Goal: Information Seeking & Learning: Learn about a topic

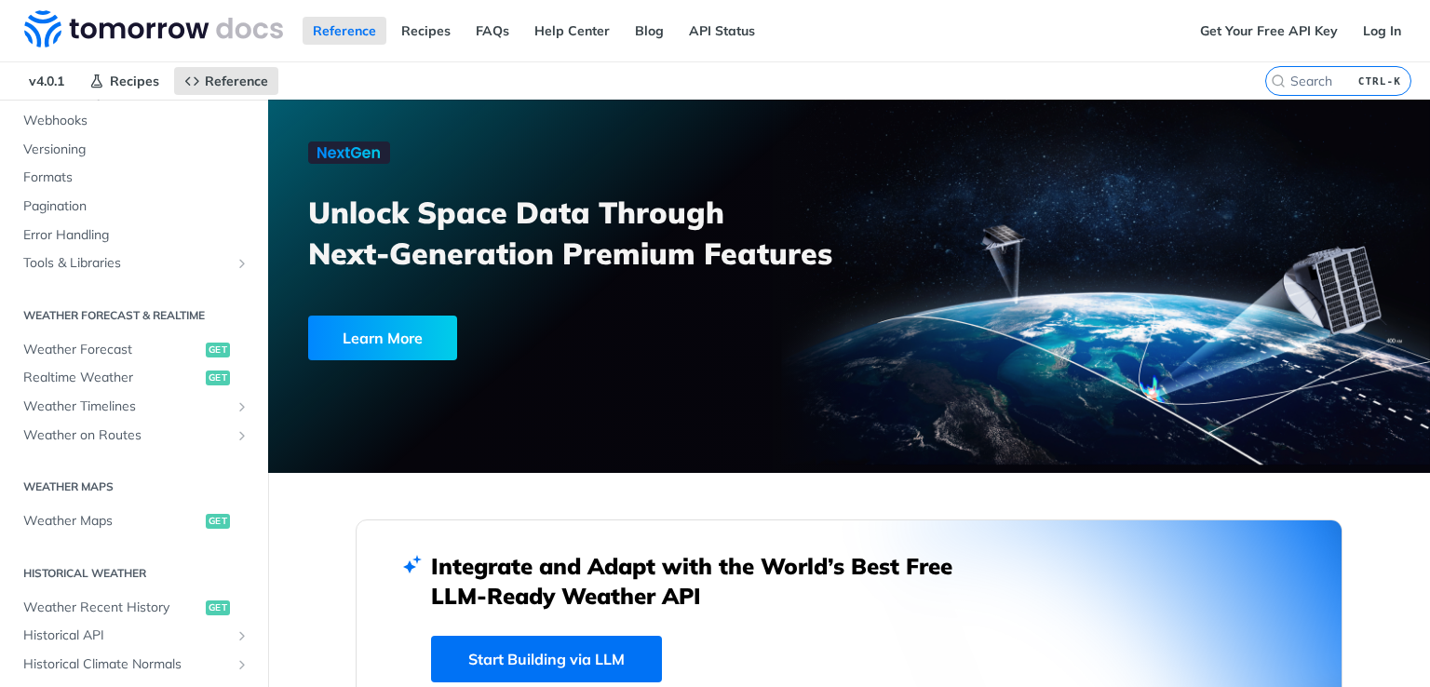
scroll to position [222, 0]
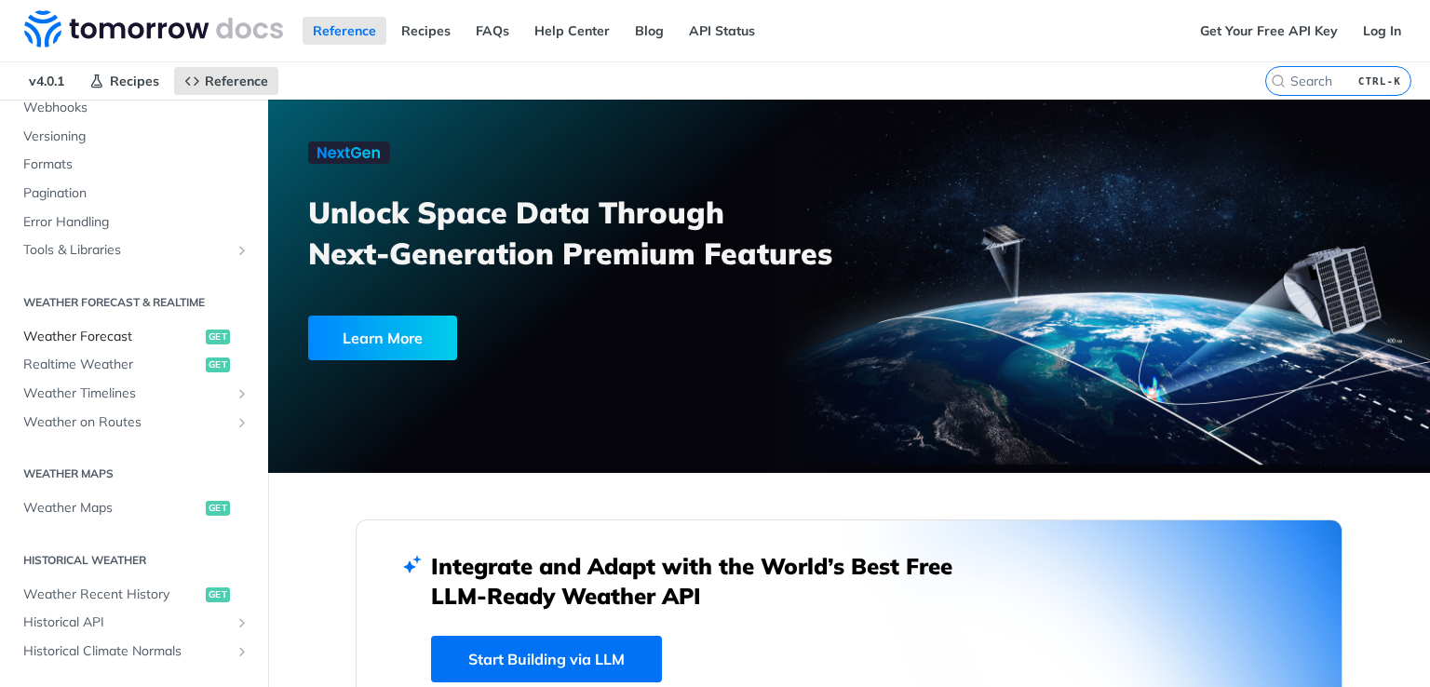
click at [114, 329] on span "Weather Forecast" at bounding box center [112, 337] width 178 height 19
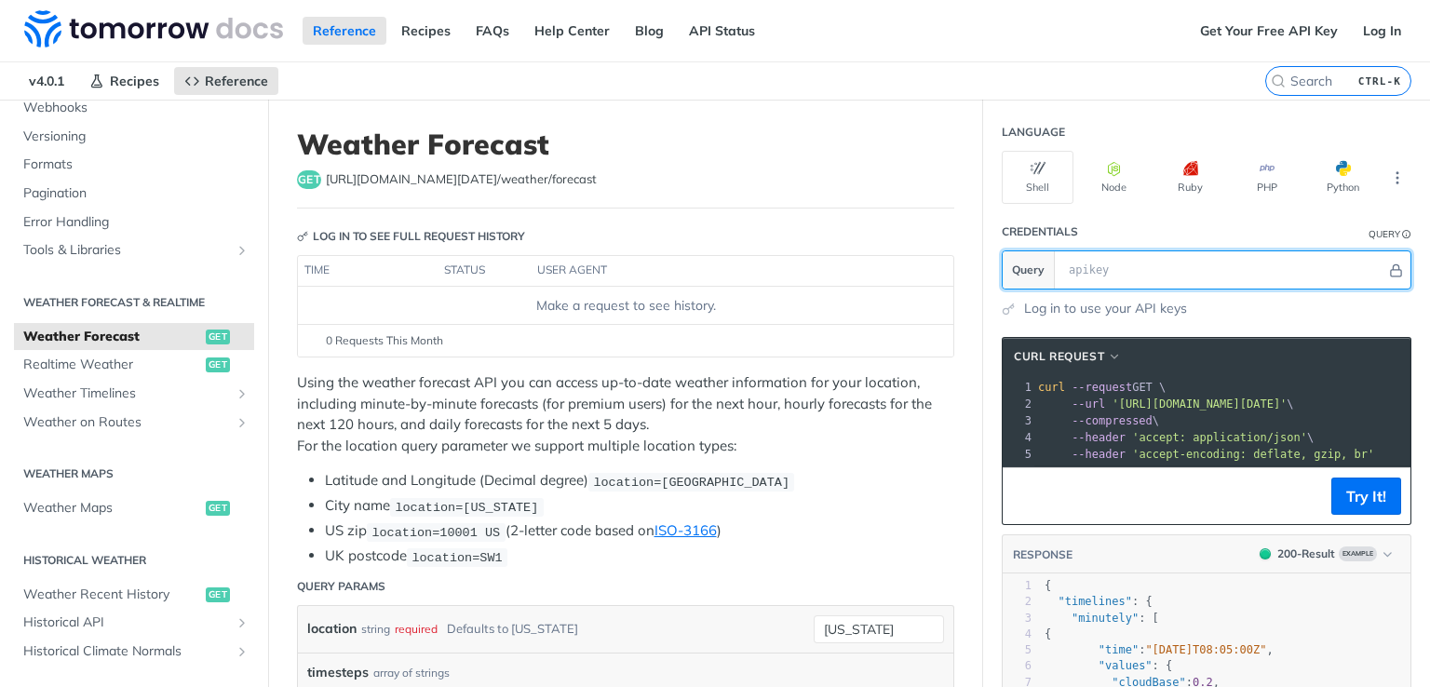
click at [1198, 266] on input "text" at bounding box center [1222, 269] width 327 height 37
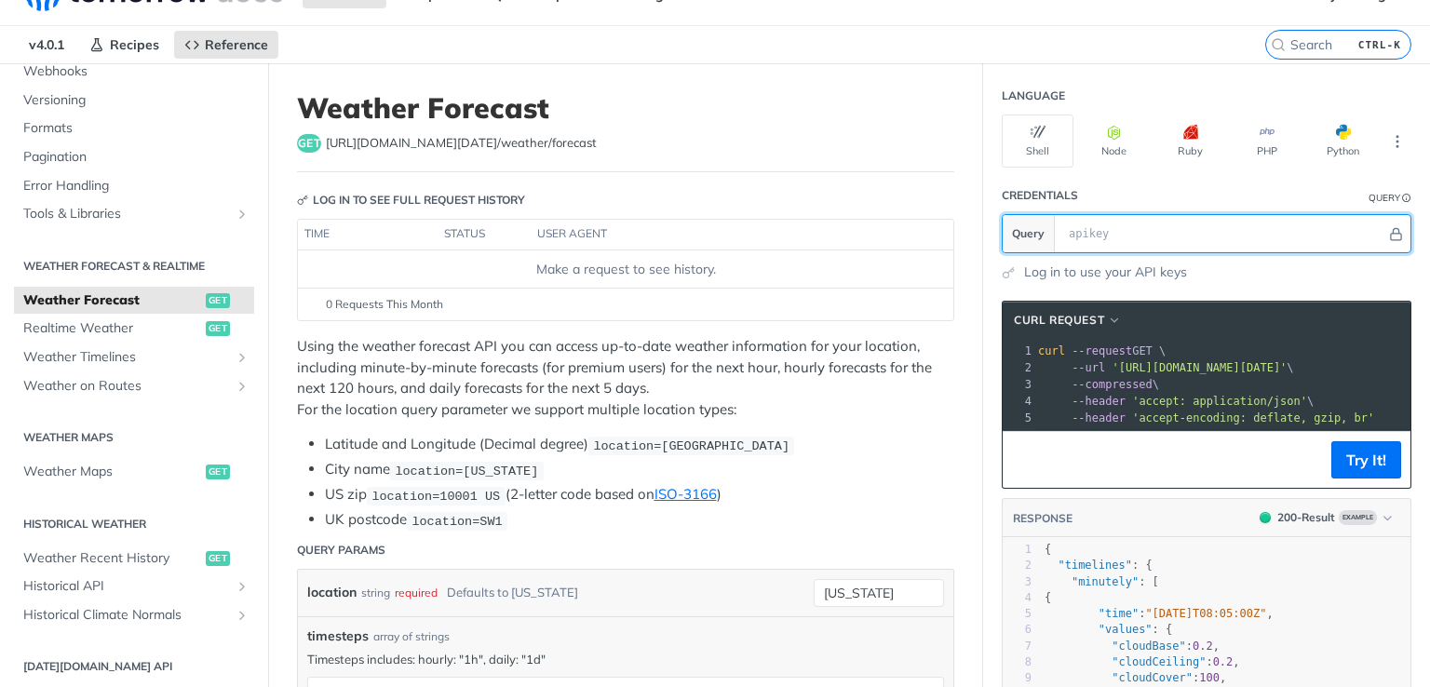
scroll to position [67, 0]
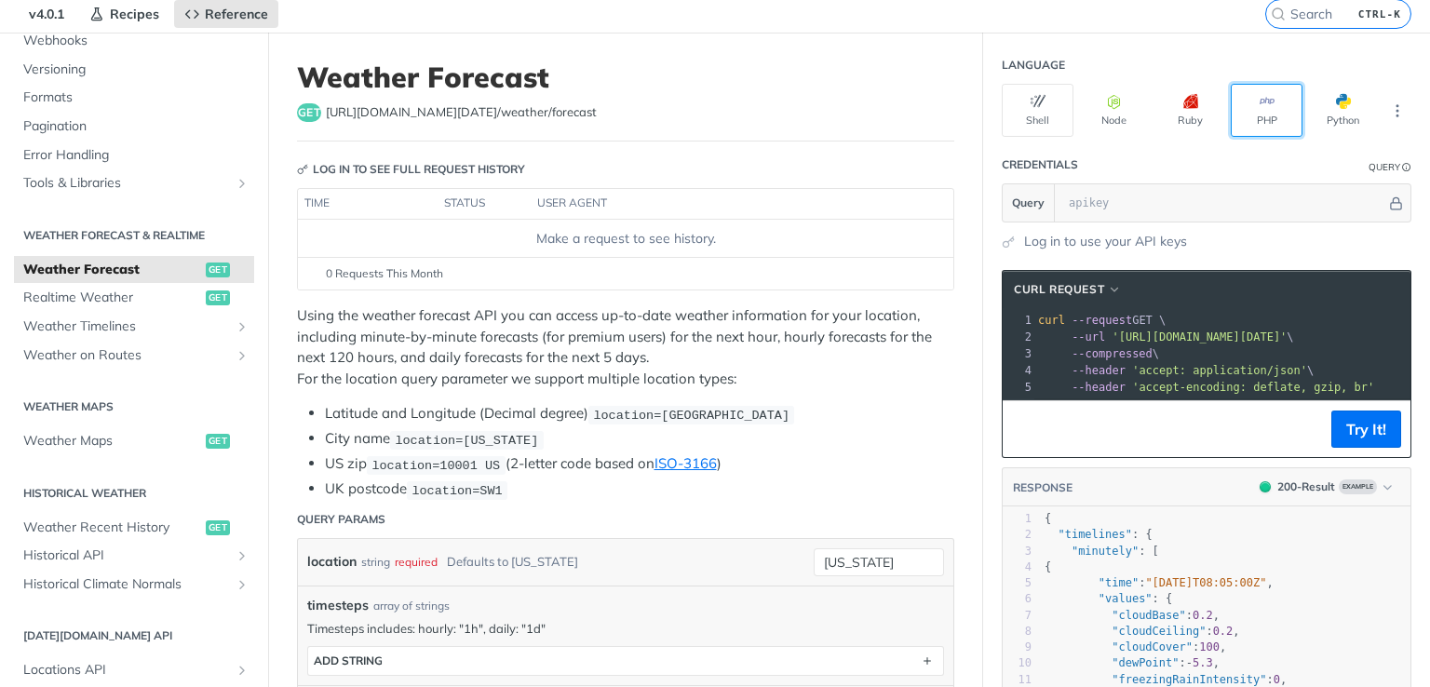
click at [1242, 109] on button "PHP" at bounding box center [1266, 110] width 72 height 53
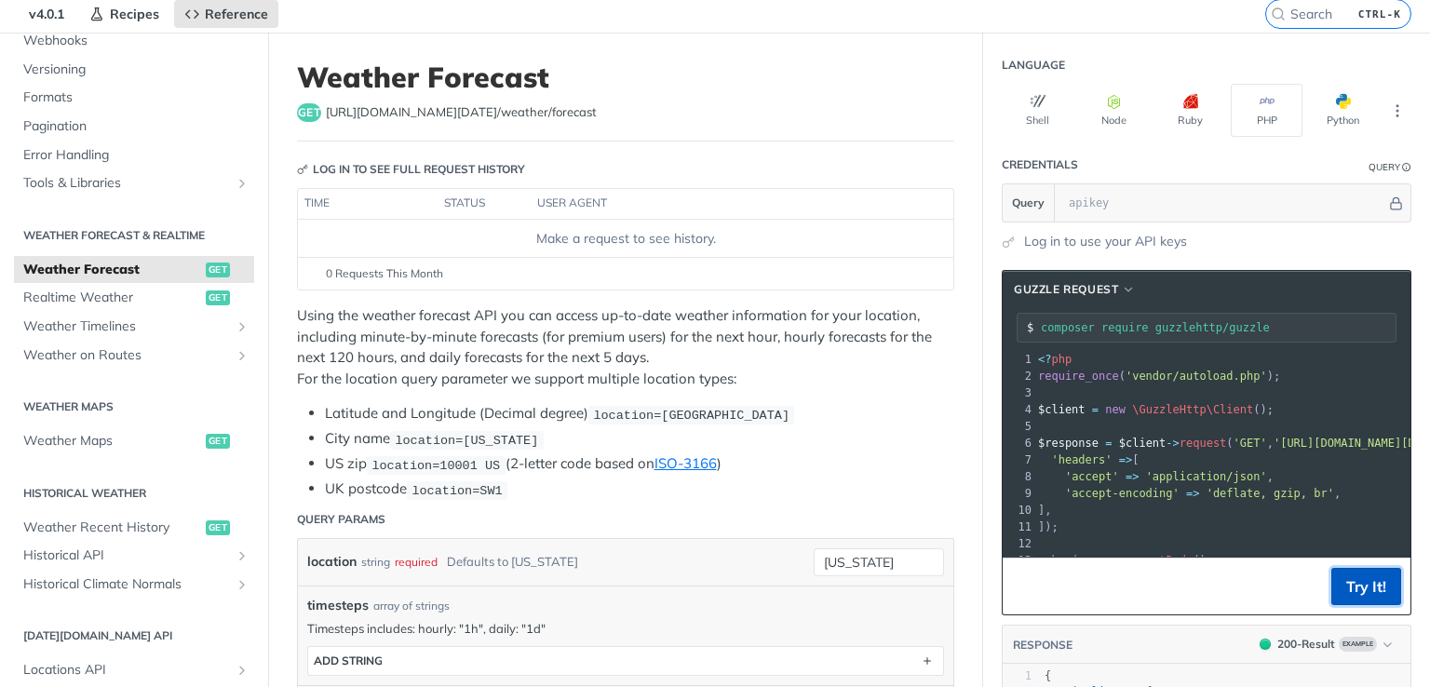
click at [1331, 569] on button "Try It!" at bounding box center [1366, 586] width 70 height 37
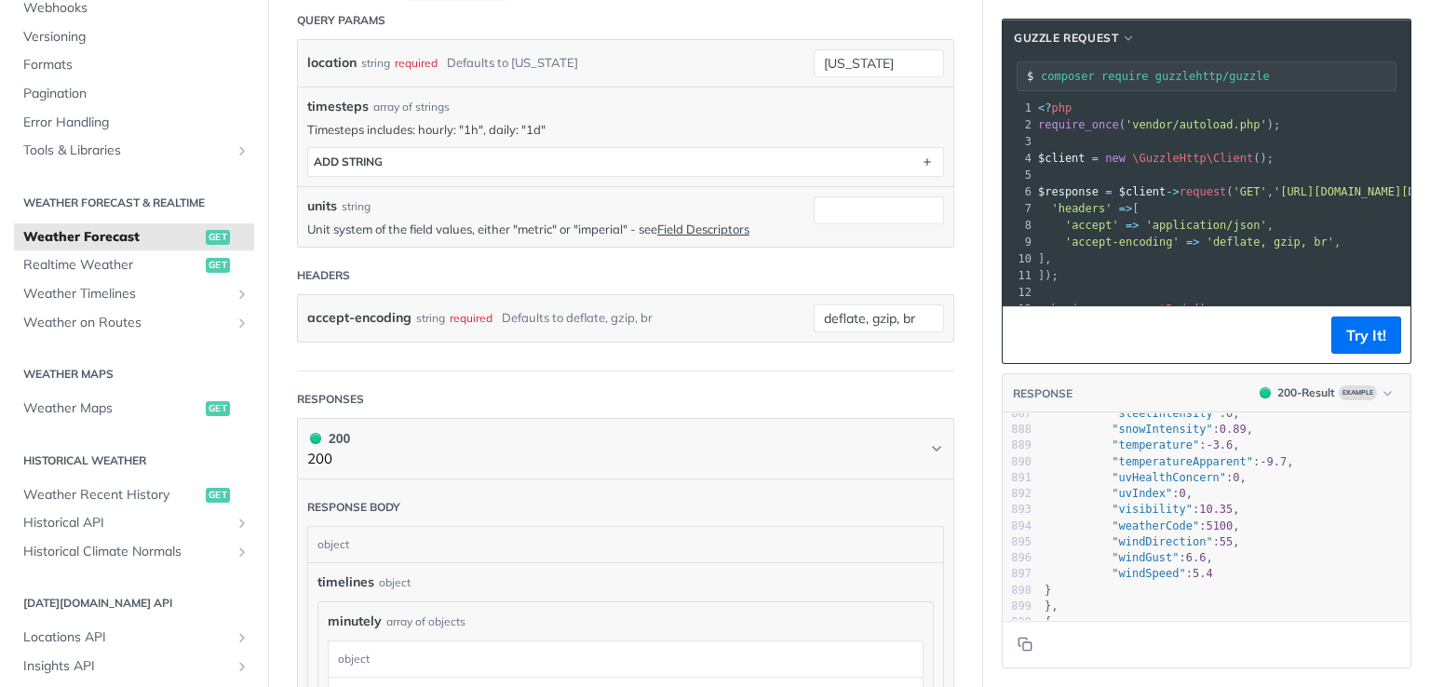
scroll to position [0, 0]
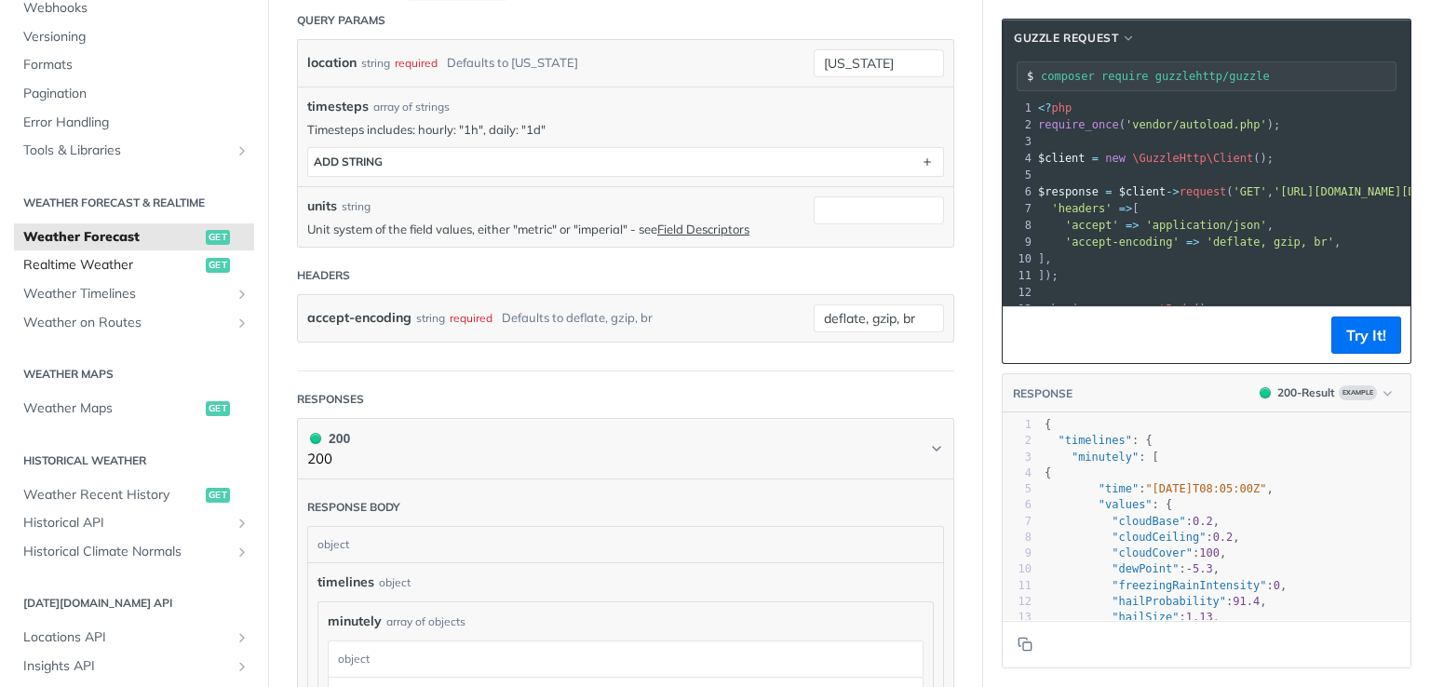
click at [53, 266] on span "Realtime Weather" at bounding box center [112, 265] width 178 height 19
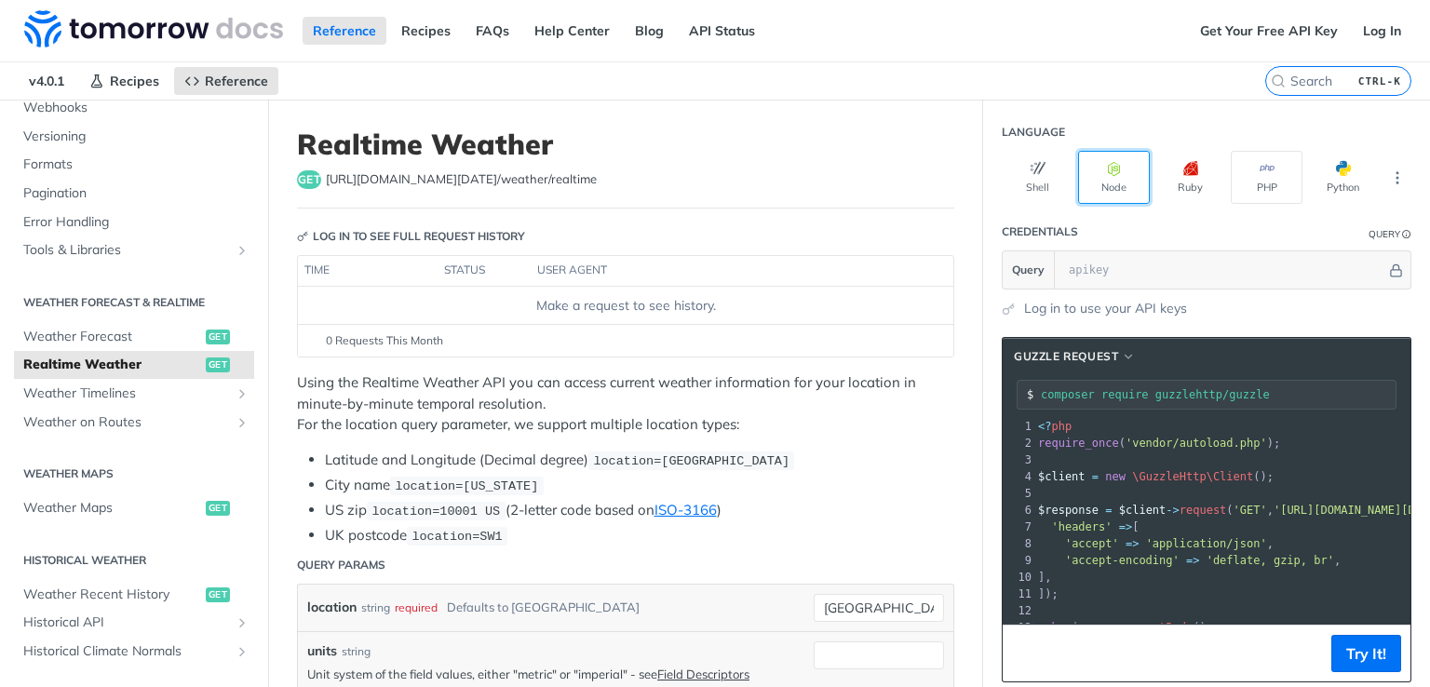
click at [1121, 170] on button "Node" at bounding box center [1114, 177] width 72 height 53
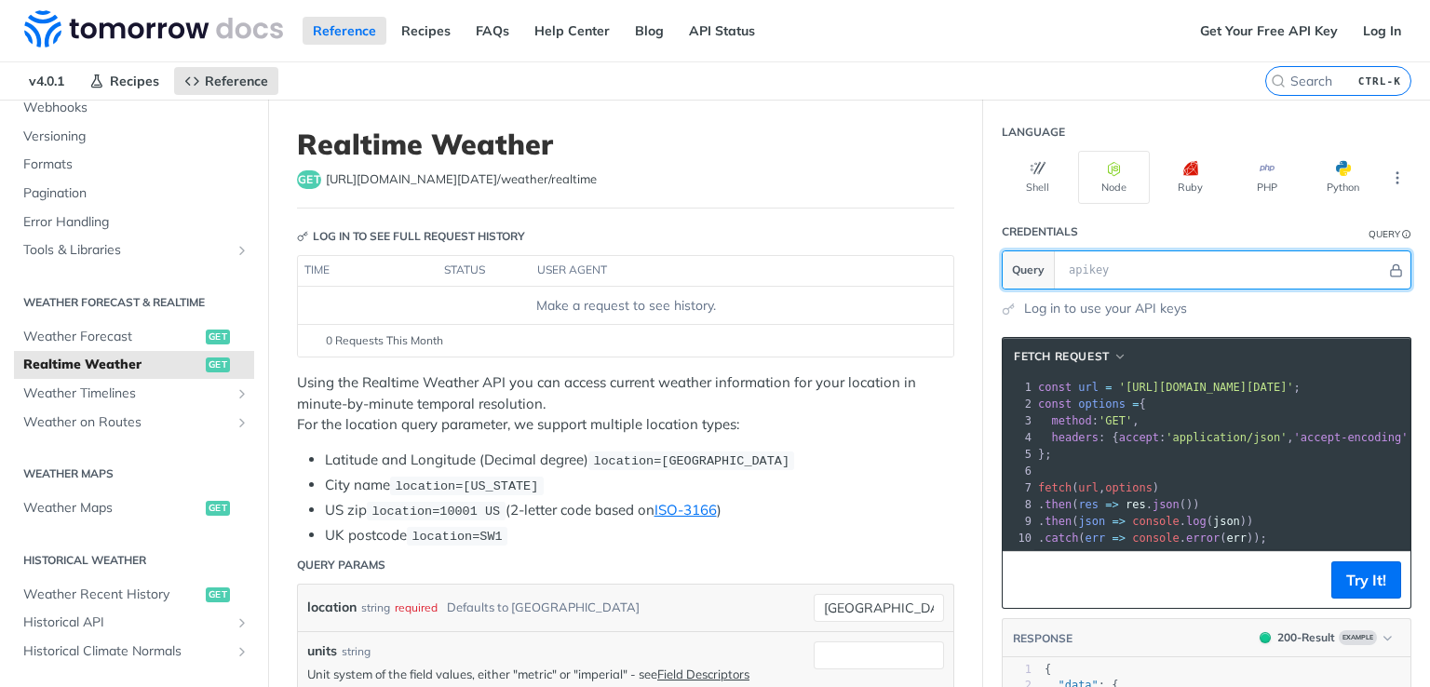
click at [1081, 265] on input "text" at bounding box center [1222, 269] width 327 height 37
click at [1122, 306] on link "Log in to use your API keys" at bounding box center [1105, 309] width 163 height 20
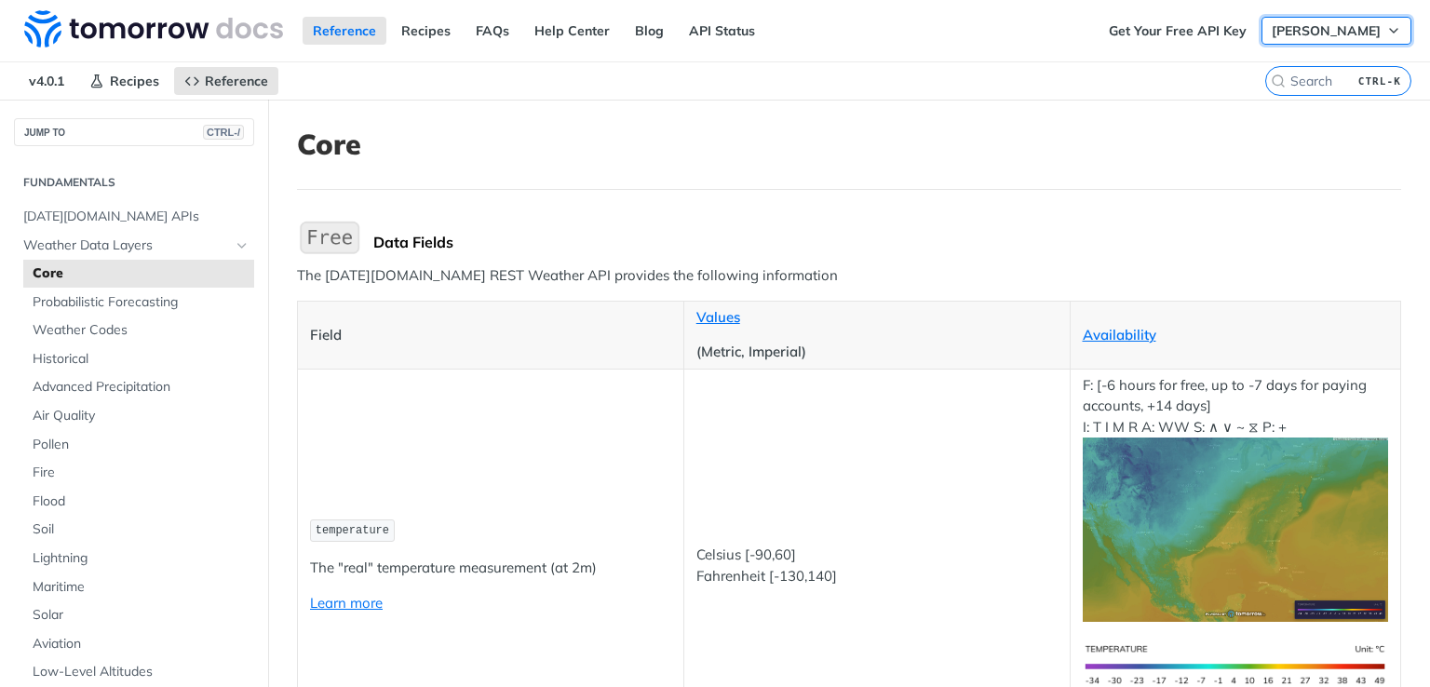
click at [1344, 38] on button "kakadiya jevin" at bounding box center [1336, 31] width 150 height 28
click at [436, 29] on link "Recipes" at bounding box center [426, 31] width 70 height 28
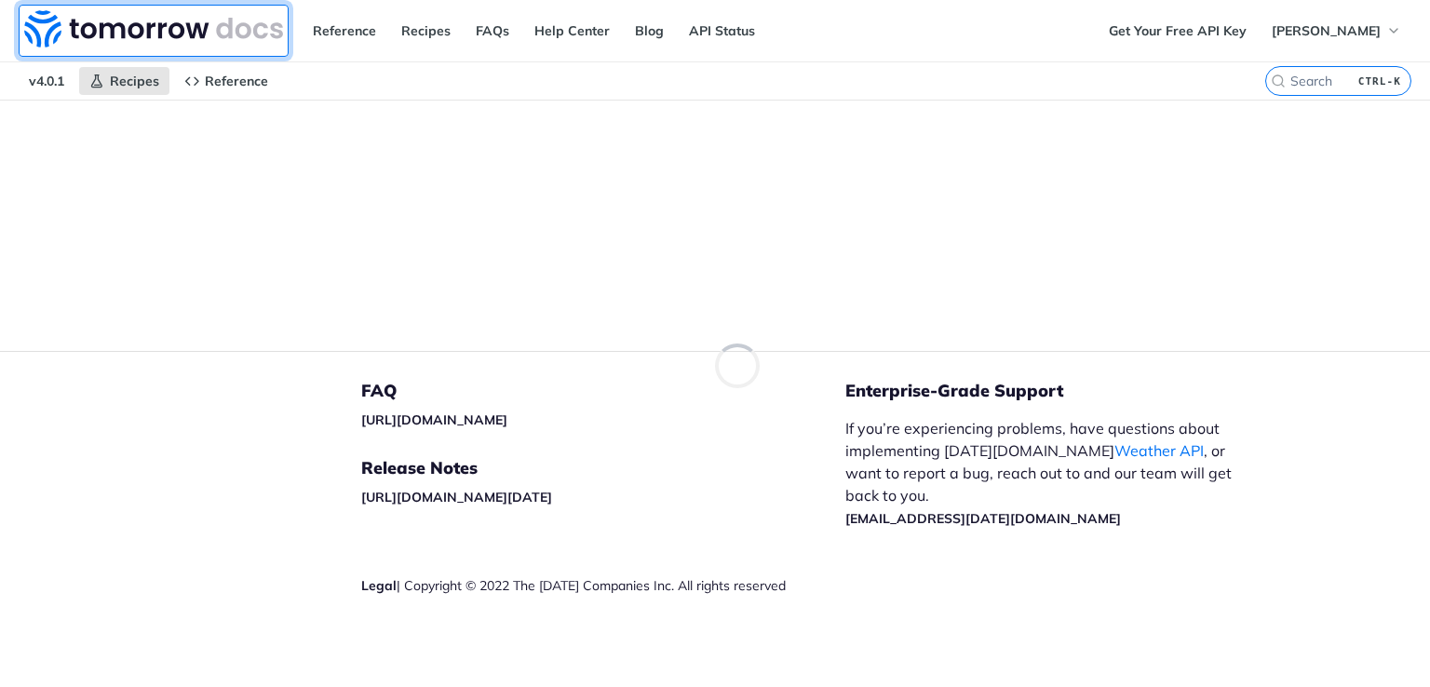
click at [191, 32] on img at bounding box center [153, 28] width 259 height 37
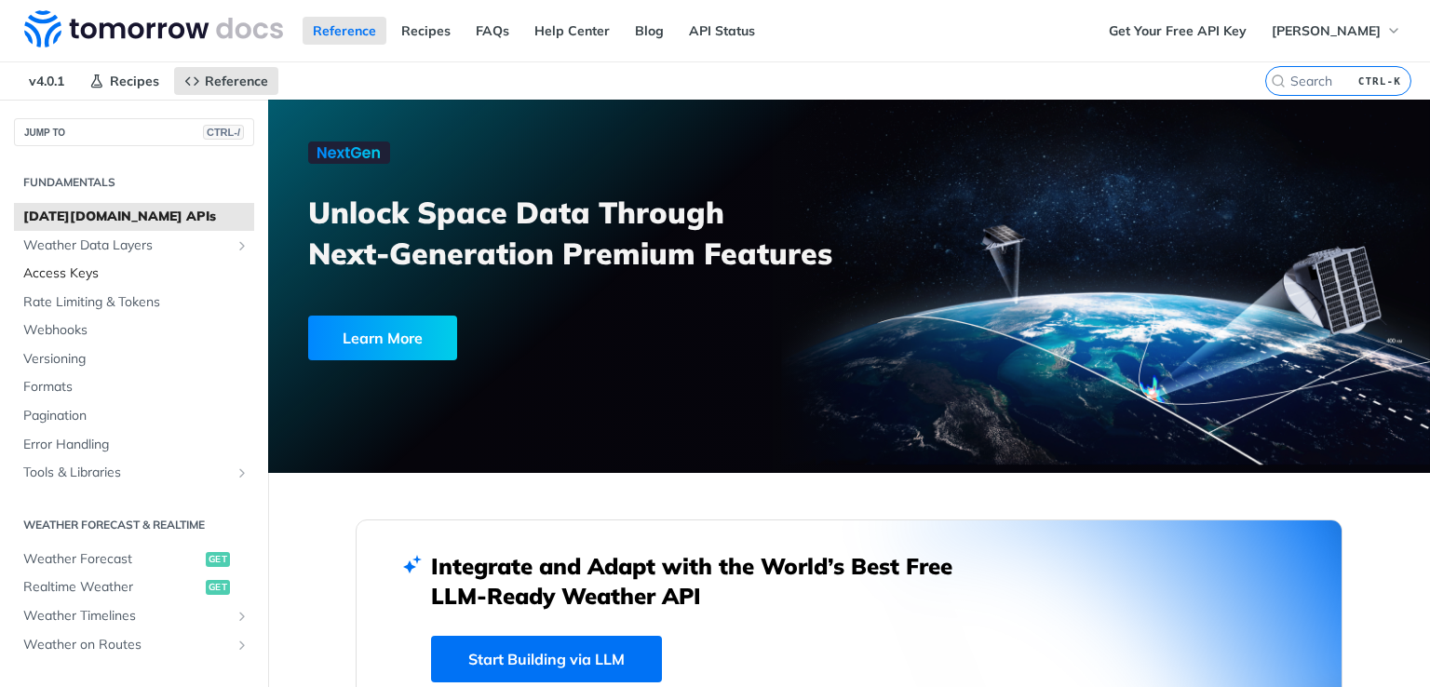
click at [84, 261] on link "Access Keys" at bounding box center [134, 274] width 240 height 28
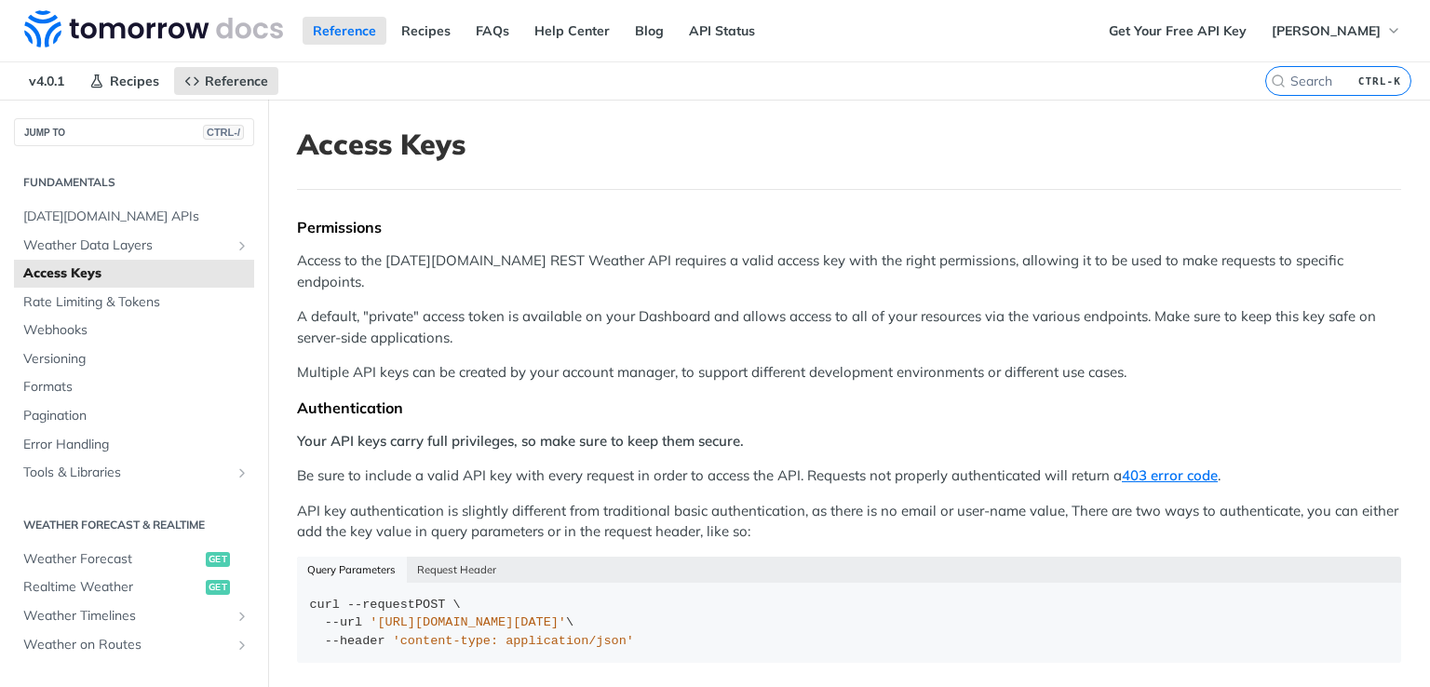
drag, startPoint x: 248, startPoint y: 436, endPoint x: 257, endPoint y: 497, distance: 61.1
click at [257, 497] on nav "JUMP TO CTRL-/ Fundamentals Tomorrow.io APIs Weather Data Layers Core Probabili…" at bounding box center [134, 443] width 268 height 687
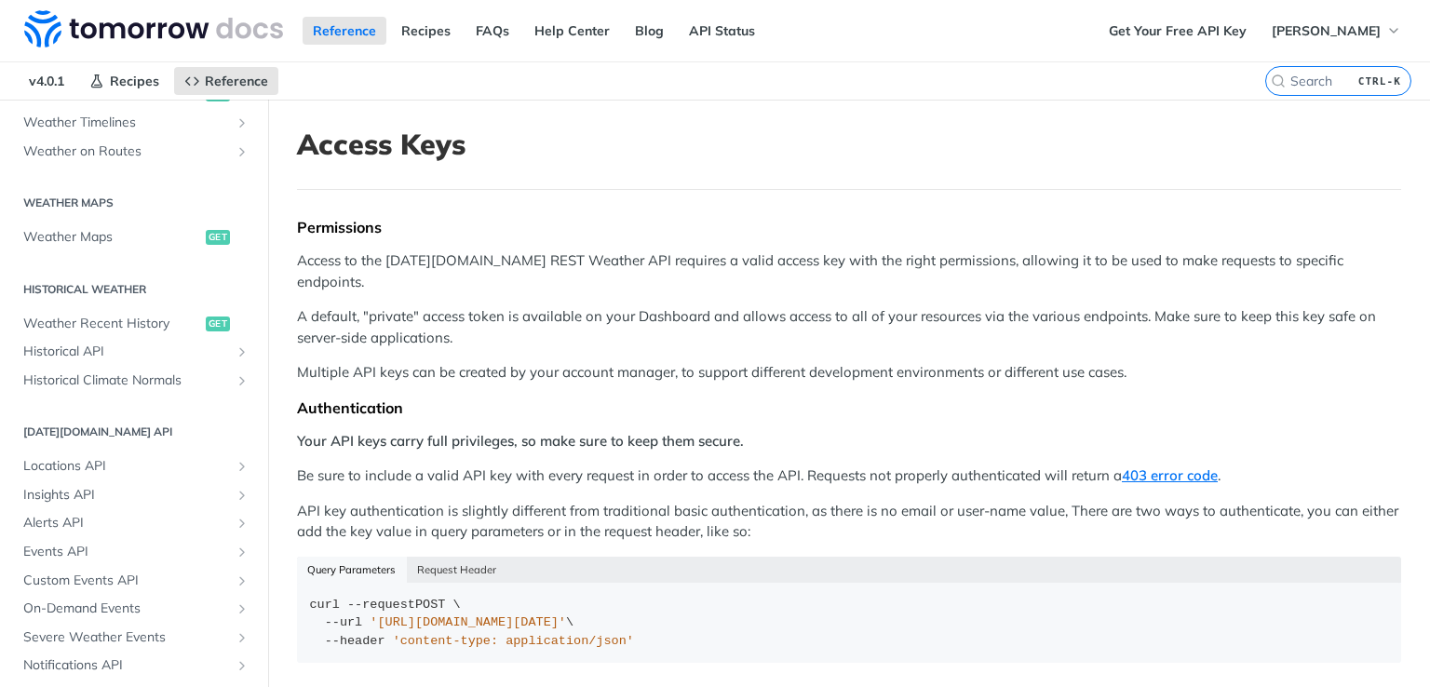
scroll to position [509, 0]
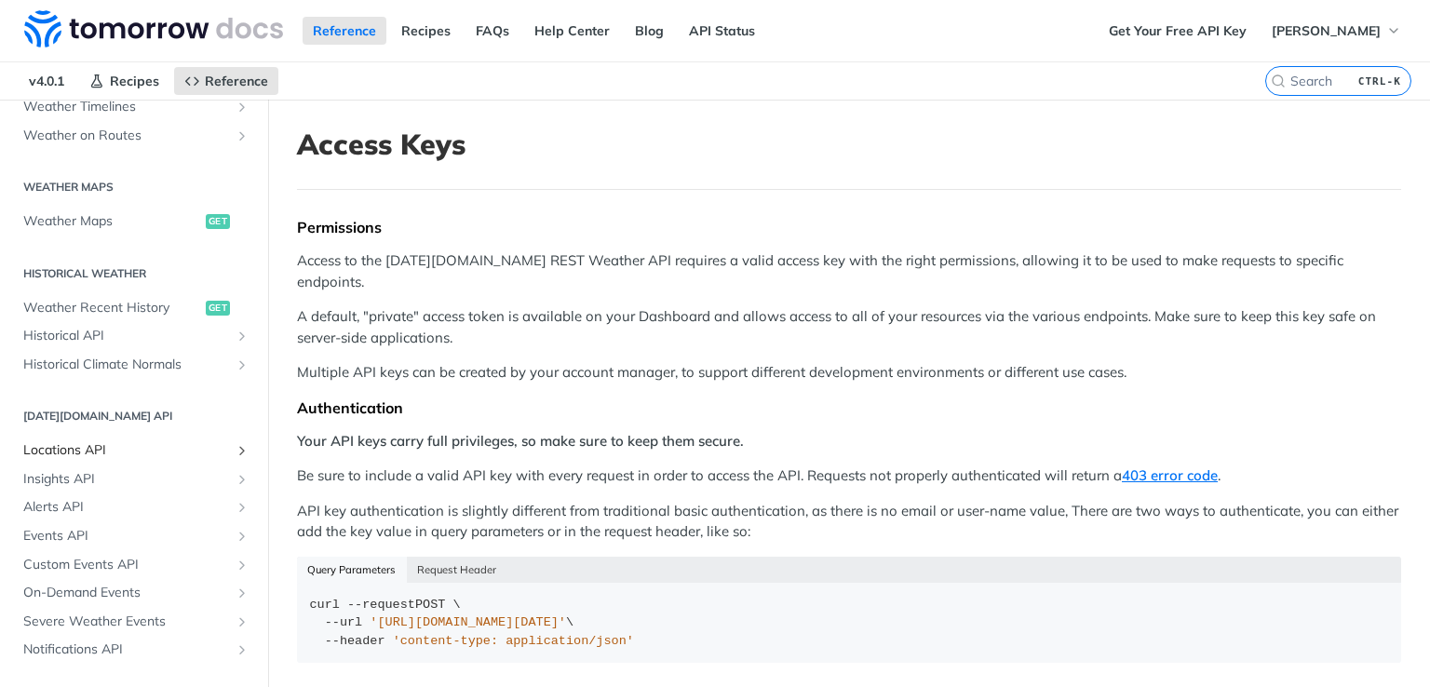
click at [109, 449] on span "Locations API" at bounding box center [126, 450] width 207 height 19
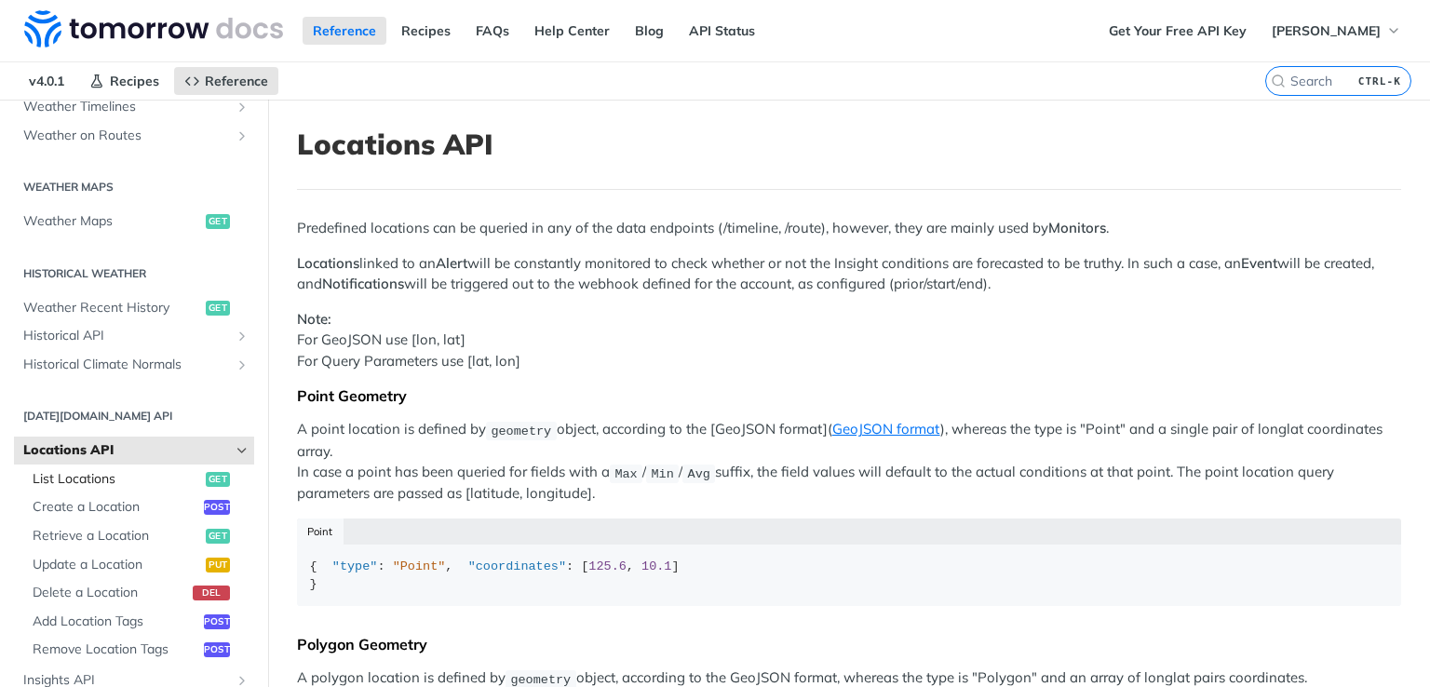
click at [102, 476] on span "List Locations" at bounding box center [117, 479] width 168 height 19
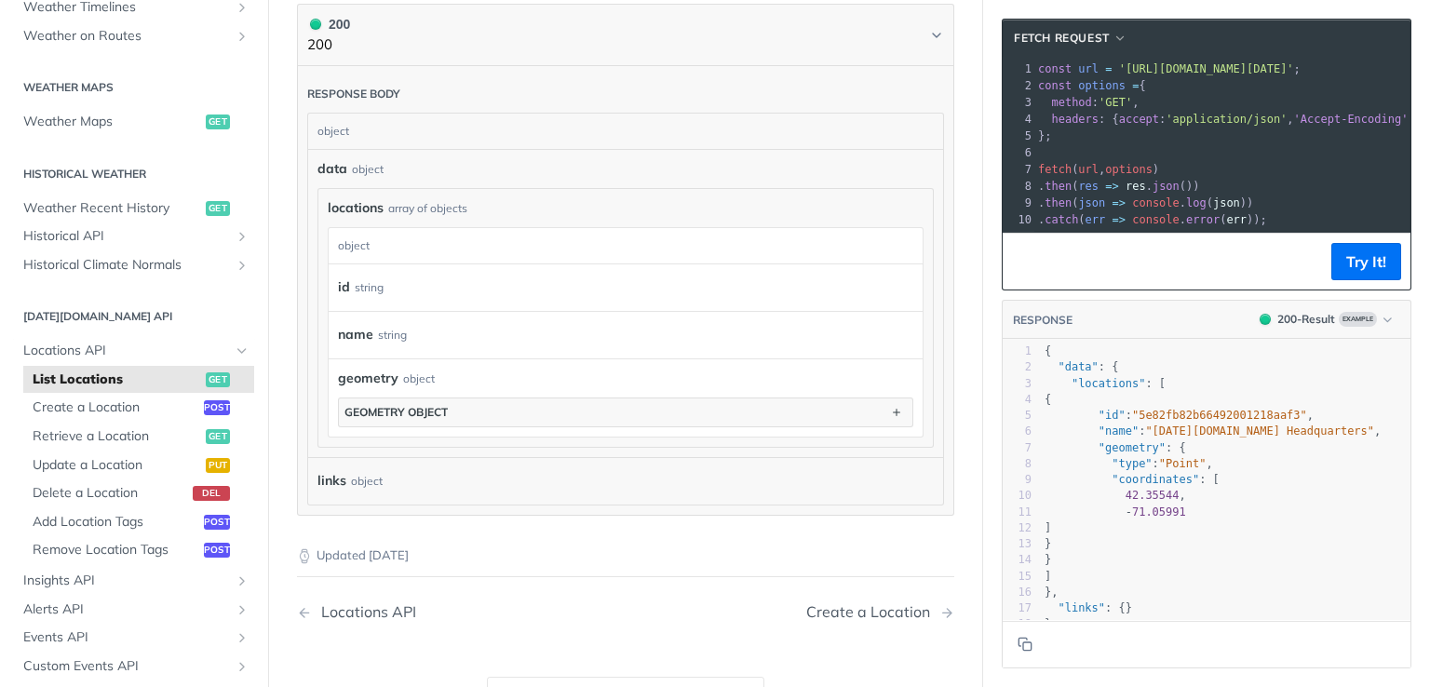
scroll to position [573, 0]
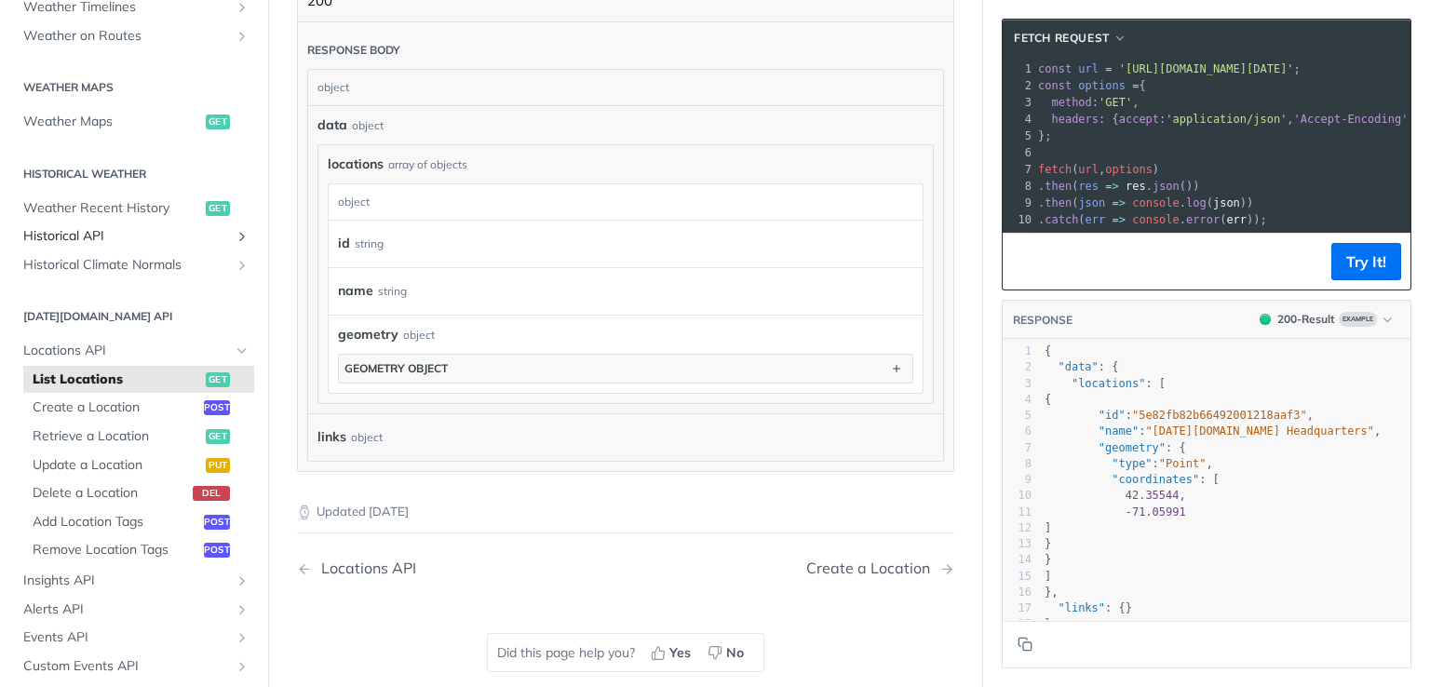
click at [198, 242] on span "Historical API" at bounding box center [126, 236] width 207 height 19
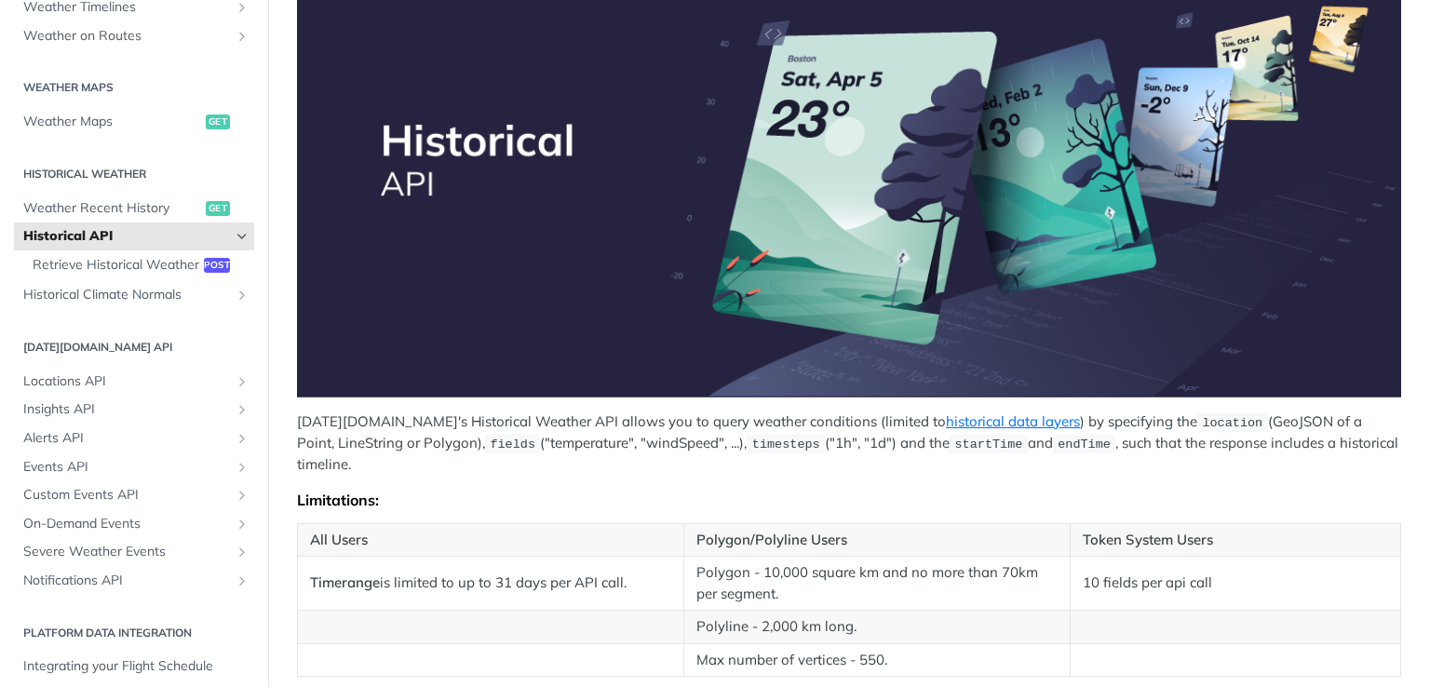
scroll to position [74, 0]
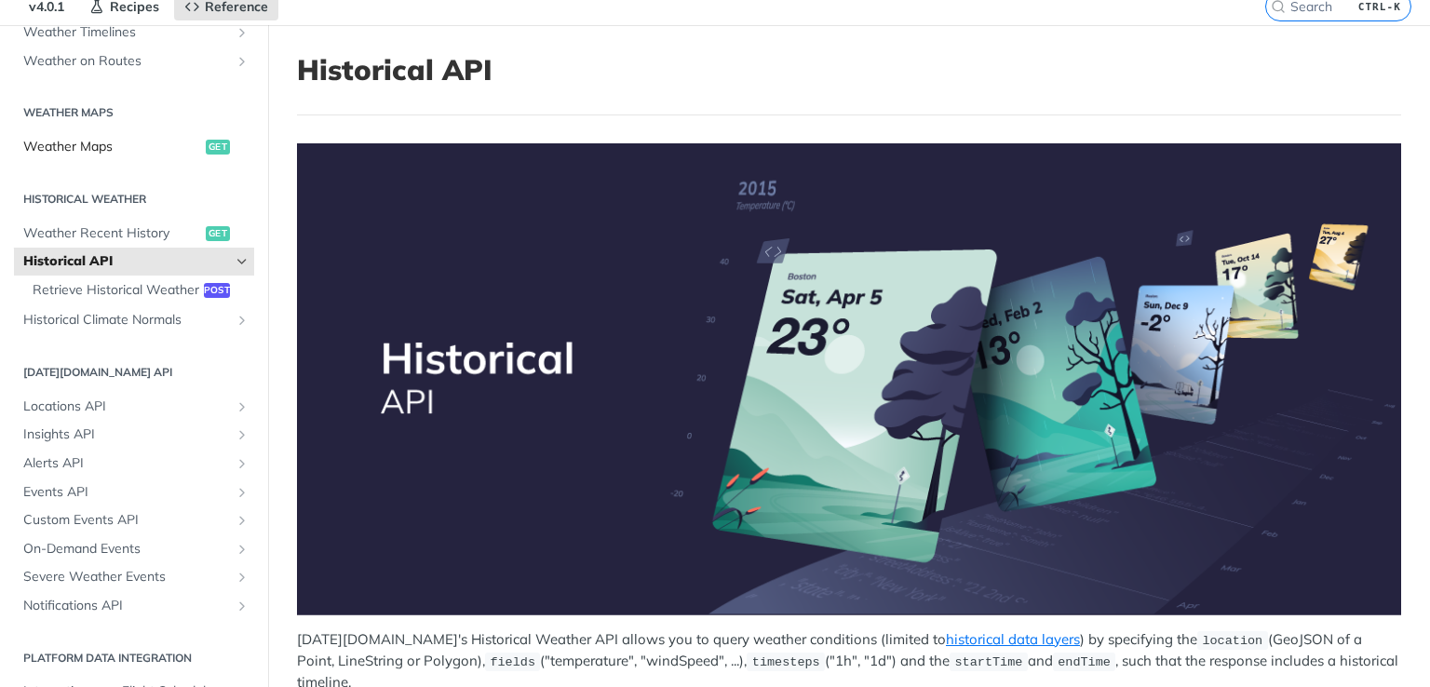
click at [104, 143] on span "Weather Maps" at bounding box center [112, 147] width 178 height 19
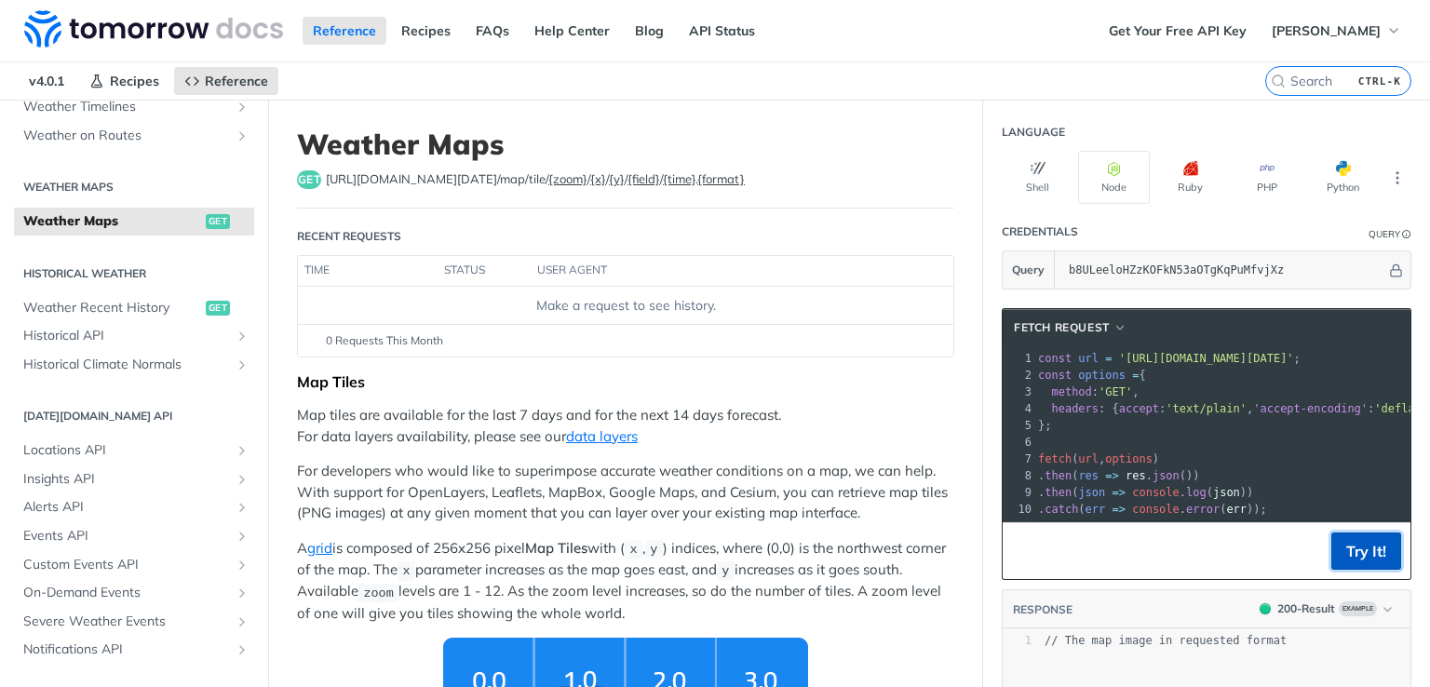
click at [1348, 563] on button "Try It!" at bounding box center [1366, 550] width 70 height 37
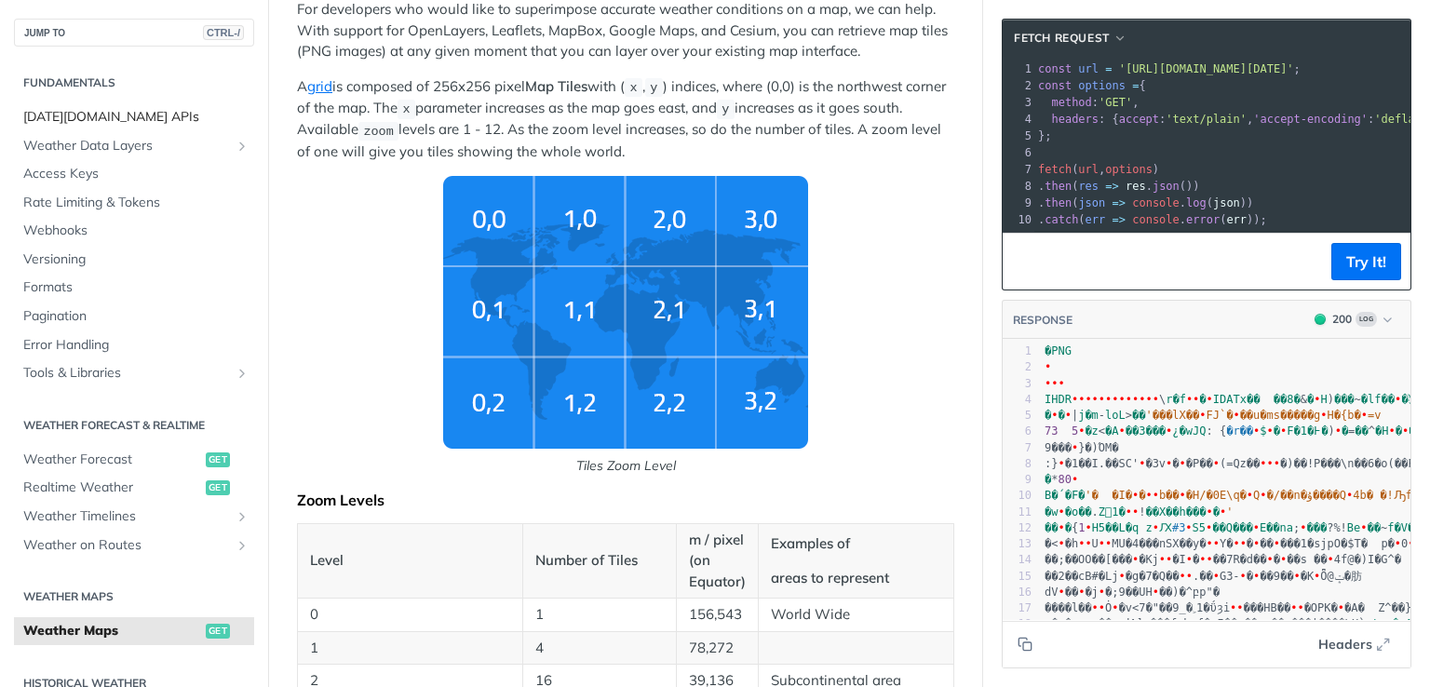
drag, startPoint x: 78, startPoint y: 113, endPoint x: 219, endPoint y: 173, distance: 153.0
click at [79, 112] on span "[DATE][DOMAIN_NAME] APIs" at bounding box center [136, 117] width 226 height 19
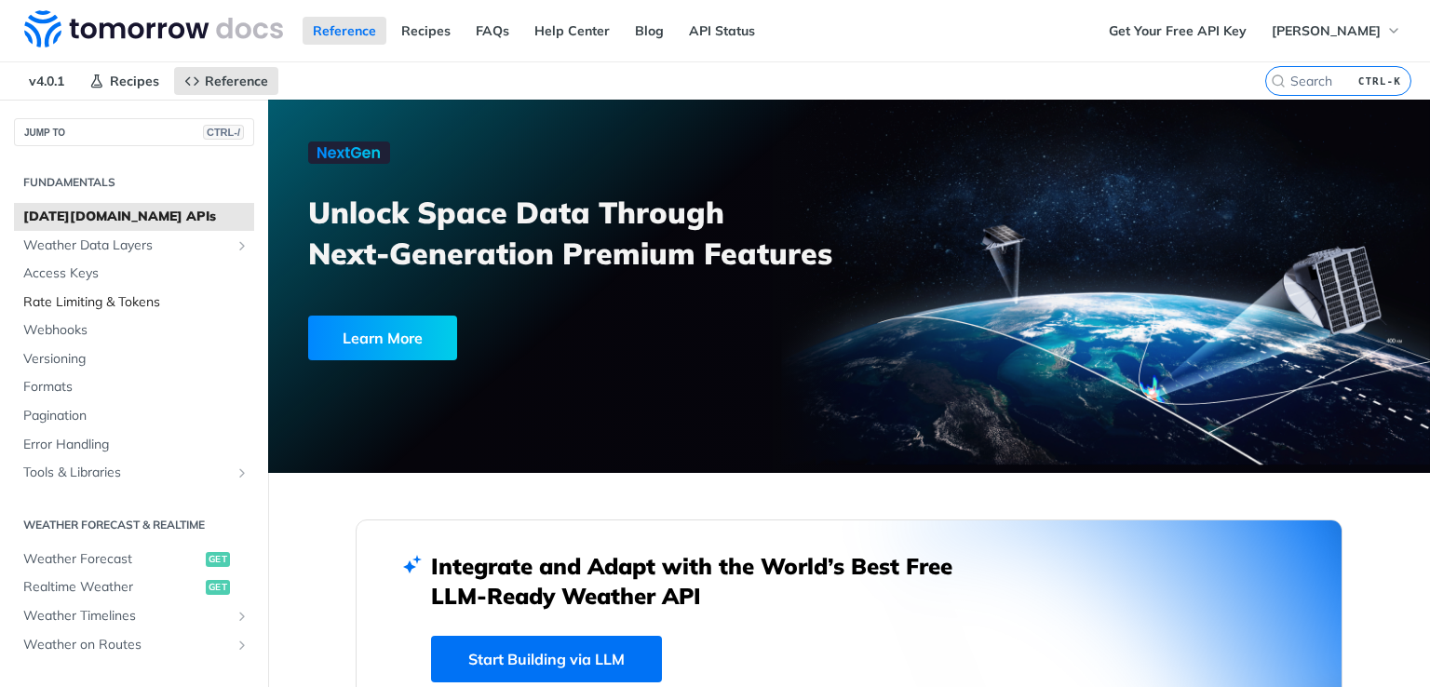
click at [82, 304] on span "Rate Limiting & Tokens" at bounding box center [136, 302] width 226 height 19
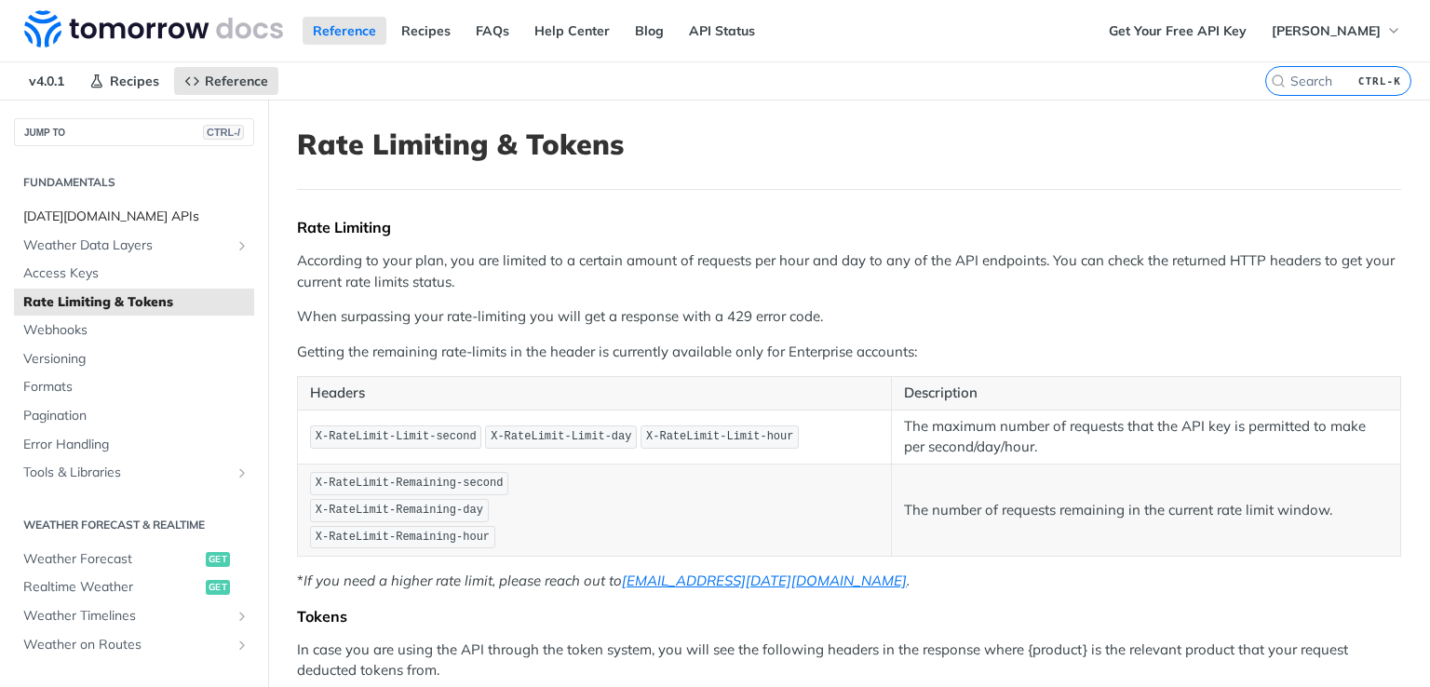
click at [98, 212] on span "[DATE][DOMAIN_NAME] APIs" at bounding box center [136, 217] width 226 height 19
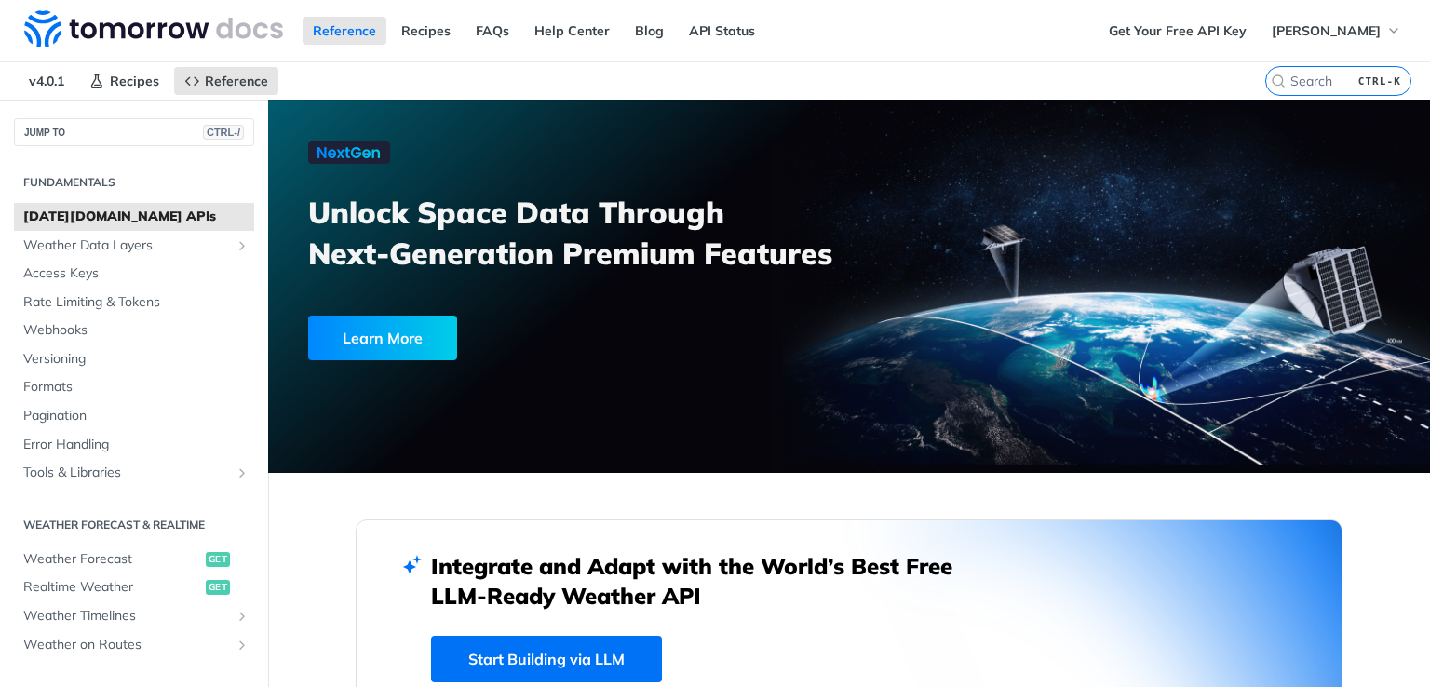
click at [458, 26] on div "Reference Recipes FAQs Help Center Blog API Status" at bounding box center [549, 30] width 1098 height 61
click at [473, 27] on link "FAQs" at bounding box center [492, 31] width 54 height 28
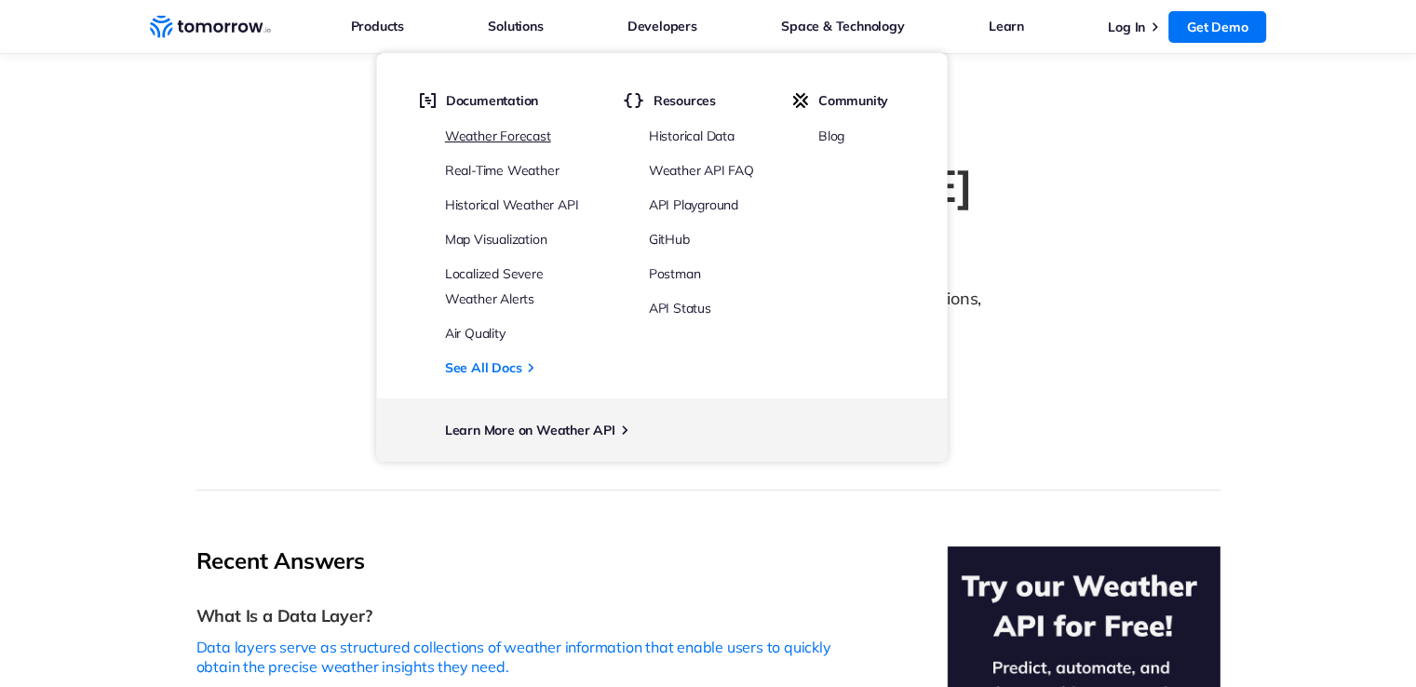
click at [512, 128] on link "Weather Forecast" at bounding box center [498, 136] width 106 height 17
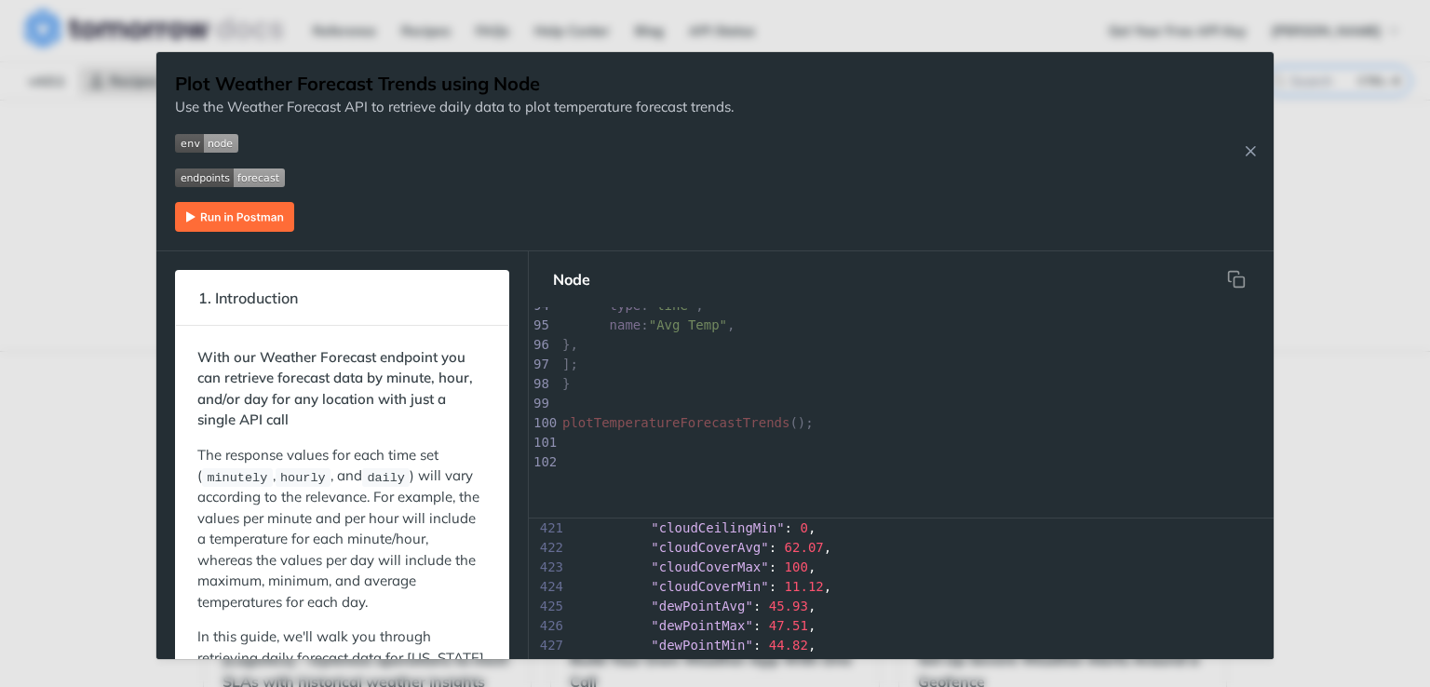
scroll to position [10051, 0]
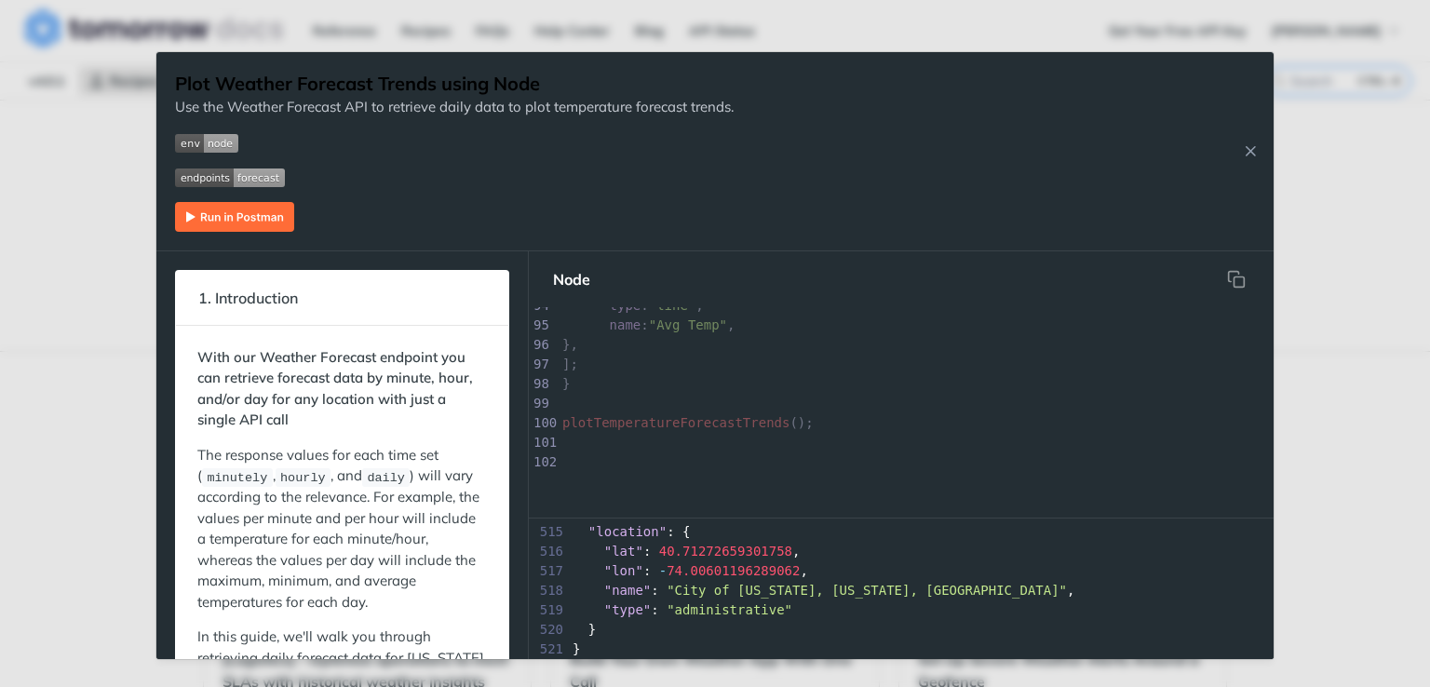
click at [253, 221] on img "Expand image" at bounding box center [234, 217] width 119 height 30
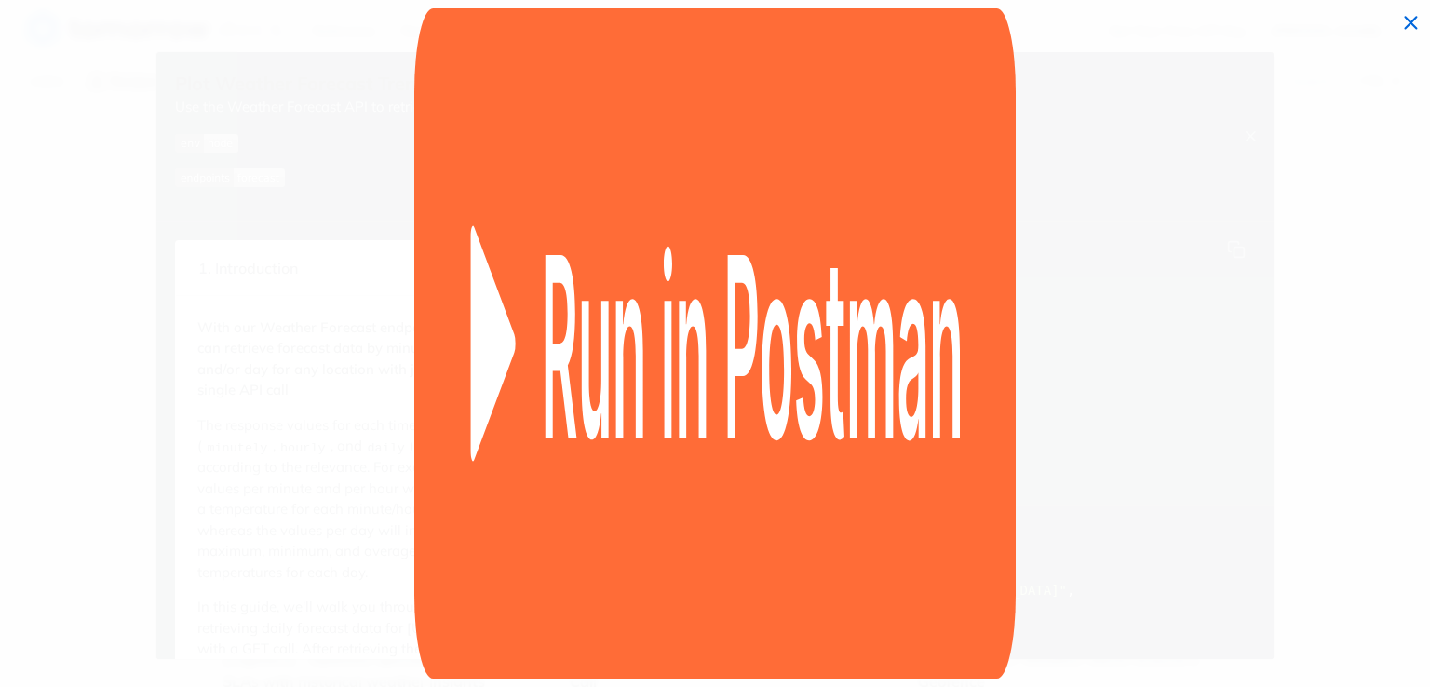
scroll to position [10039, 0]
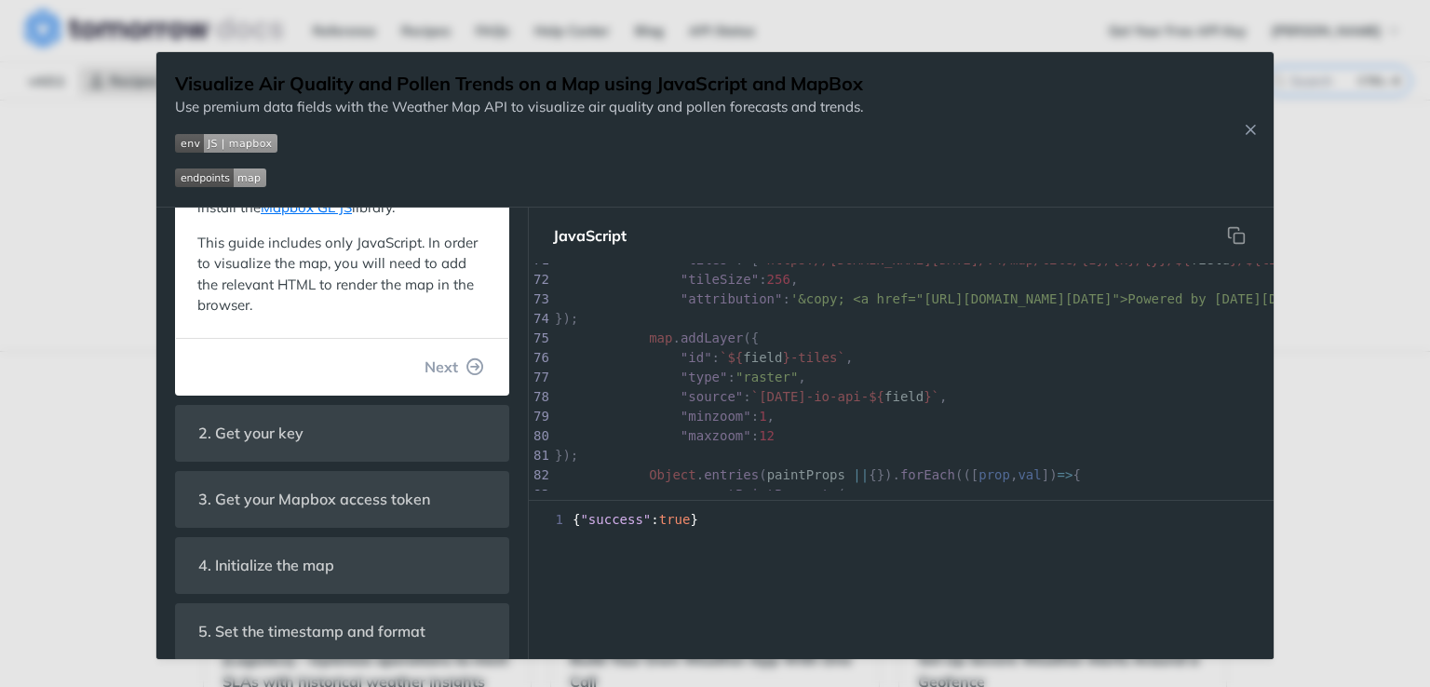
scroll to position [479, 0]
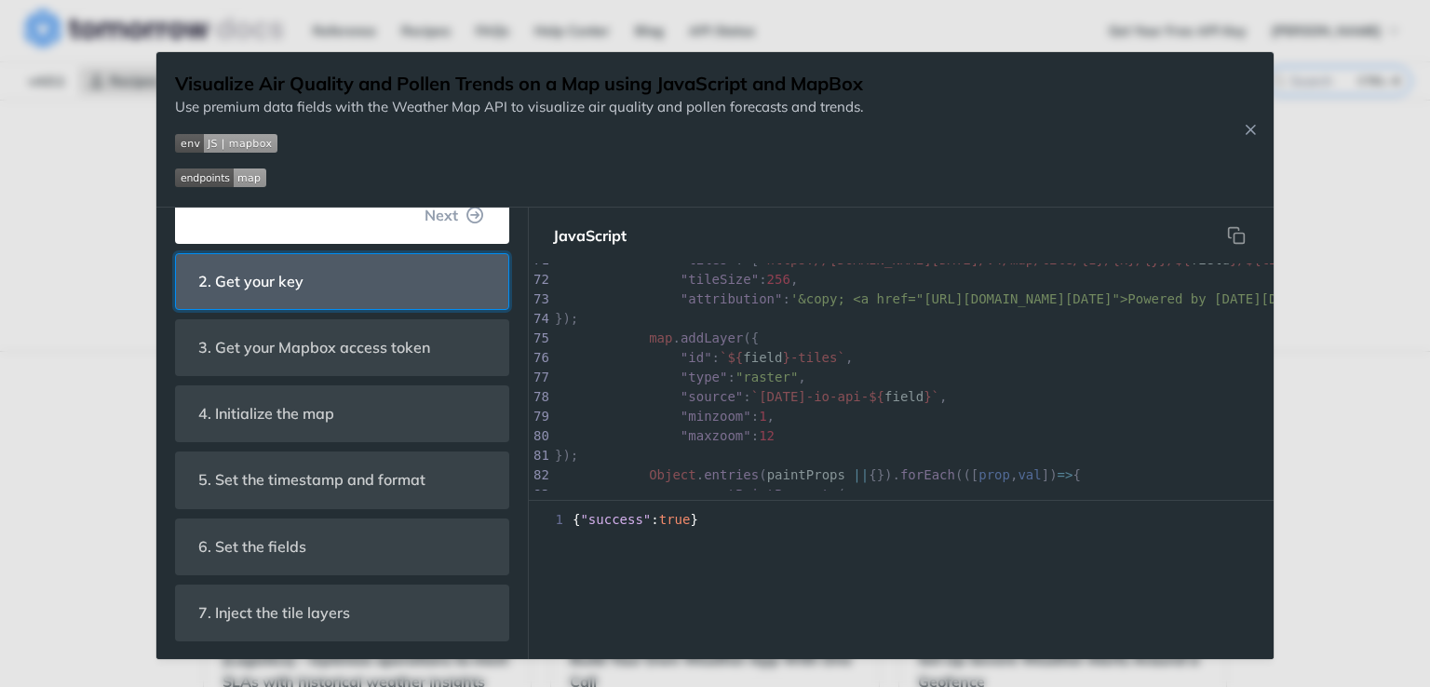
click at [283, 288] on span "2. Get your key" at bounding box center [250, 281] width 131 height 36
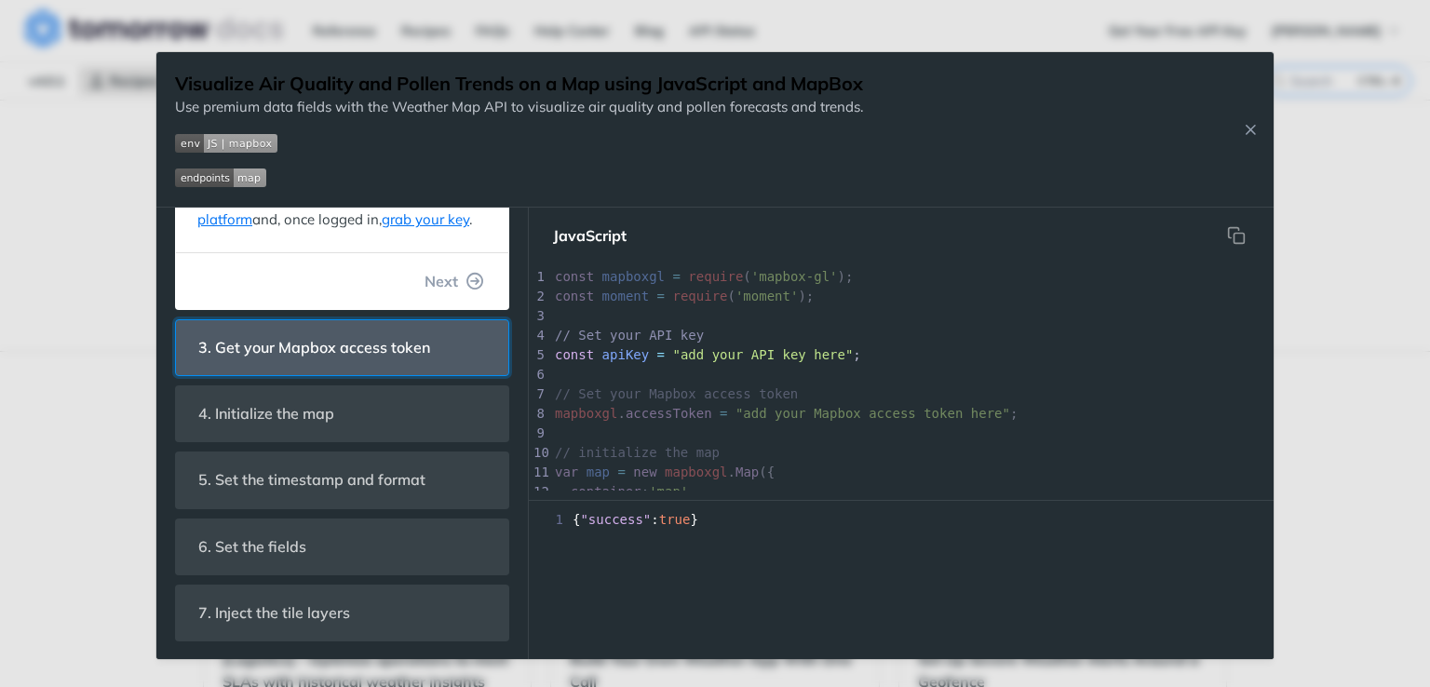
click at [316, 357] on span "3. Get your Mapbox access token" at bounding box center [314, 347] width 258 height 36
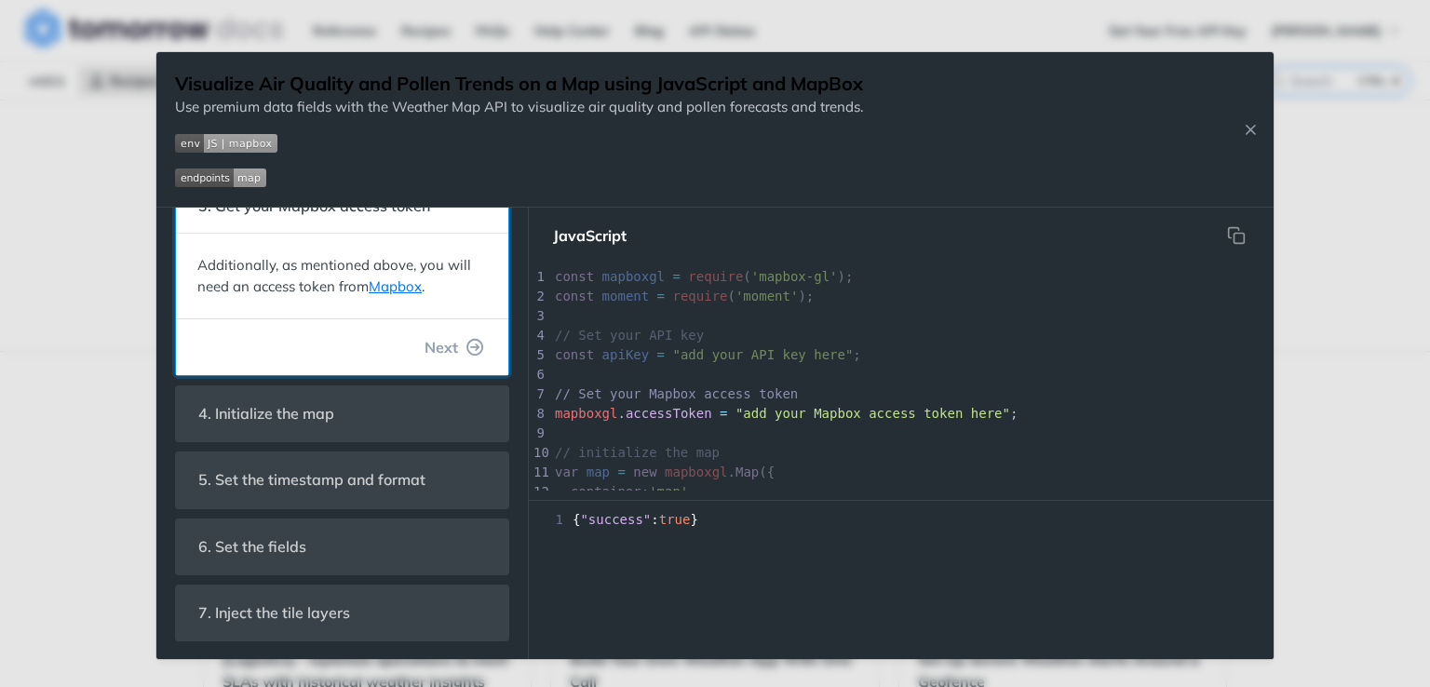
scroll to position [8, 0]
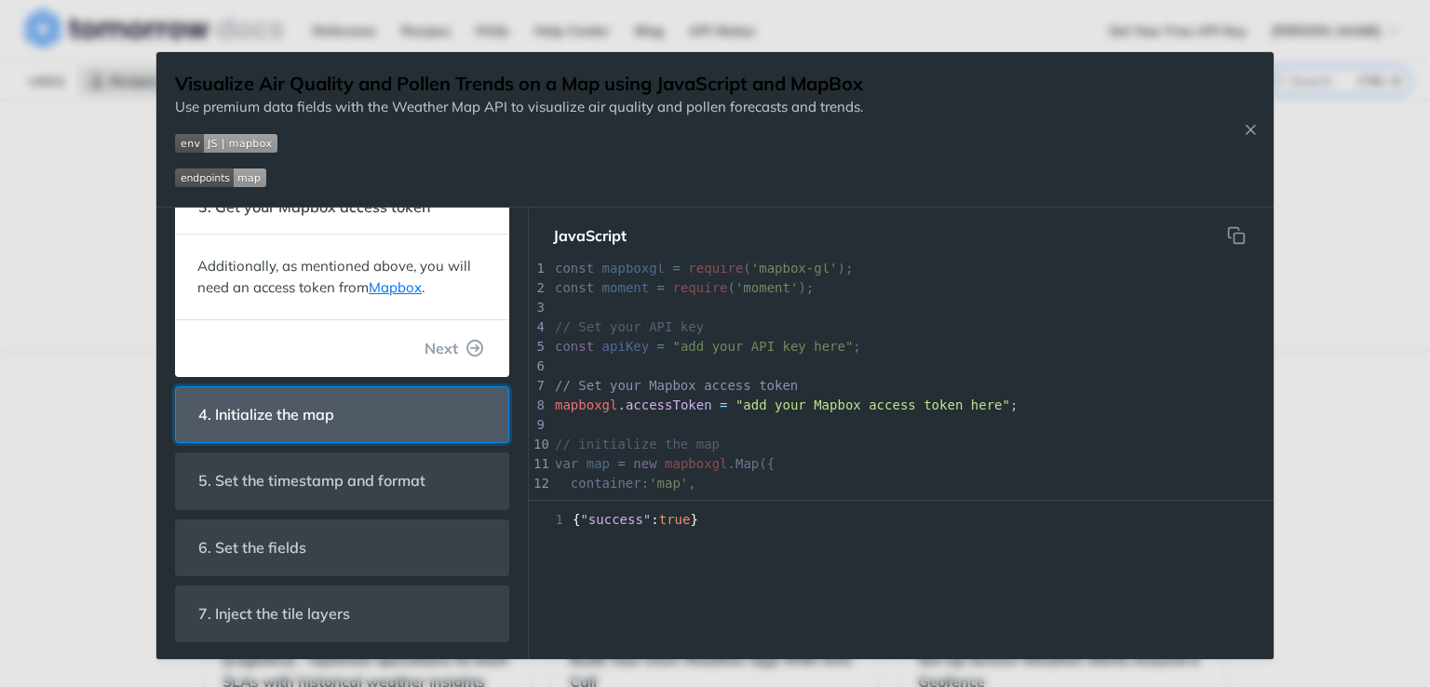
click at [327, 397] on span "4. Initialize the map" at bounding box center [266, 414] width 162 height 36
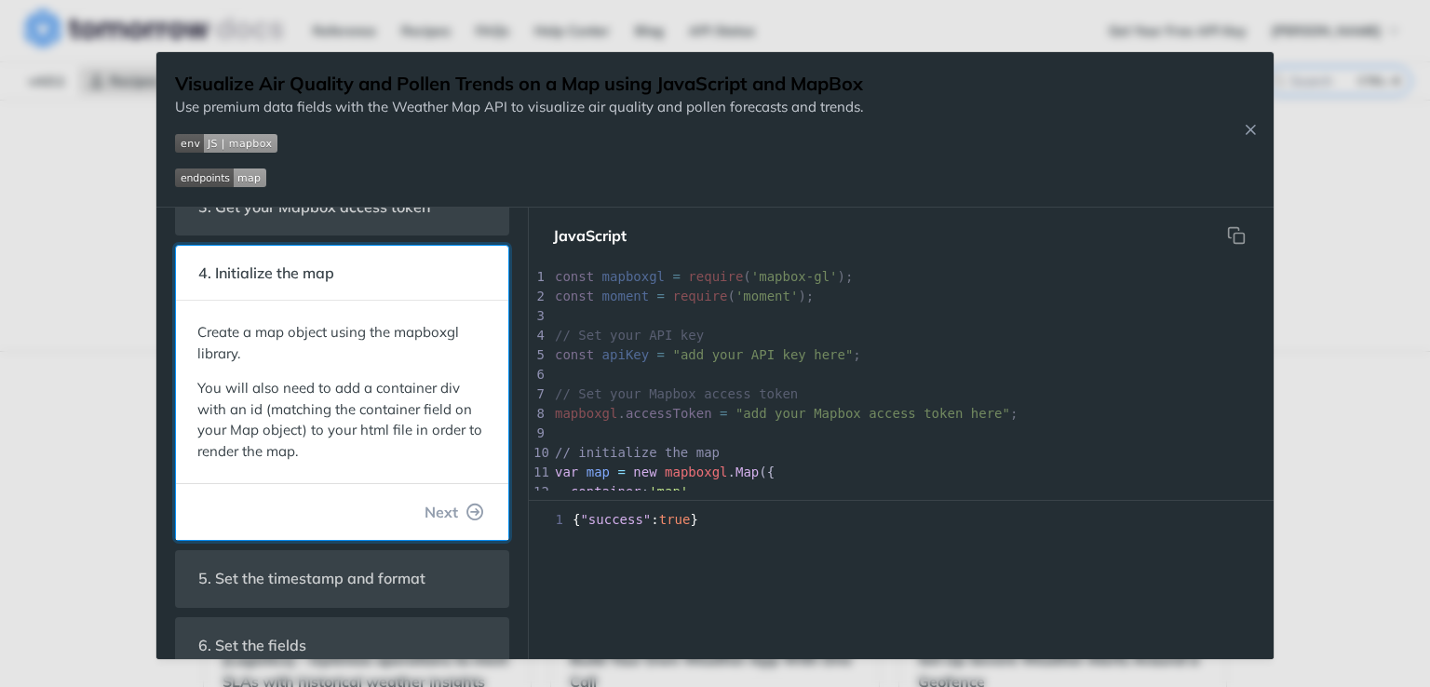
scroll to position [126, 0]
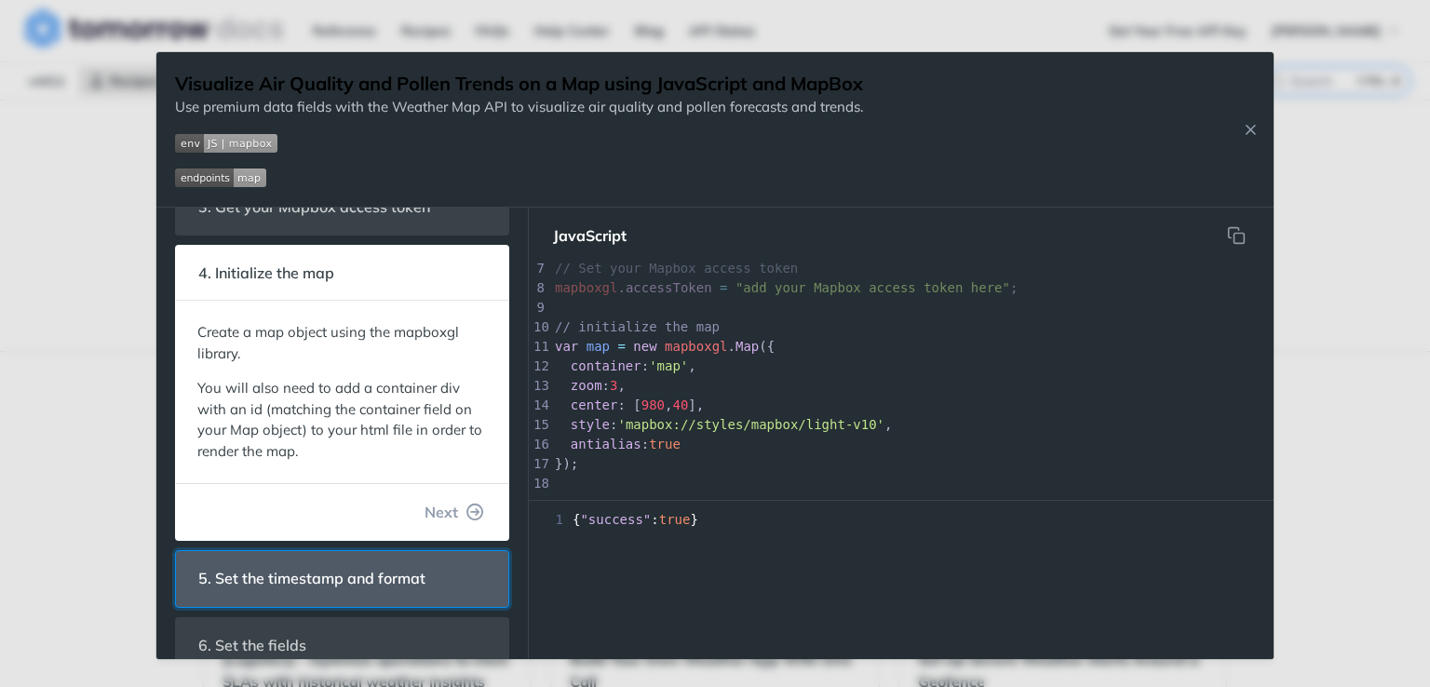
click at [371, 570] on span "5. Set the timestamp and format" at bounding box center [311, 578] width 253 height 36
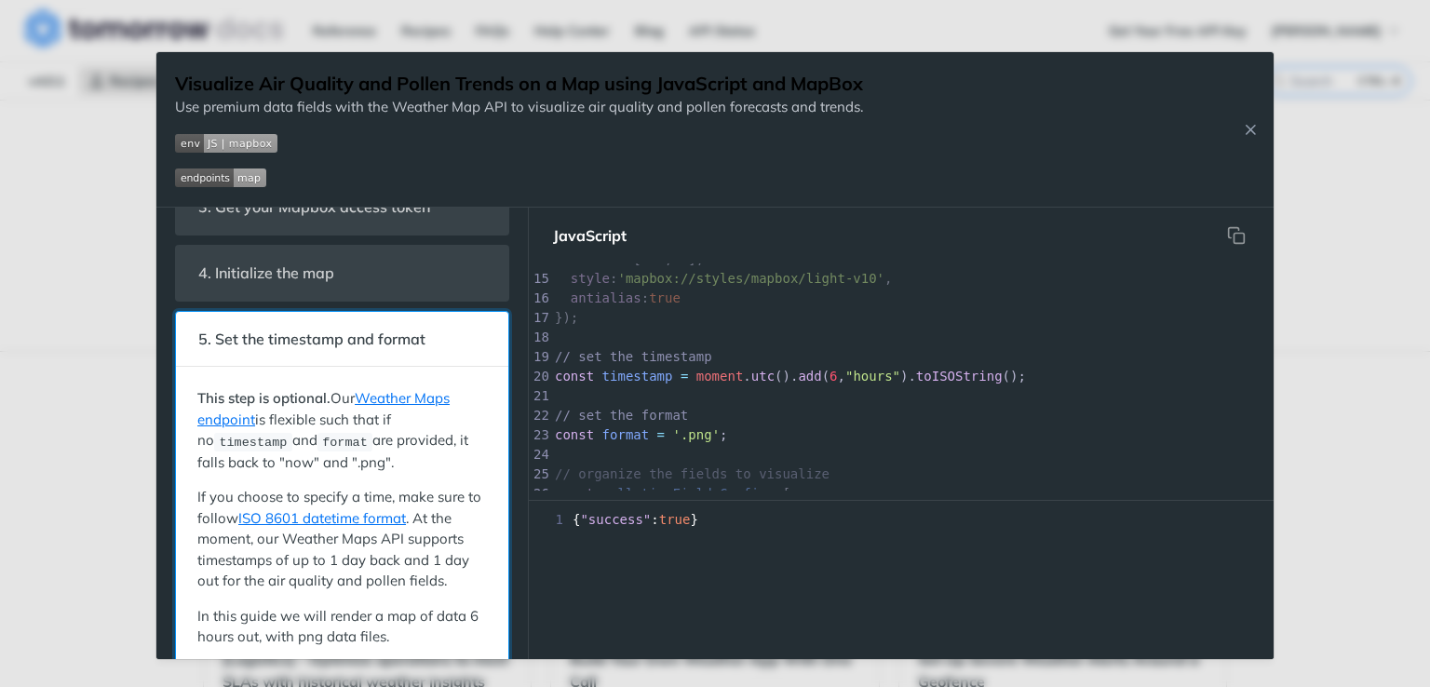
scroll to position [0, 0]
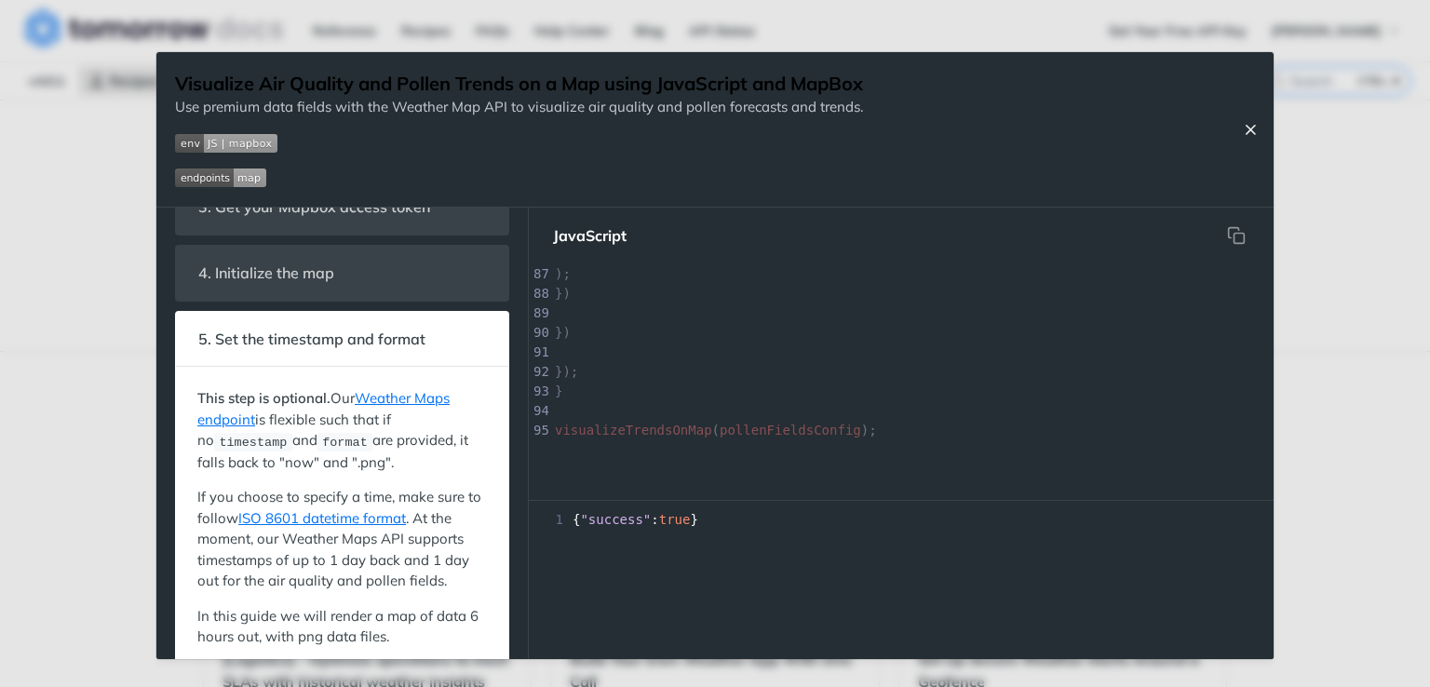
click at [1247, 125] on icon "Close Recipe" at bounding box center [1250, 129] width 17 height 17
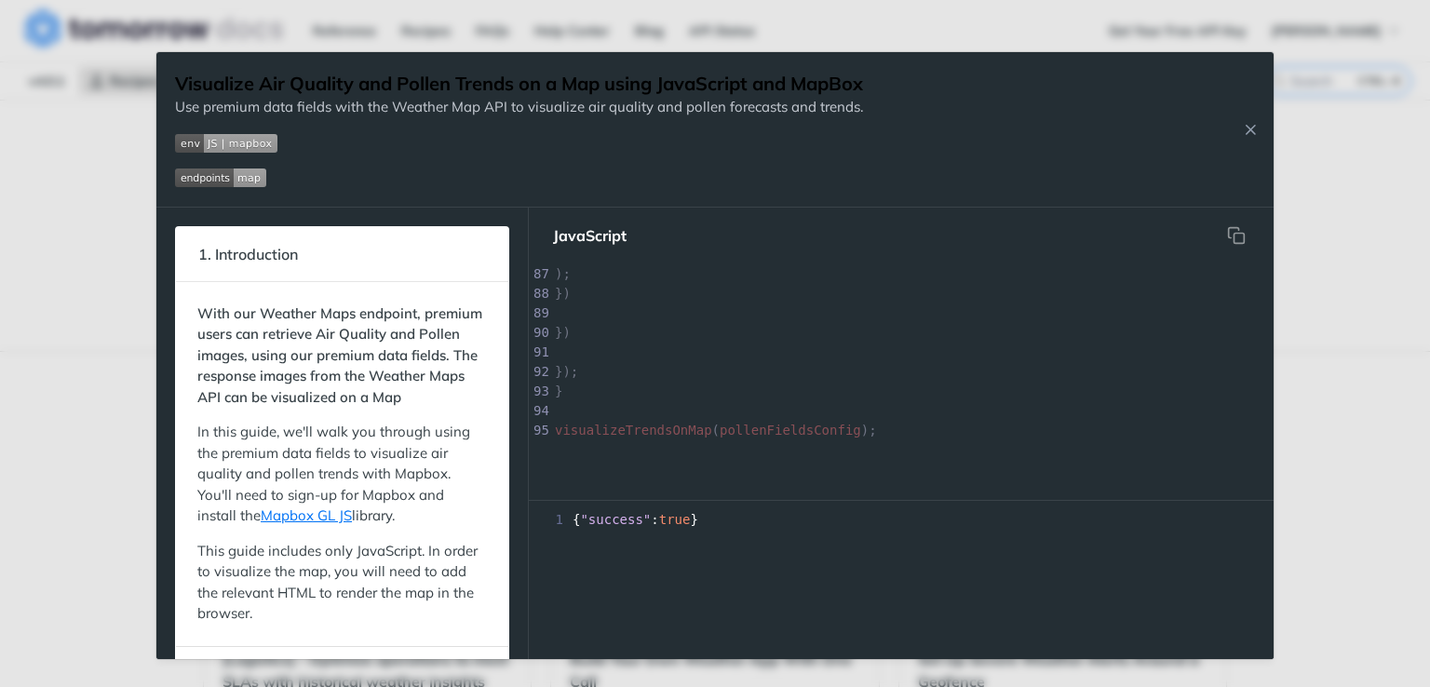
click at [1246, 110] on div "Visualize Air Quality and Pollen Trends on a Map using JavaScript and MapBox Us…" at bounding box center [714, 129] width 1117 height 155
click at [204, 179] on img "Expand image" at bounding box center [220, 177] width 91 height 19
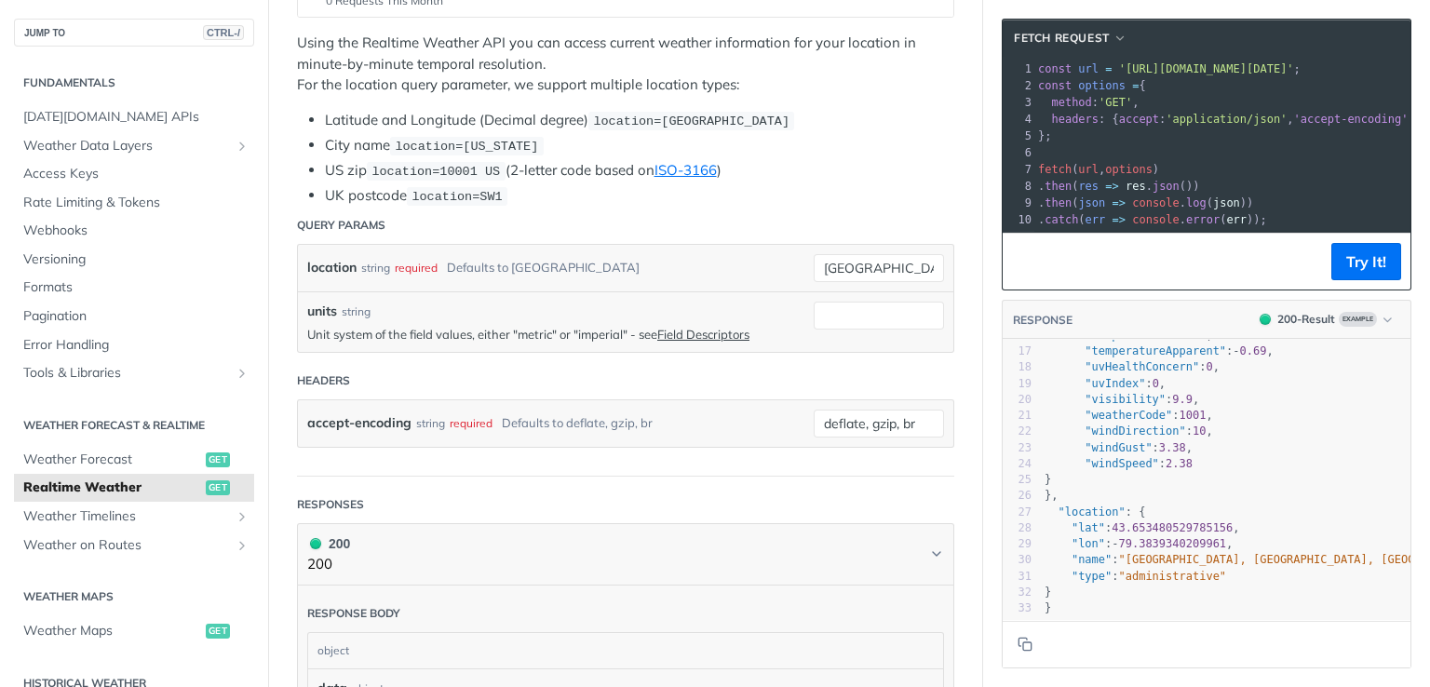
scroll to position [86, 0]
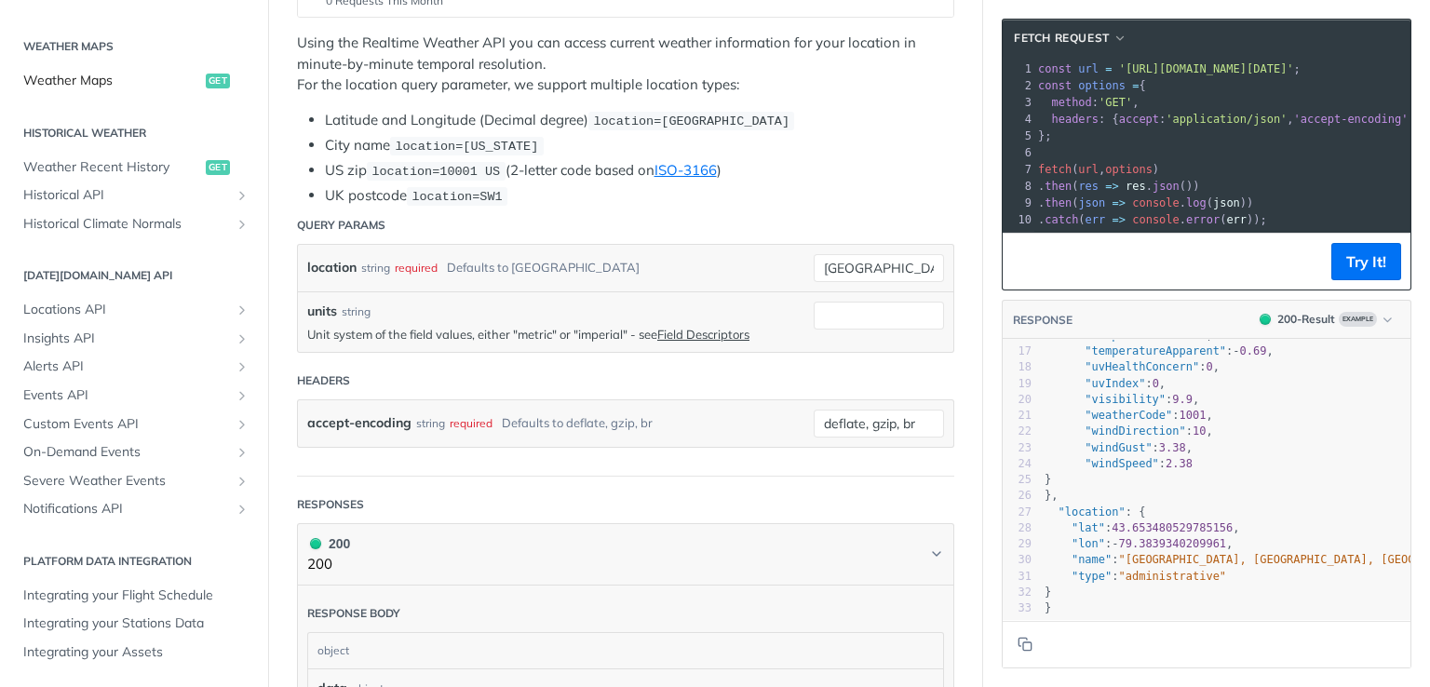
click at [112, 75] on span "Weather Maps" at bounding box center [112, 81] width 178 height 19
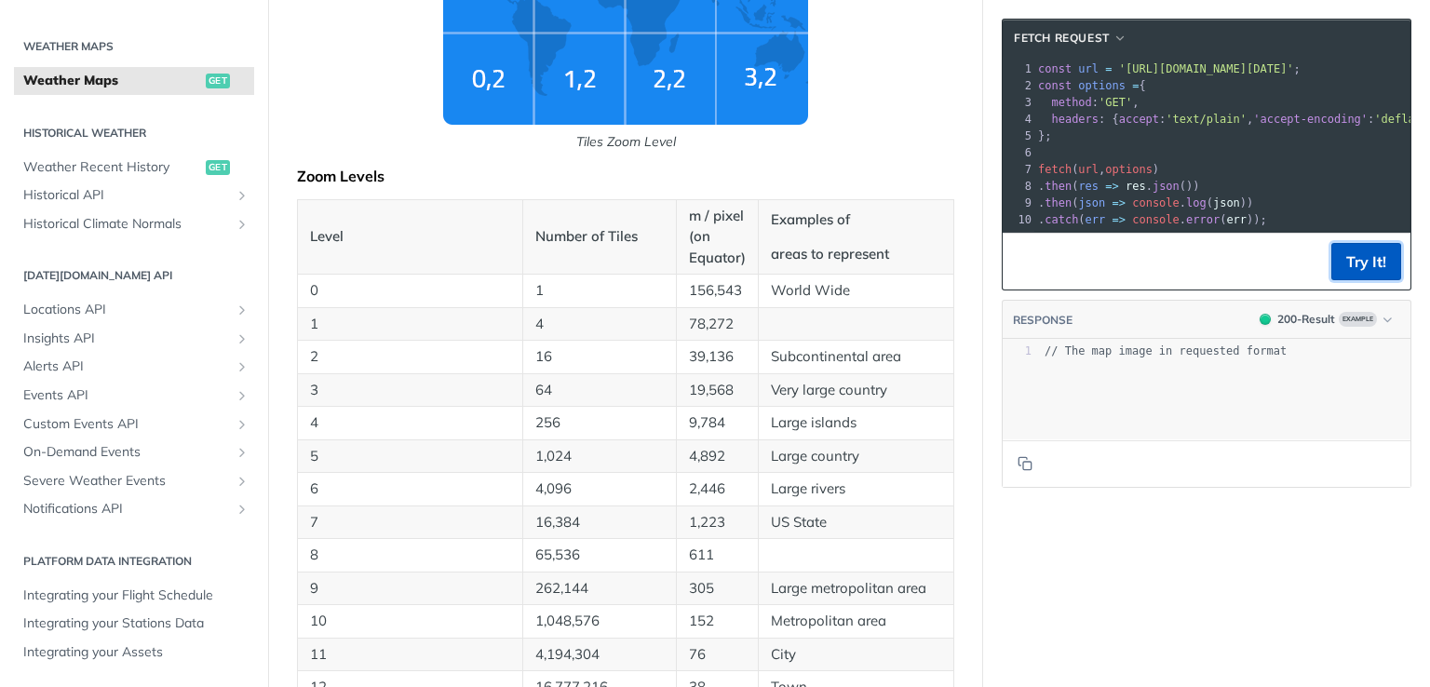
click at [1331, 273] on button "Try It!" at bounding box center [1366, 261] width 70 height 37
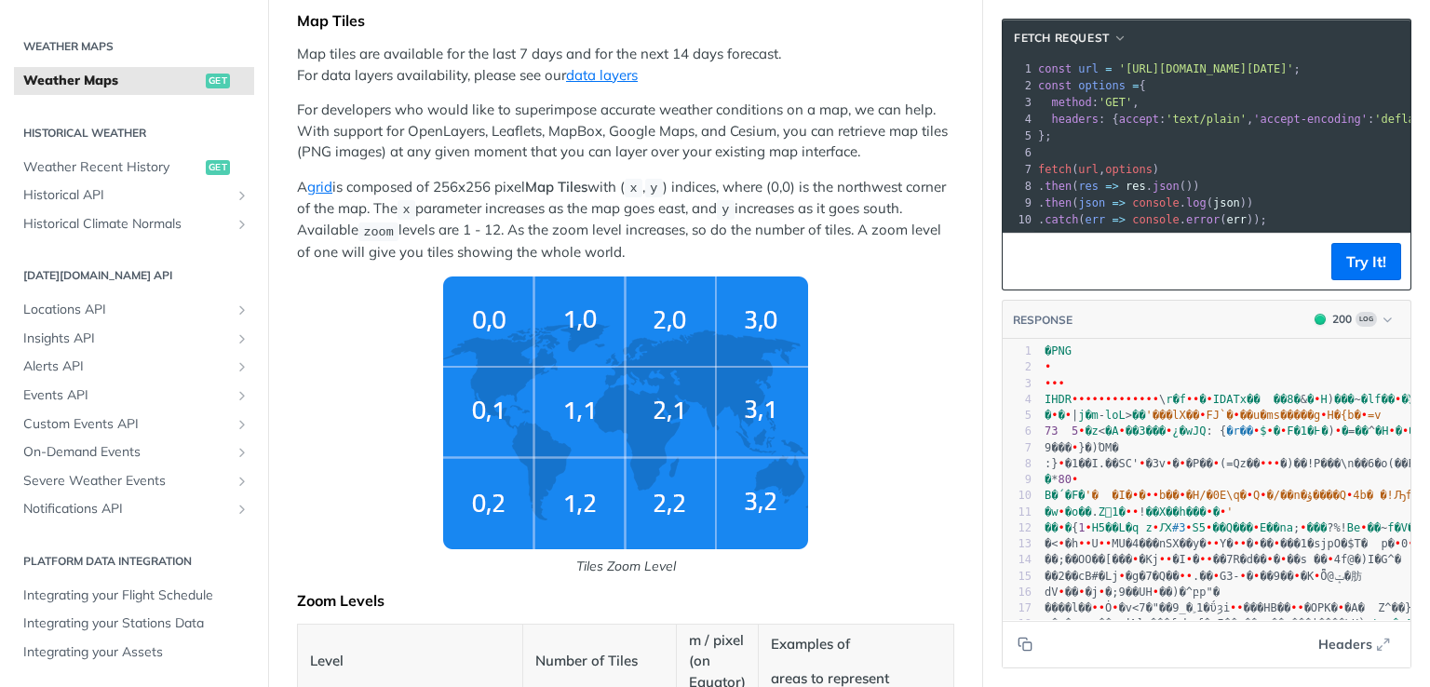
click at [506, 327] on img "Tiles Zoom Level" at bounding box center [625, 412] width 365 height 273
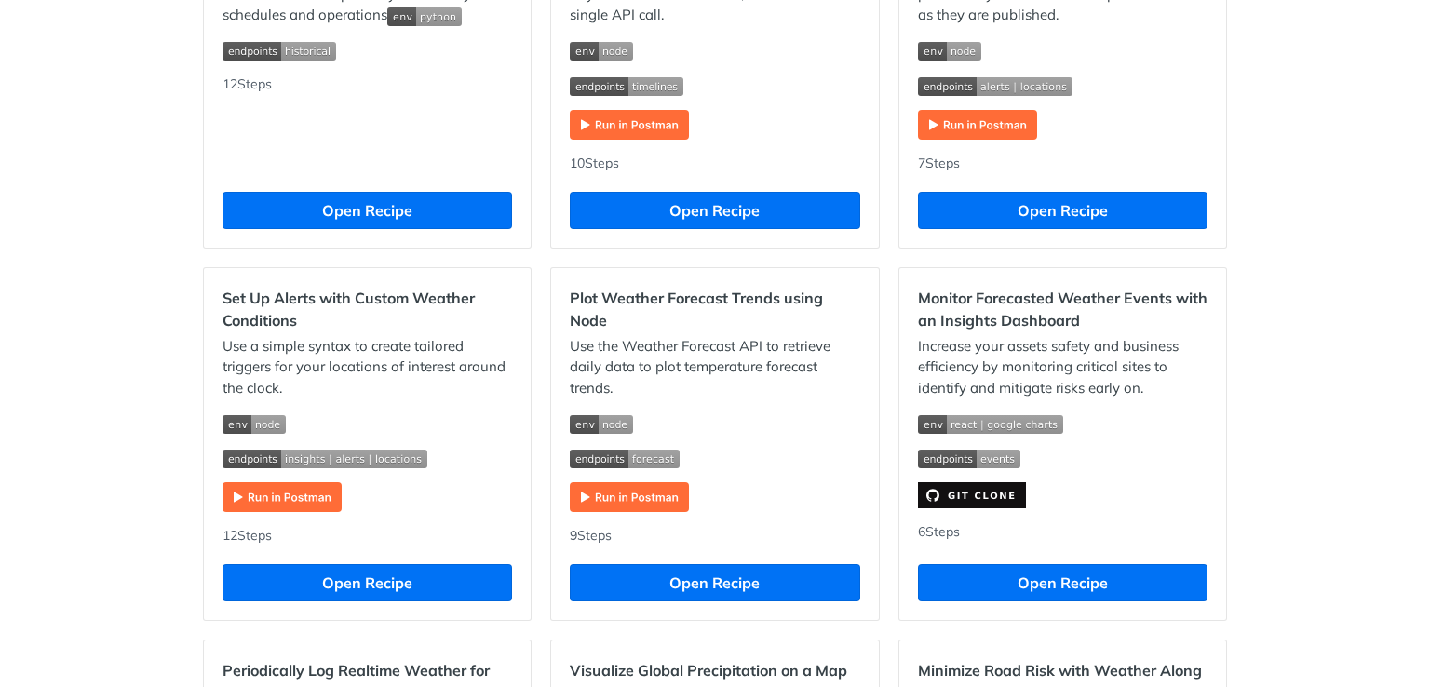
scroll to position [759, 0]
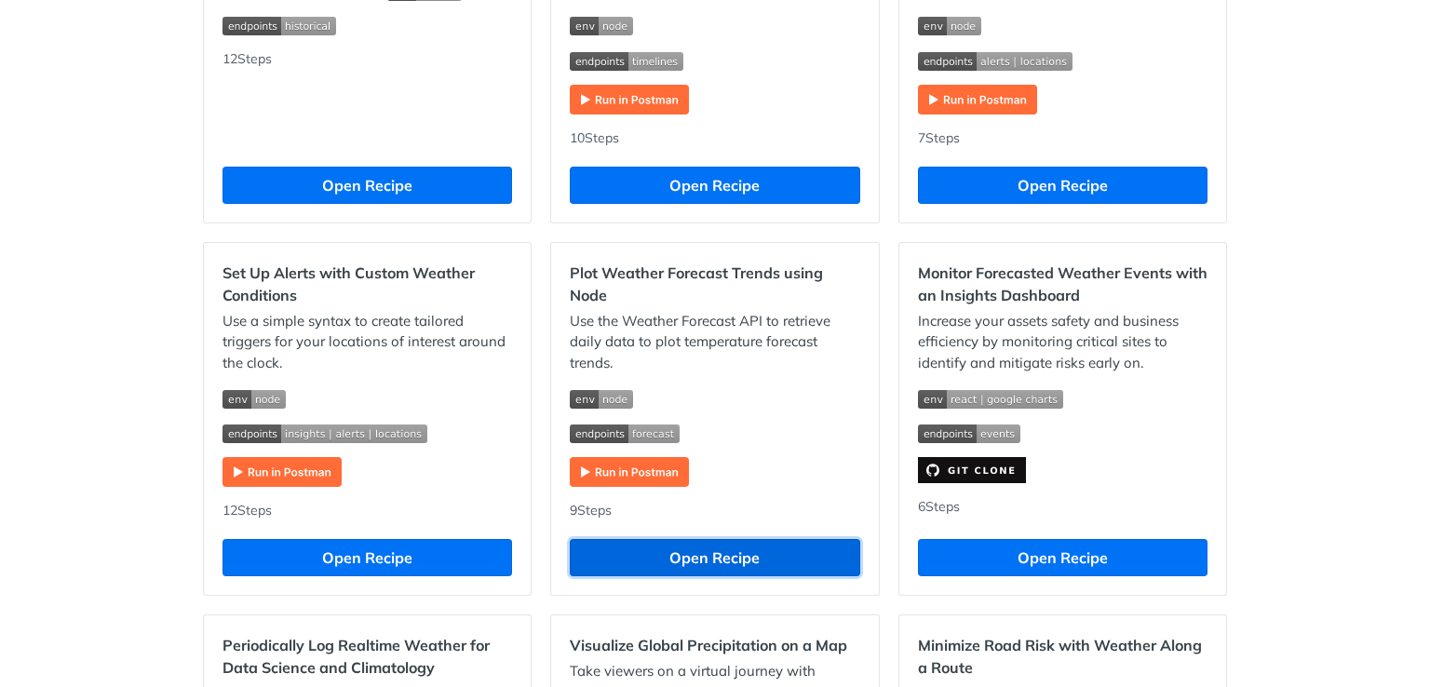
click at [696, 567] on button "Open Recipe" at bounding box center [714, 557] width 289 height 37
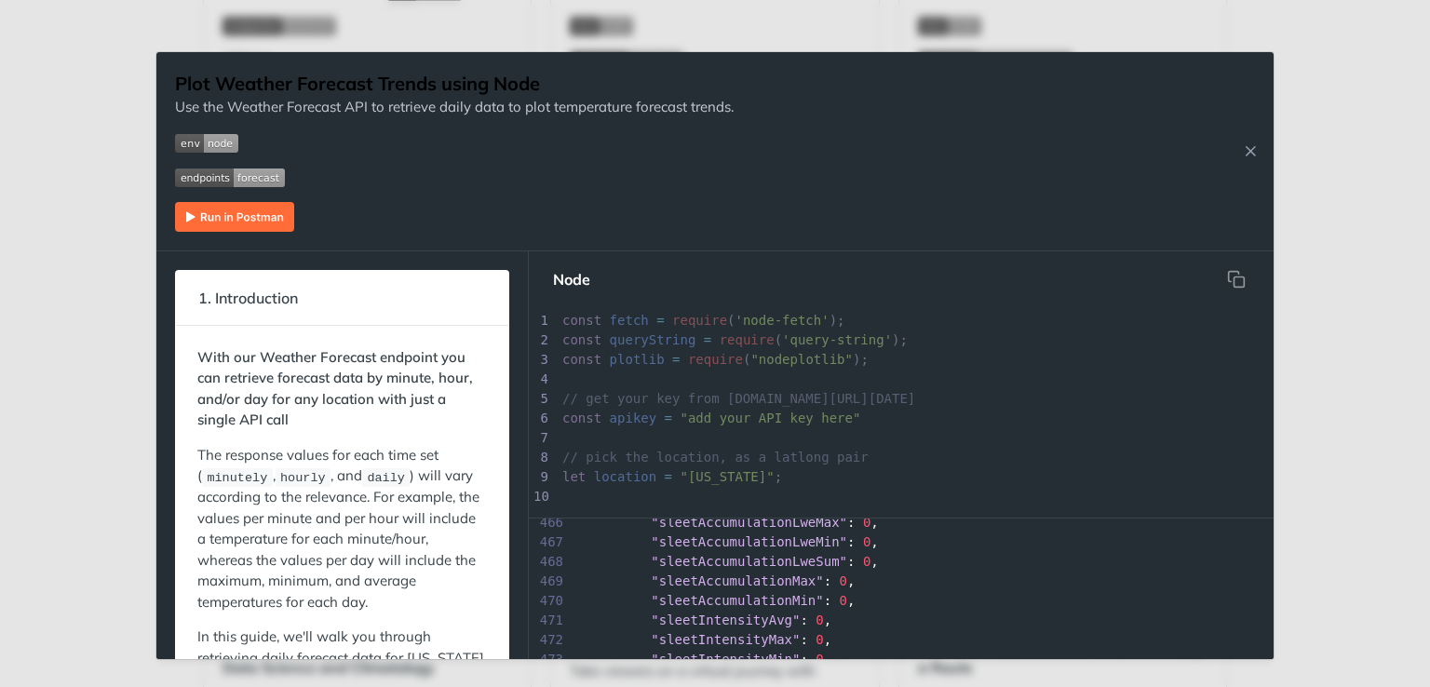
scroll to position [8935, 0]
click at [1251, 159] on icon "Close Recipe" at bounding box center [1250, 150] width 17 height 17
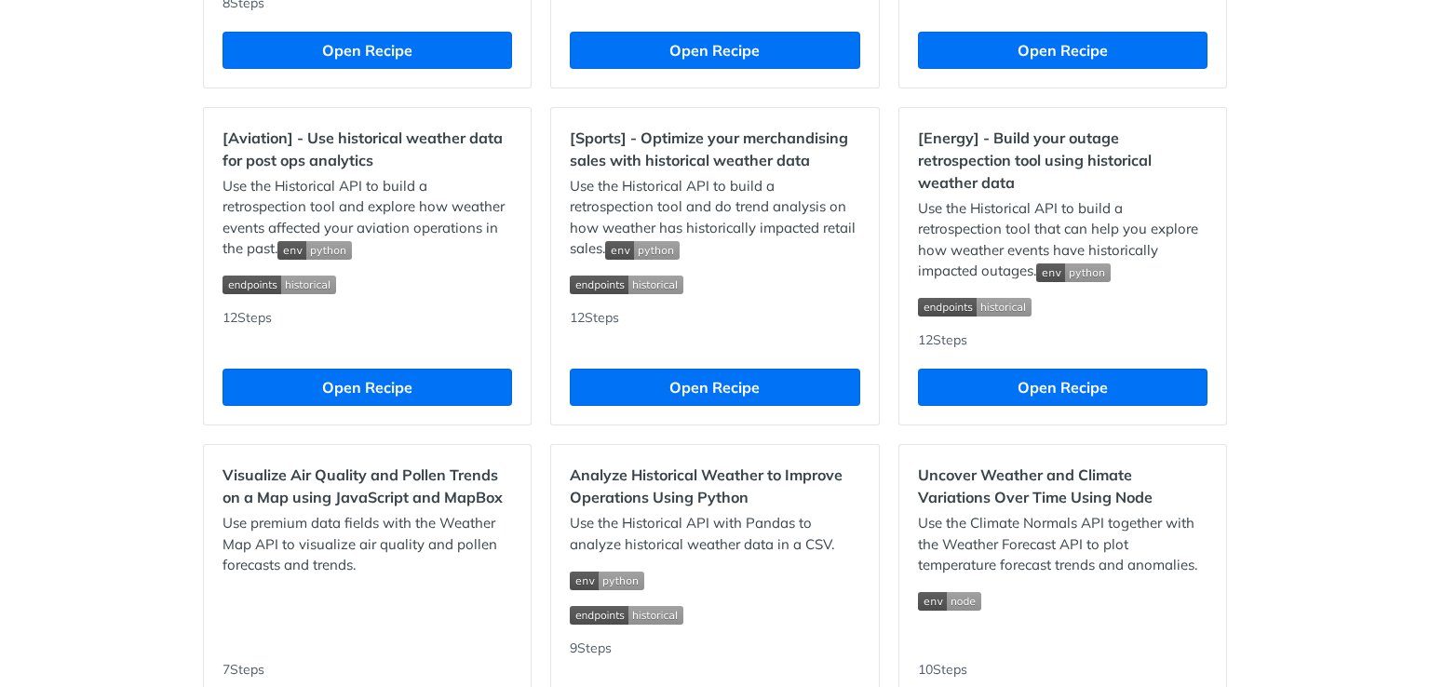
scroll to position [1781, 0]
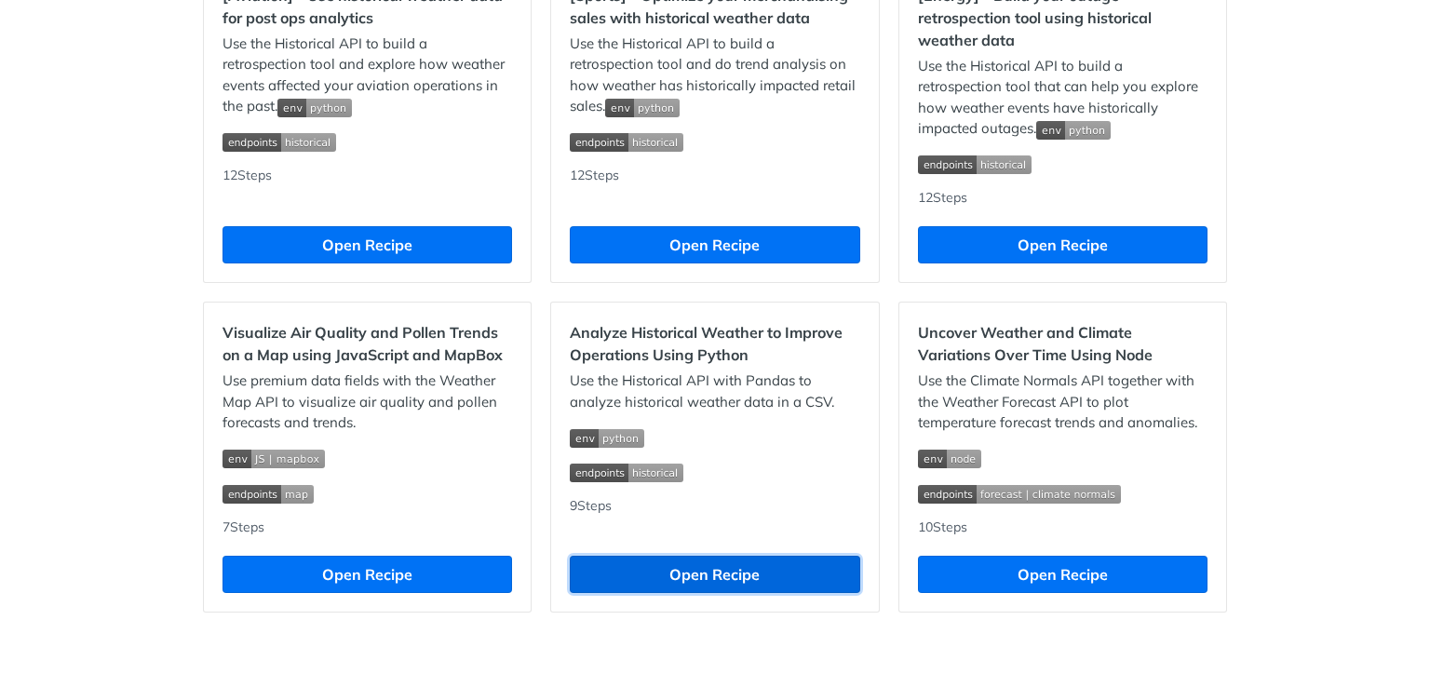
click at [775, 574] on button "Open Recipe" at bounding box center [714, 574] width 289 height 37
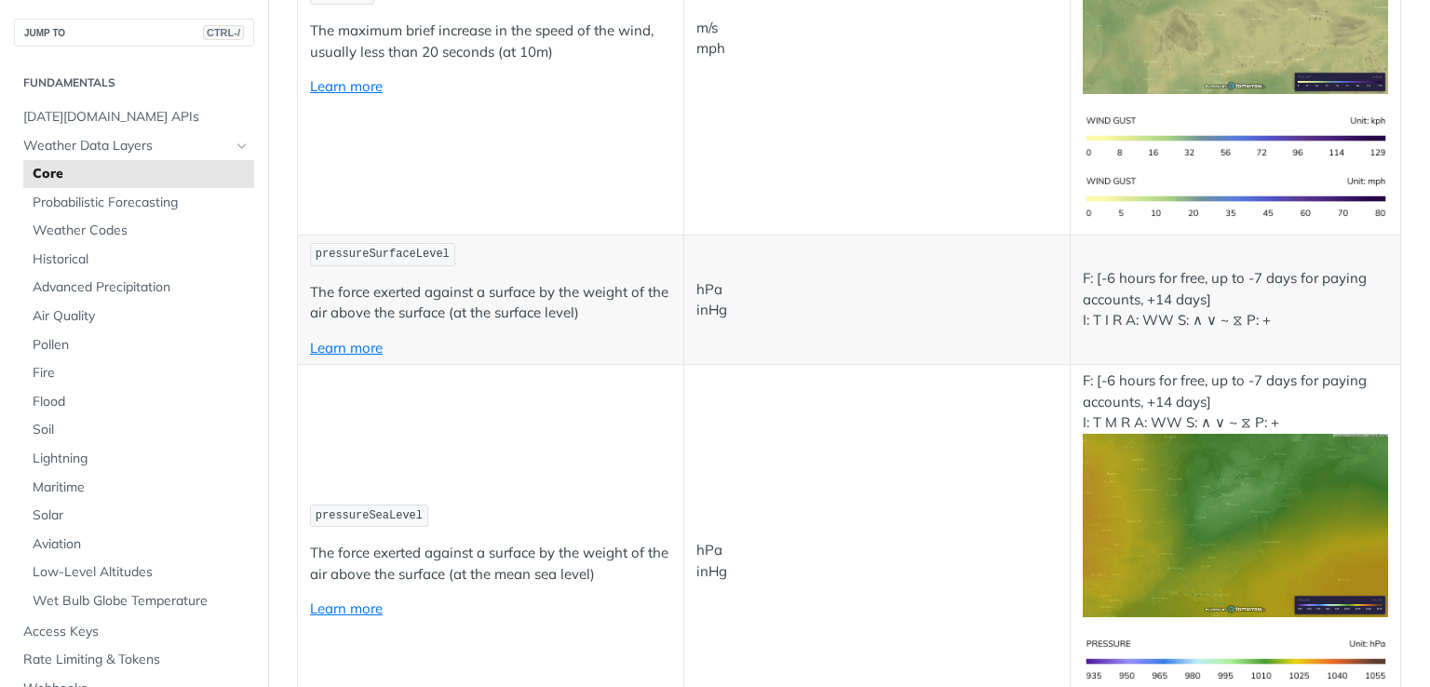
scroll to position [2338, 0]
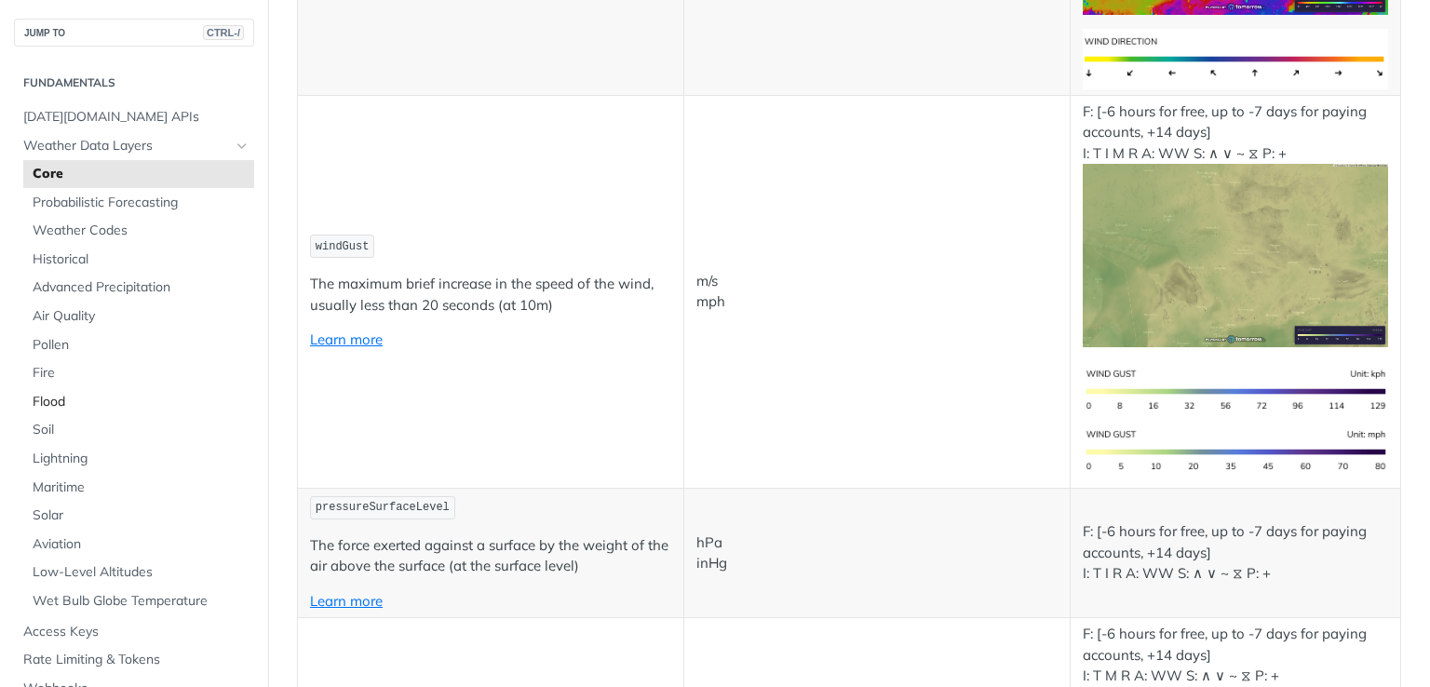
click at [67, 406] on span "Flood" at bounding box center [141, 402] width 217 height 19
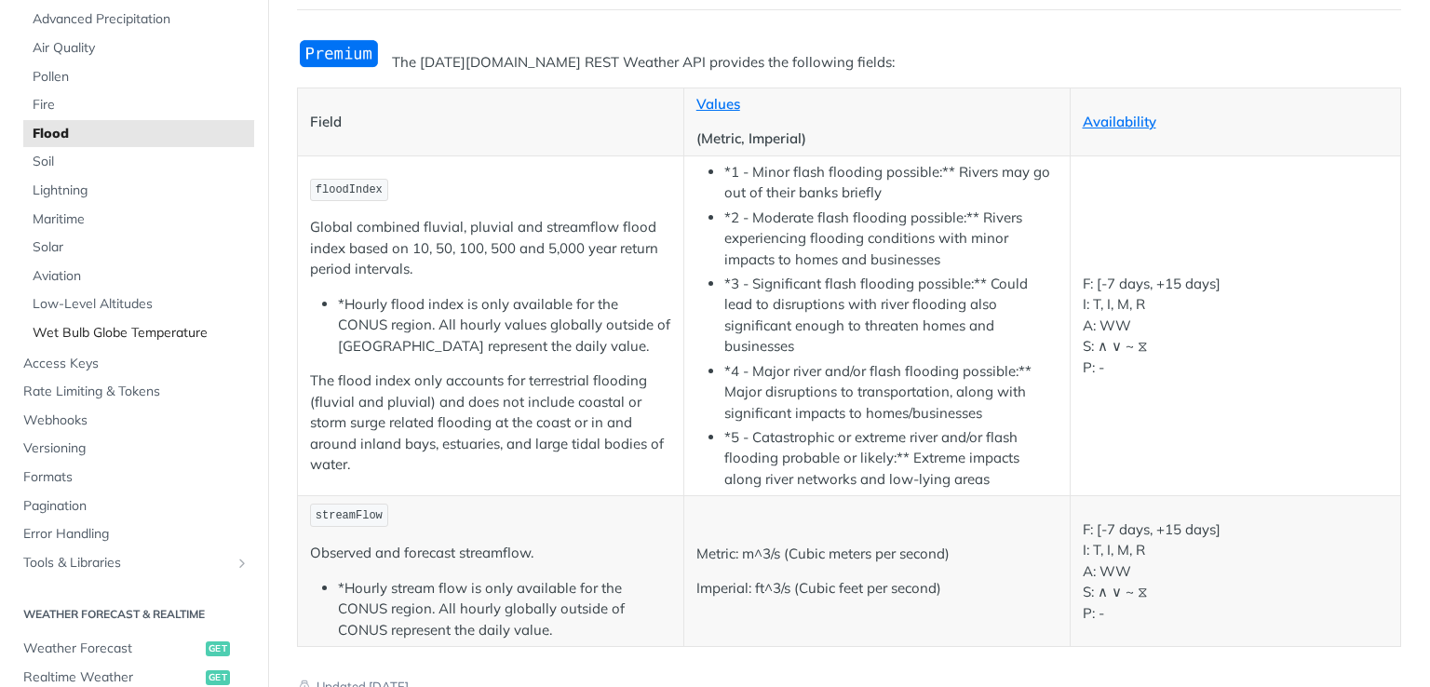
scroll to position [279, 0]
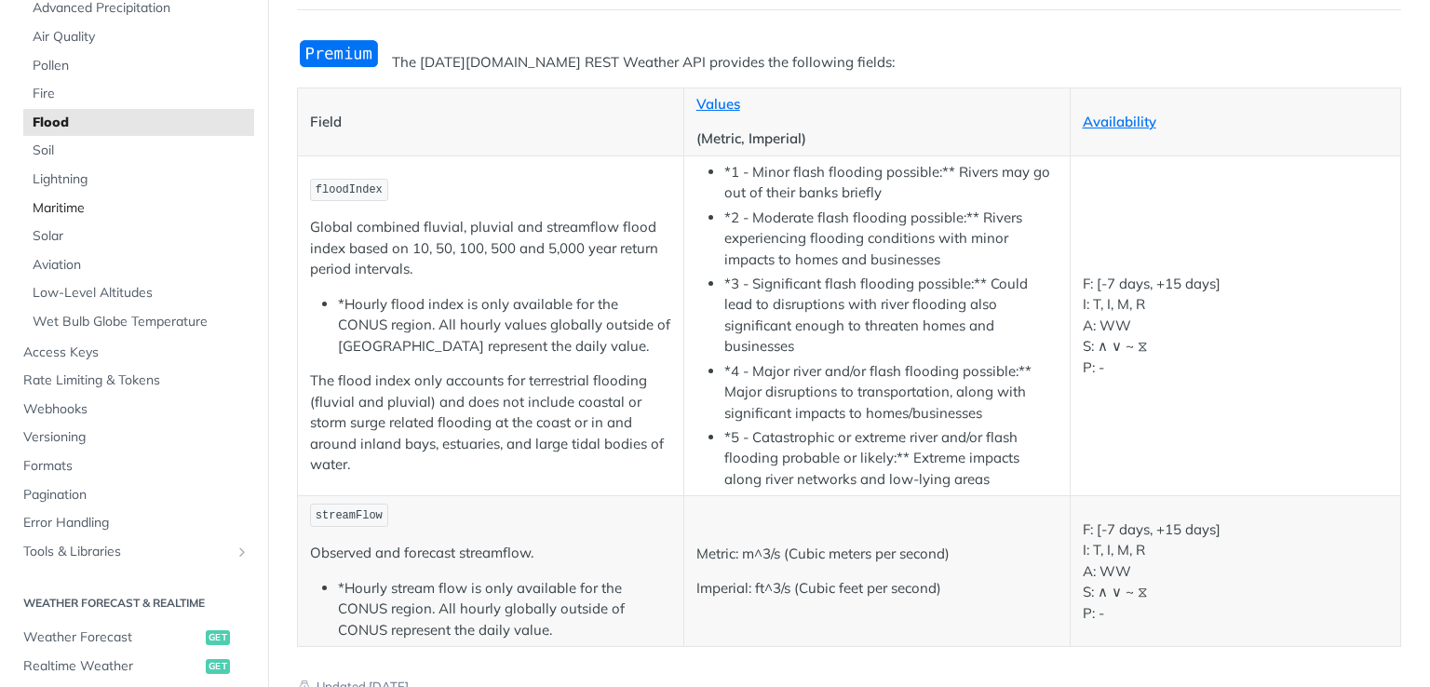
click at [61, 203] on span "Maritime" at bounding box center [141, 208] width 217 height 19
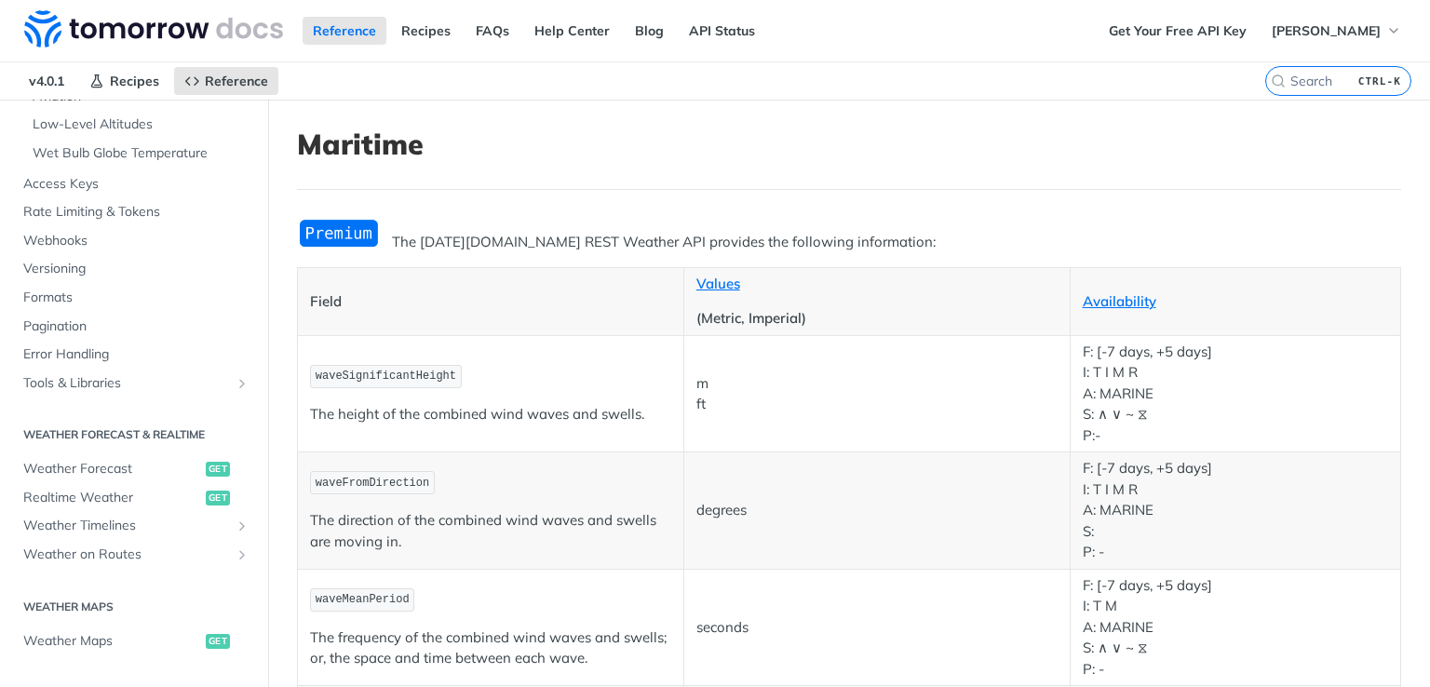
scroll to position [651, 0]
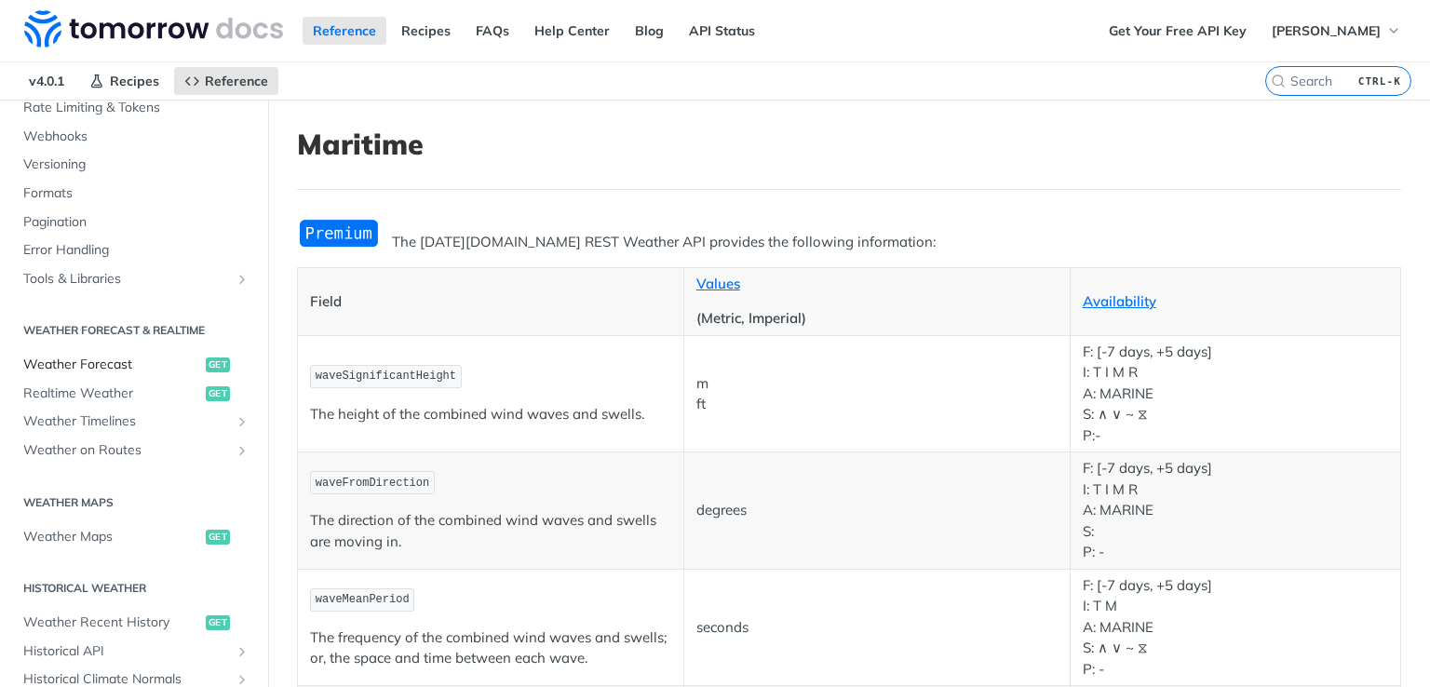
click at [120, 361] on span "Weather Forecast" at bounding box center [112, 365] width 178 height 19
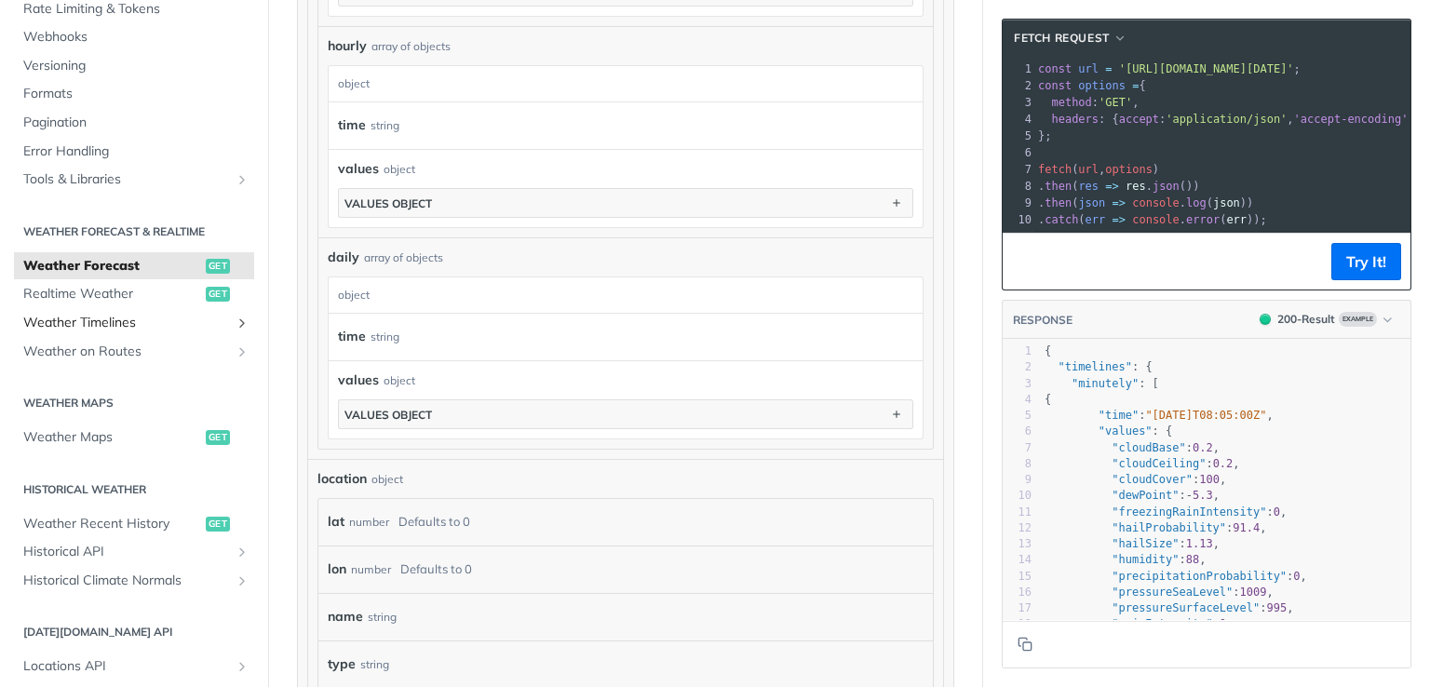
drag, startPoint x: 113, startPoint y: 317, endPoint x: 130, endPoint y: 319, distance: 17.8
click at [114, 318] on span "Weather Timelines" at bounding box center [126, 323] width 207 height 19
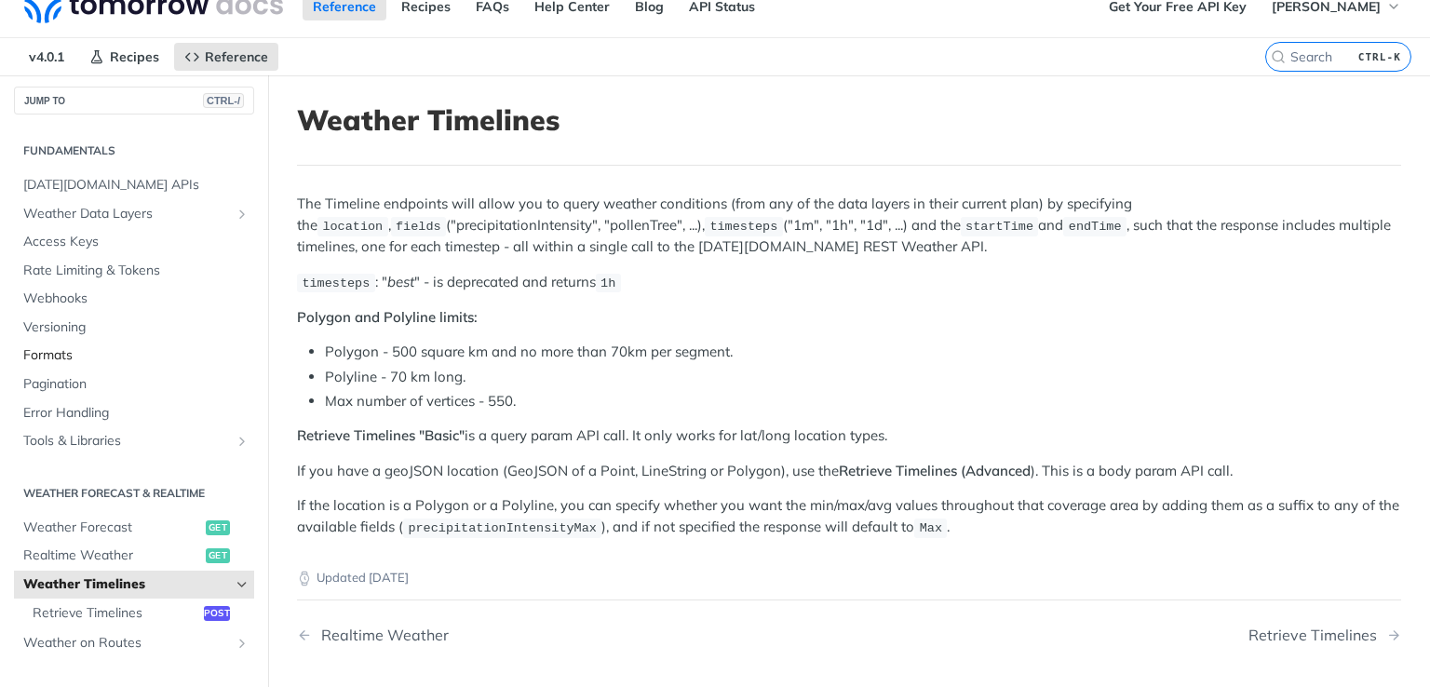
click at [57, 347] on span "Formats" at bounding box center [136, 355] width 226 height 19
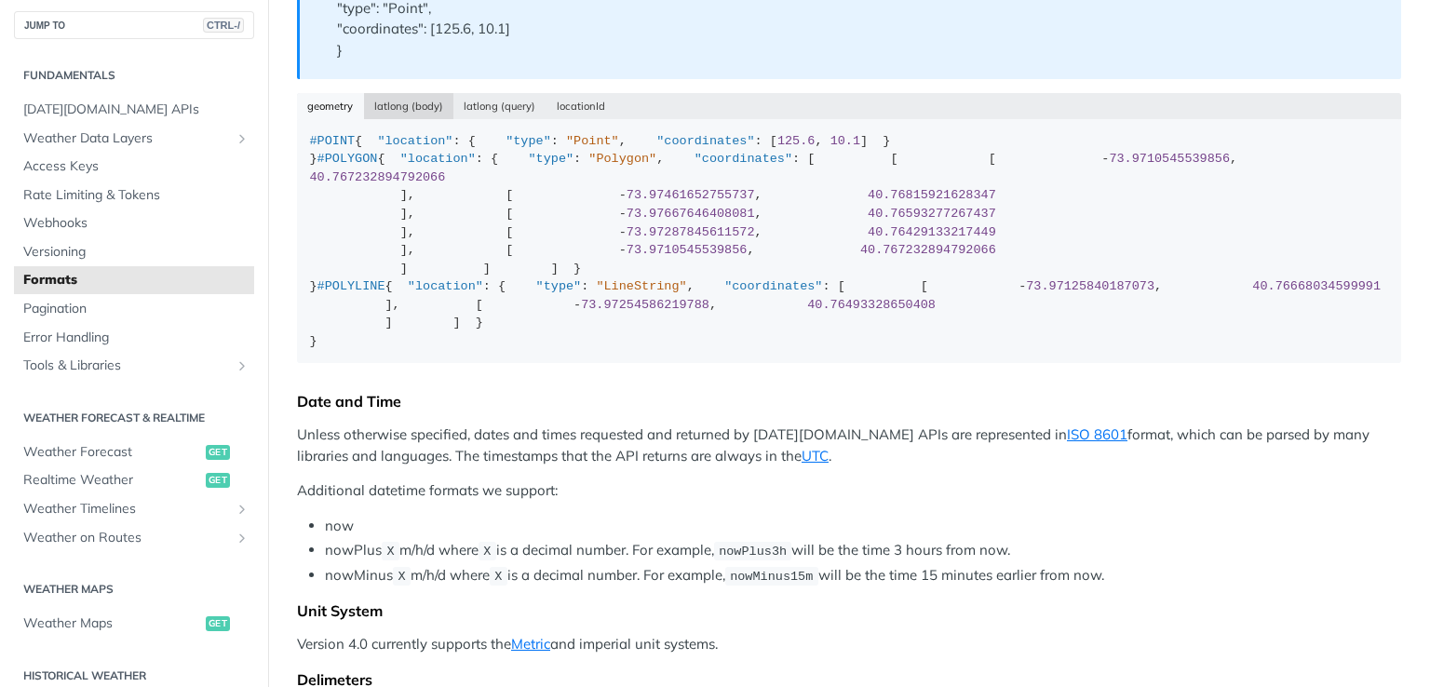
click at [390, 105] on button "latlong (body)" at bounding box center [409, 106] width 90 height 26
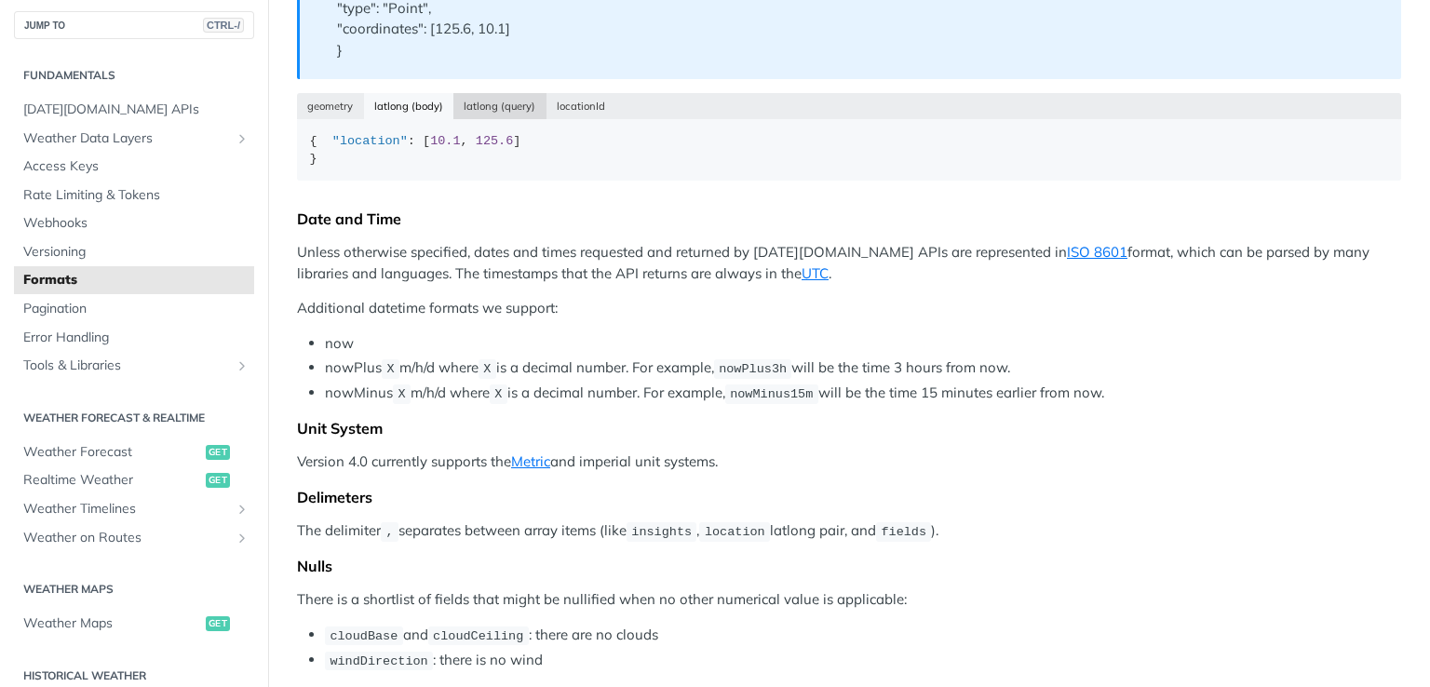
click at [491, 108] on button "latlong (query)" at bounding box center [499, 106] width 93 height 26
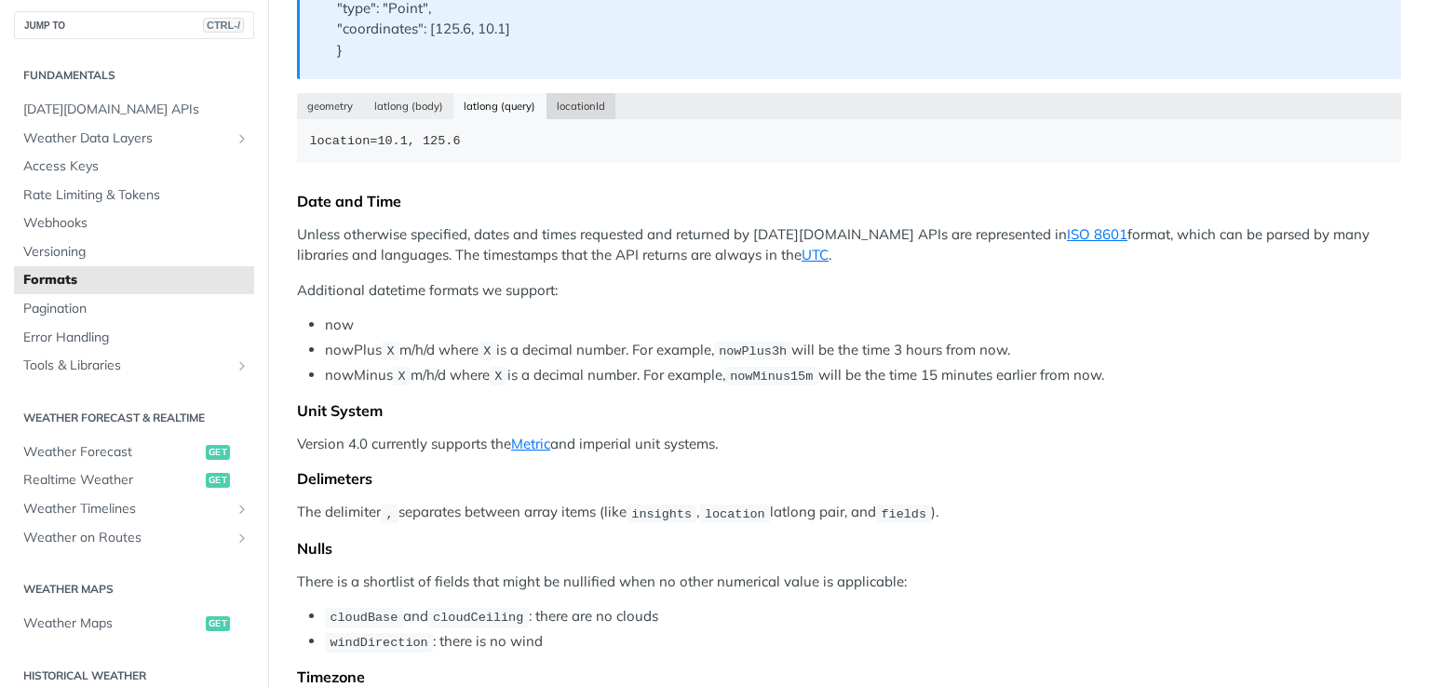
click at [574, 109] on button "locationId" at bounding box center [581, 106] width 70 height 26
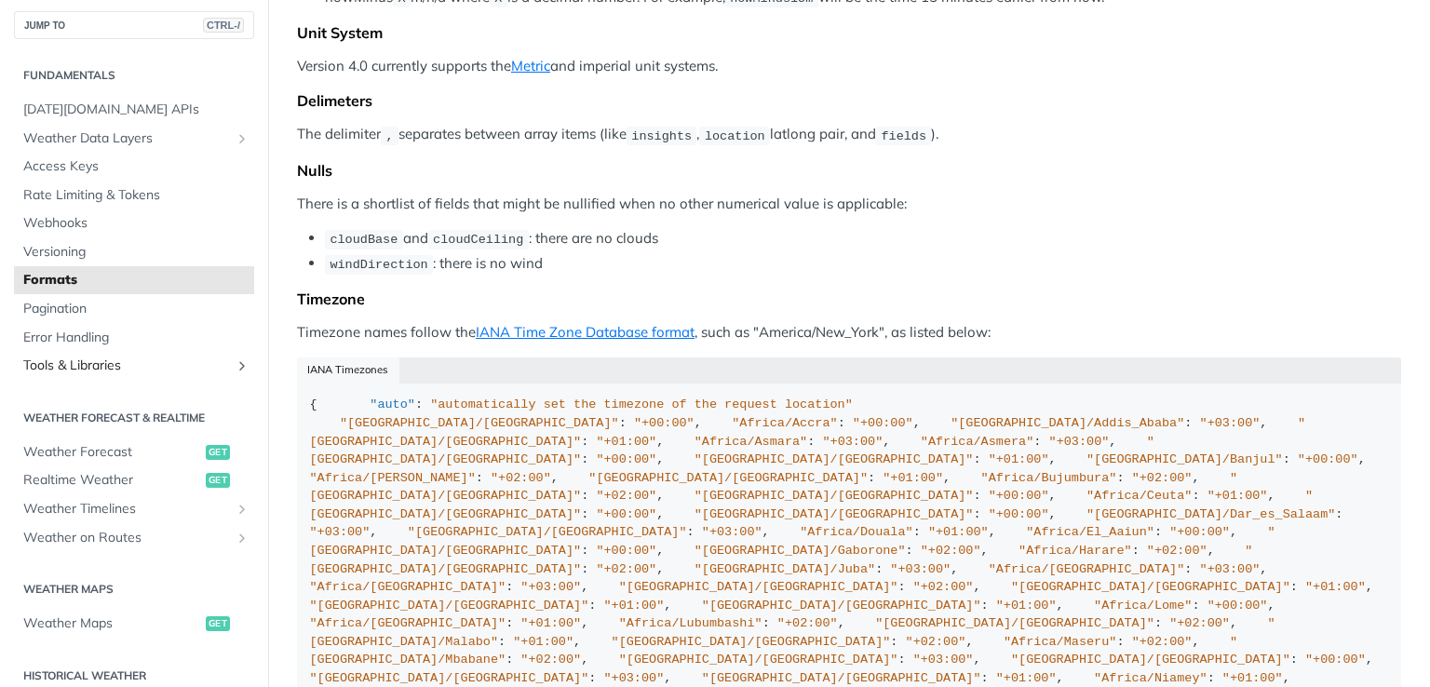
click at [129, 368] on span "Tools & Libraries" at bounding box center [126, 365] width 207 height 19
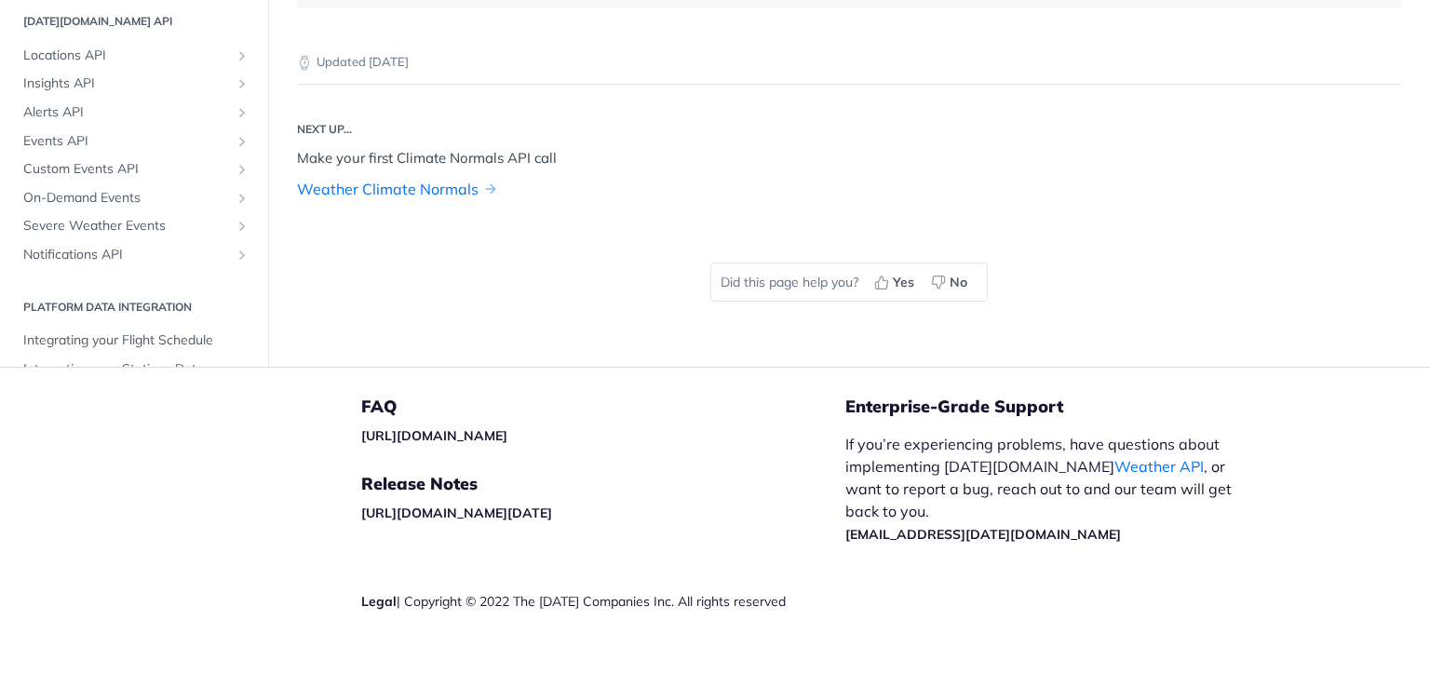
scroll to position [1746, 0]
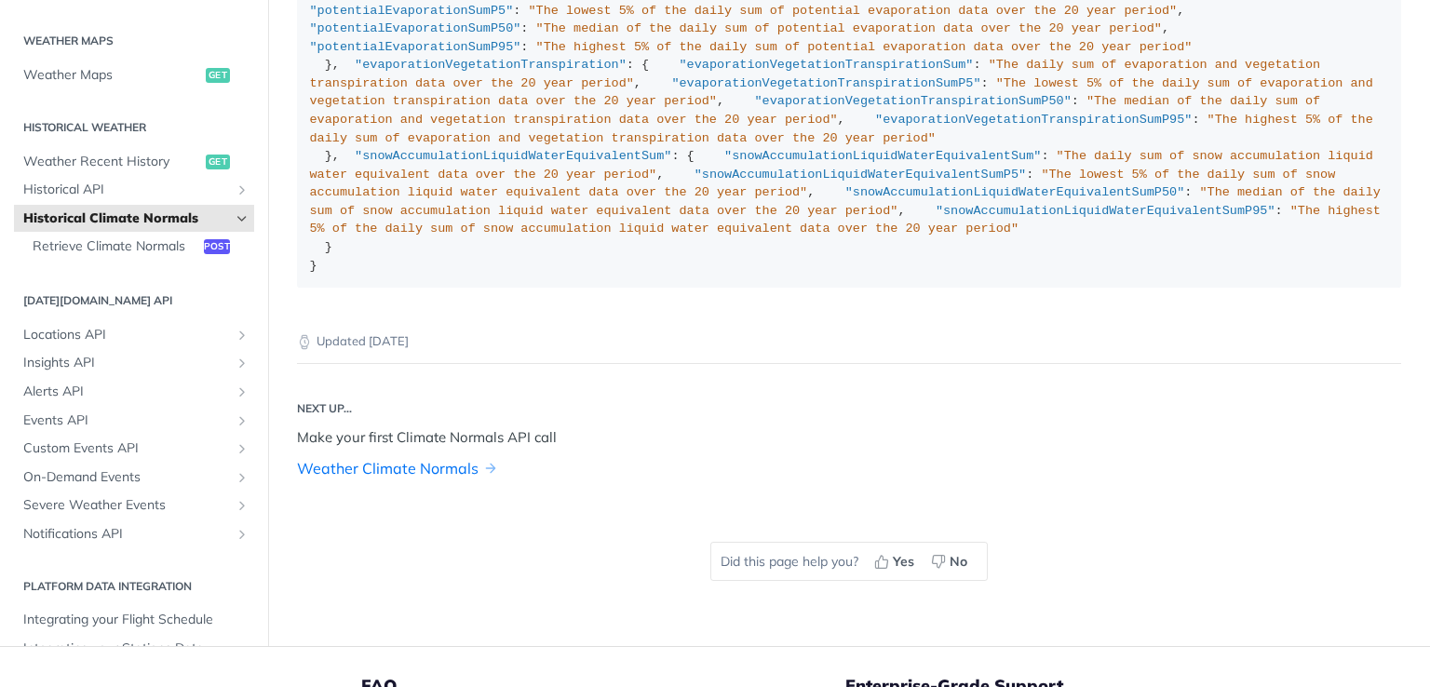
click at [372, 457] on link "Weather Climate Normals" at bounding box center [387, 468] width 181 height 22
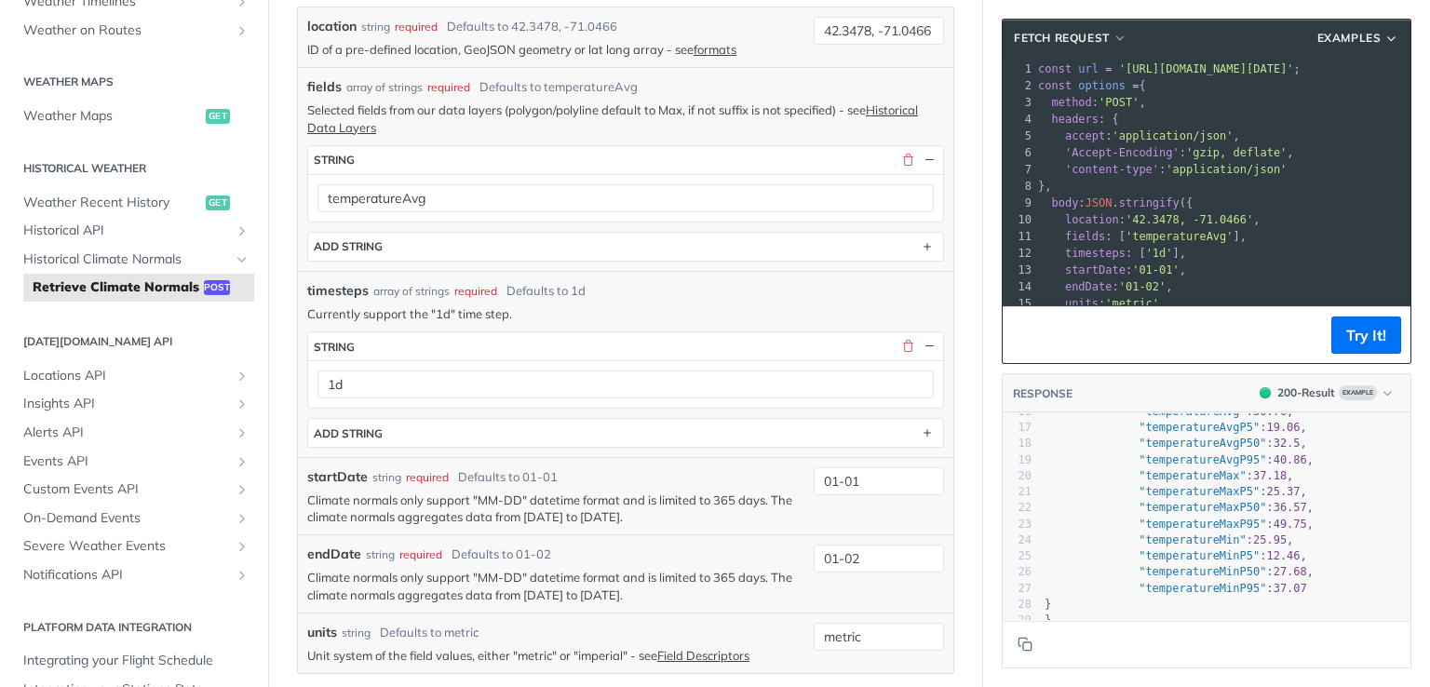
scroll to position [220, 0]
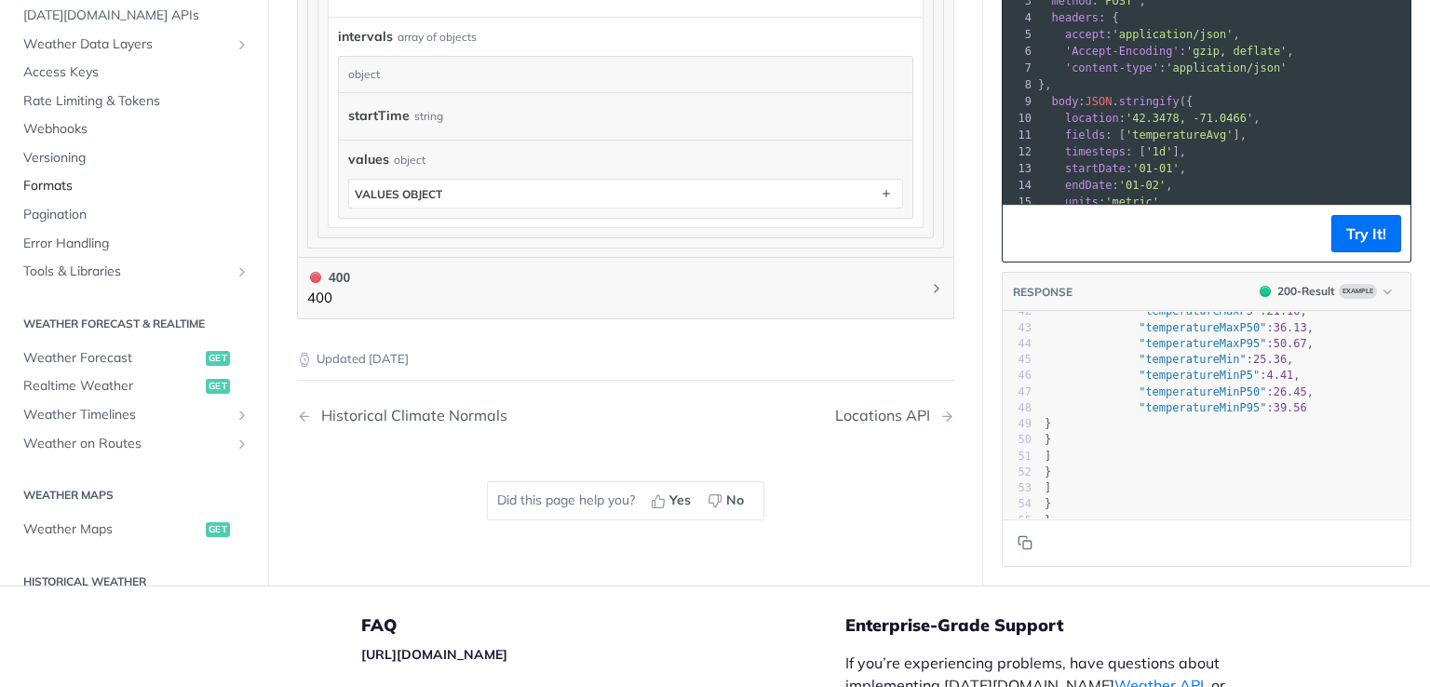
click at [50, 181] on span "Formats" at bounding box center [136, 186] width 226 height 19
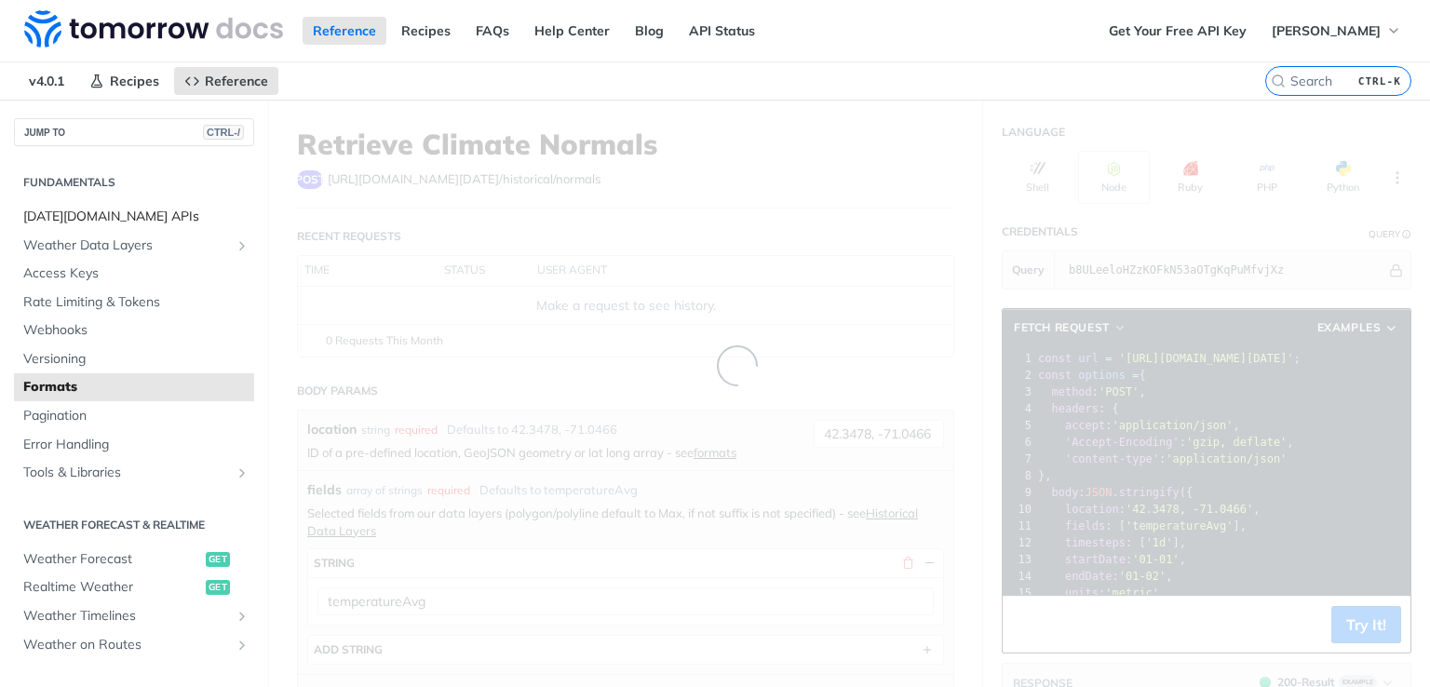
click at [122, 203] on link "[DATE][DOMAIN_NAME] APIs" at bounding box center [134, 217] width 240 height 28
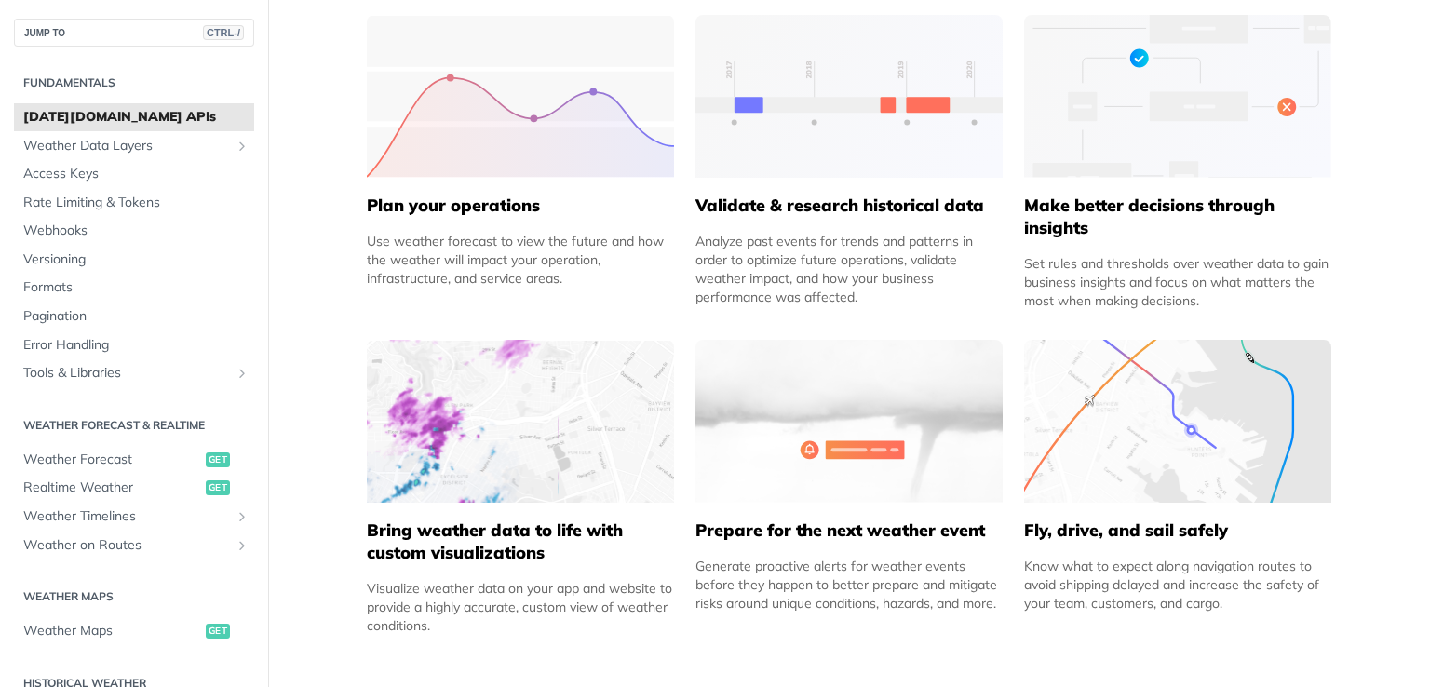
click at [453, 543] on h5 "Bring weather data to life with custom visualizations" at bounding box center [520, 541] width 307 height 45
click at [453, 417] on img at bounding box center [520, 421] width 307 height 163
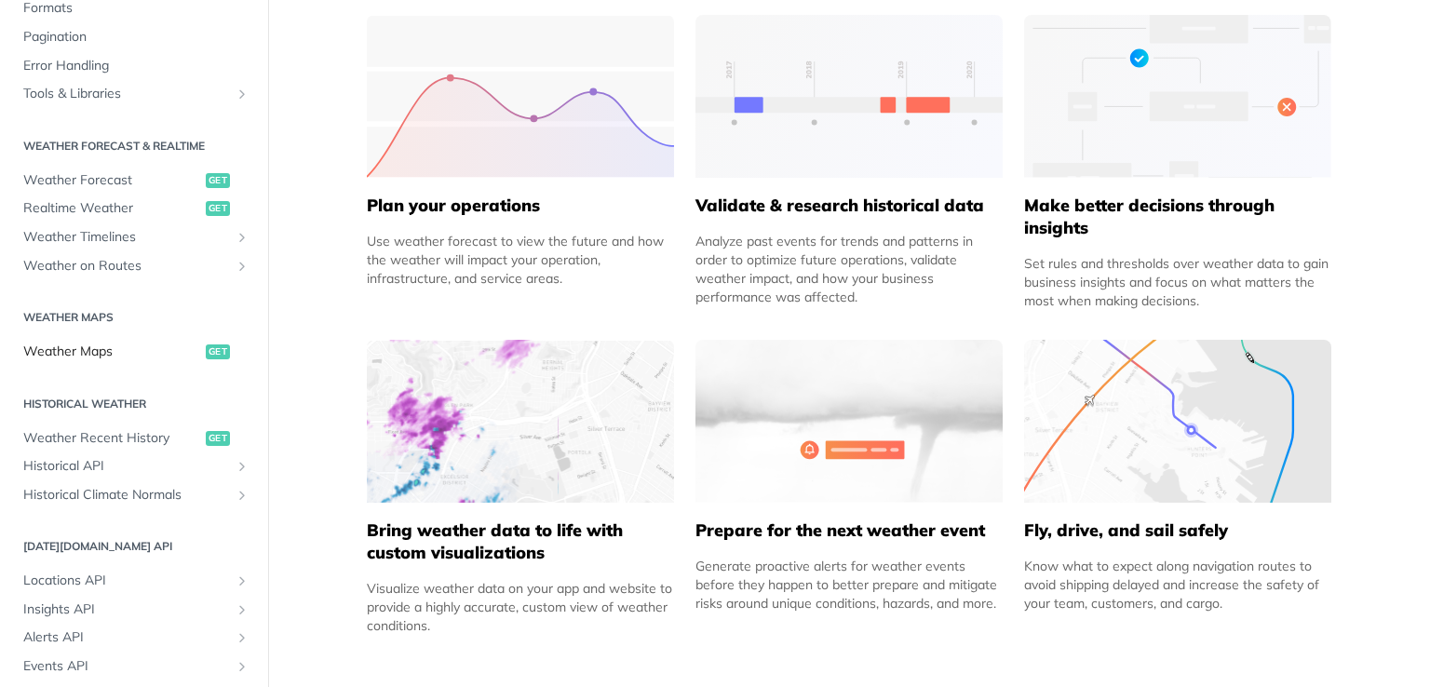
click at [98, 343] on span "Weather Maps" at bounding box center [112, 351] width 178 height 19
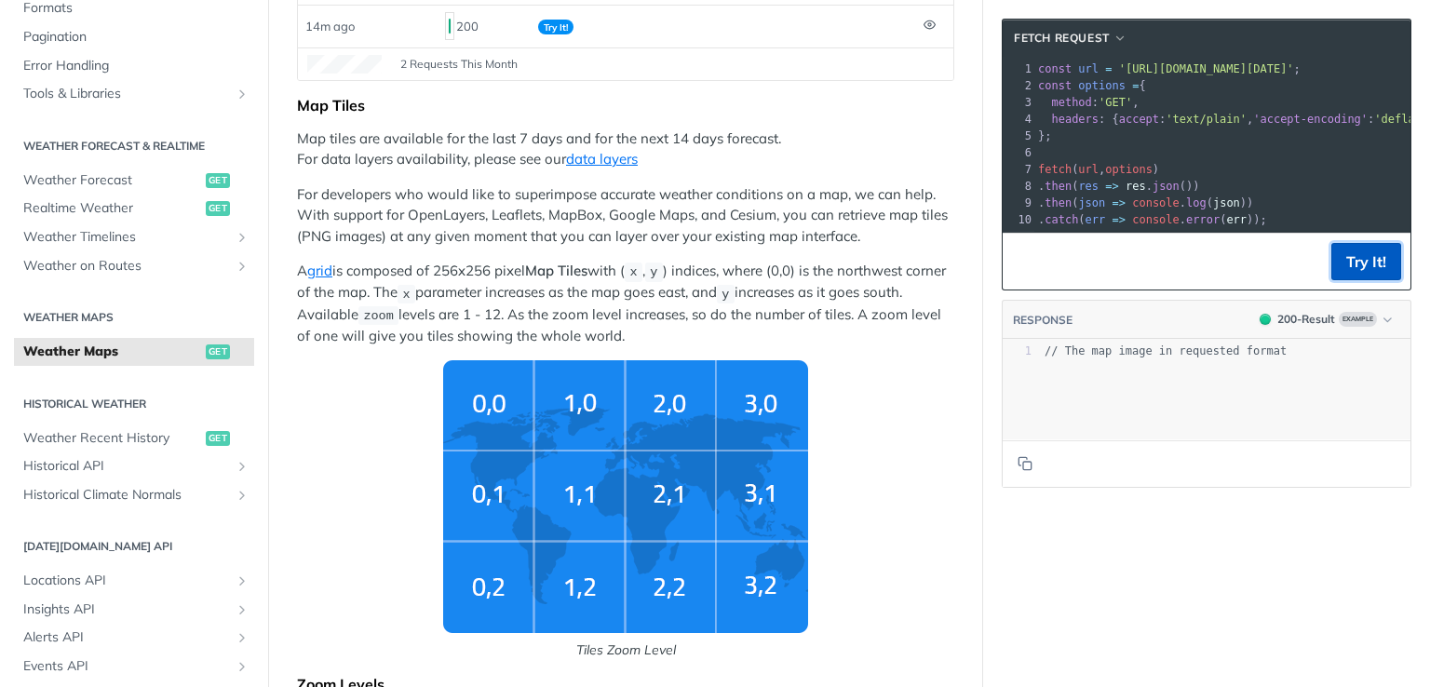
click at [1336, 278] on button "Try It!" at bounding box center [1366, 261] width 70 height 37
click at [1380, 327] on icon "button" at bounding box center [1387, 320] width 14 height 14
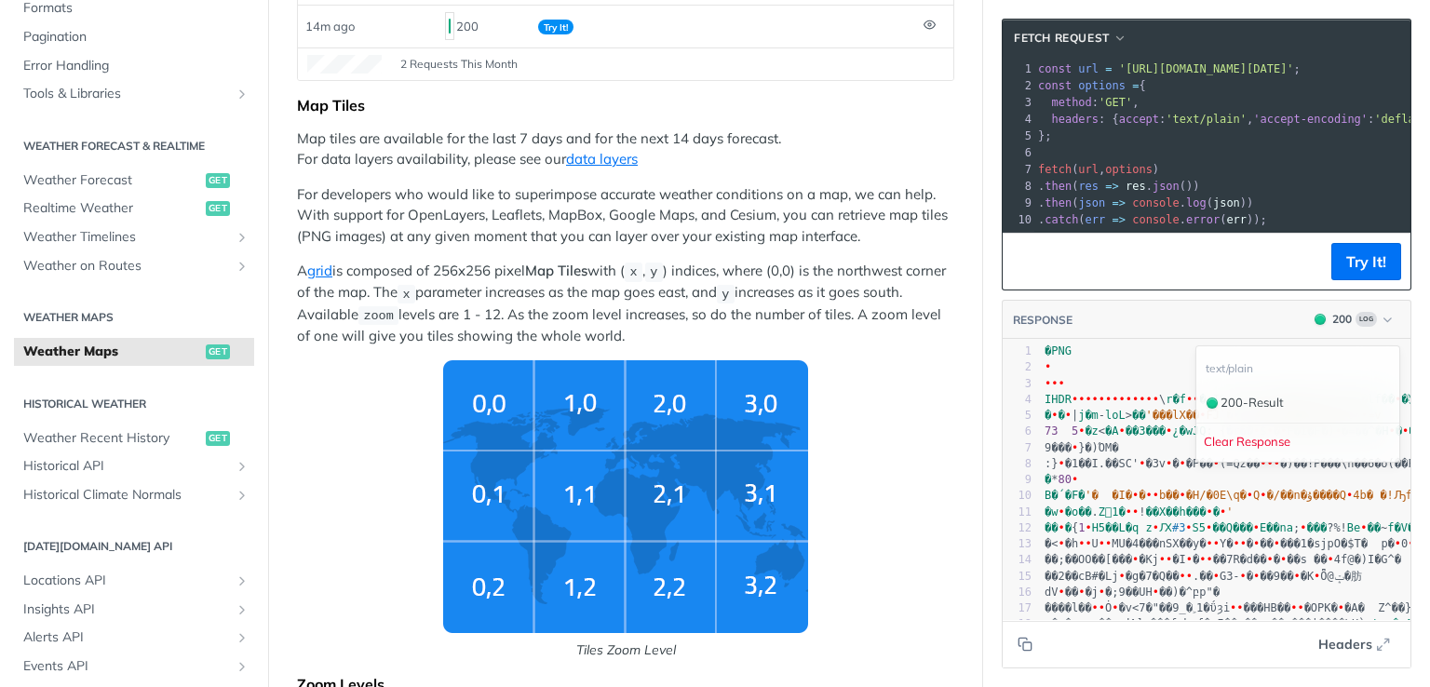
click at [1121, 289] on footer "Try It!" at bounding box center [1206, 261] width 408 height 57
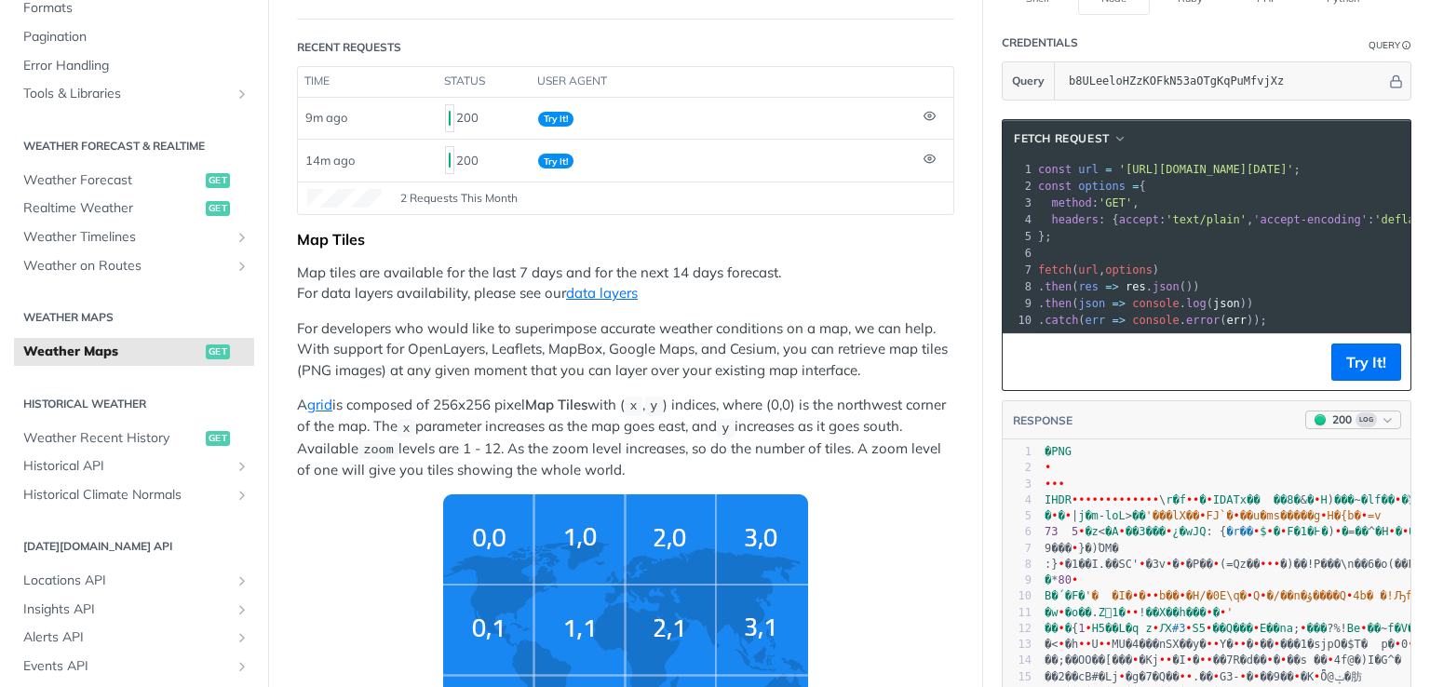
click at [1380, 427] on icon "button" at bounding box center [1387, 420] width 14 height 14
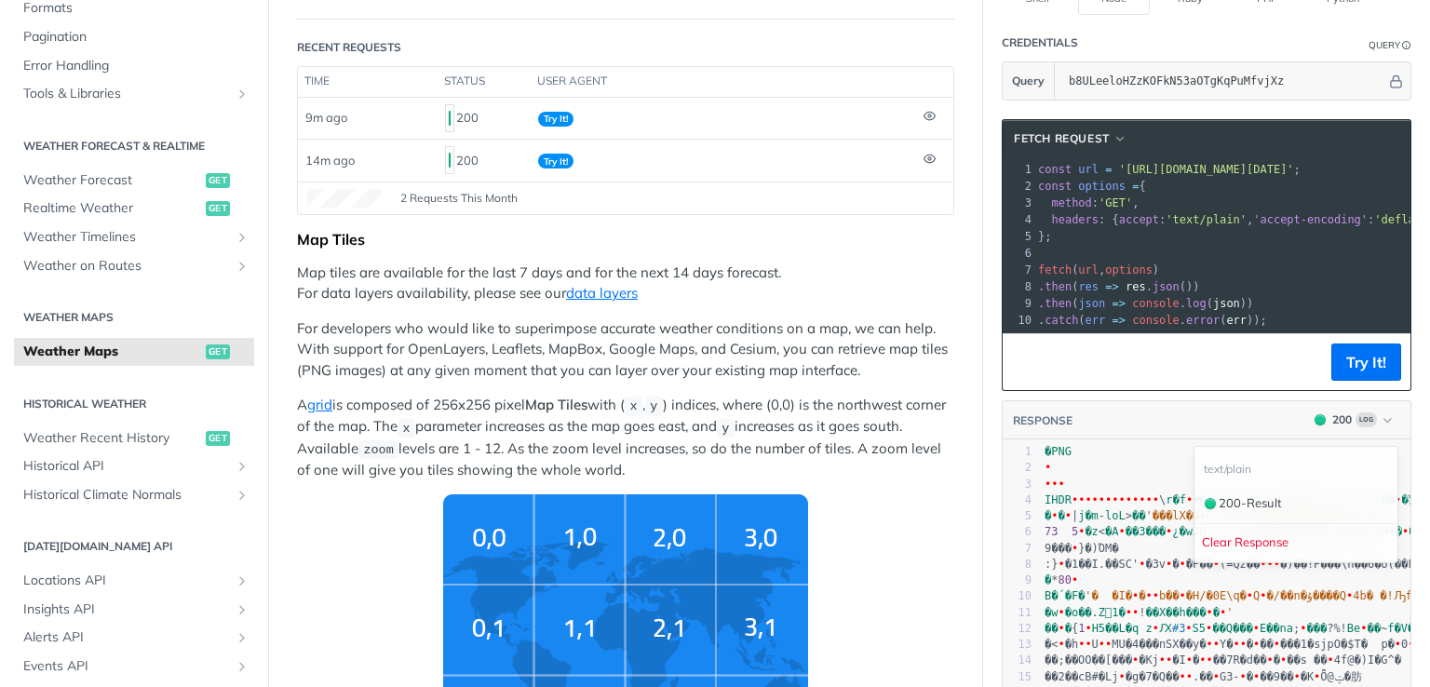
click at [1115, 411] on header "RESPONSE 200 Log text/plain 200 - Result Clear Response" at bounding box center [1206, 420] width 408 height 39
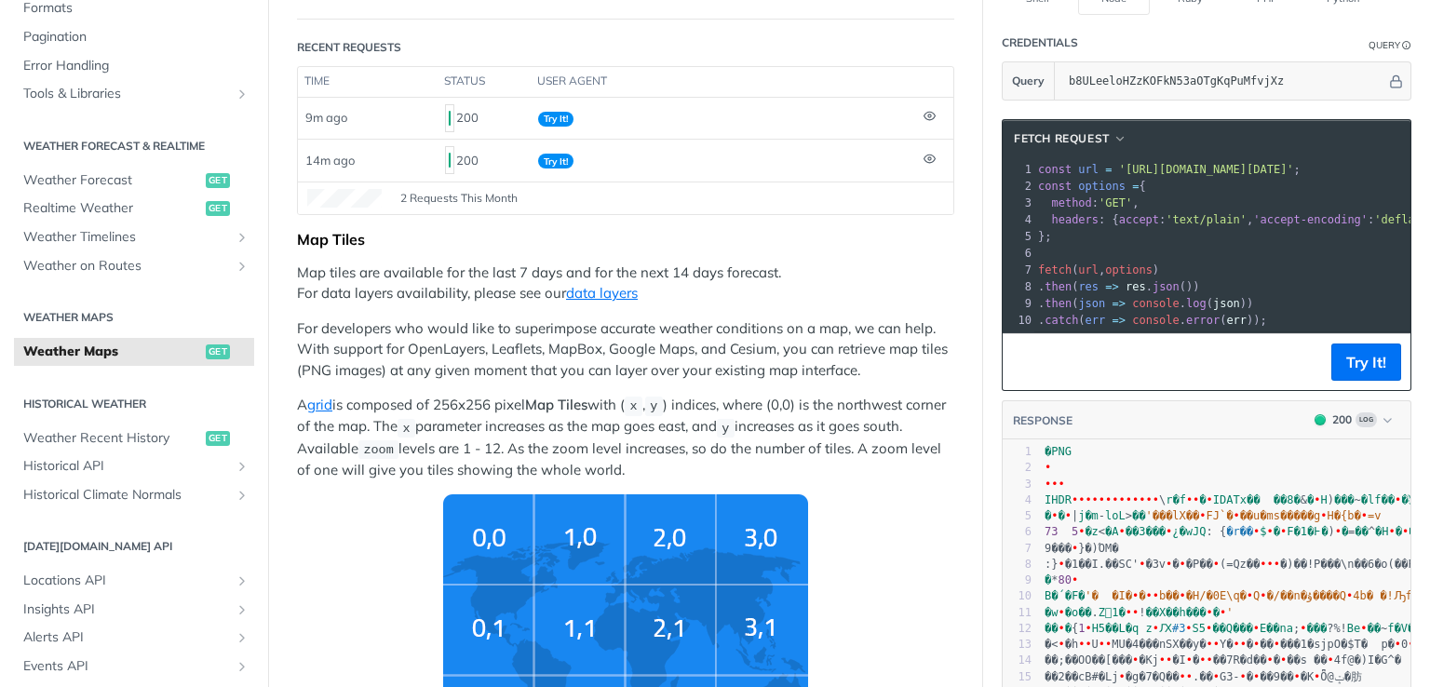
click at [1040, 440] on header "RESPONSE 200 Log" at bounding box center [1206, 420] width 408 height 39
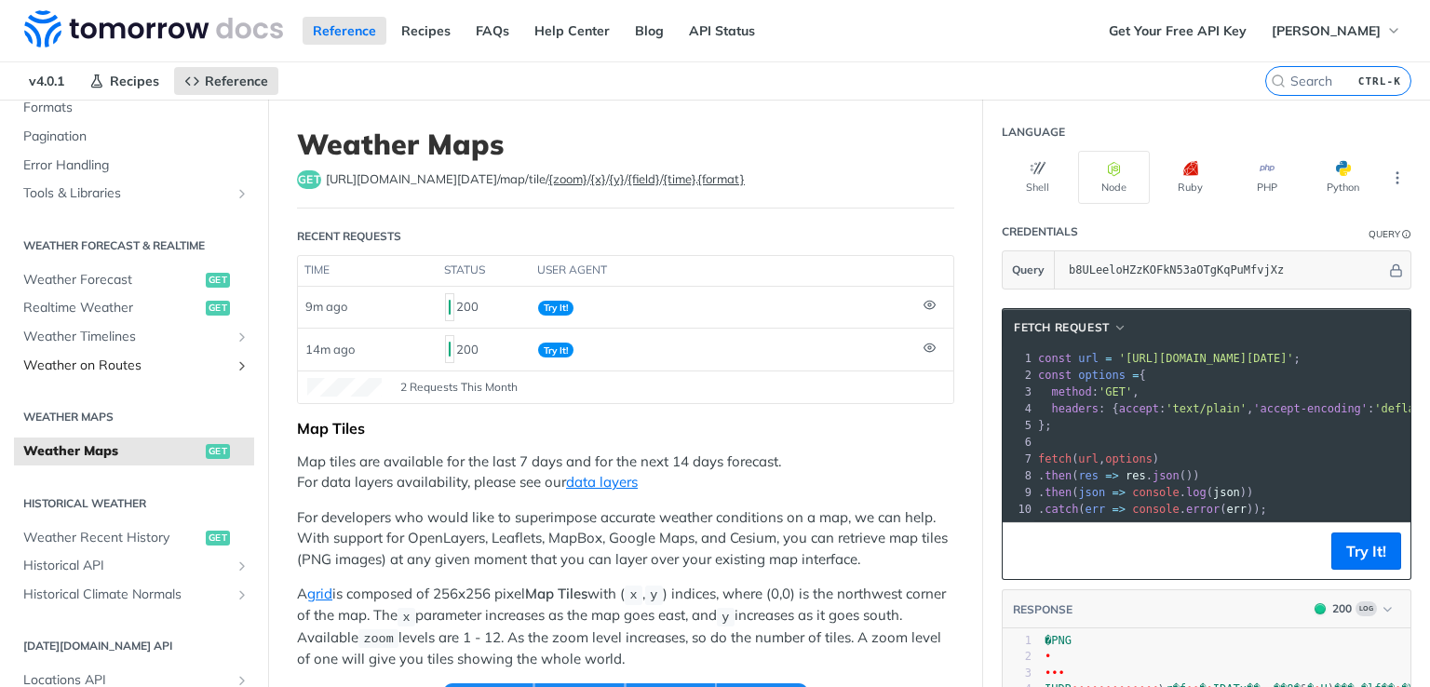
click at [71, 368] on span "Weather on Routes" at bounding box center [126, 365] width 207 height 19
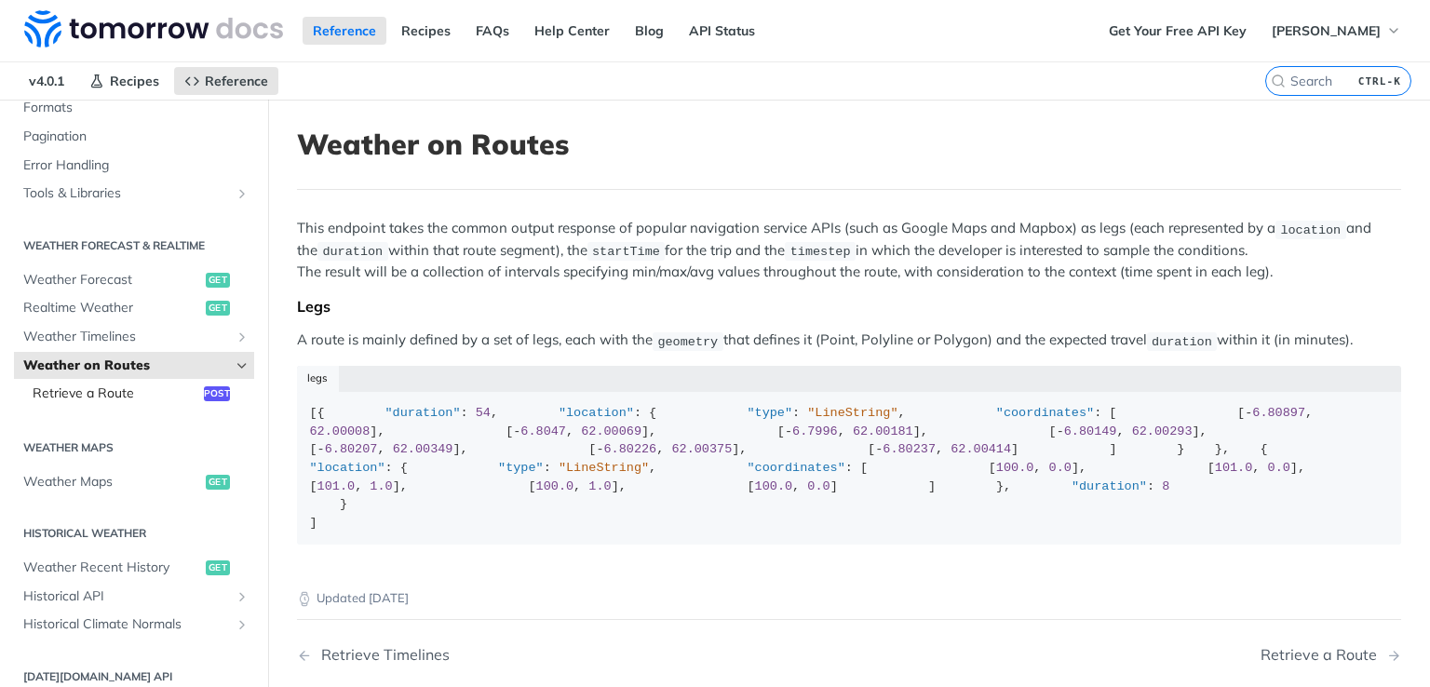
click at [130, 388] on span "Retrieve a Route" at bounding box center [116, 393] width 167 height 19
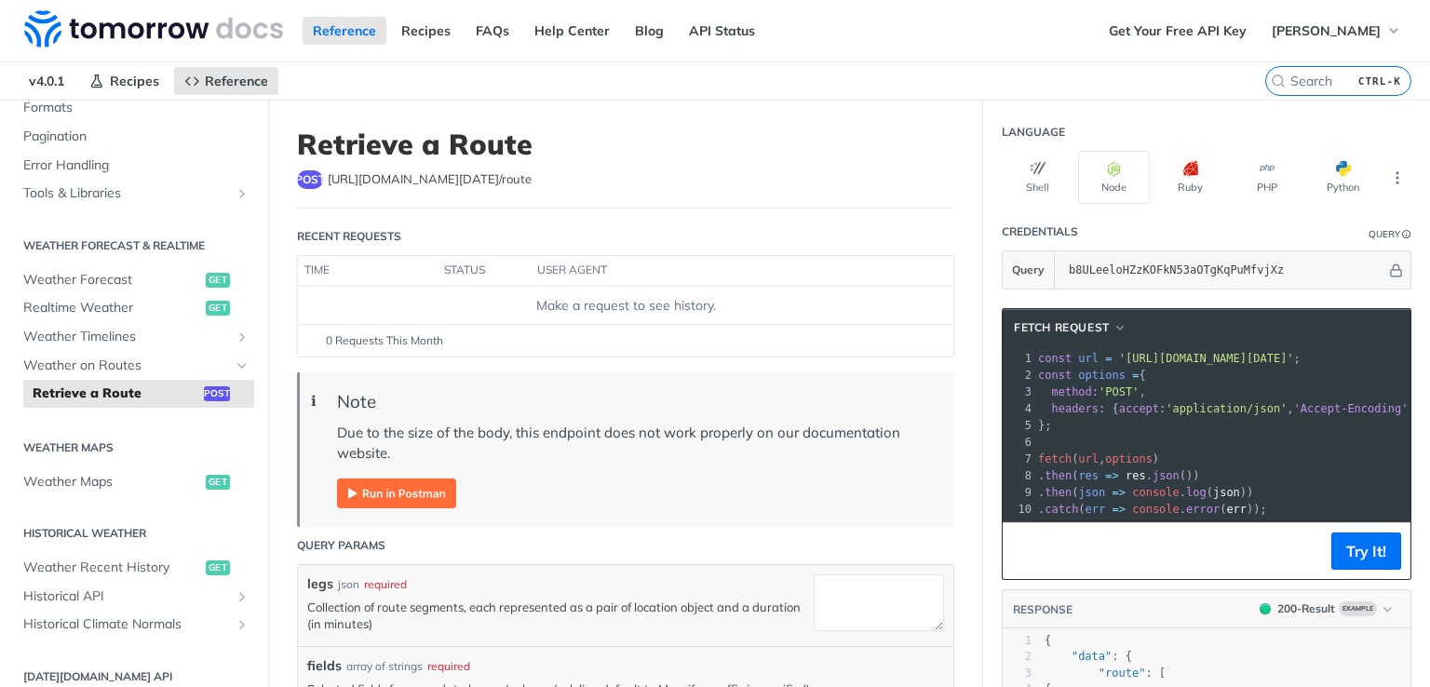
click at [443, 492] on img "Expand image" at bounding box center [396, 493] width 119 height 30
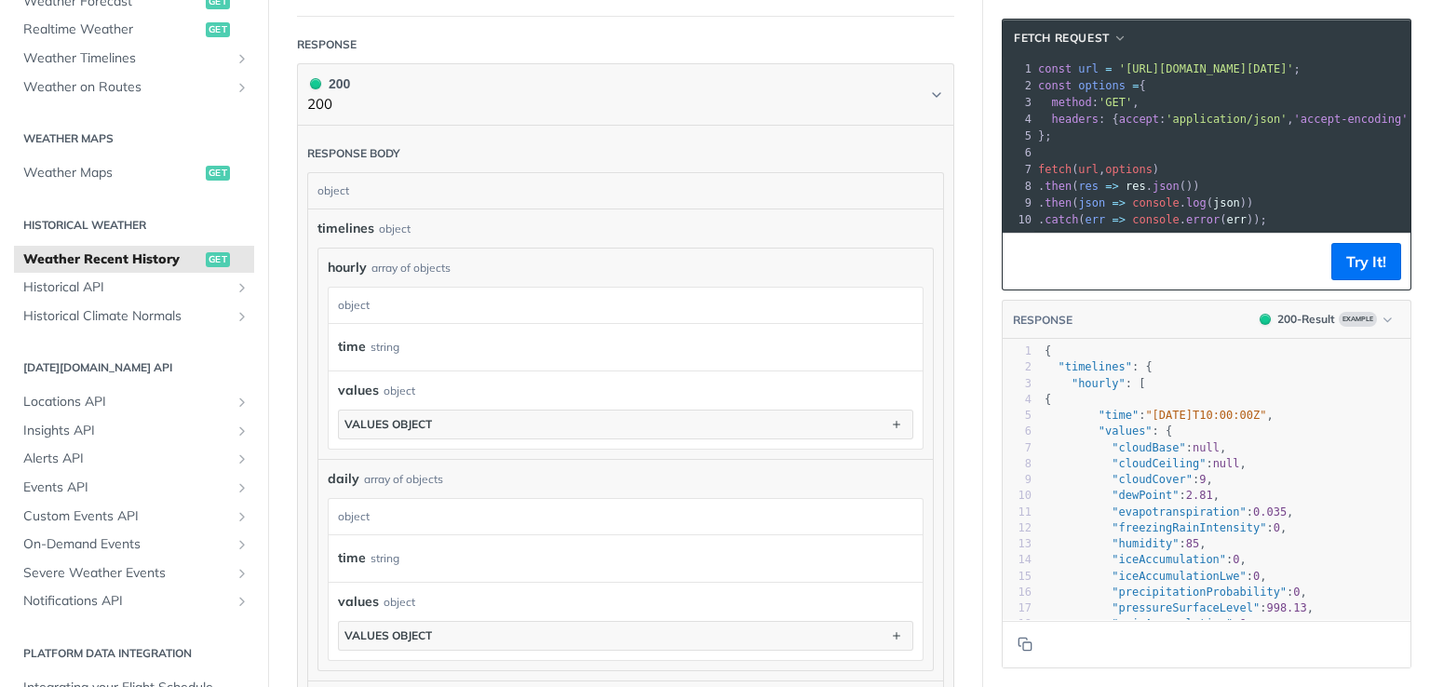
click at [394, 333] on div "time string" at bounding box center [621, 347] width 566 height 28
click at [112, 396] on span "Locations API" at bounding box center [126, 402] width 207 height 19
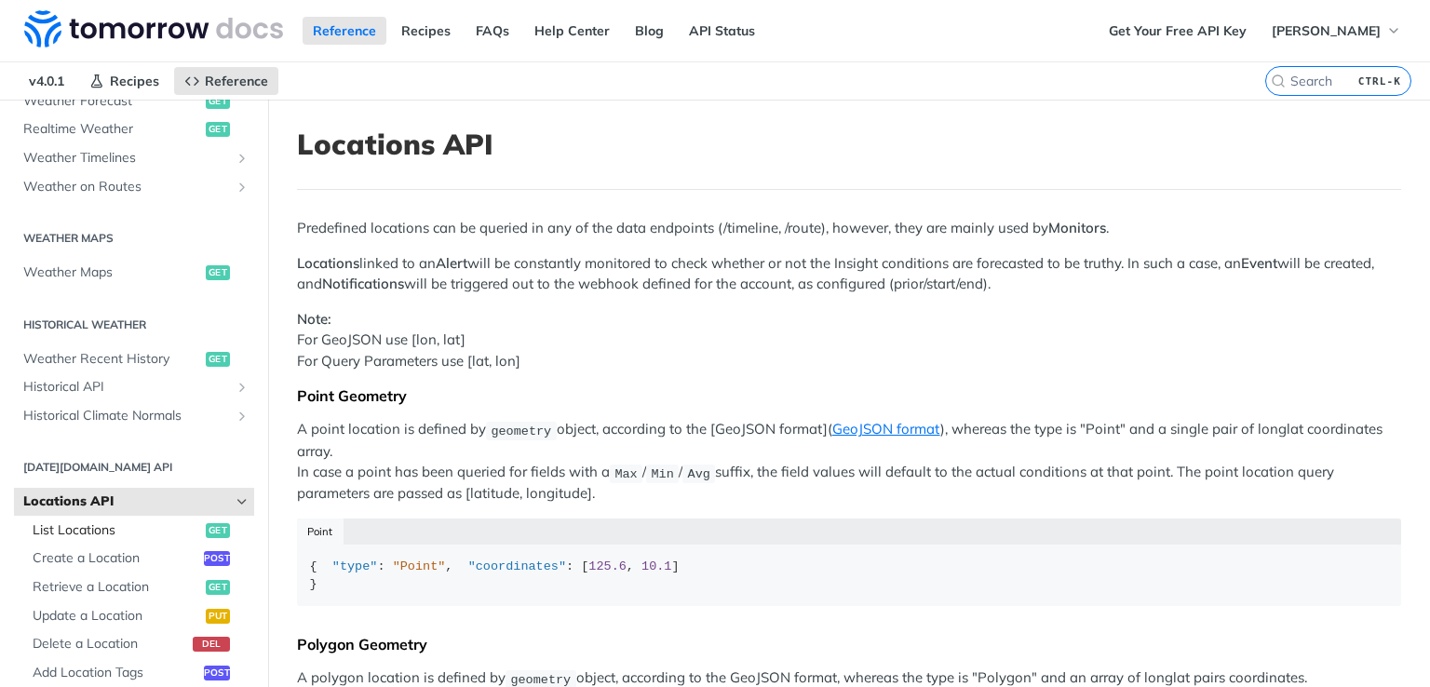
click at [109, 537] on span "List Locations" at bounding box center [117, 530] width 168 height 19
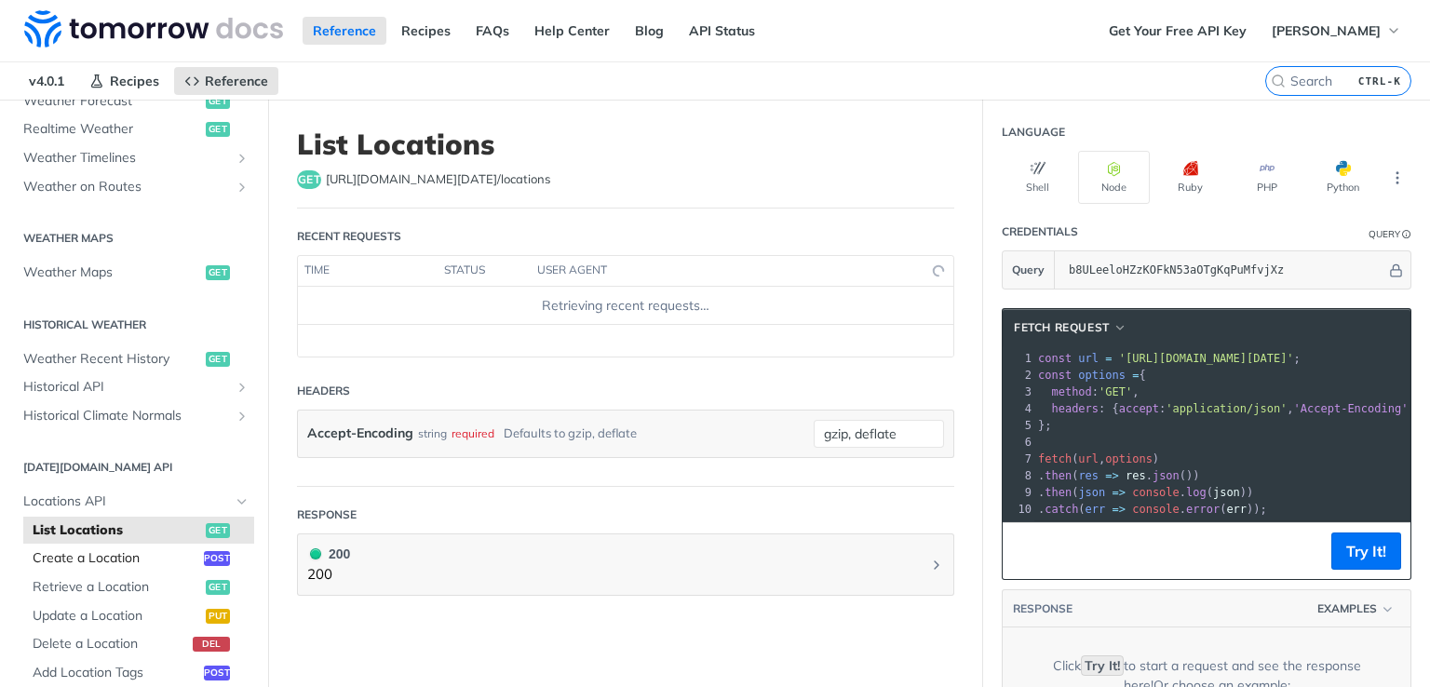
click at [114, 552] on span "Create a Location" at bounding box center [116, 558] width 167 height 19
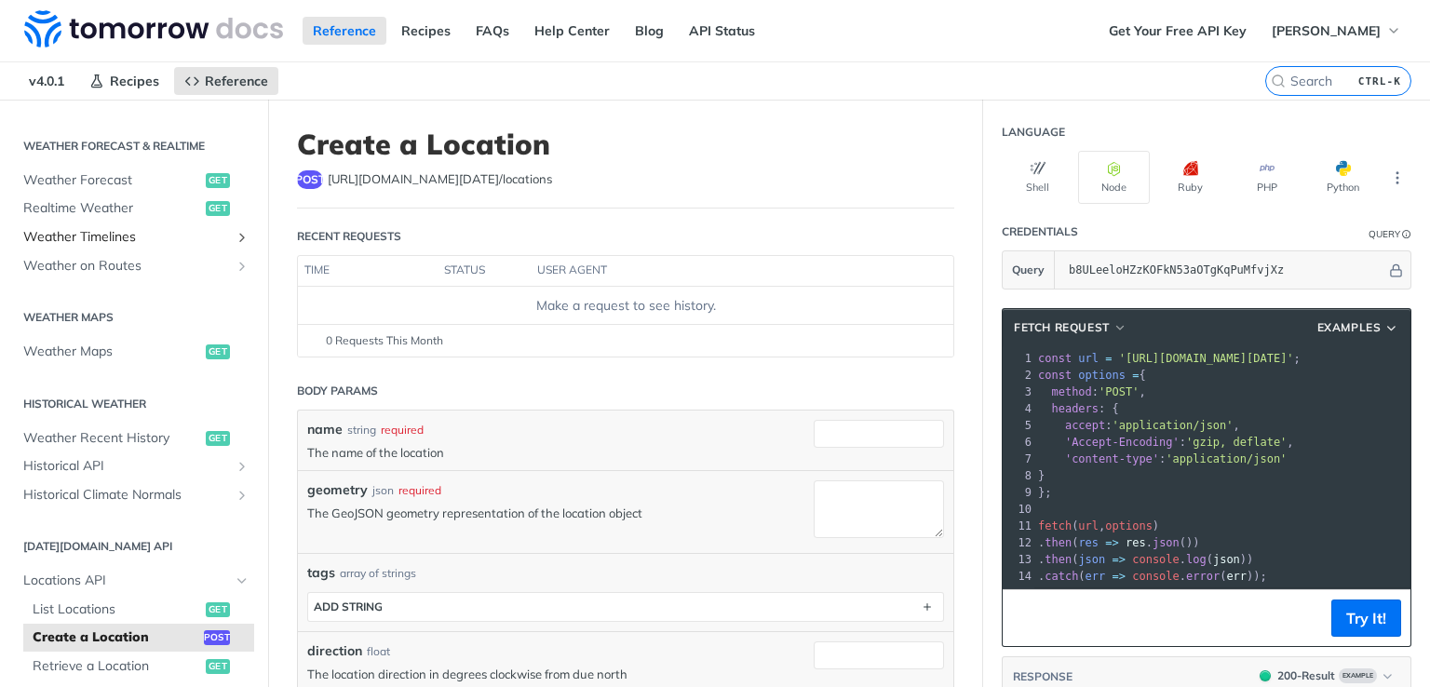
click at [97, 235] on span "Weather Timelines" at bounding box center [126, 237] width 207 height 19
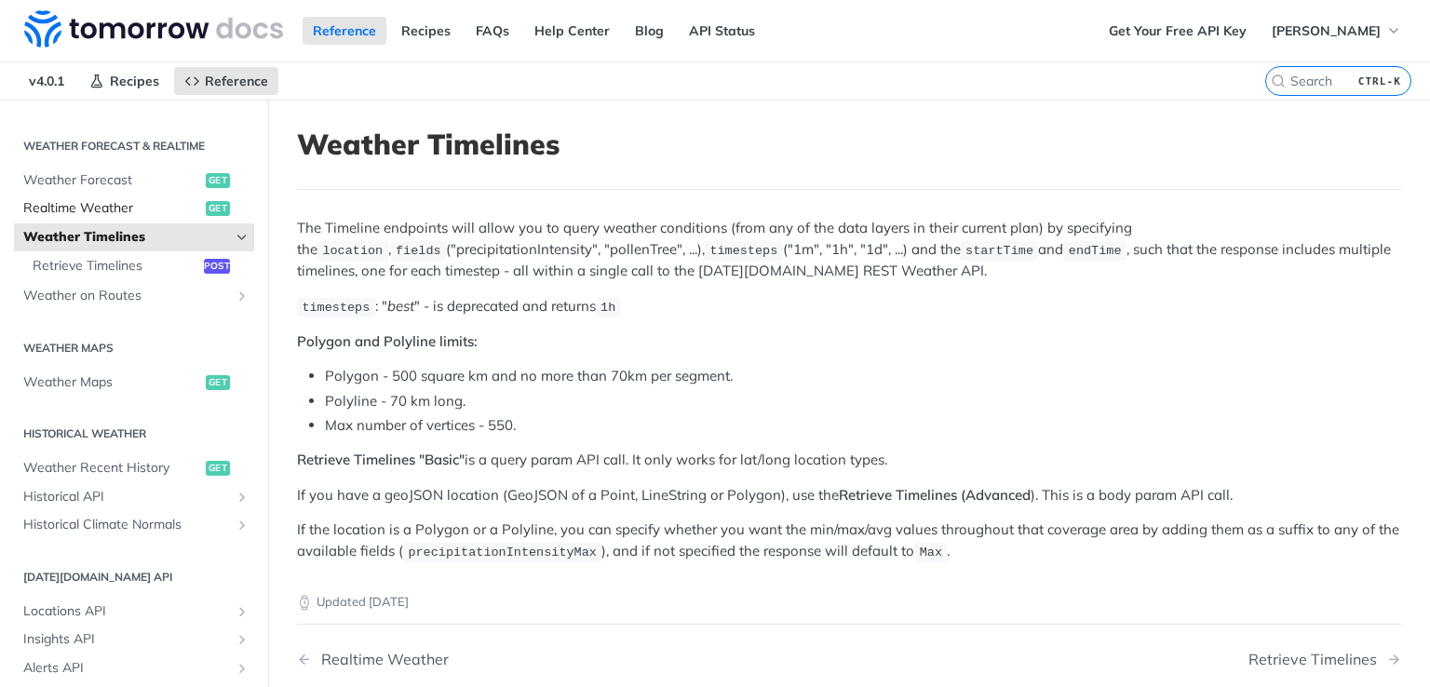
click at [97, 214] on span "Realtime Weather" at bounding box center [112, 208] width 178 height 19
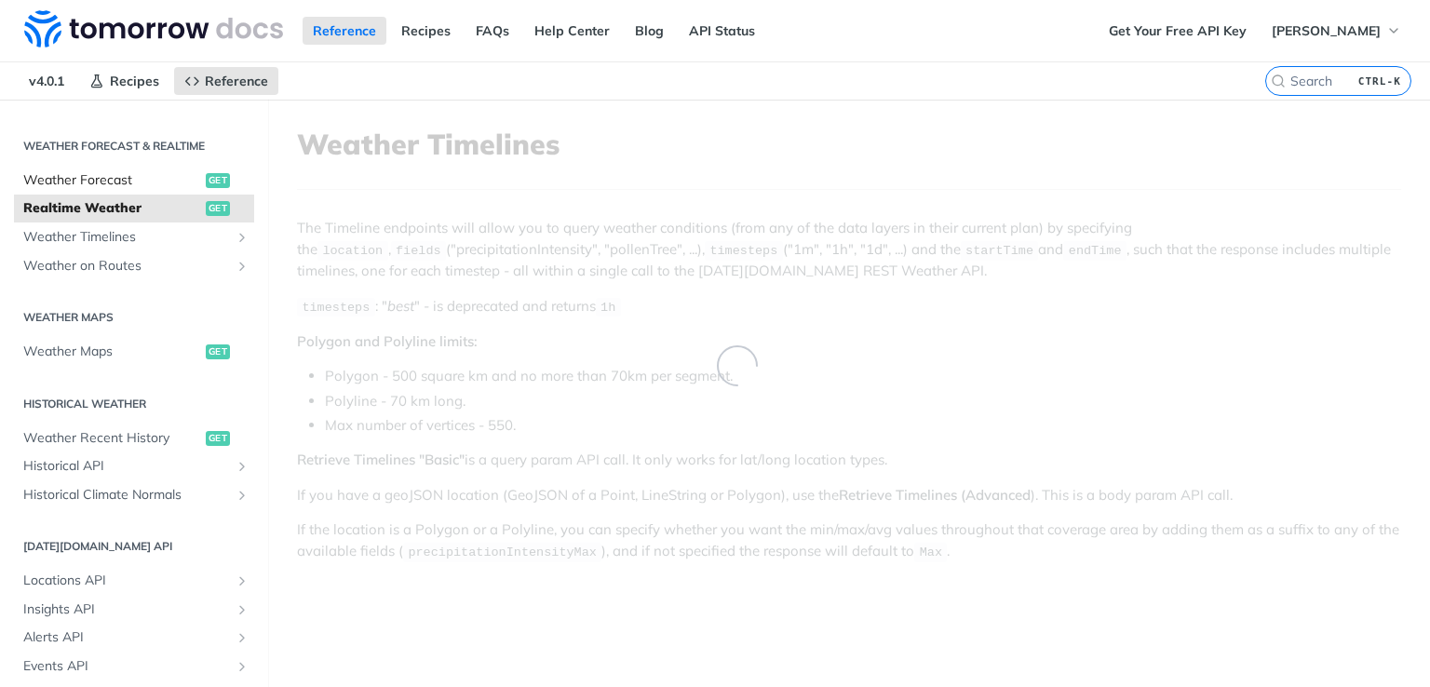
click at [86, 184] on span "Weather Forecast" at bounding box center [112, 180] width 178 height 19
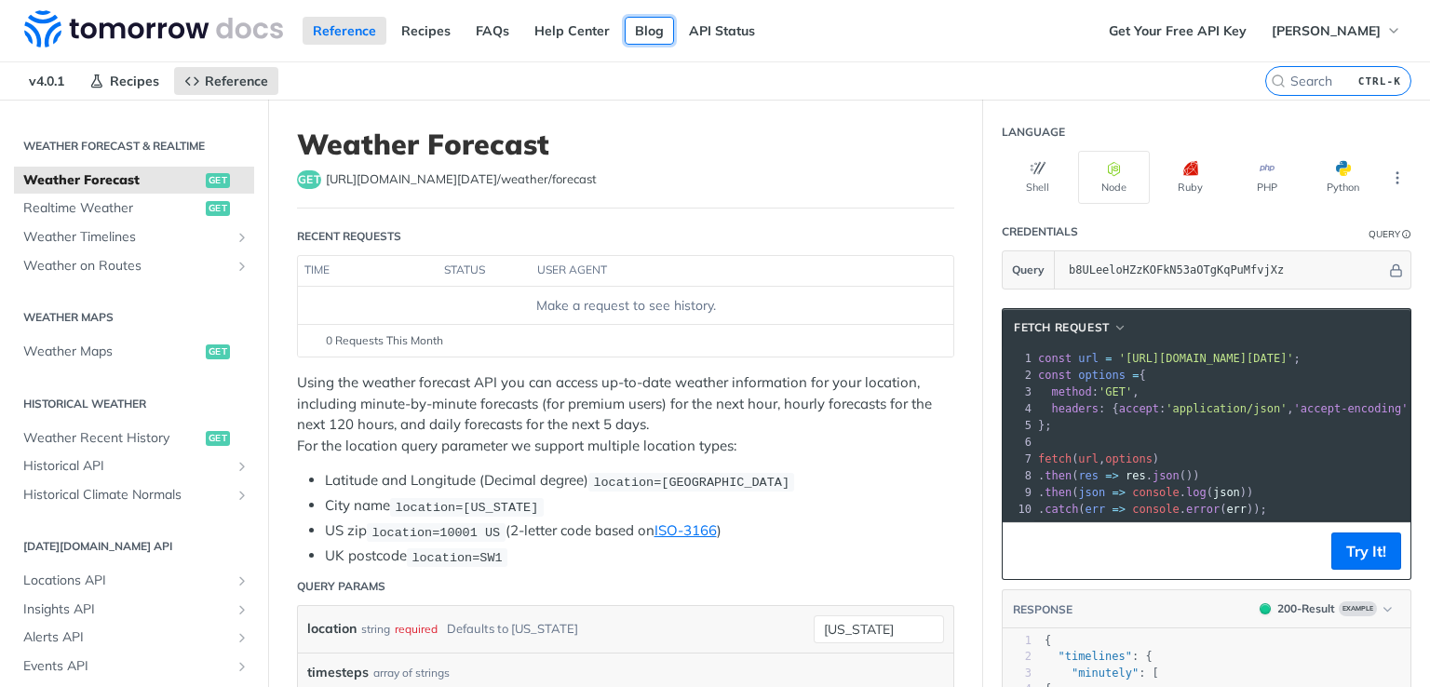
click at [652, 23] on link "Blog" at bounding box center [648, 31] width 49 height 28
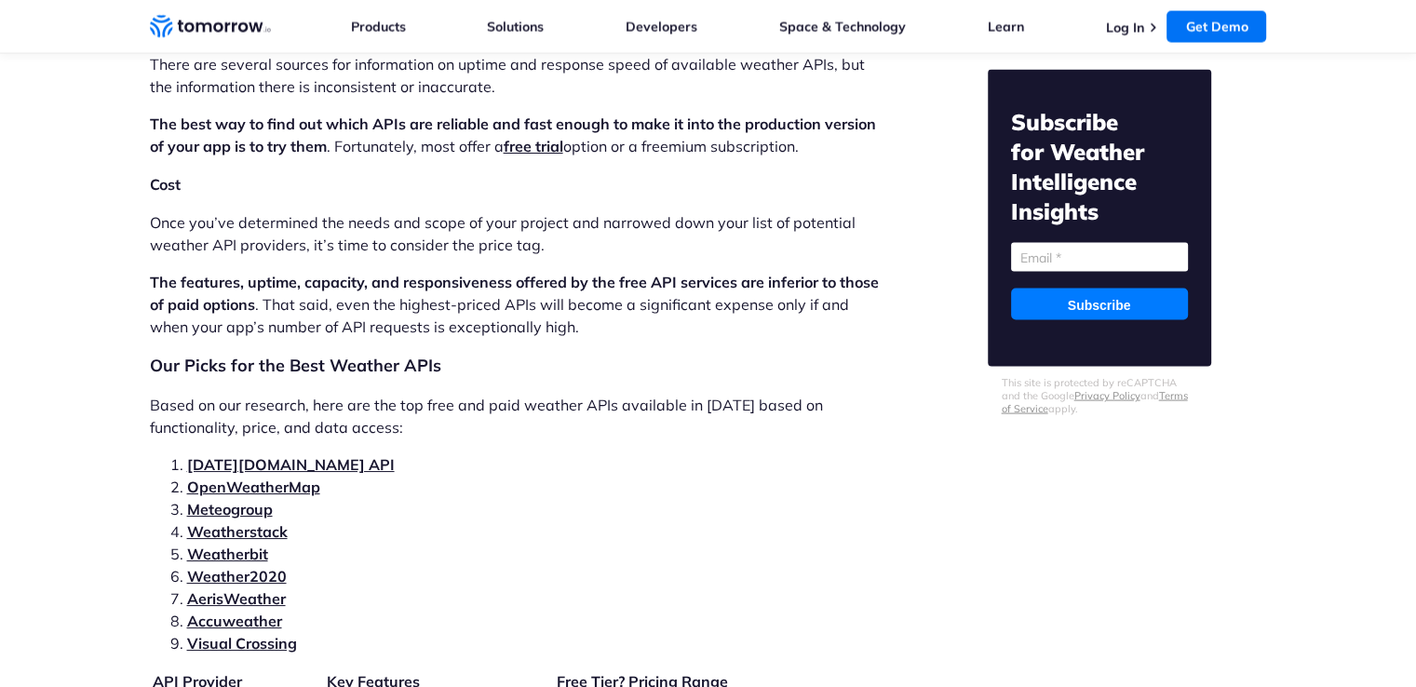
scroll to position [3820, 0]
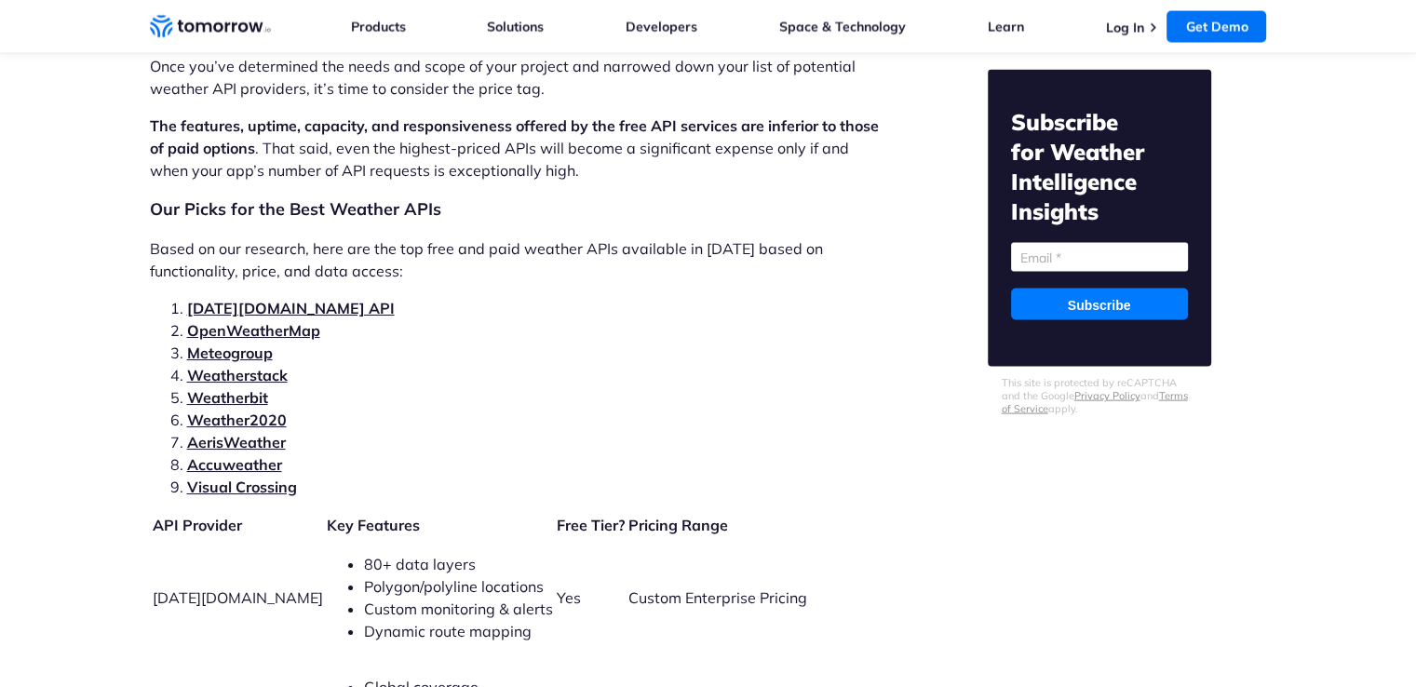
click at [235, 299] on link "Tomorrow.io API" at bounding box center [291, 308] width 208 height 19
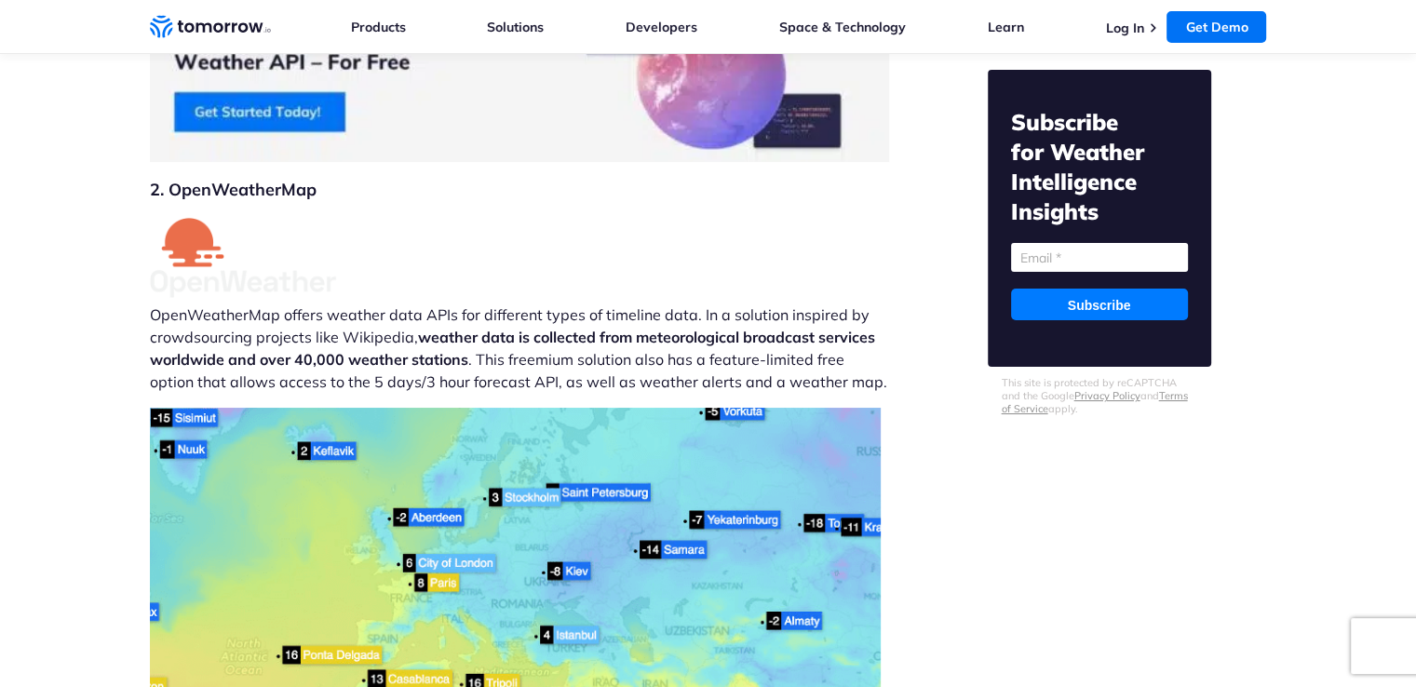
scroll to position [7000, 0]
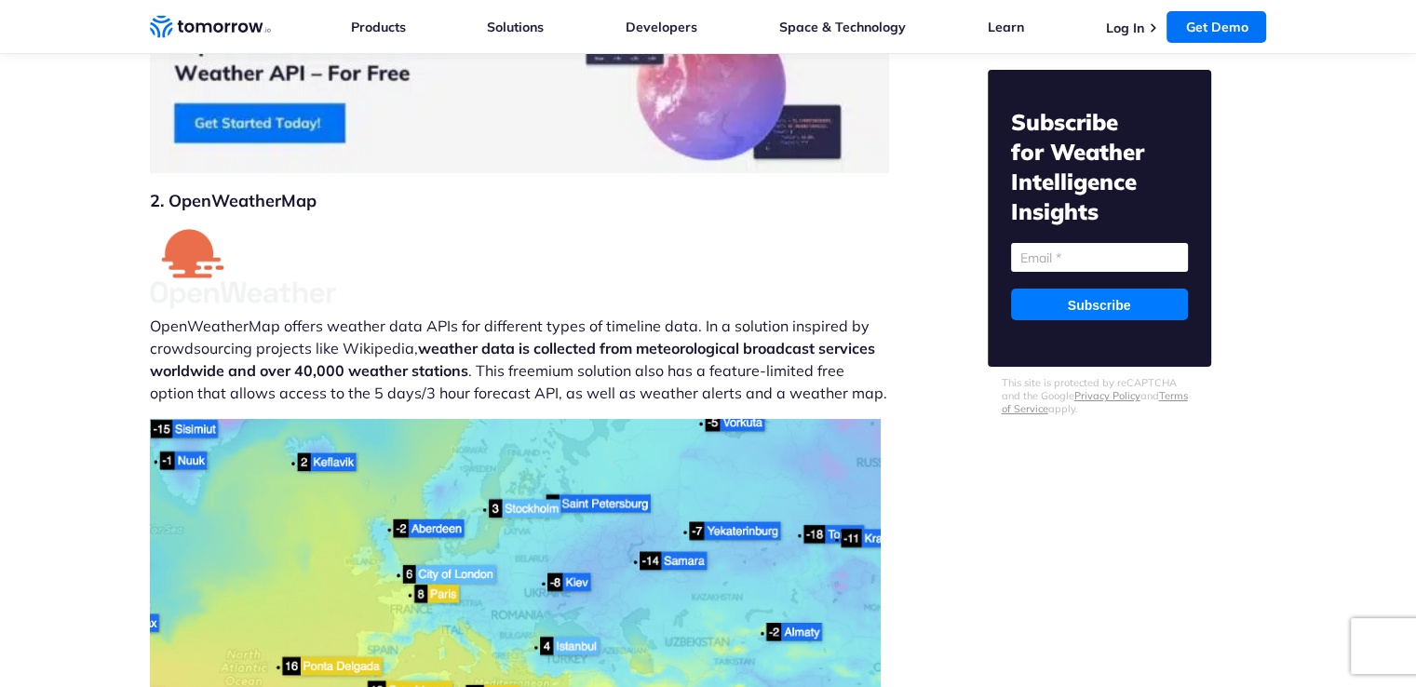
click at [254, 188] on h2 "2. OpenWeatherMap" at bounding box center [519, 201] width 739 height 26
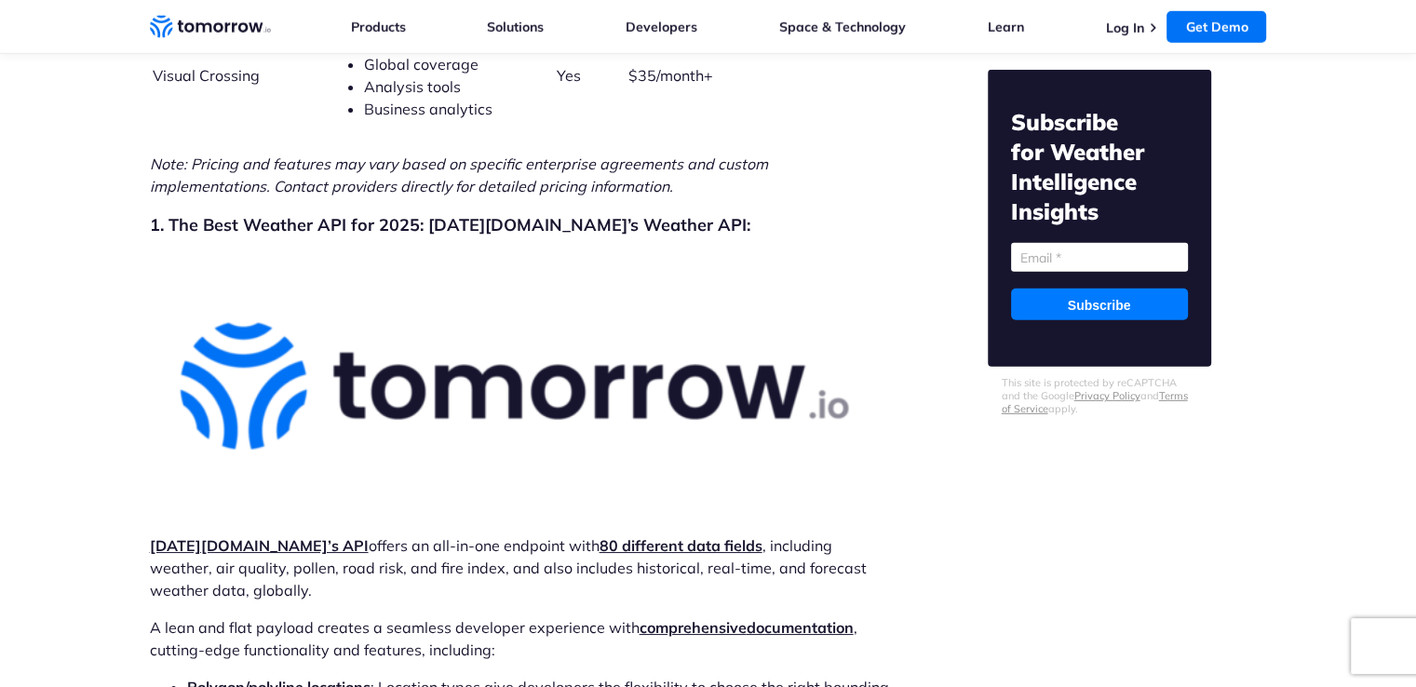
scroll to position [5604, 0]
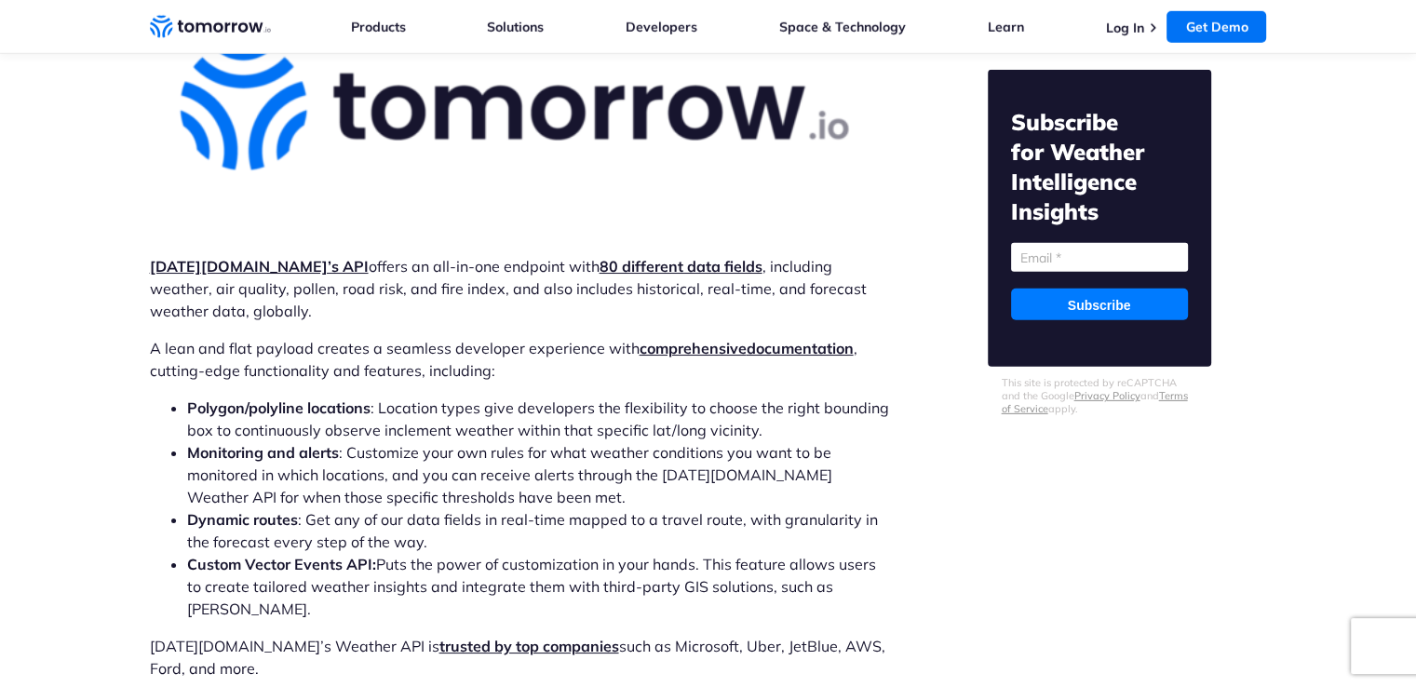
click at [599, 257] on link "80 different data fields" at bounding box center [680, 266] width 163 height 19
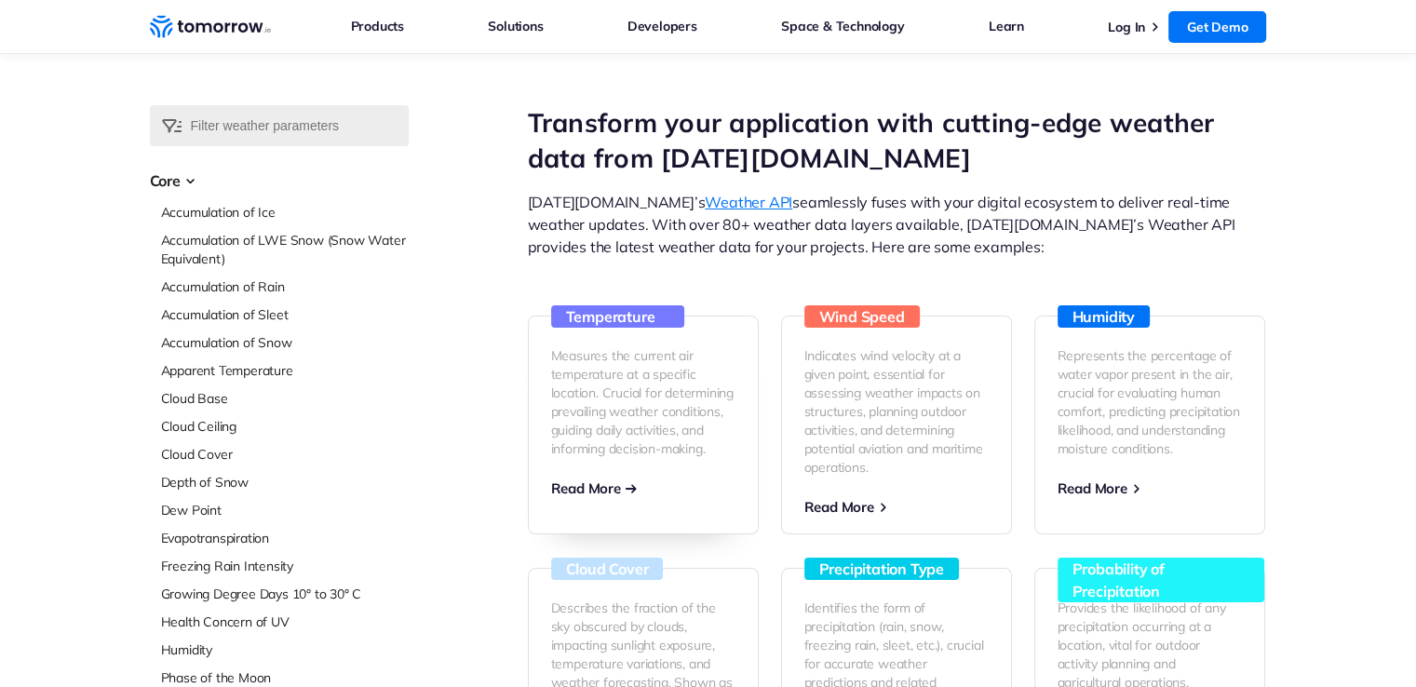
click at [629, 454] on p "Measures the current air temperature at a specific location. Crucial for determ…" at bounding box center [643, 402] width 184 height 112
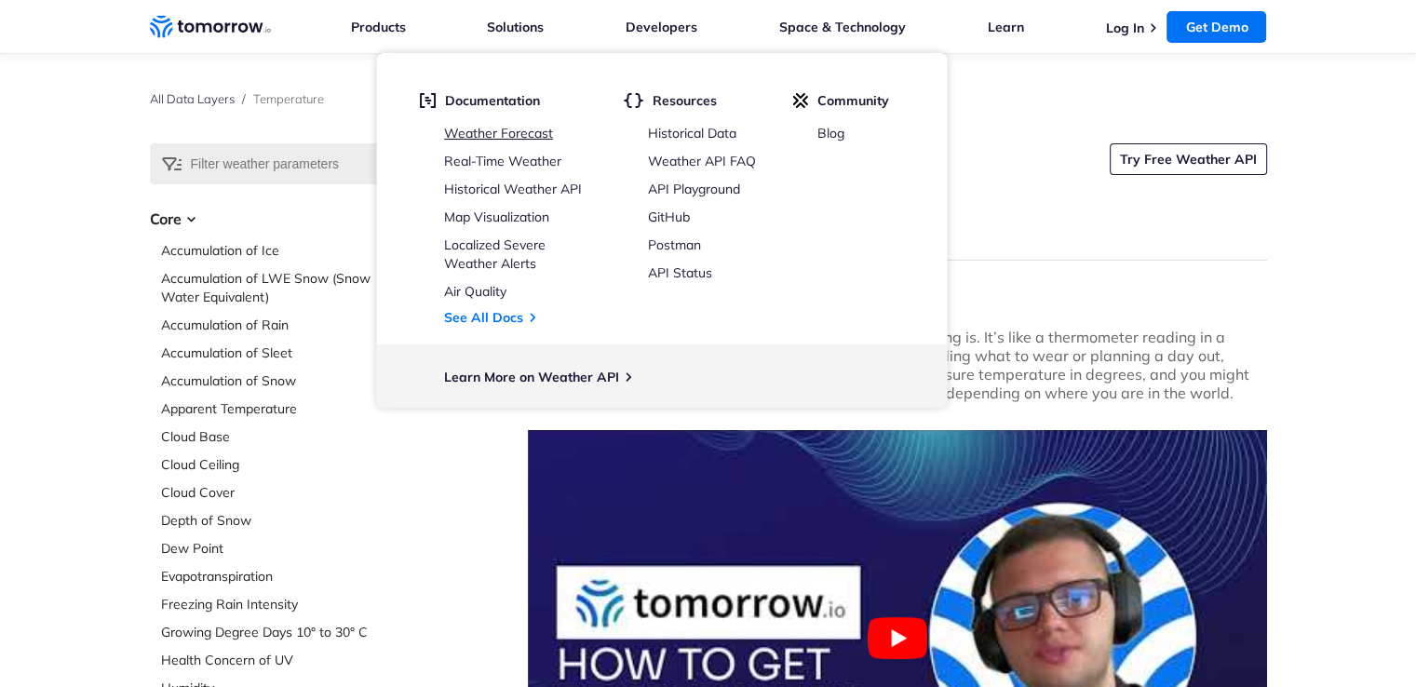
click at [512, 135] on link "Weather Forecast" at bounding box center [498, 133] width 109 height 17
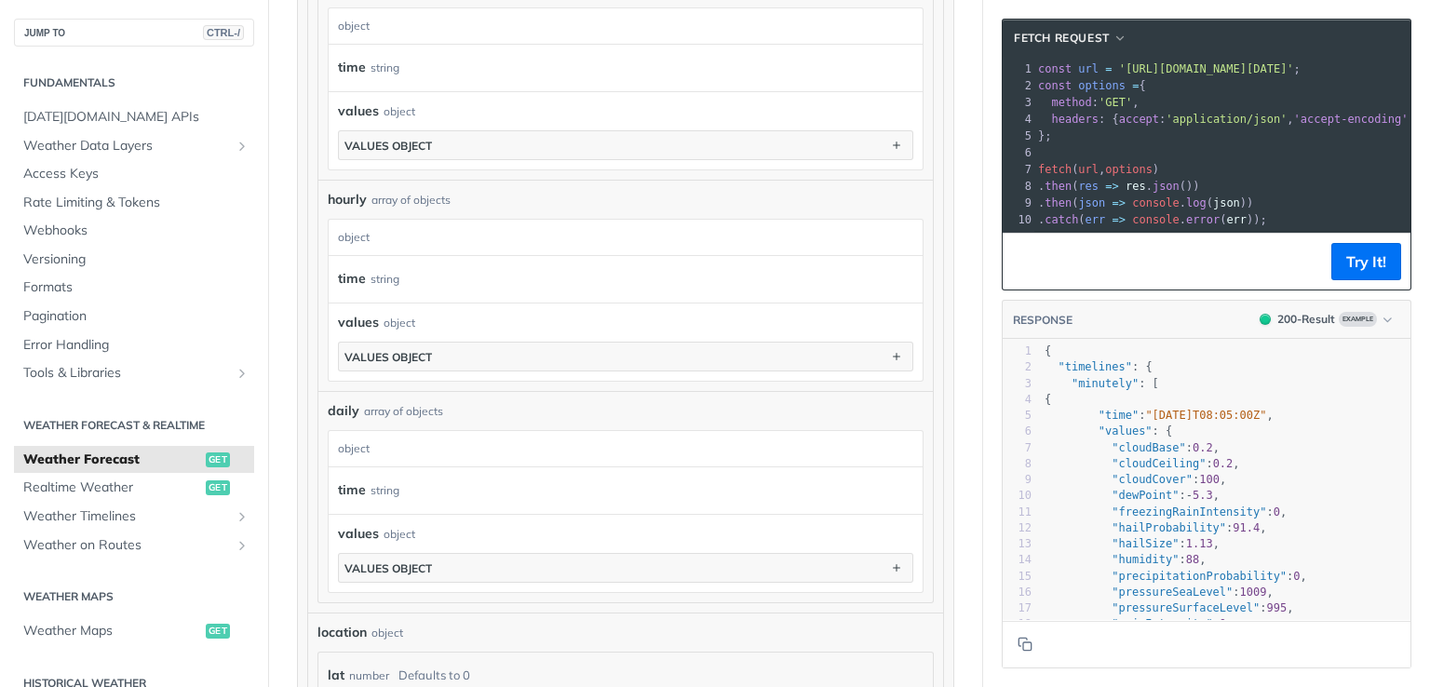
scroll to position [1202, 0]
click at [78, 153] on span "Weather Data Layers" at bounding box center [126, 146] width 207 height 19
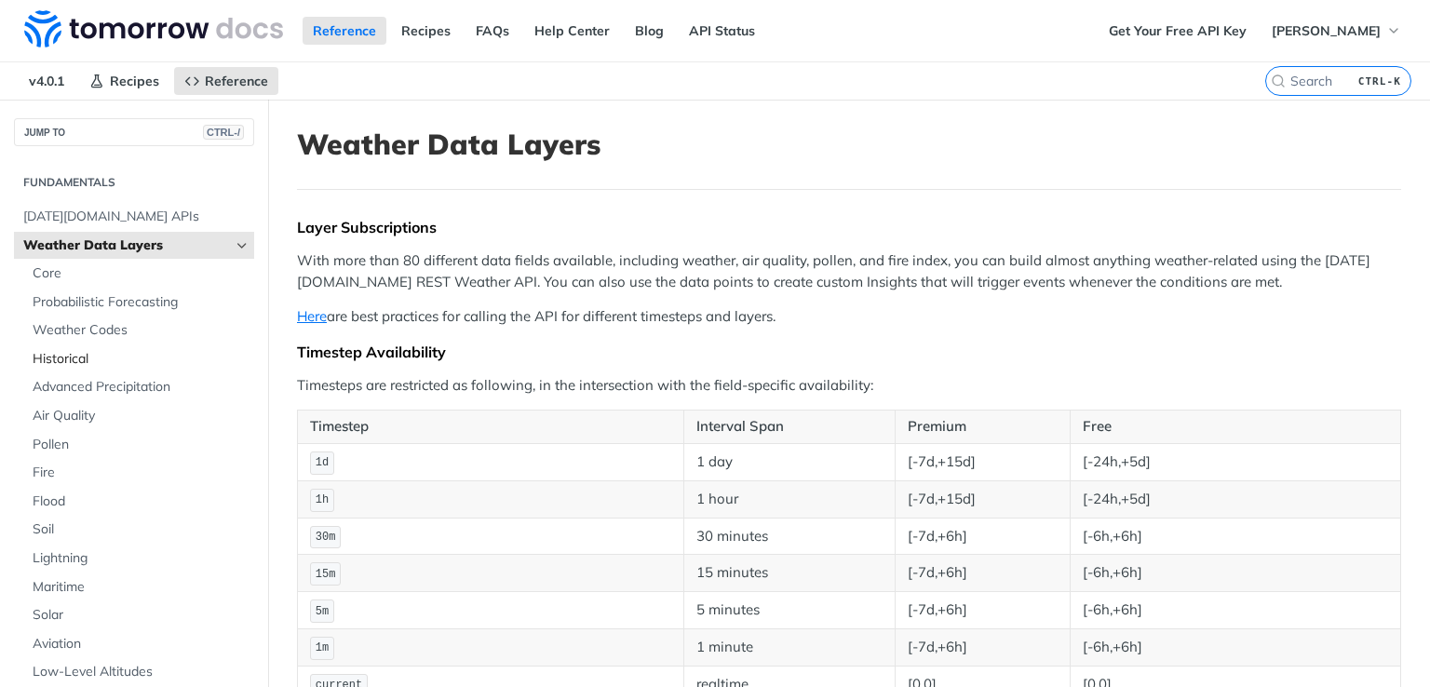
click at [109, 363] on span "Historical" at bounding box center [141, 359] width 217 height 19
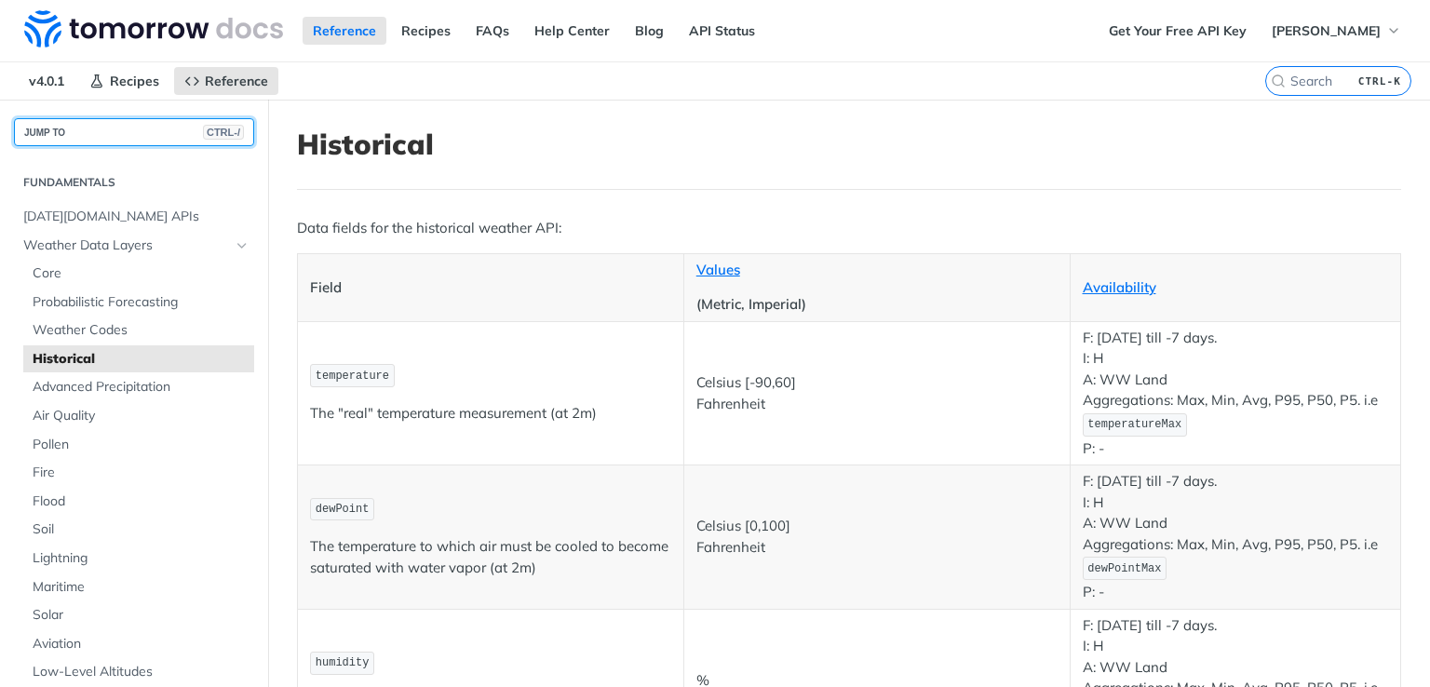
click at [90, 124] on button "JUMP TO CTRL-/" at bounding box center [134, 132] width 240 height 28
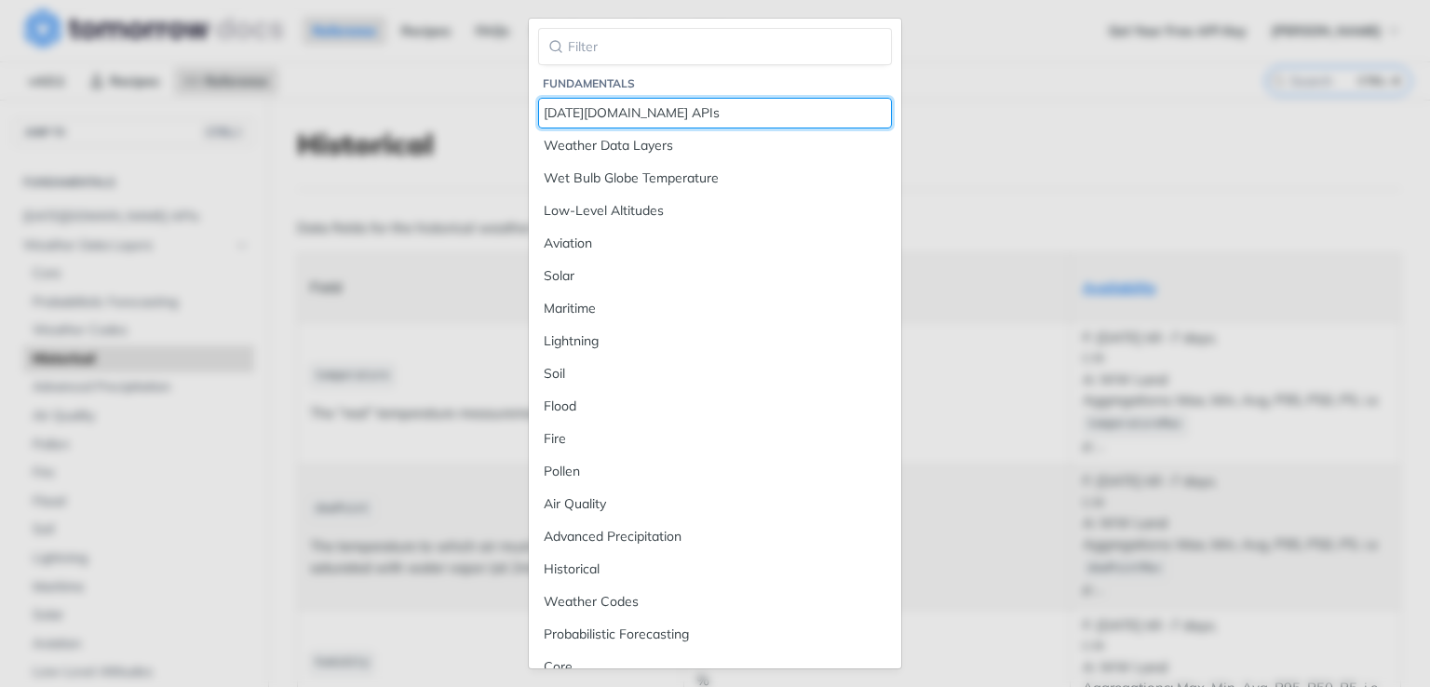
click at [571, 116] on div "[DATE][DOMAIN_NAME] APIs" at bounding box center [715, 113] width 342 height 20
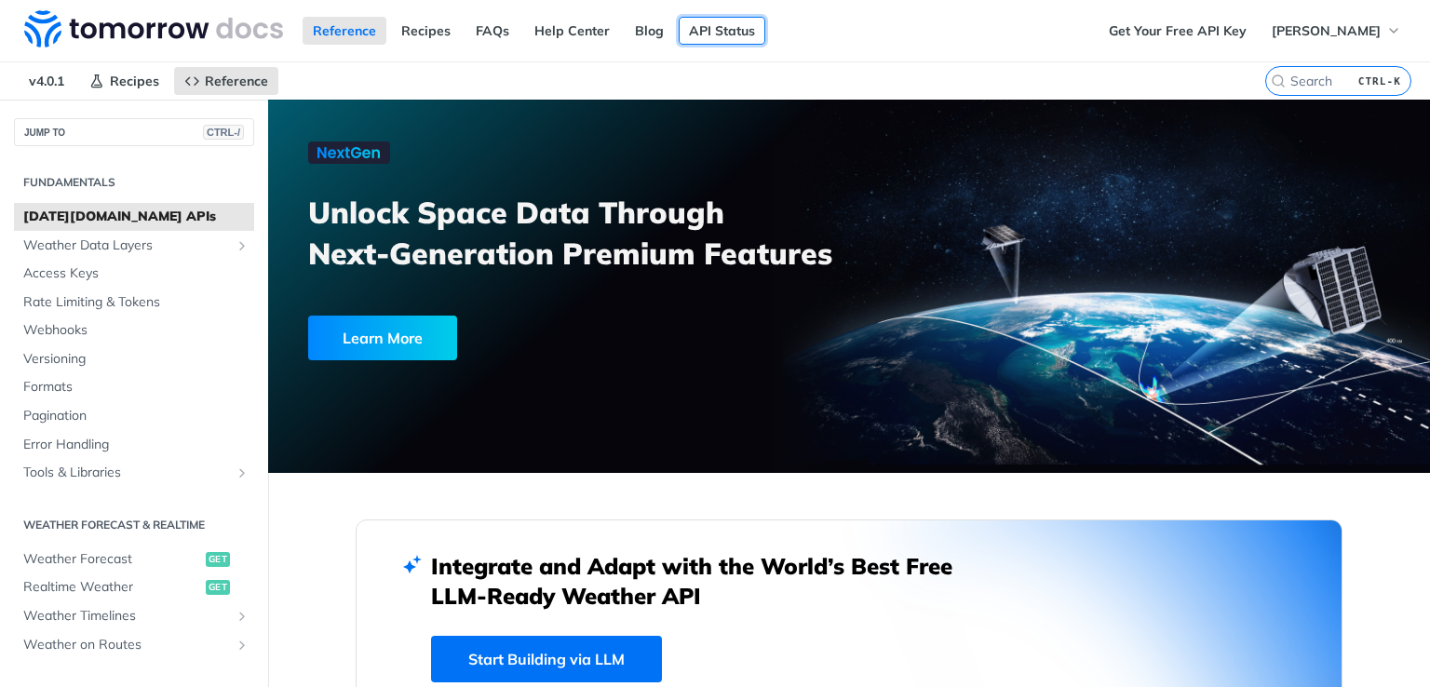
click at [693, 36] on link "API Status" at bounding box center [721, 31] width 87 height 28
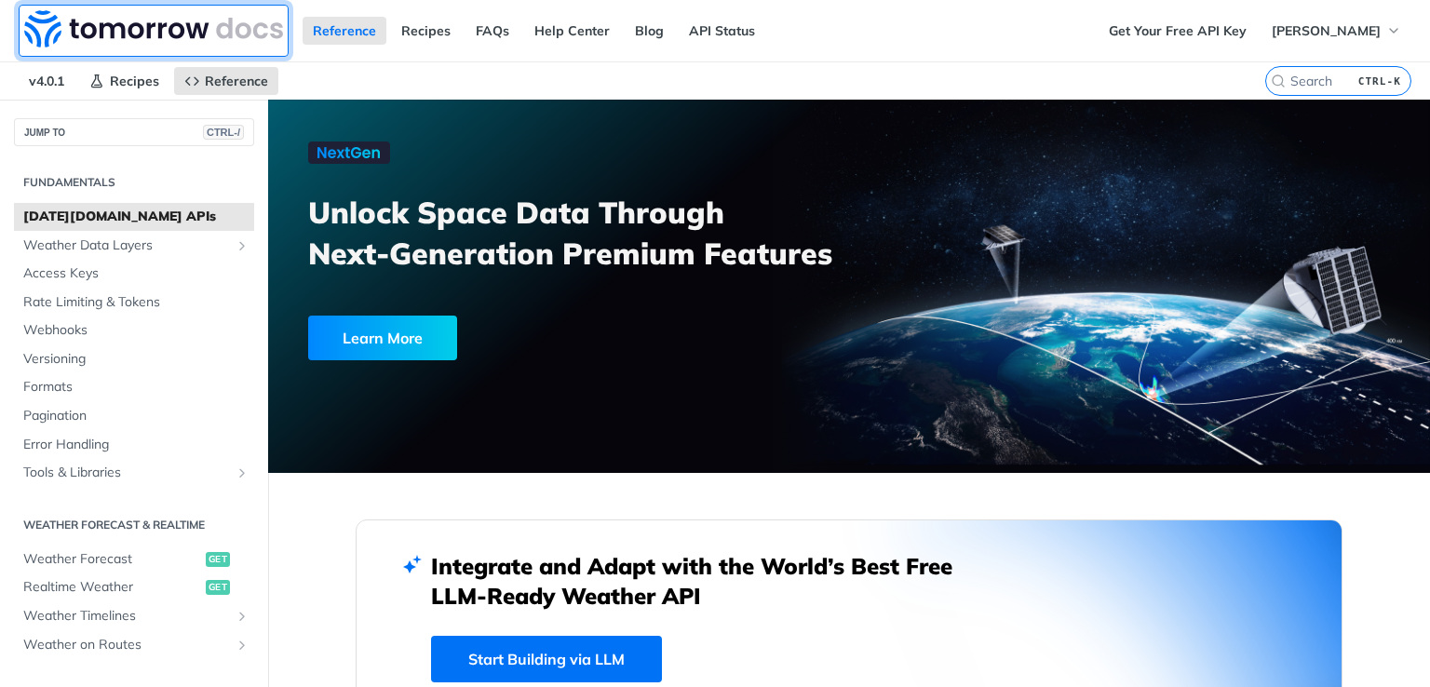
click at [128, 23] on img at bounding box center [153, 28] width 259 height 37
click at [89, 32] on img at bounding box center [153, 28] width 259 height 37
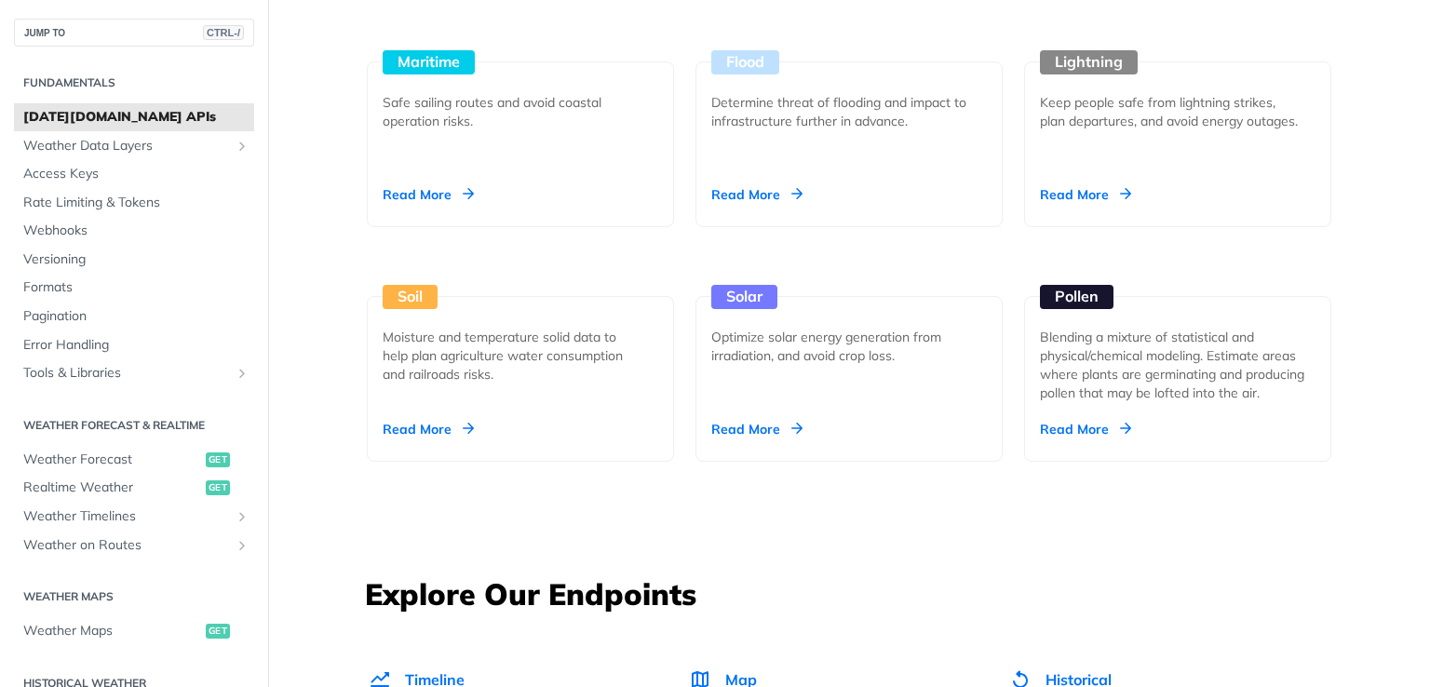
scroll to position [1912, 0]
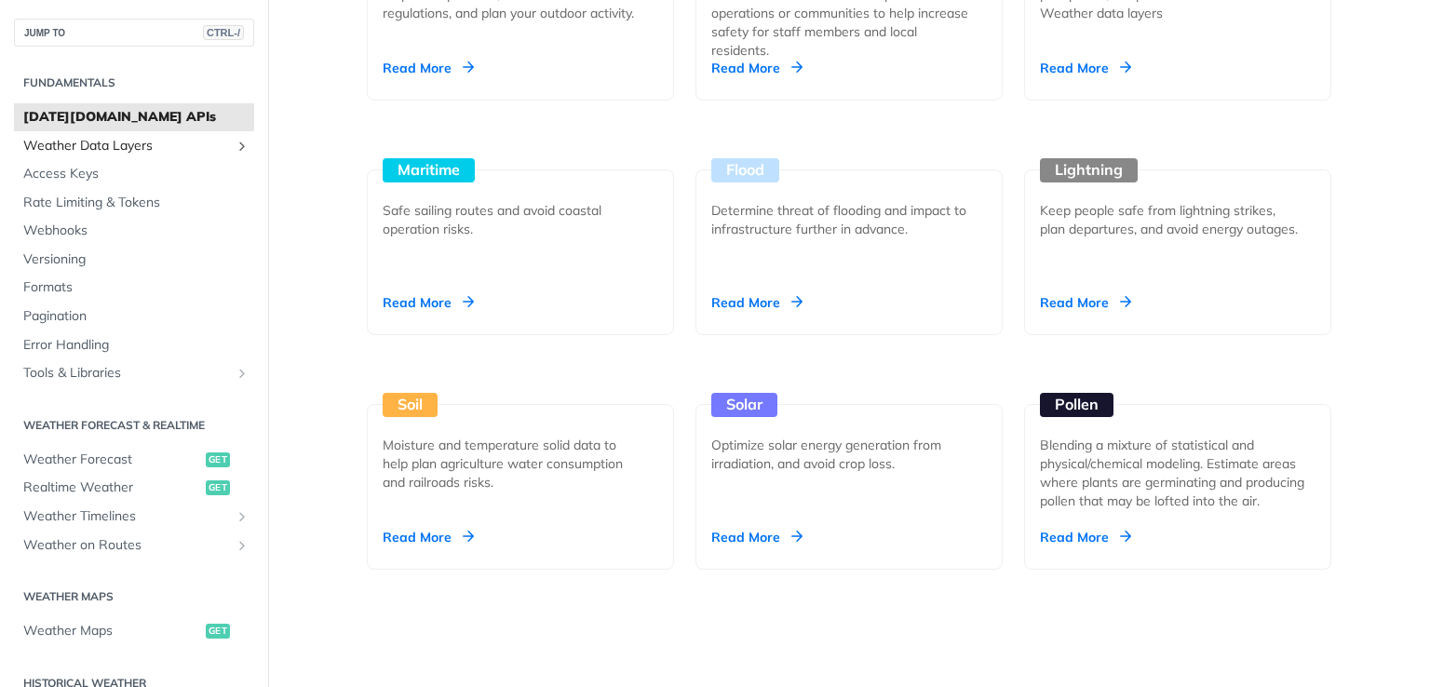
click at [86, 153] on span "Weather Data Layers" at bounding box center [126, 146] width 207 height 19
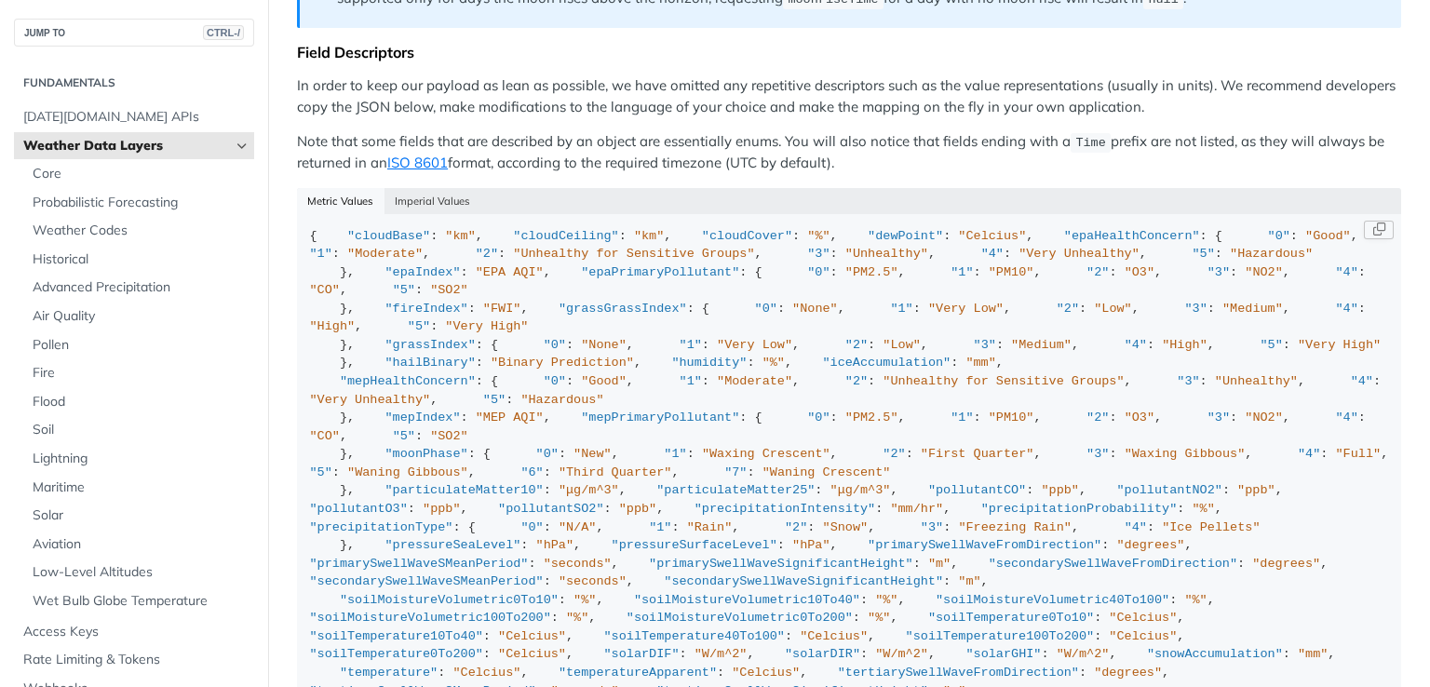
scroll to position [1644, 0]
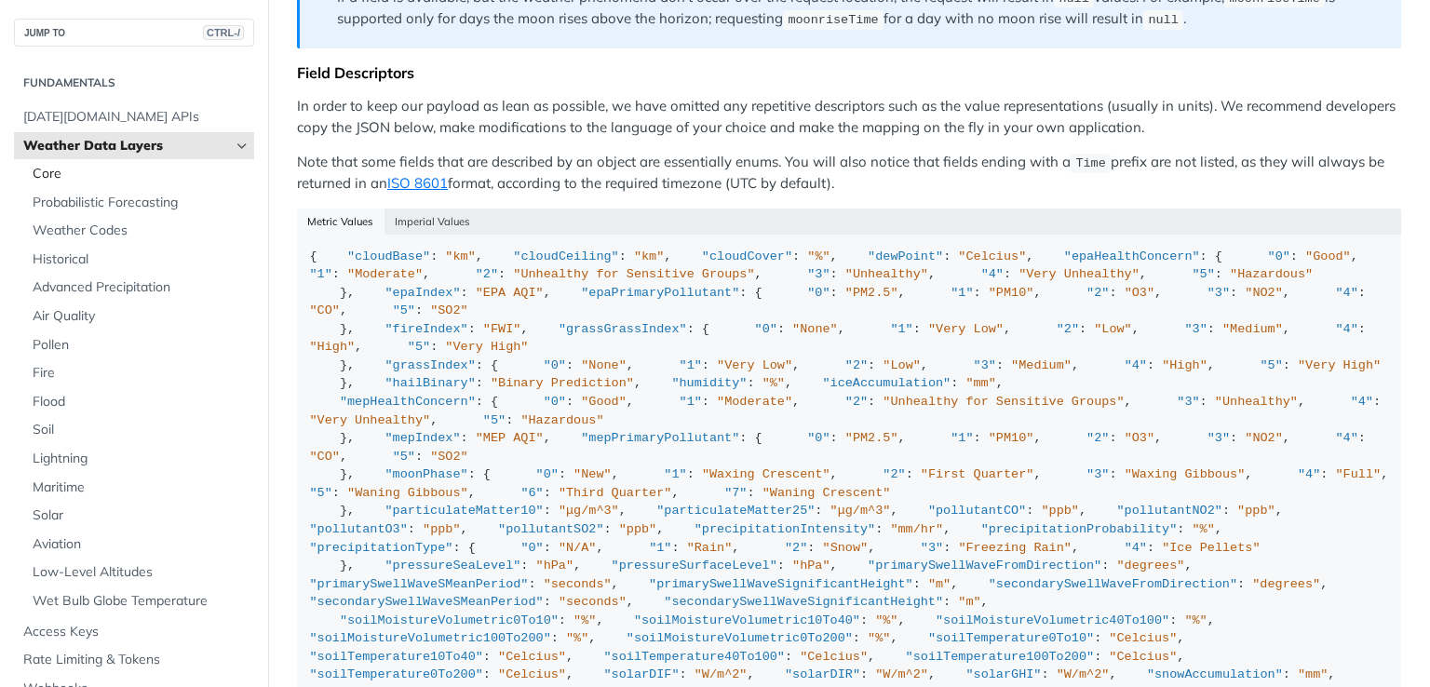
click at [47, 180] on span "Core" at bounding box center [141, 174] width 217 height 19
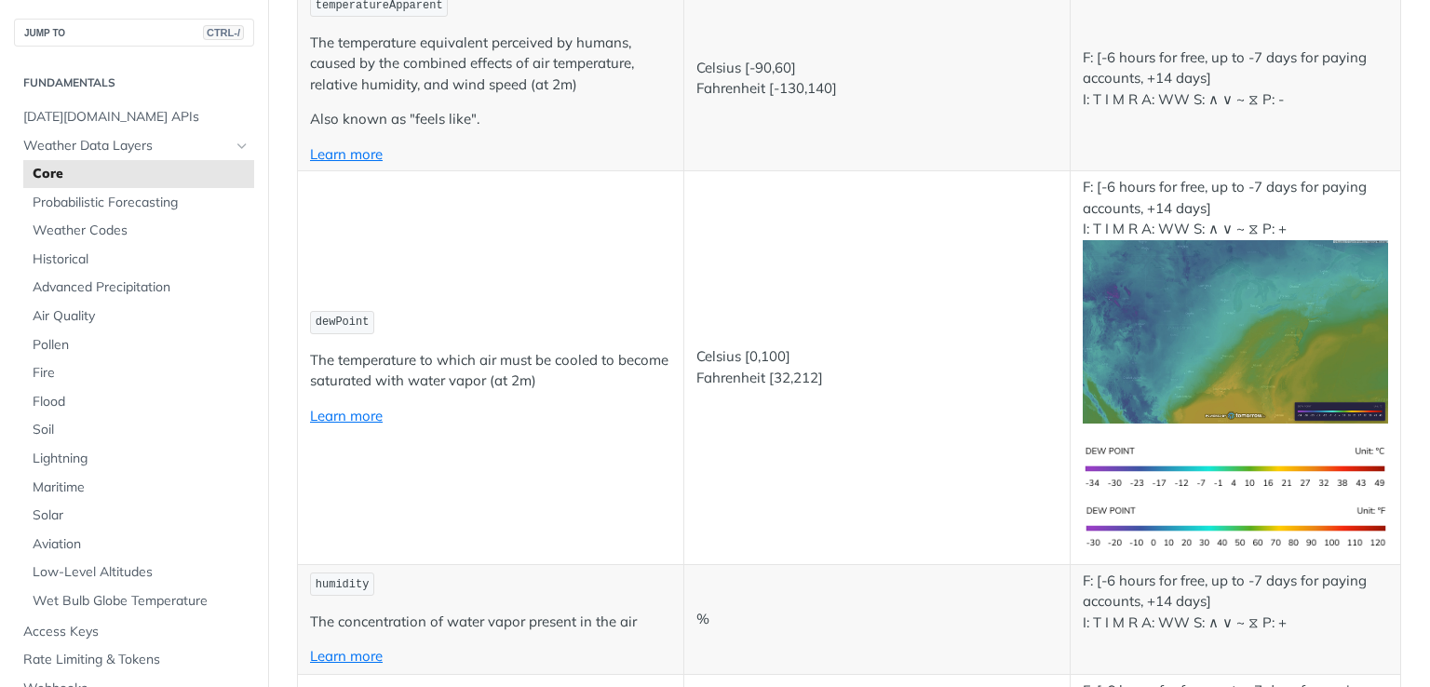
scroll to position [809, 0]
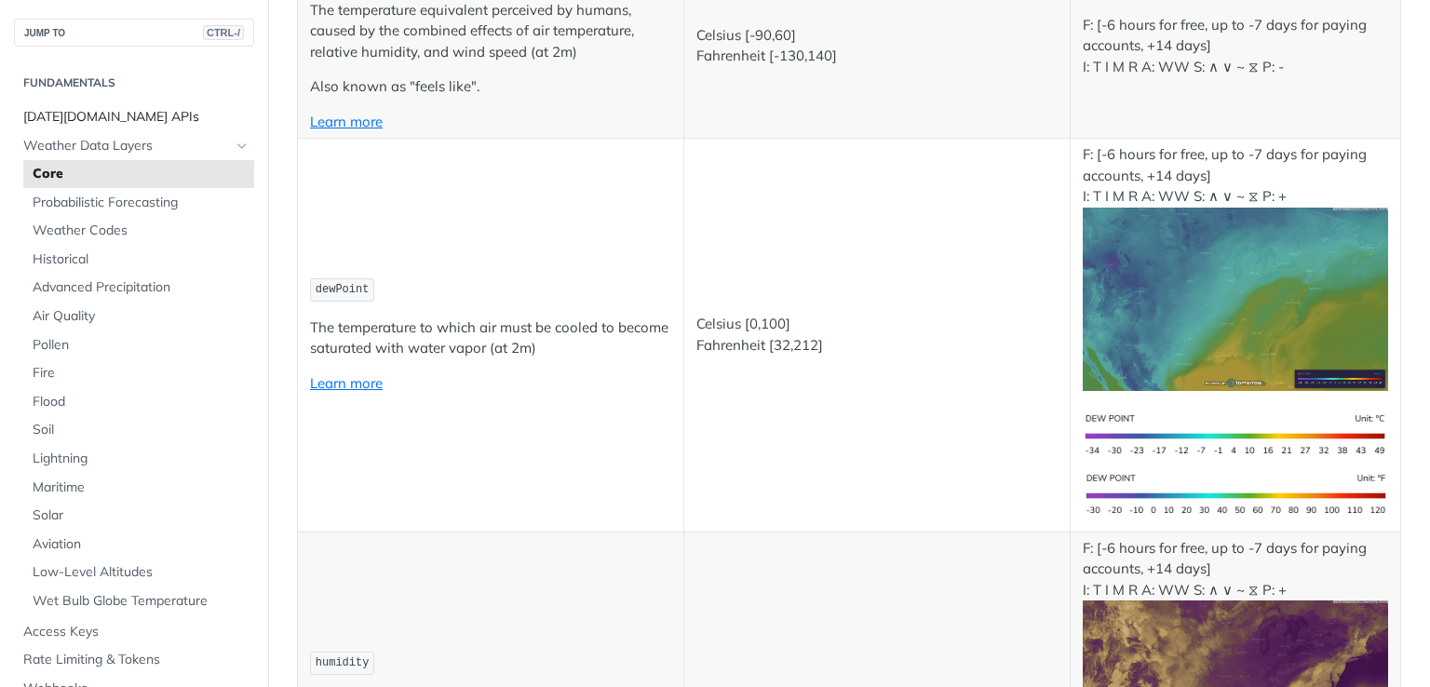
click at [125, 116] on span "[DATE][DOMAIN_NAME] APIs" at bounding box center [136, 117] width 226 height 19
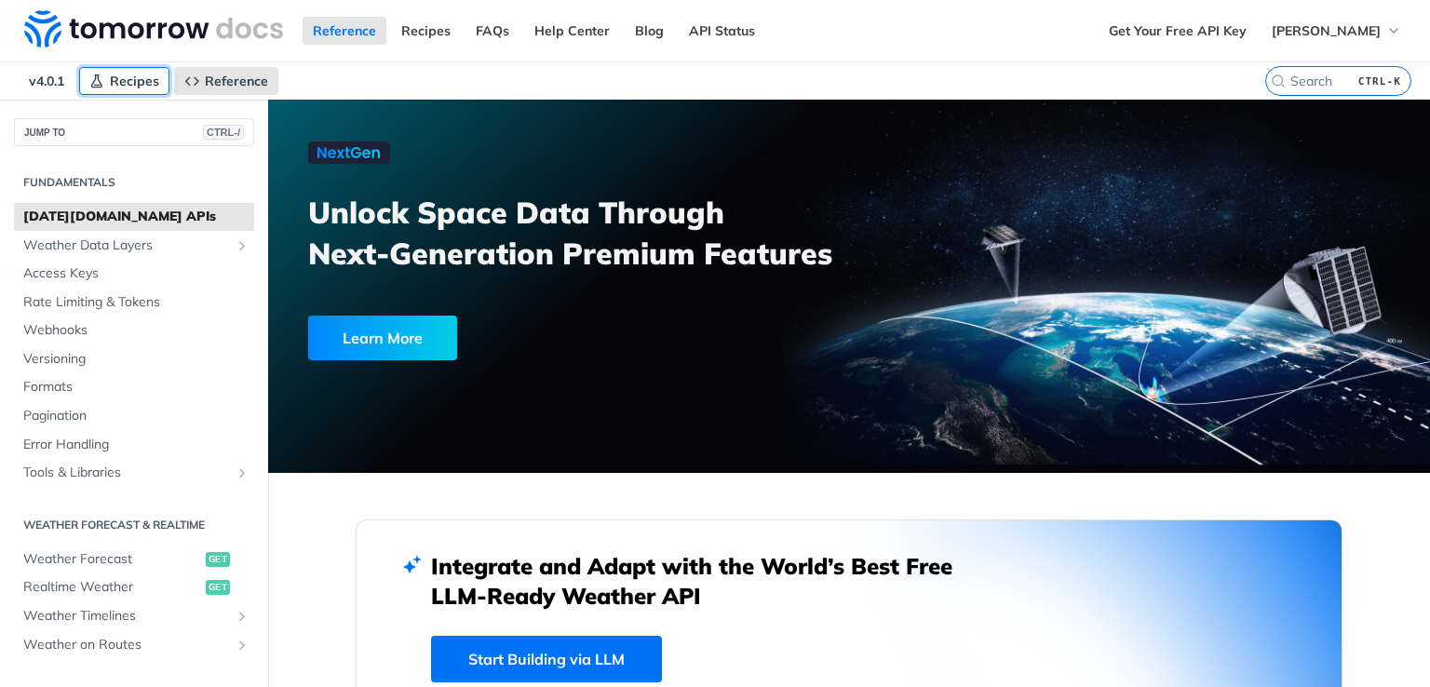
click at [128, 85] on span "Recipes" at bounding box center [134, 81] width 49 height 17
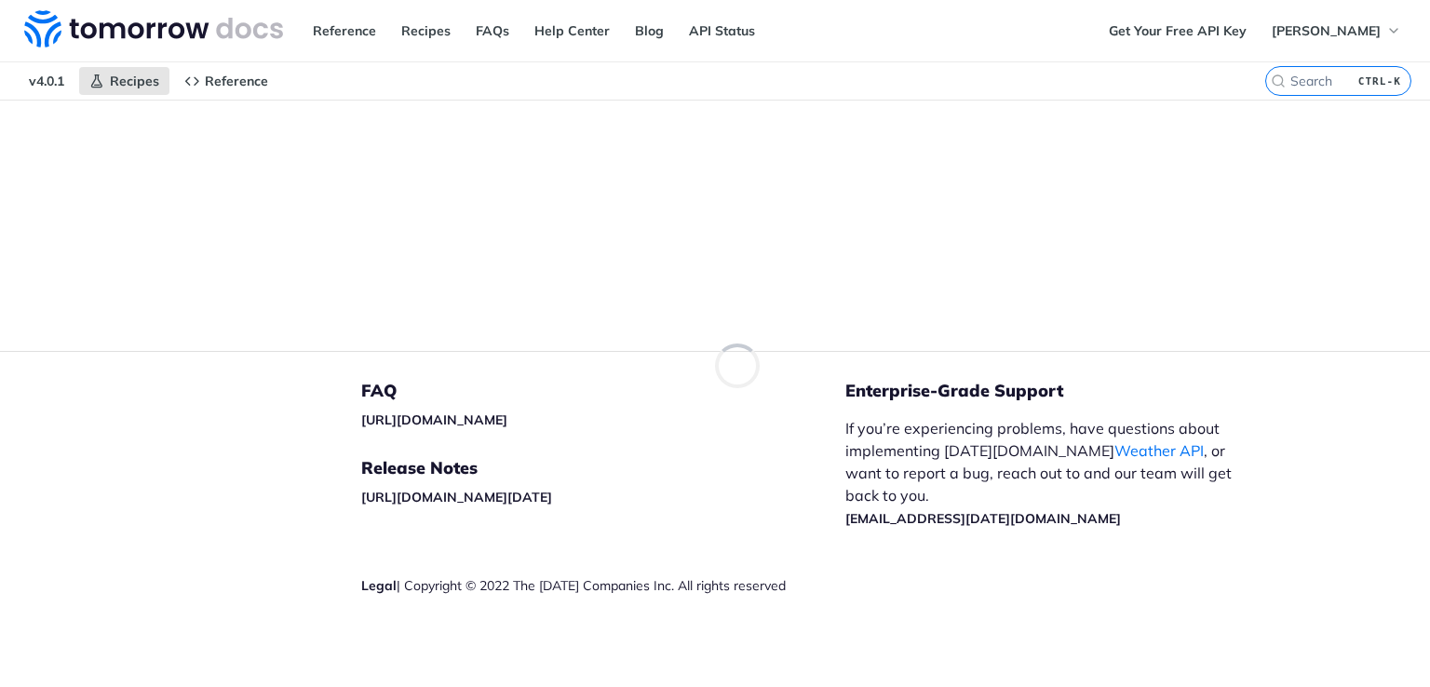
click at [58, 84] on span "v4.0.1" at bounding box center [47, 81] width 56 height 28
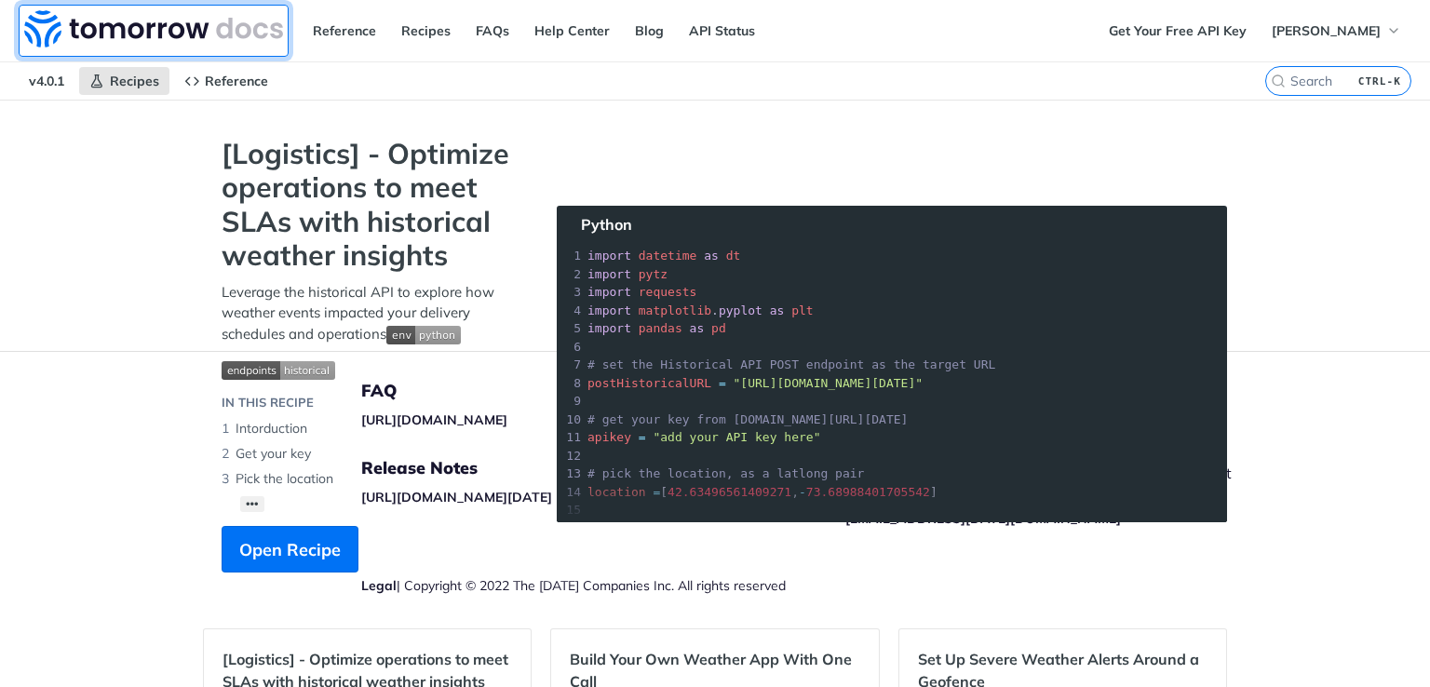
click at [234, 27] on img at bounding box center [153, 28] width 259 height 37
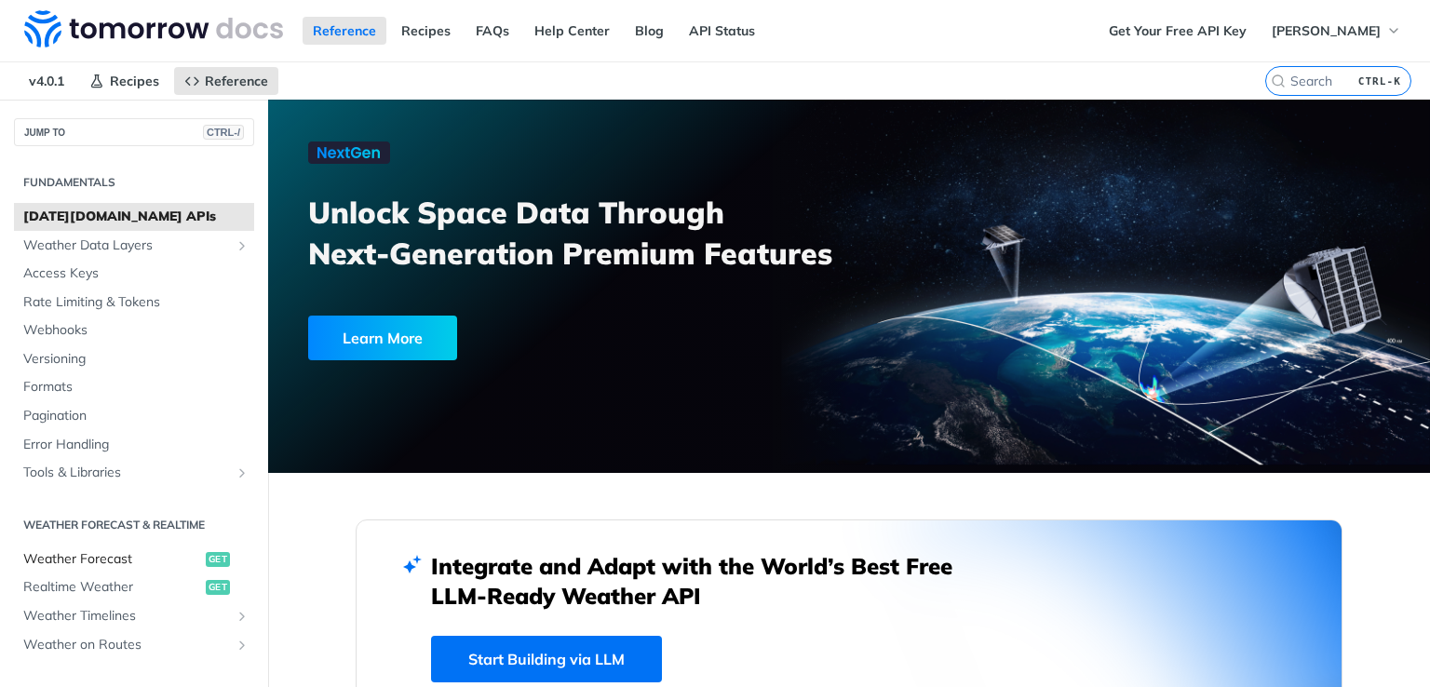
click at [113, 557] on span "Weather Forecast" at bounding box center [112, 559] width 178 height 19
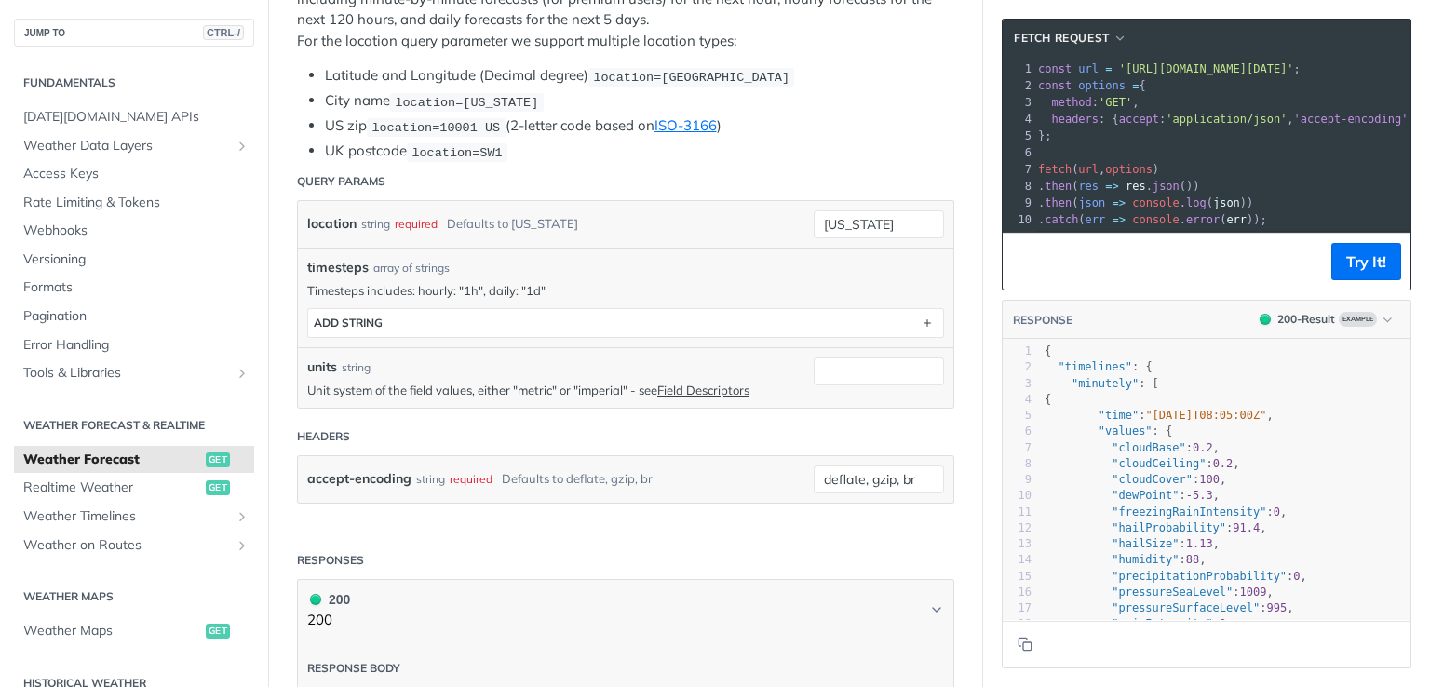
click at [1071, 390] on span ""minutely"" at bounding box center [1104, 383] width 67 height 13
type textarea ""minutely": ["
click at [1071, 390] on span ""minutely"" at bounding box center [1104, 383] width 67 height 13
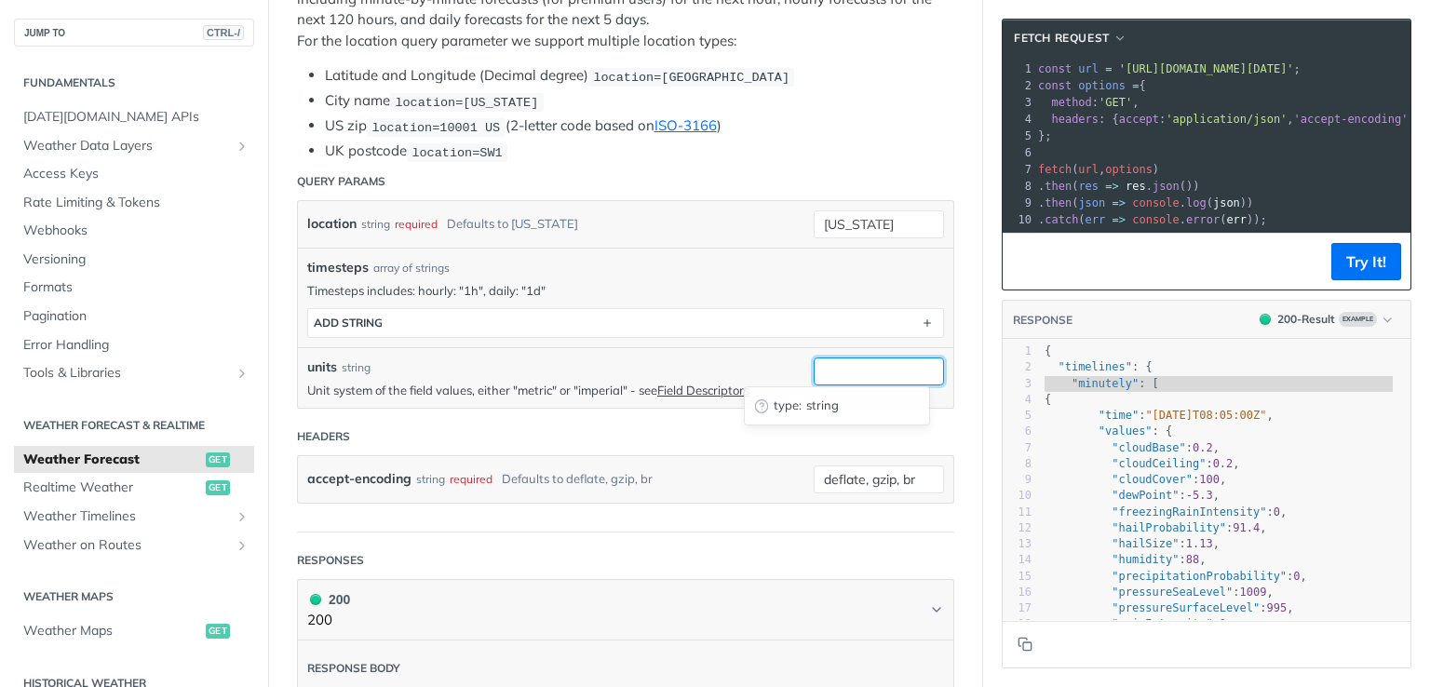
click at [819, 368] on input "units" at bounding box center [878, 371] width 130 height 28
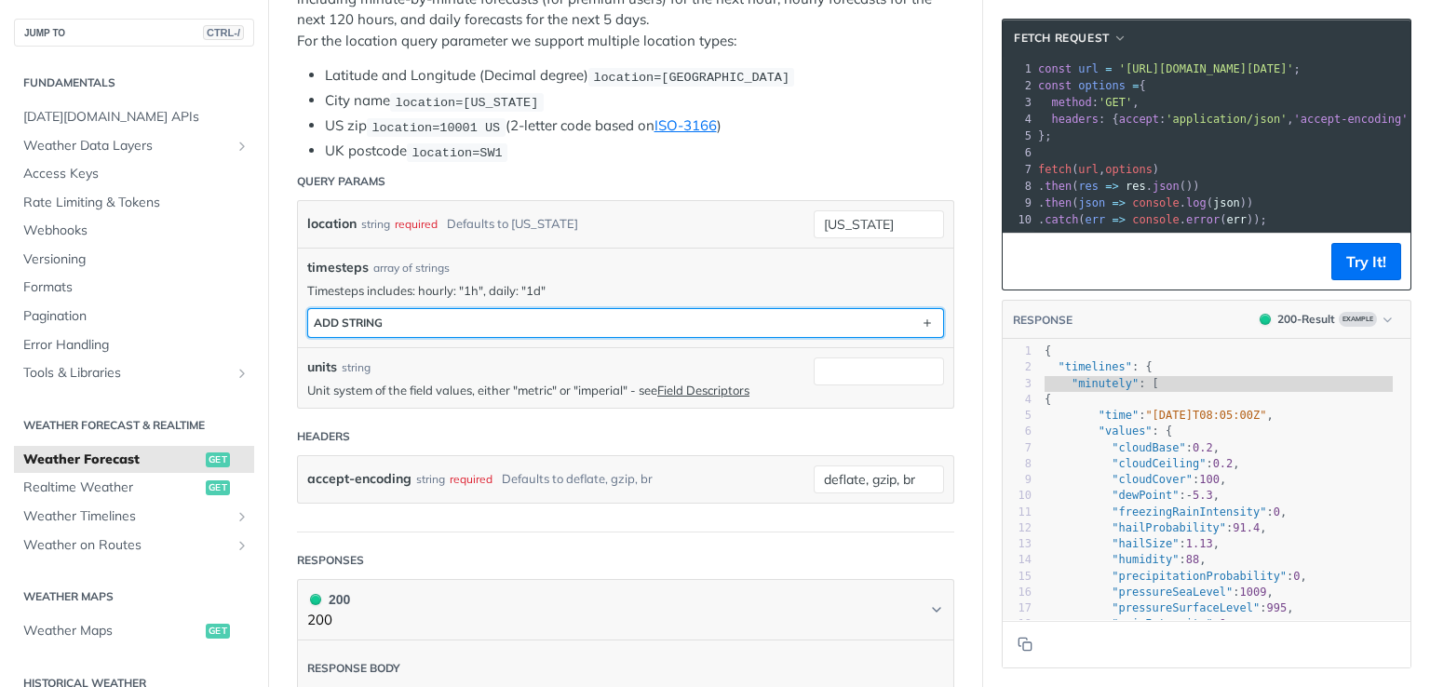
click at [696, 325] on button "ADD string" at bounding box center [625, 323] width 635 height 28
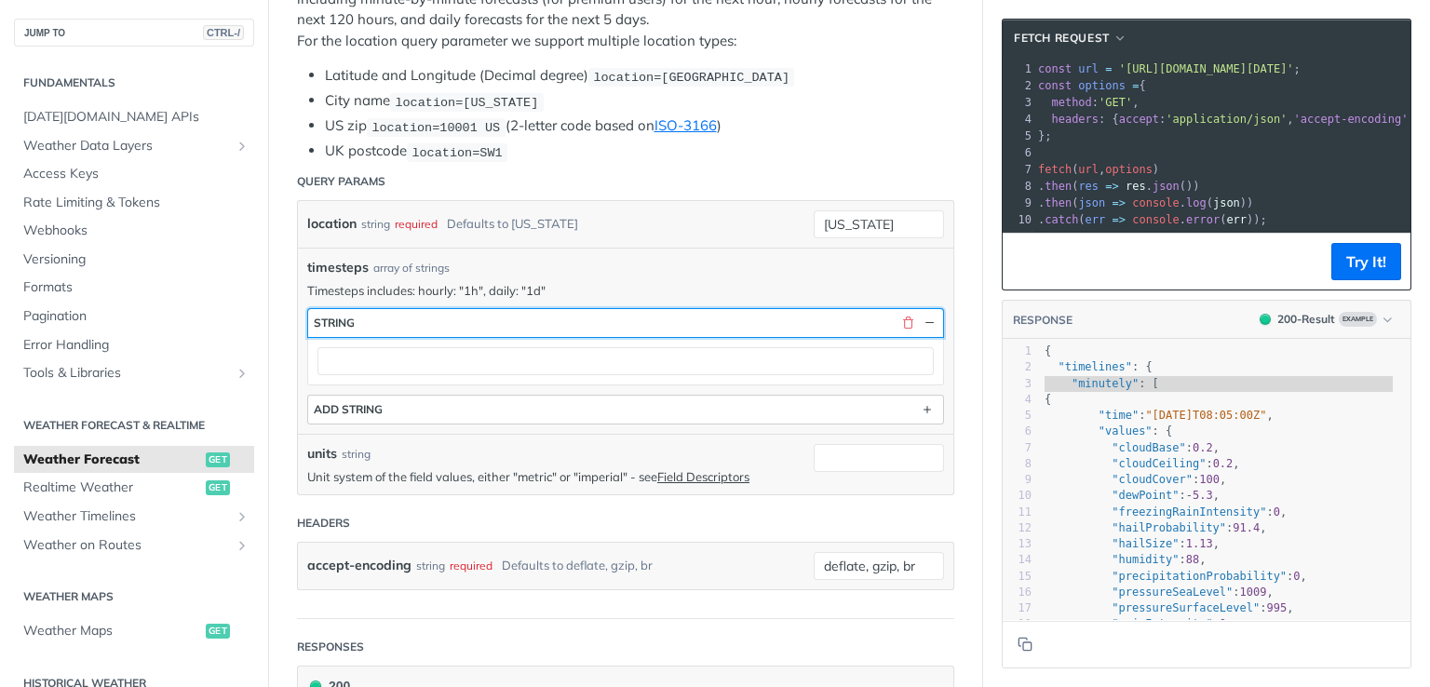
click at [696, 325] on button "string" at bounding box center [625, 323] width 635 height 28
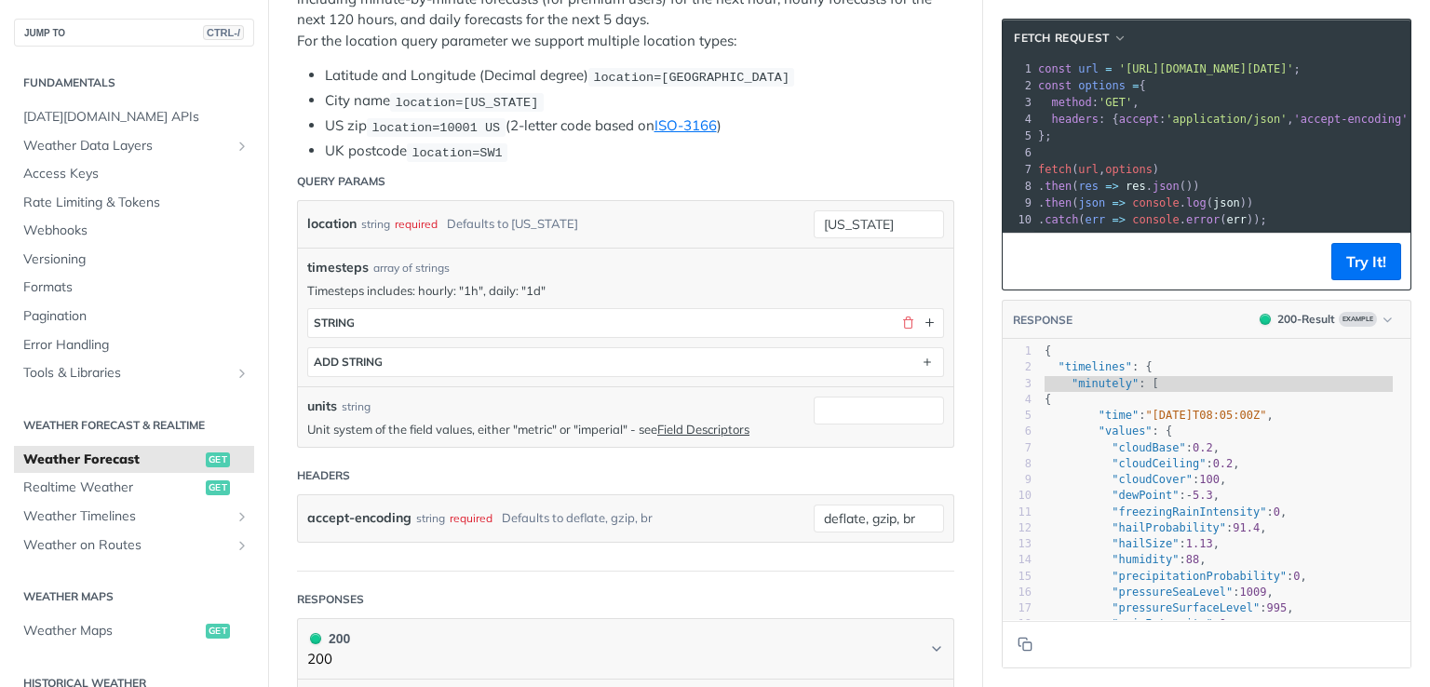
click at [473, 289] on p "Timesteps includes: hourly: "1h", daily: "1d"" at bounding box center [625, 290] width 637 height 17
click at [814, 399] on input "units" at bounding box center [878, 410] width 130 height 28
click at [1335, 280] on button "Try It!" at bounding box center [1366, 261] width 70 height 37
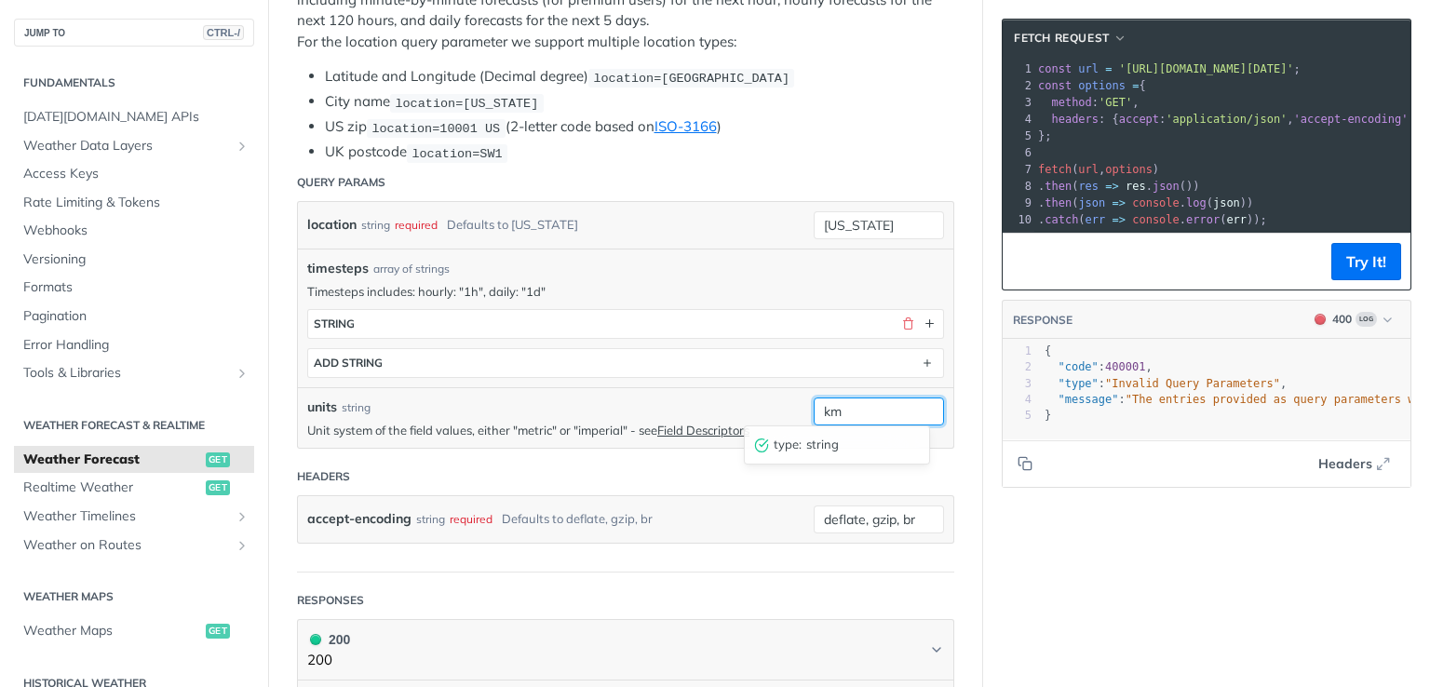
click at [871, 409] on input "km" at bounding box center [878, 411] width 130 height 28
click at [531, 429] on p "Unit system of the field values, either "metric" or "imperial" - see Field Desc…" at bounding box center [555, 430] width 497 height 17
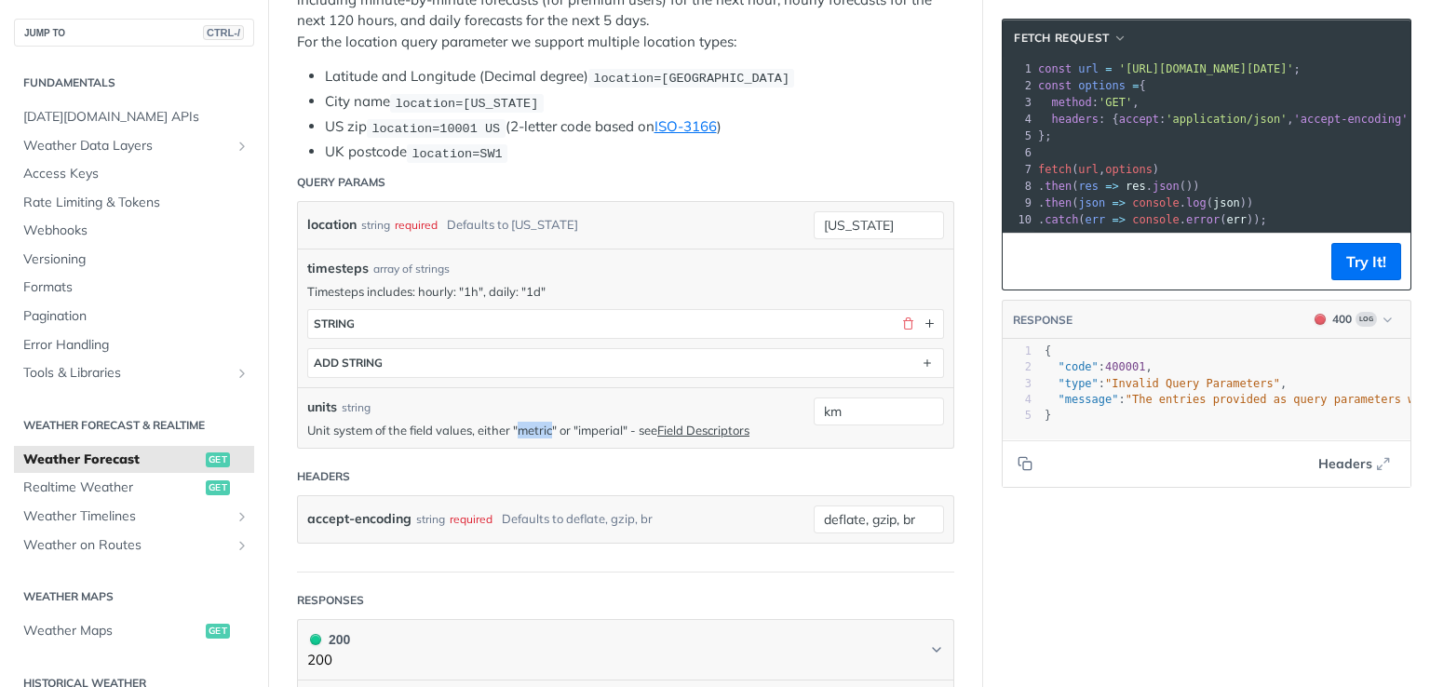
copy p "metric"
drag, startPoint x: 879, startPoint y: 406, endPoint x: 742, endPoint y: 389, distance: 137.8
click at [742, 389] on div "units string Unit system of the field values, either "metric" or "imperial" - s…" at bounding box center [625, 417] width 655 height 60
paste input "metric"
type input "metric"
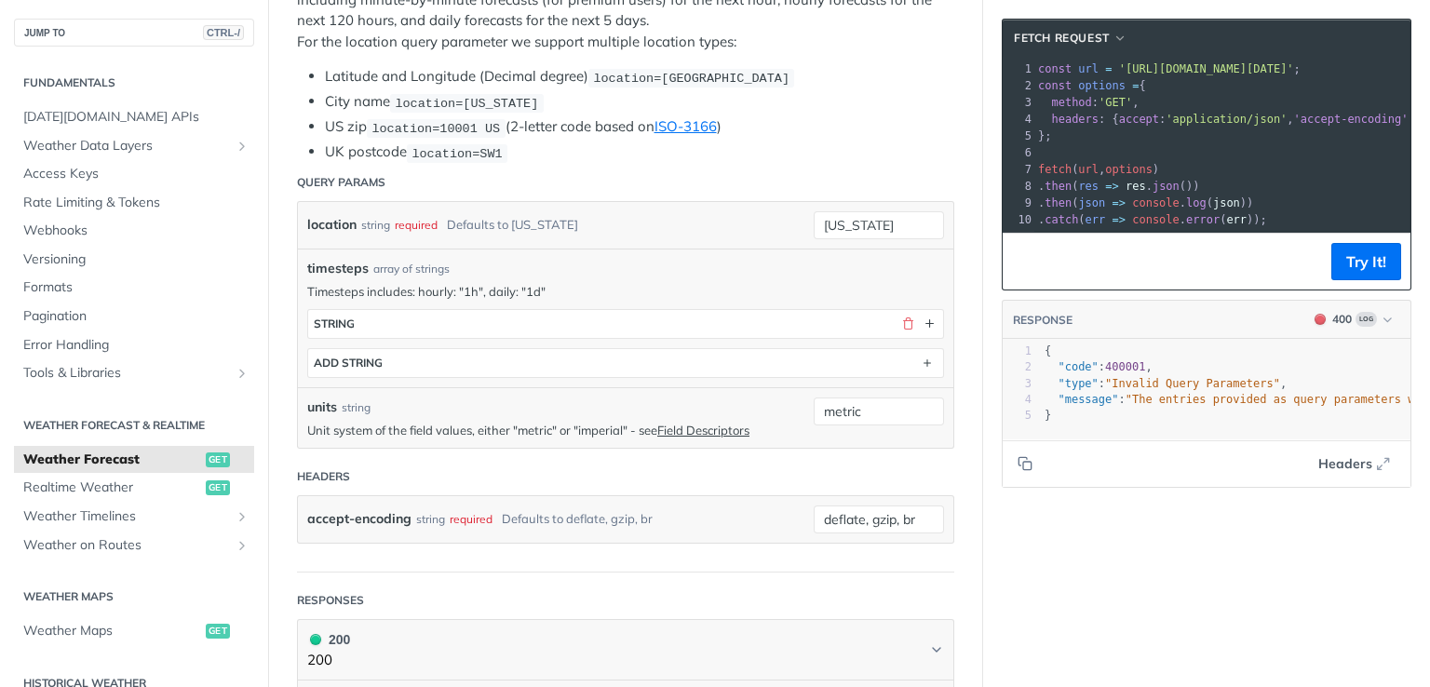
click at [1309, 257] on footer "Try It!" at bounding box center [1206, 261] width 408 height 57
click at [1344, 274] on button "Try It!" at bounding box center [1366, 261] width 70 height 37
drag, startPoint x: 879, startPoint y: 406, endPoint x: 698, endPoint y: 379, distance: 182.6
click at [698, 379] on div "location string required Defaults to new york new york timesteps array of strin…" at bounding box center [625, 324] width 637 height 227
click at [466, 284] on p "Timesteps includes: hourly: "1h", daily: "1d"" at bounding box center [625, 291] width 637 height 17
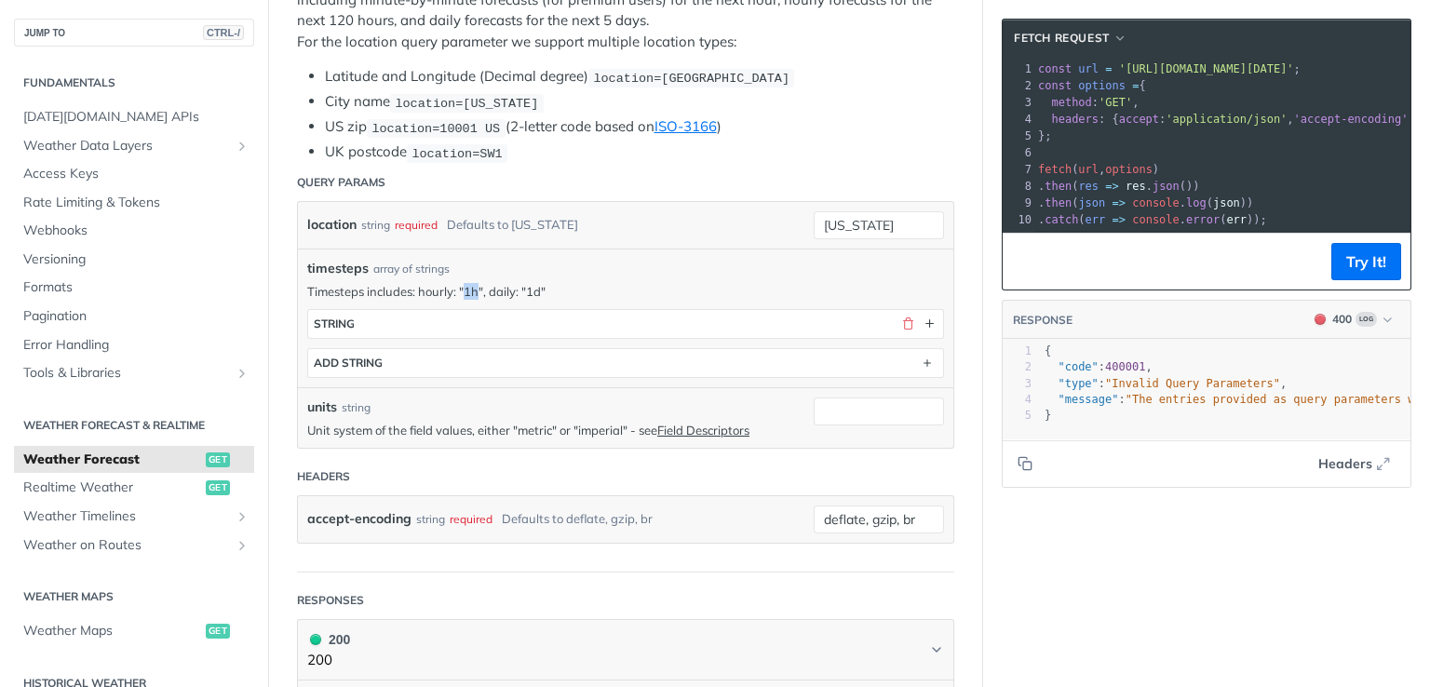
click at [466, 284] on p "Timesteps includes: hourly: "1h", daily: "1d"" at bounding box center [625, 291] width 637 height 17
copy p "1h"
click at [853, 410] on input "units" at bounding box center [878, 411] width 130 height 28
paste input "1h"
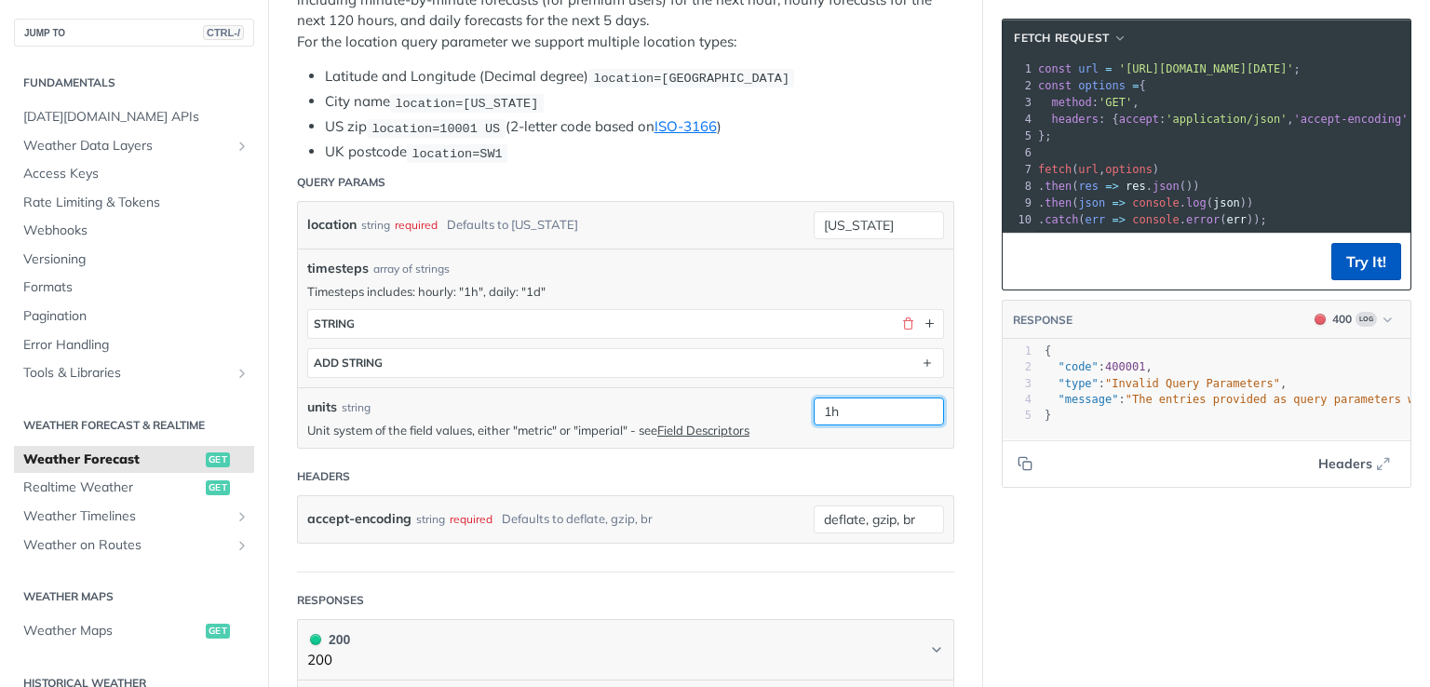
type input "1h"
click at [1342, 280] on button "Try It!" at bounding box center [1366, 261] width 70 height 37
click at [507, 288] on p "Timesteps includes: hourly: "1h", daily: "1d"" at bounding box center [625, 291] width 637 height 17
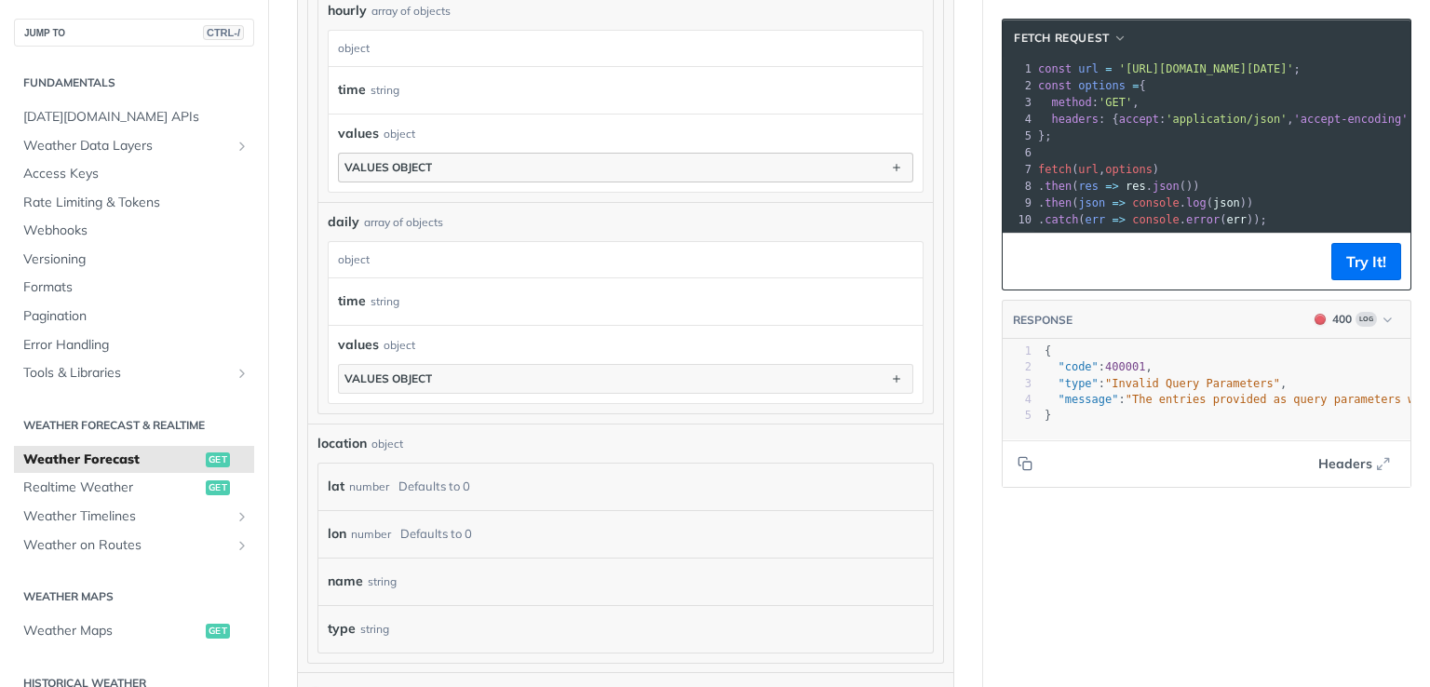
scroll to position [1752, 0]
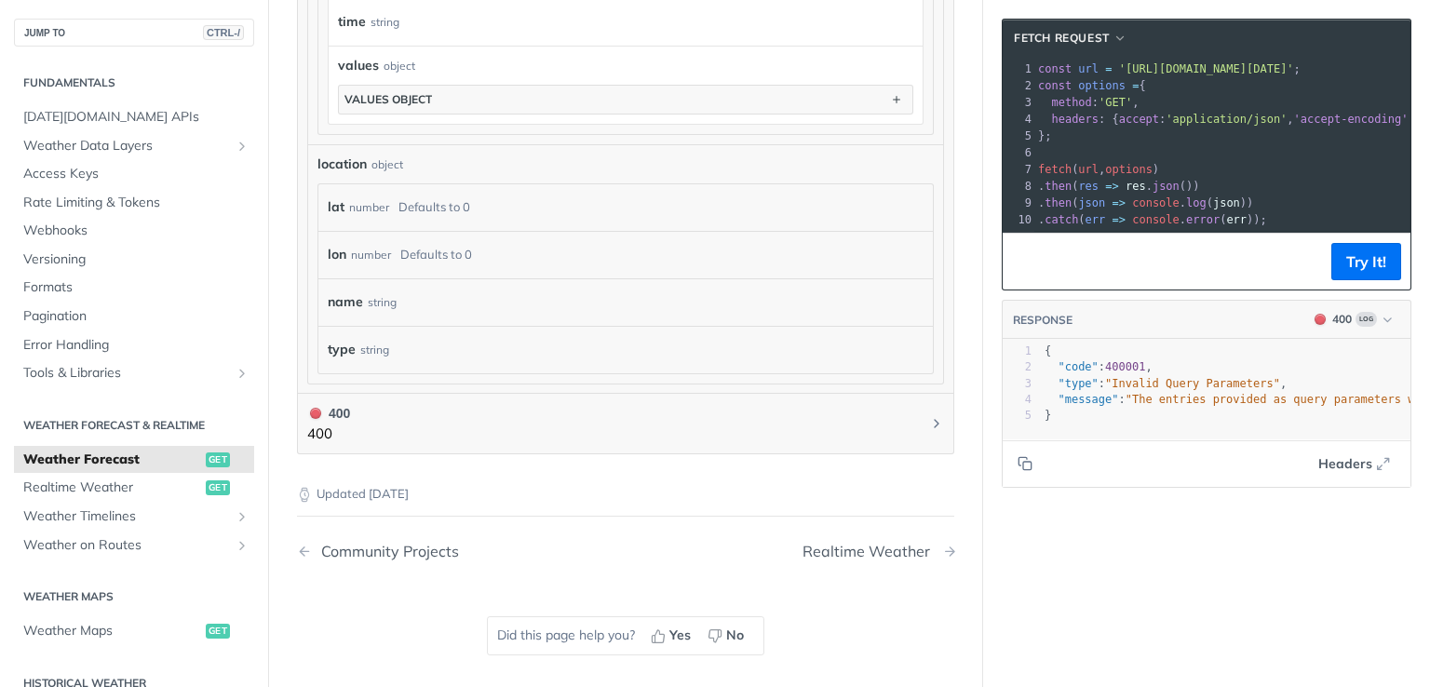
click at [815, 544] on div "Realtime Weather" at bounding box center [870, 552] width 137 height 18
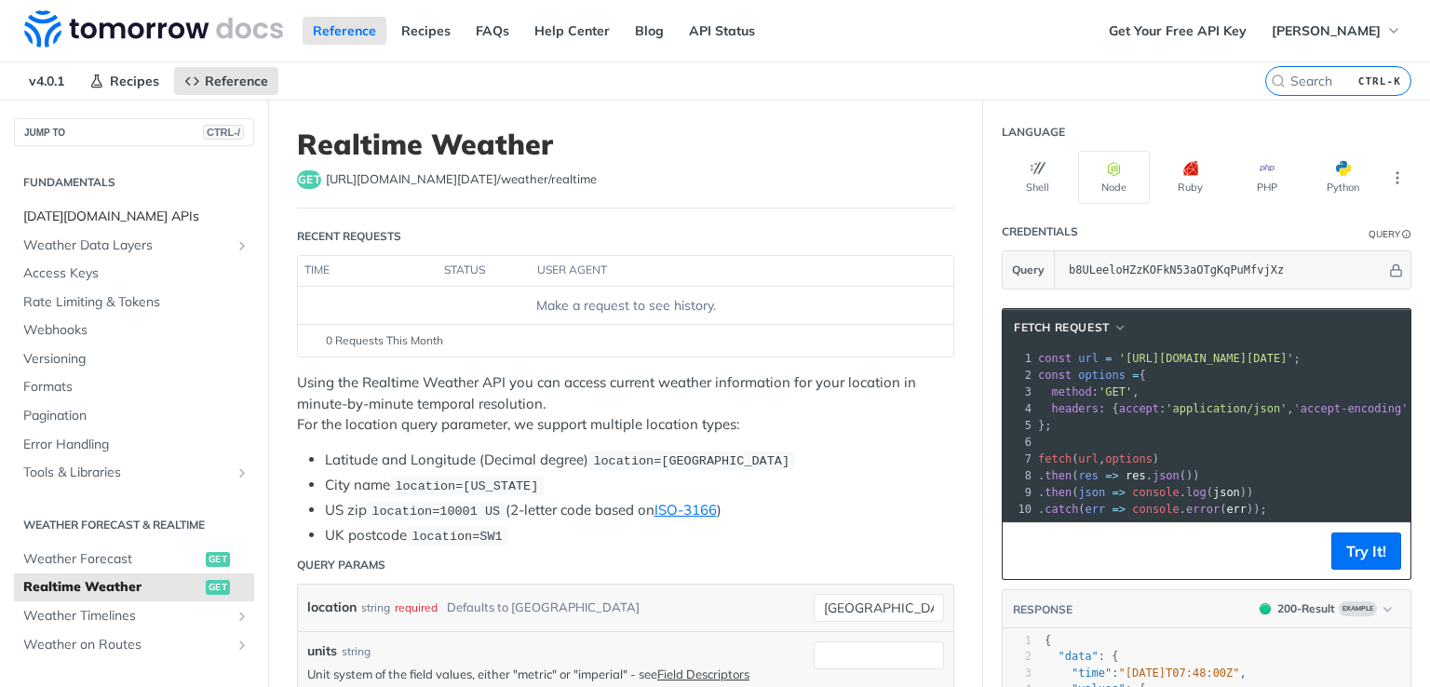
click at [94, 213] on span "[DATE][DOMAIN_NAME] APIs" at bounding box center [136, 217] width 226 height 19
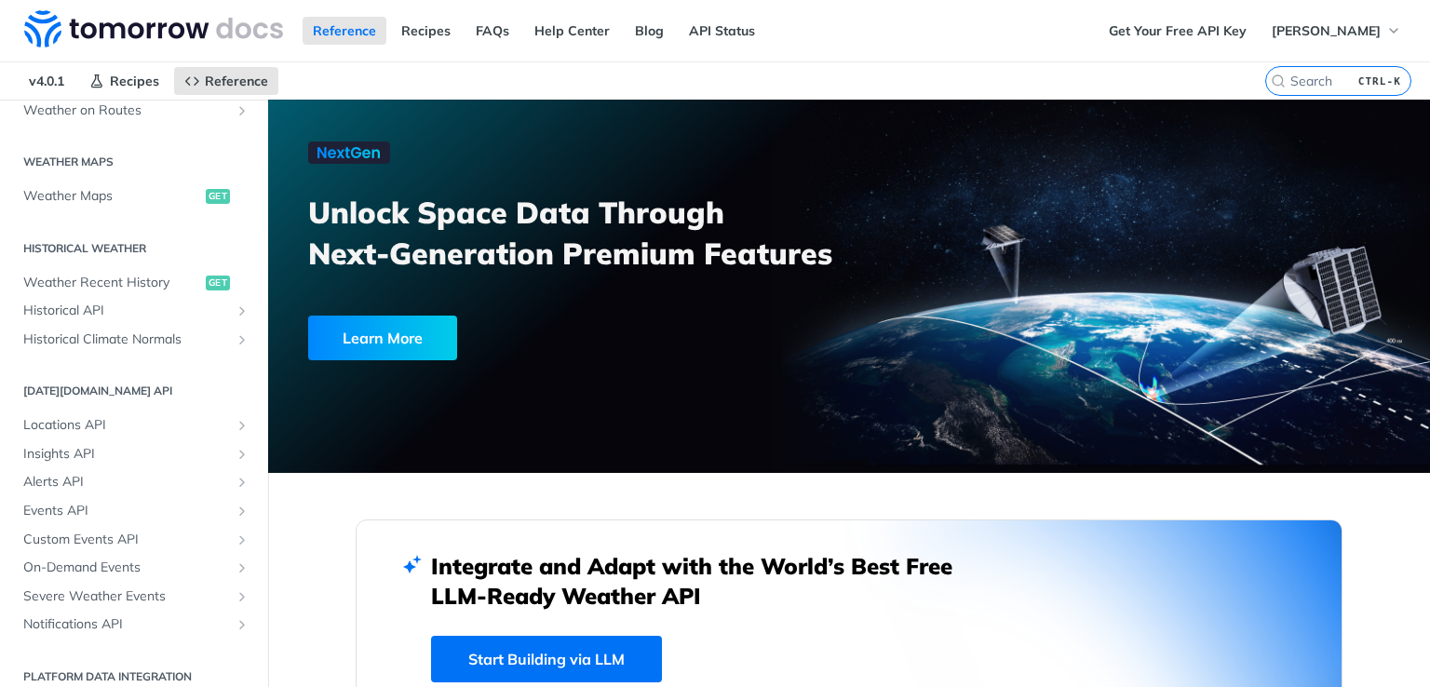
scroll to position [550, 0]
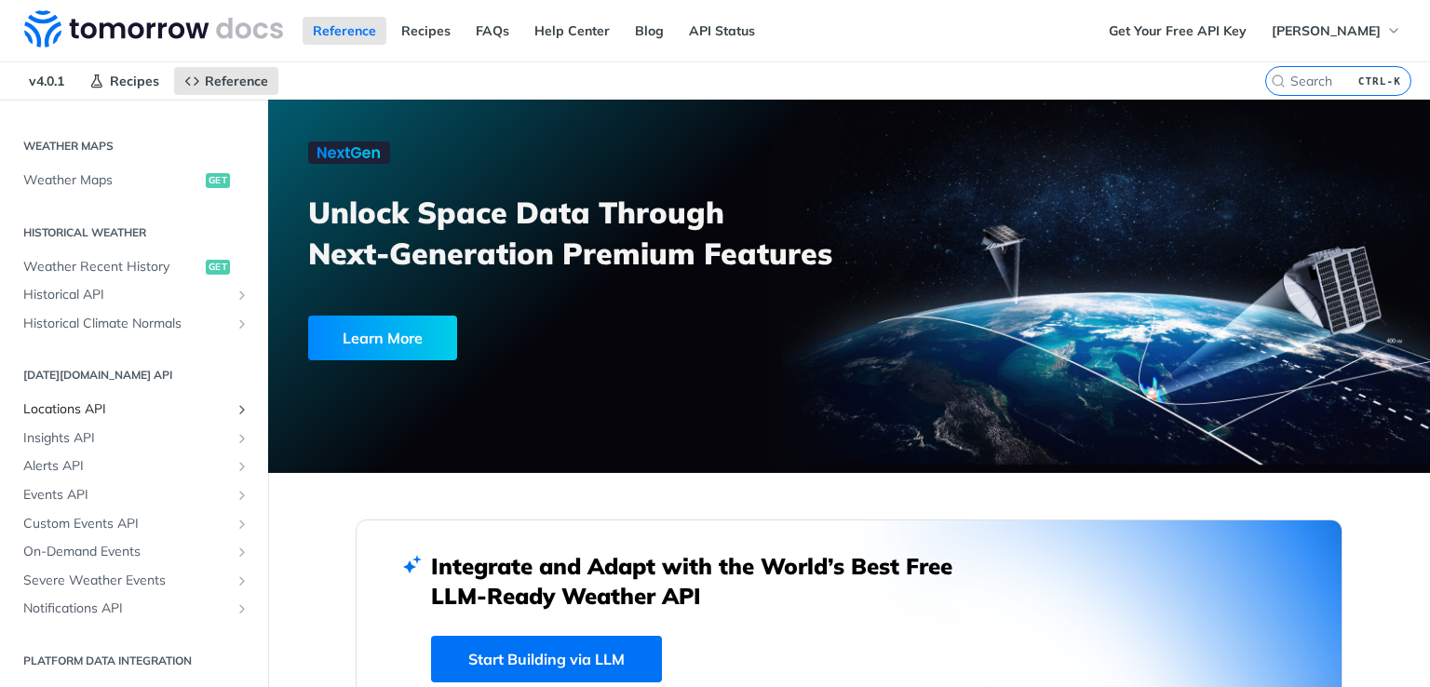
click at [95, 404] on span "Locations API" at bounding box center [126, 409] width 207 height 19
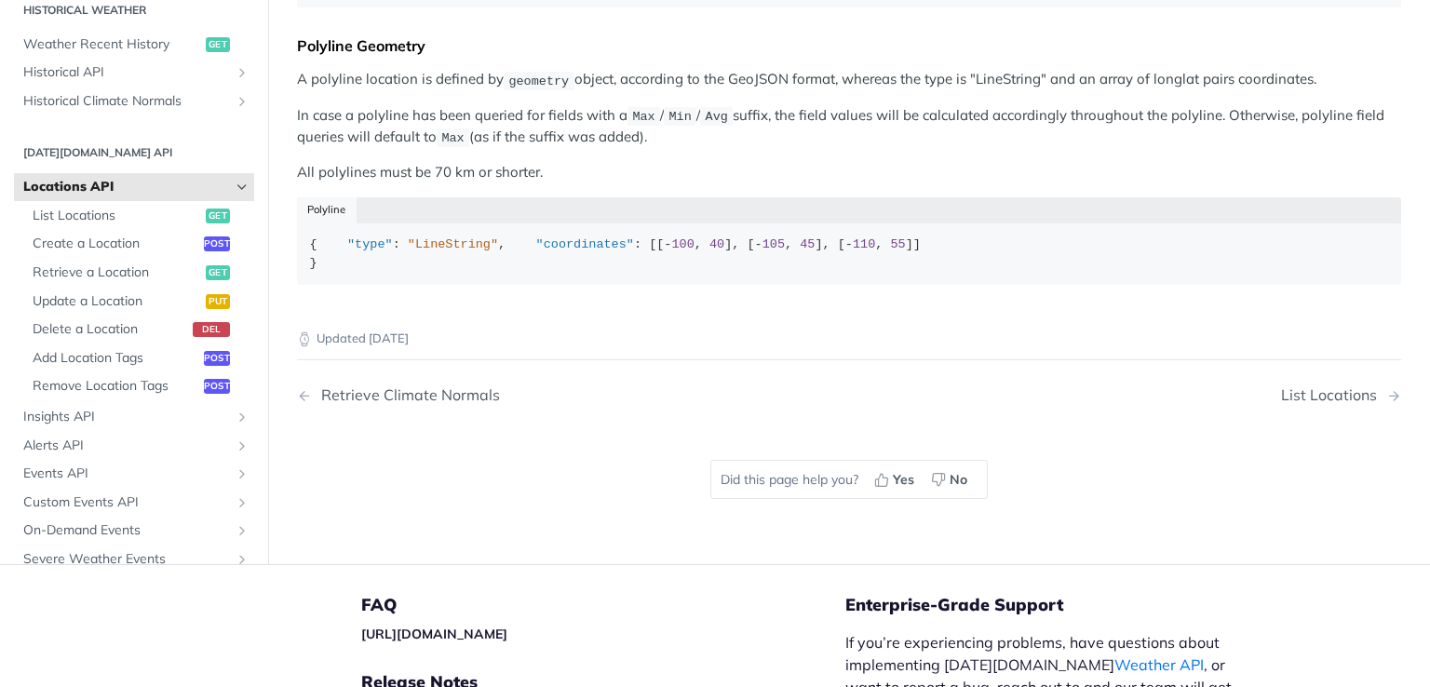
scroll to position [926, 0]
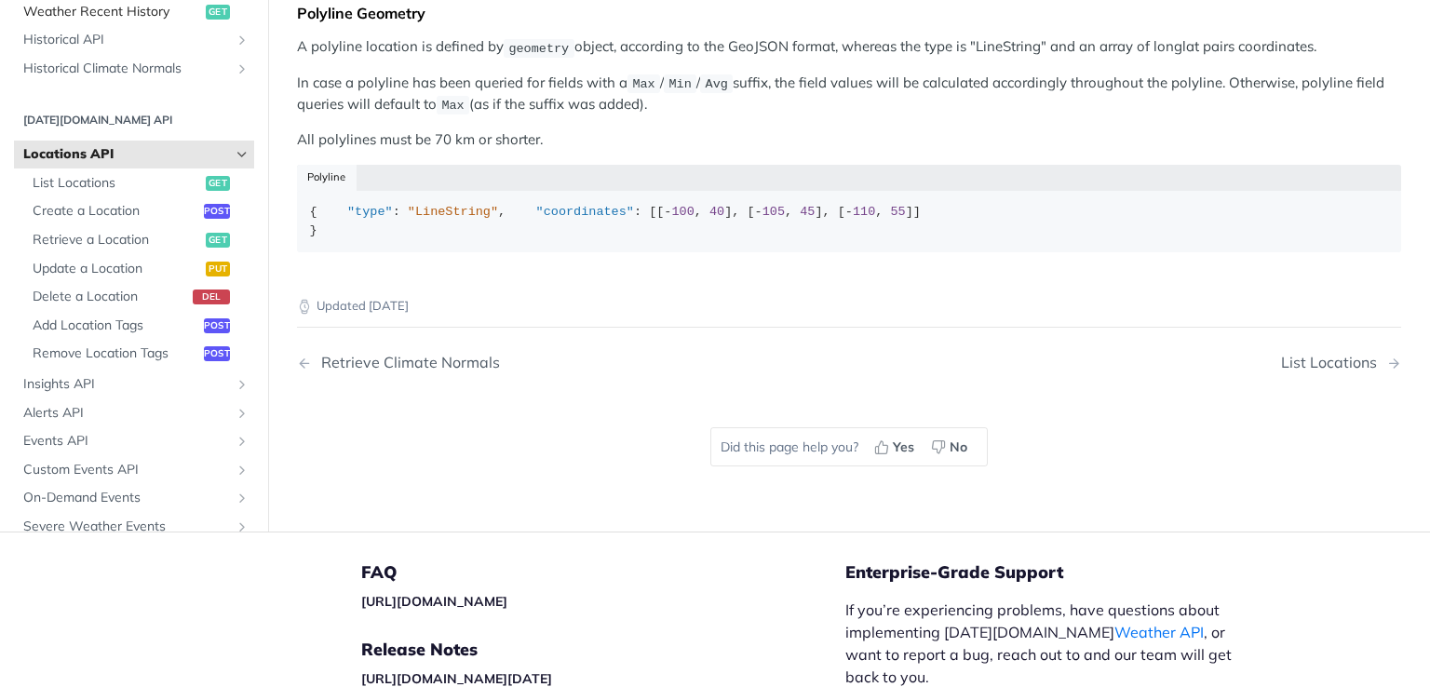
click at [164, 21] on span "Weather Recent History" at bounding box center [112, 12] width 178 height 19
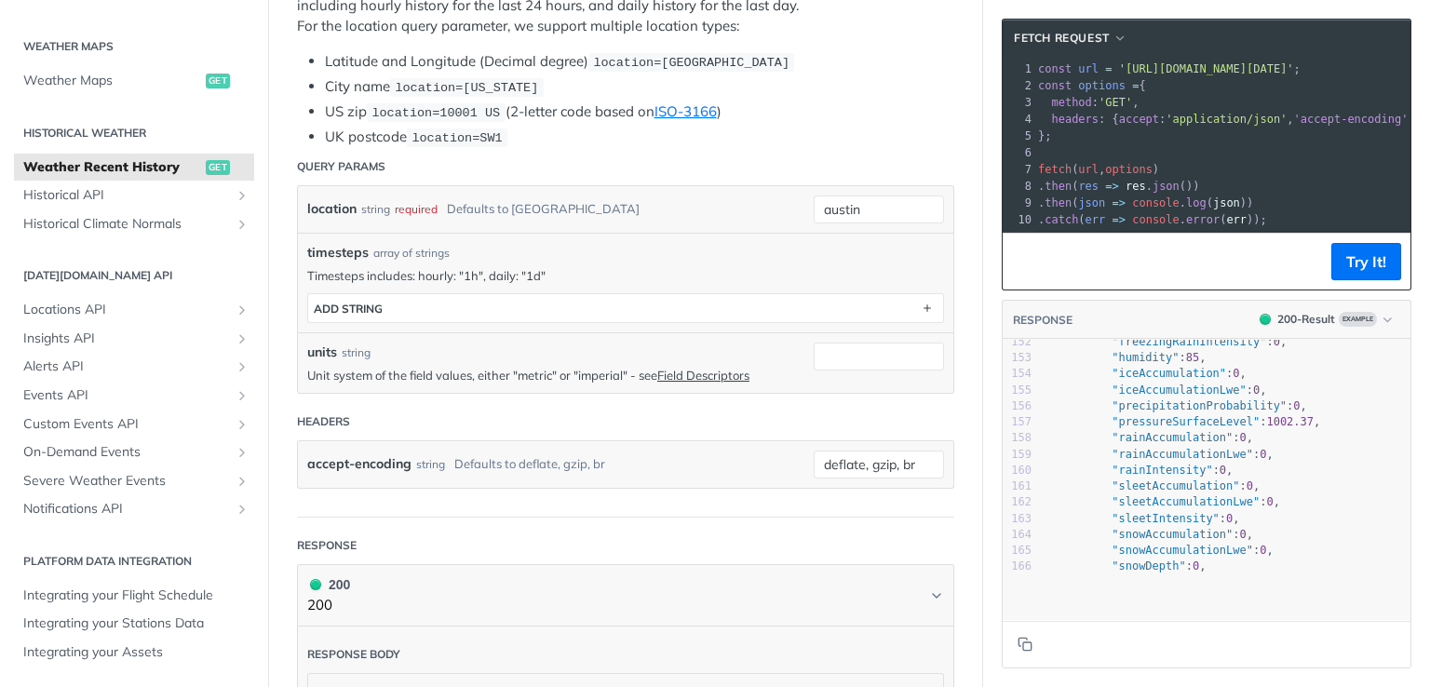
scroll to position [1944, 0]
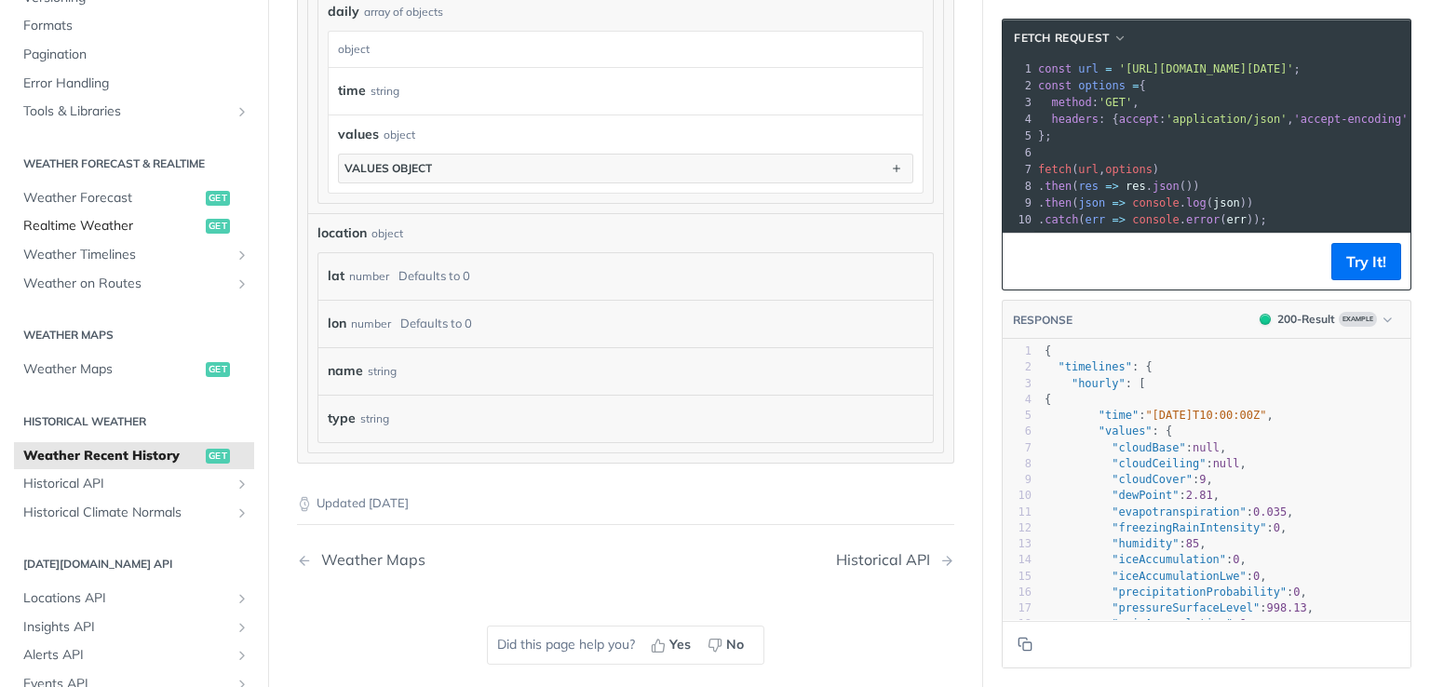
click at [134, 230] on span "Realtime Weather" at bounding box center [112, 226] width 178 height 19
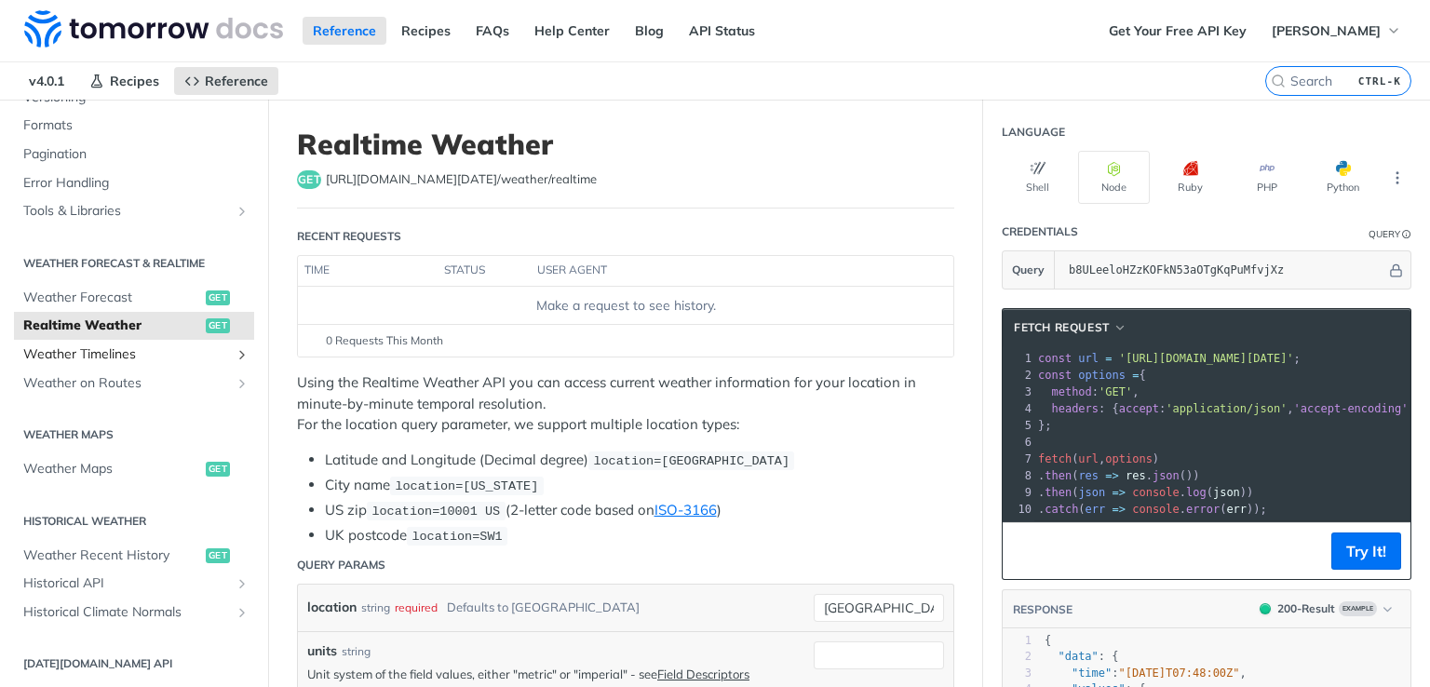
click at [68, 354] on span "Weather Timelines" at bounding box center [126, 354] width 207 height 19
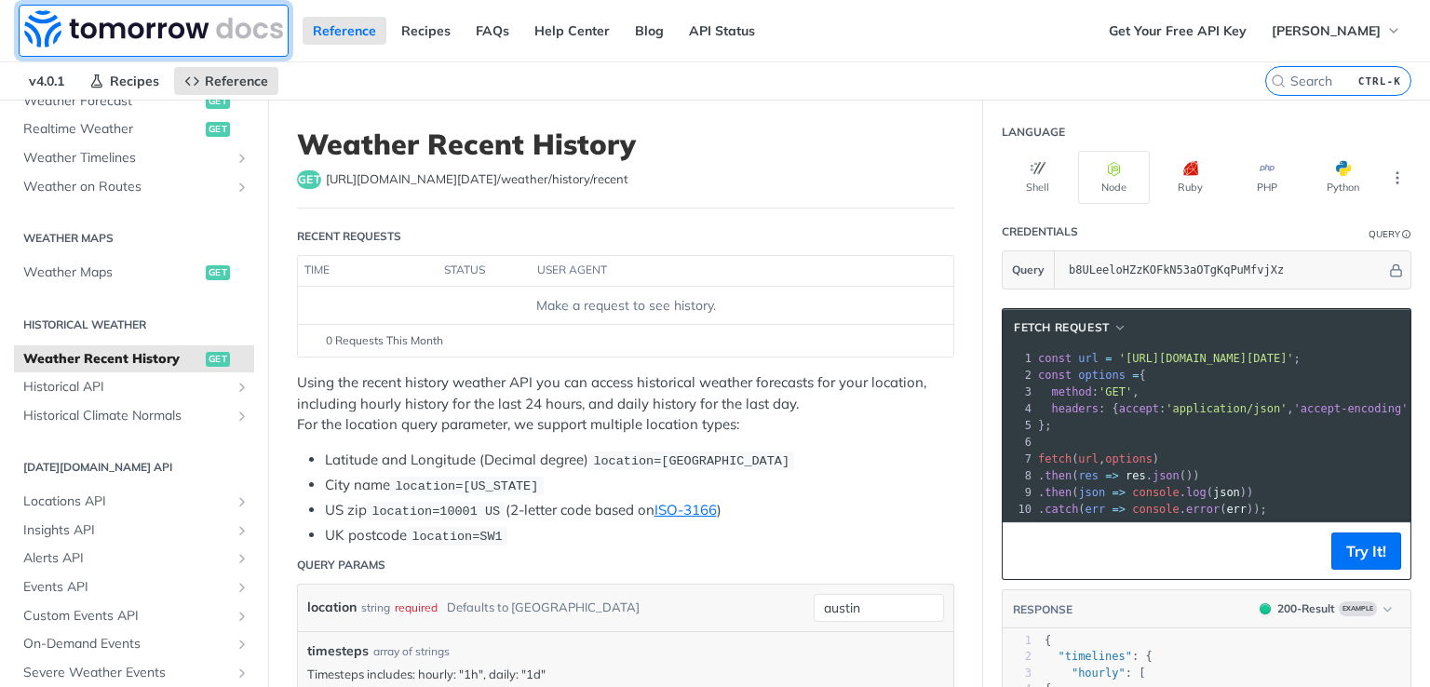
click at [130, 40] on img at bounding box center [153, 28] width 259 height 37
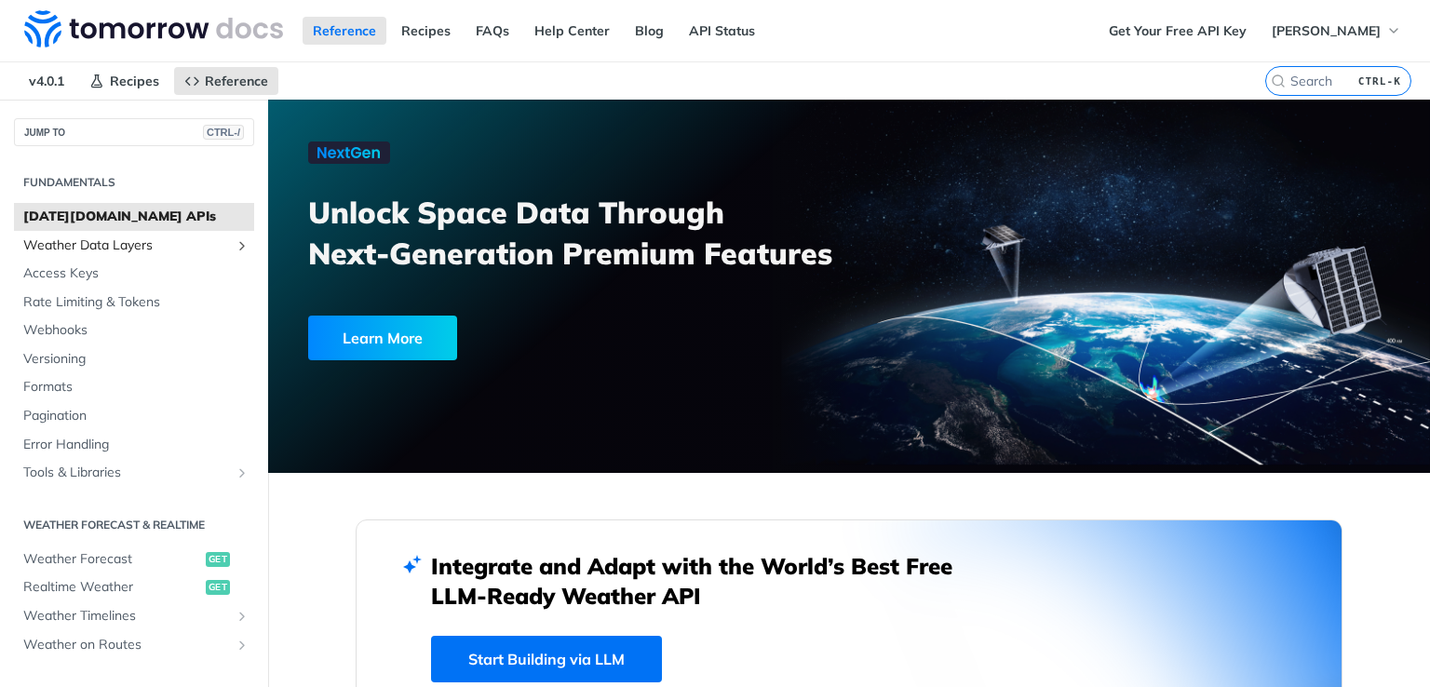
click at [95, 239] on span "Weather Data Layers" at bounding box center [126, 245] width 207 height 19
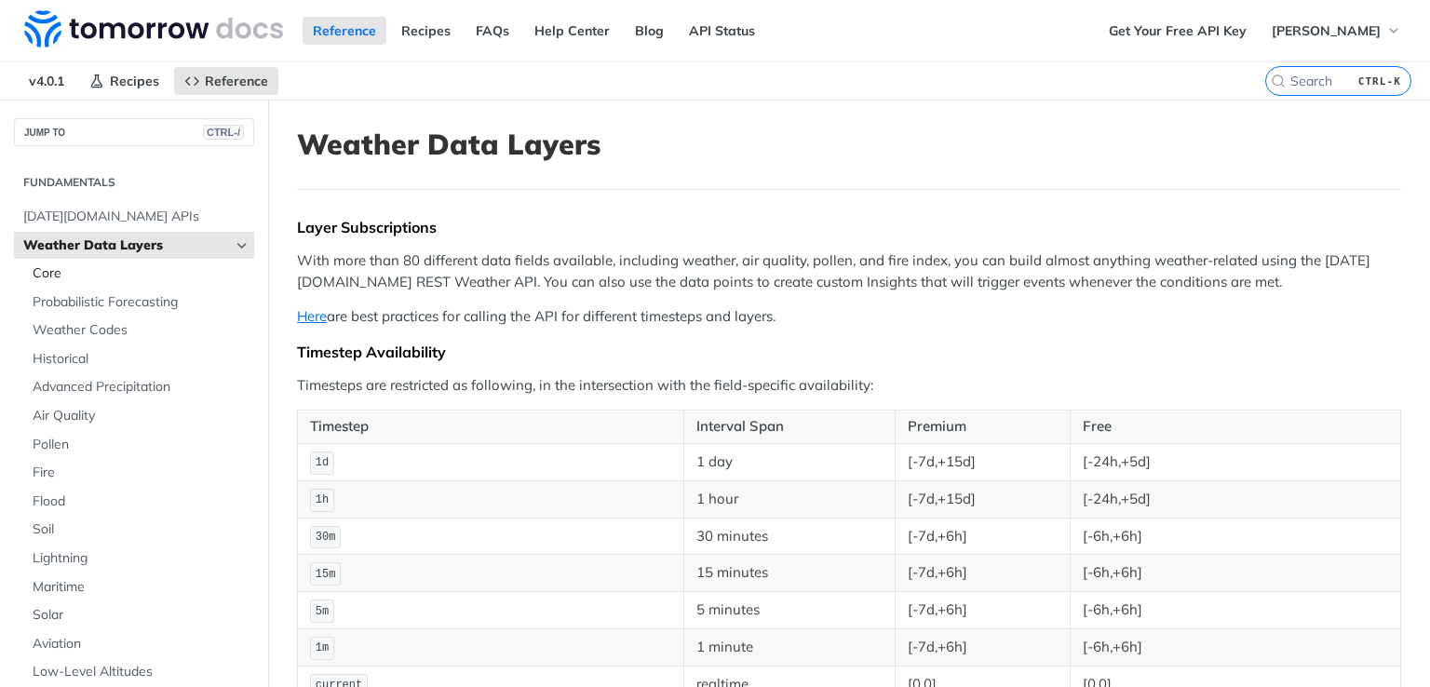
click at [56, 275] on span "Core" at bounding box center [141, 273] width 217 height 19
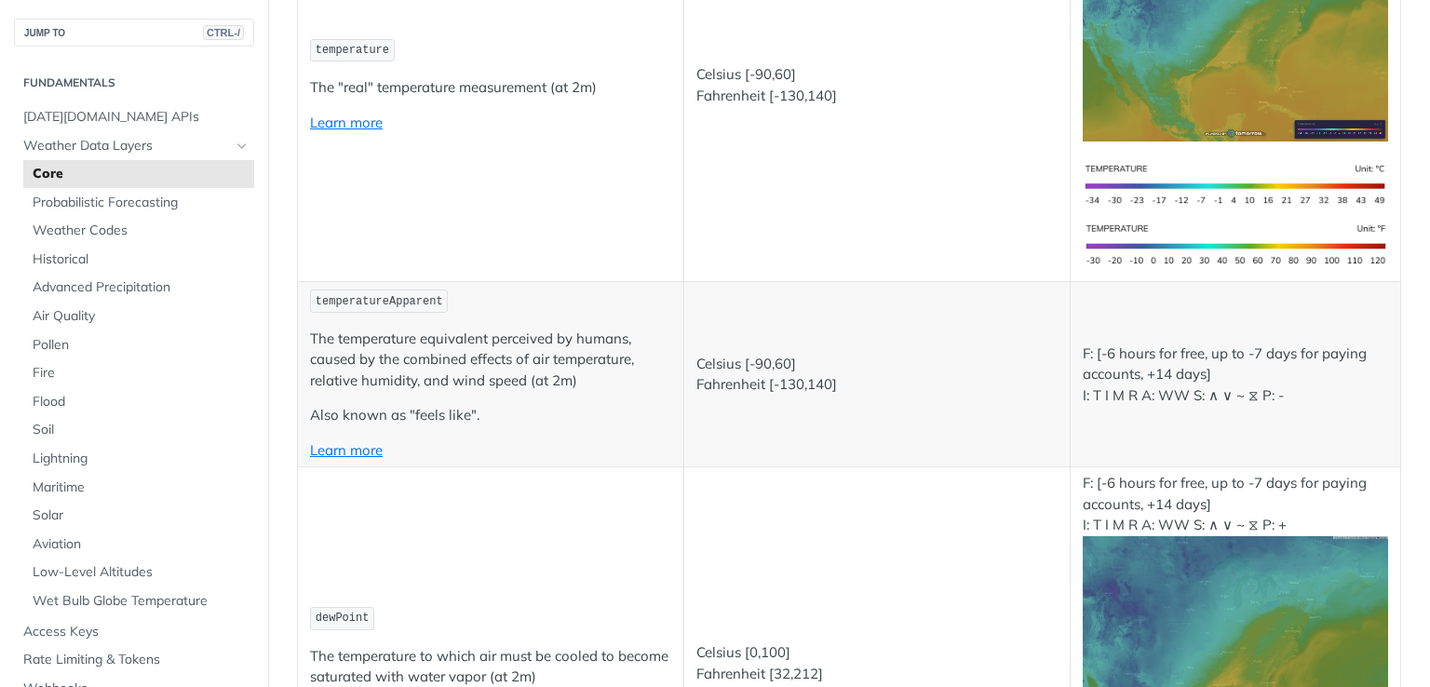
scroll to position [337, 0]
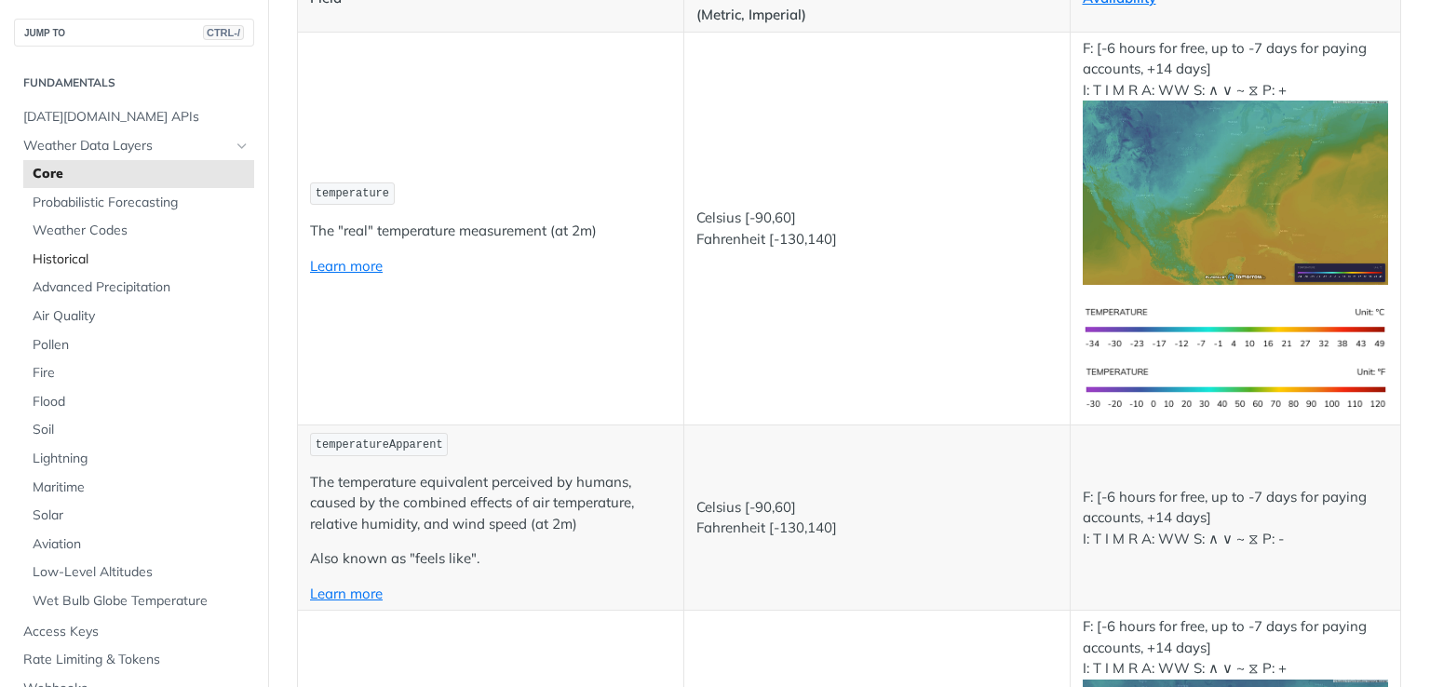
click at [93, 262] on span "Historical" at bounding box center [141, 259] width 217 height 19
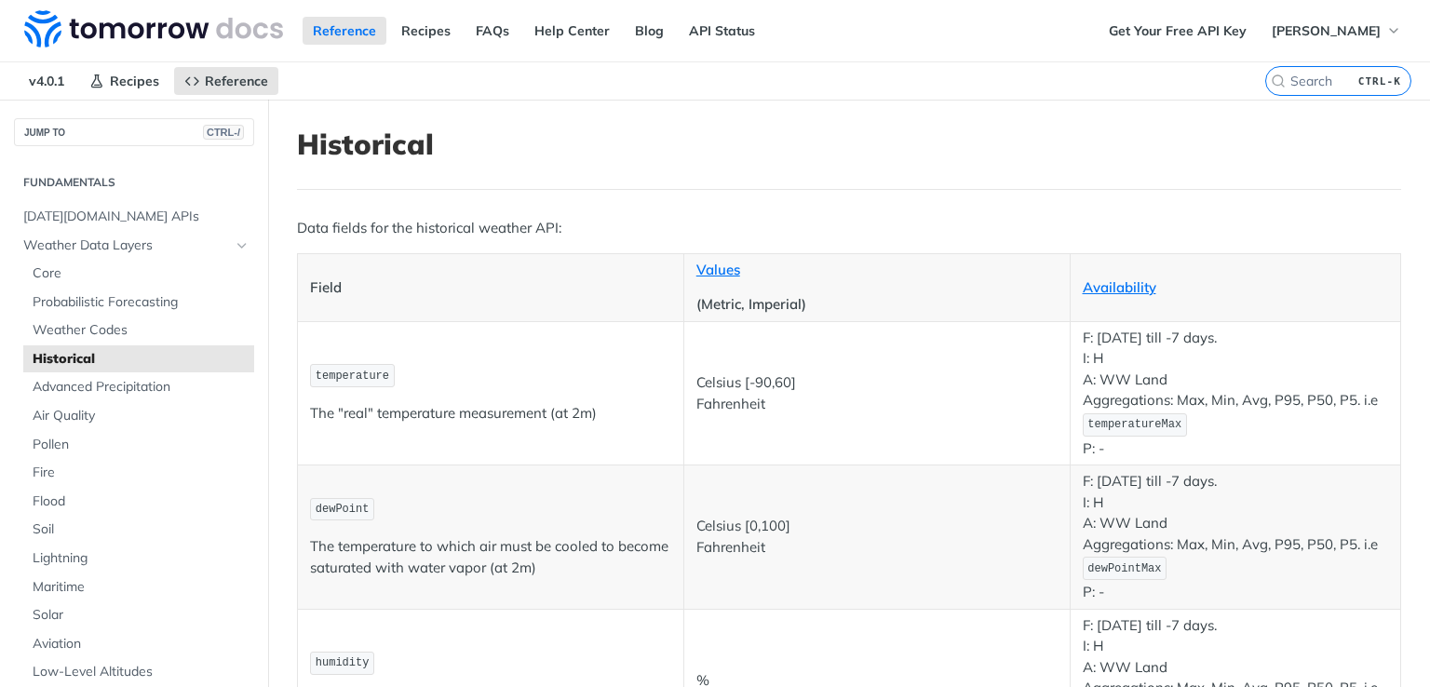
click at [1108, 425] on span "temperatureMax" at bounding box center [1134, 424] width 94 height 13
click at [141, 141] on button "JUMP TO CTRL-/" at bounding box center [134, 132] width 240 height 28
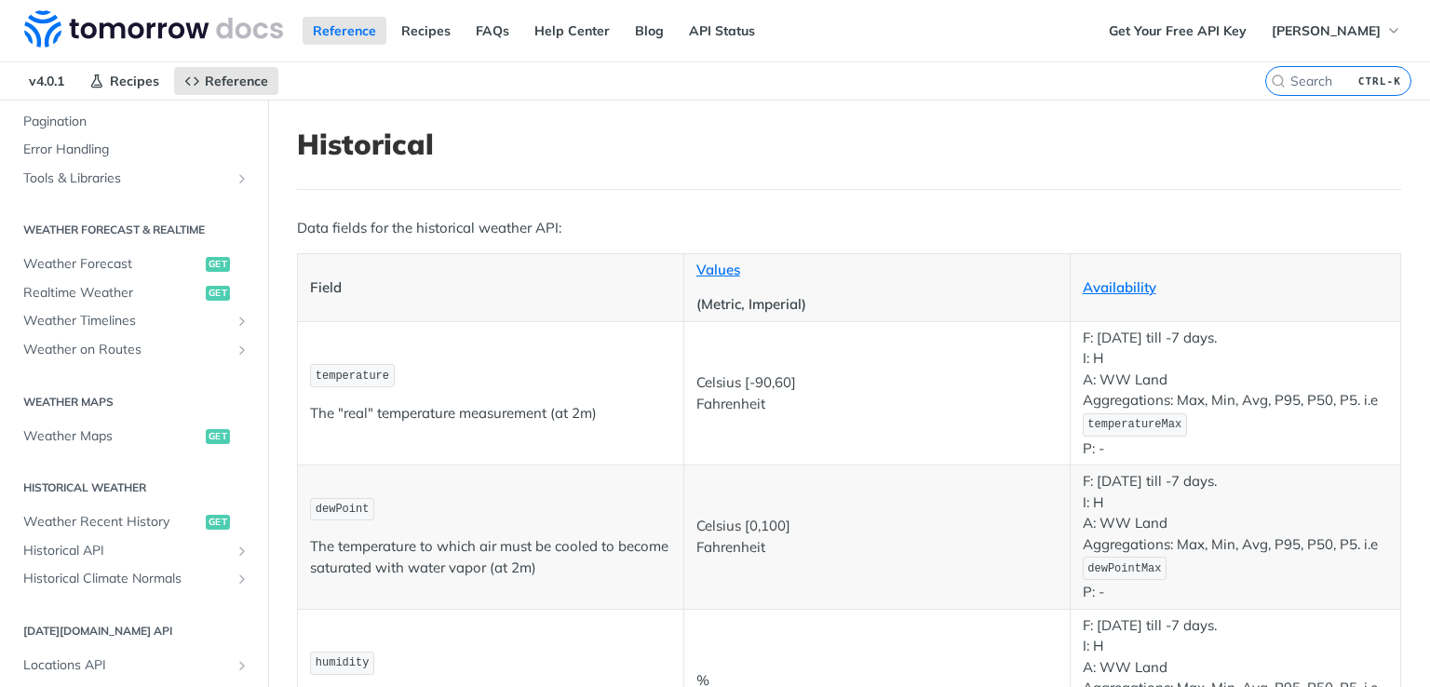
scroll to position [763, 0]
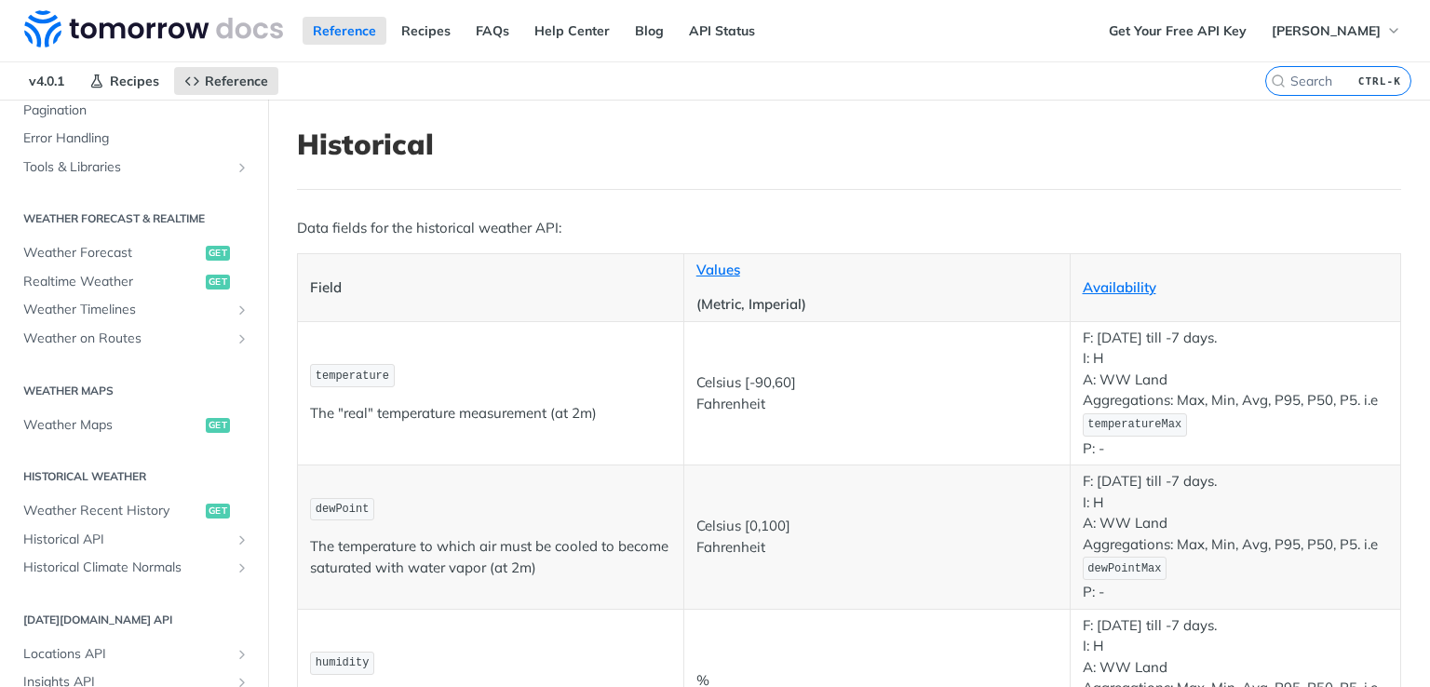
click at [89, 436] on section "Weather Maps Weather Maps get" at bounding box center [134, 407] width 240 height 68
click at [88, 423] on span "Weather Maps" at bounding box center [112, 425] width 178 height 19
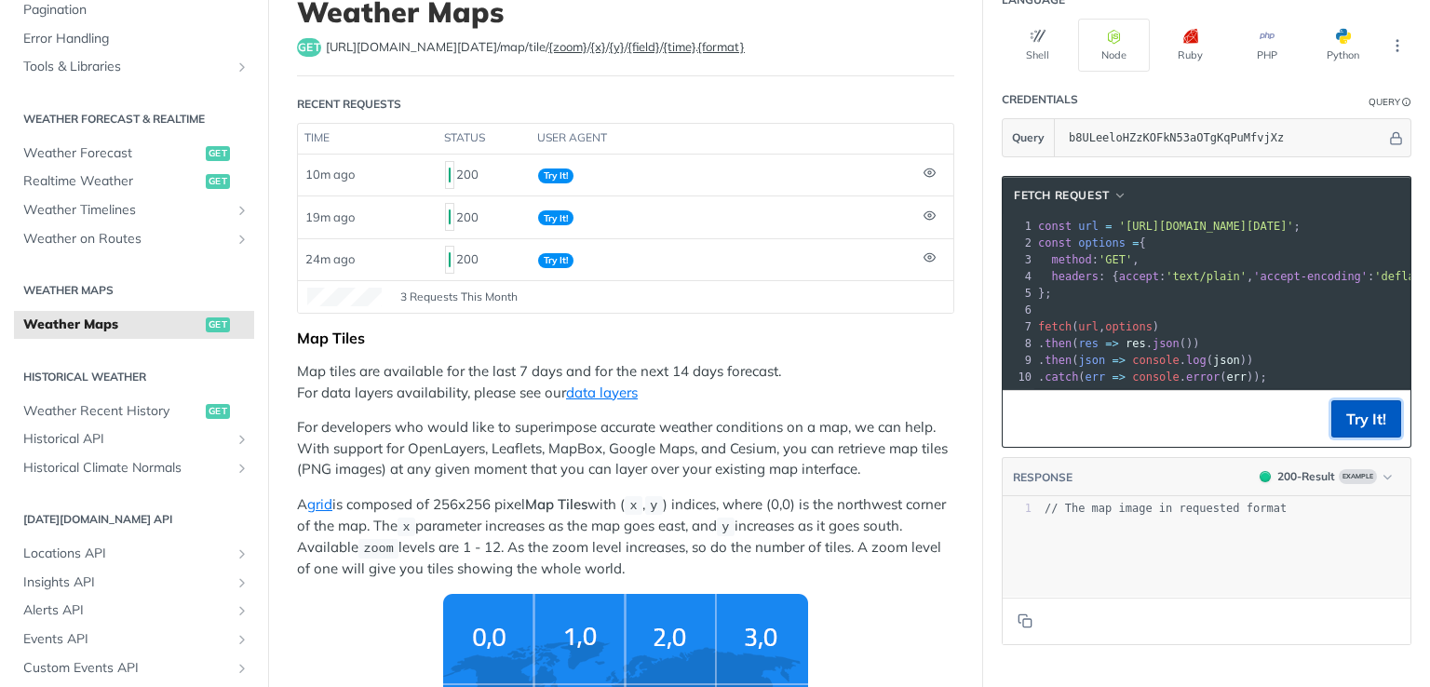
click at [1369, 420] on button "Try It!" at bounding box center [1366, 418] width 70 height 37
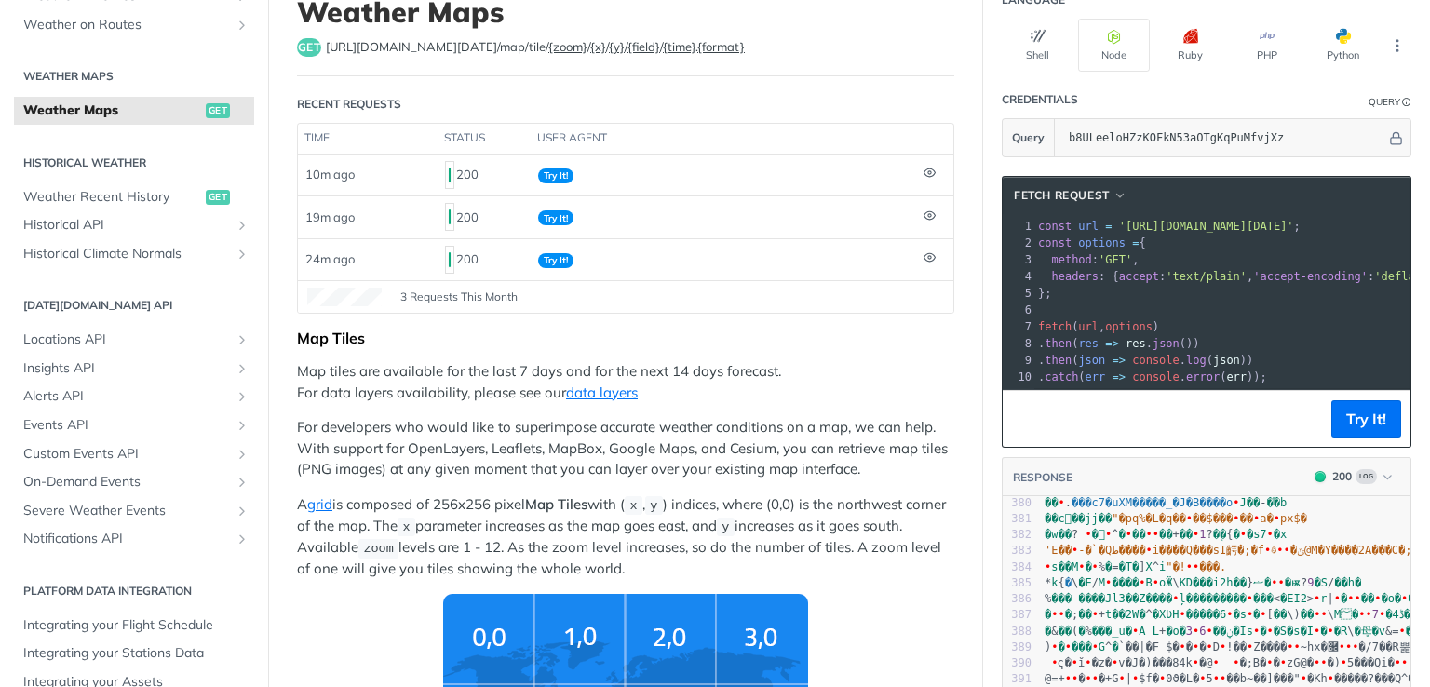
scroll to position [550, 0]
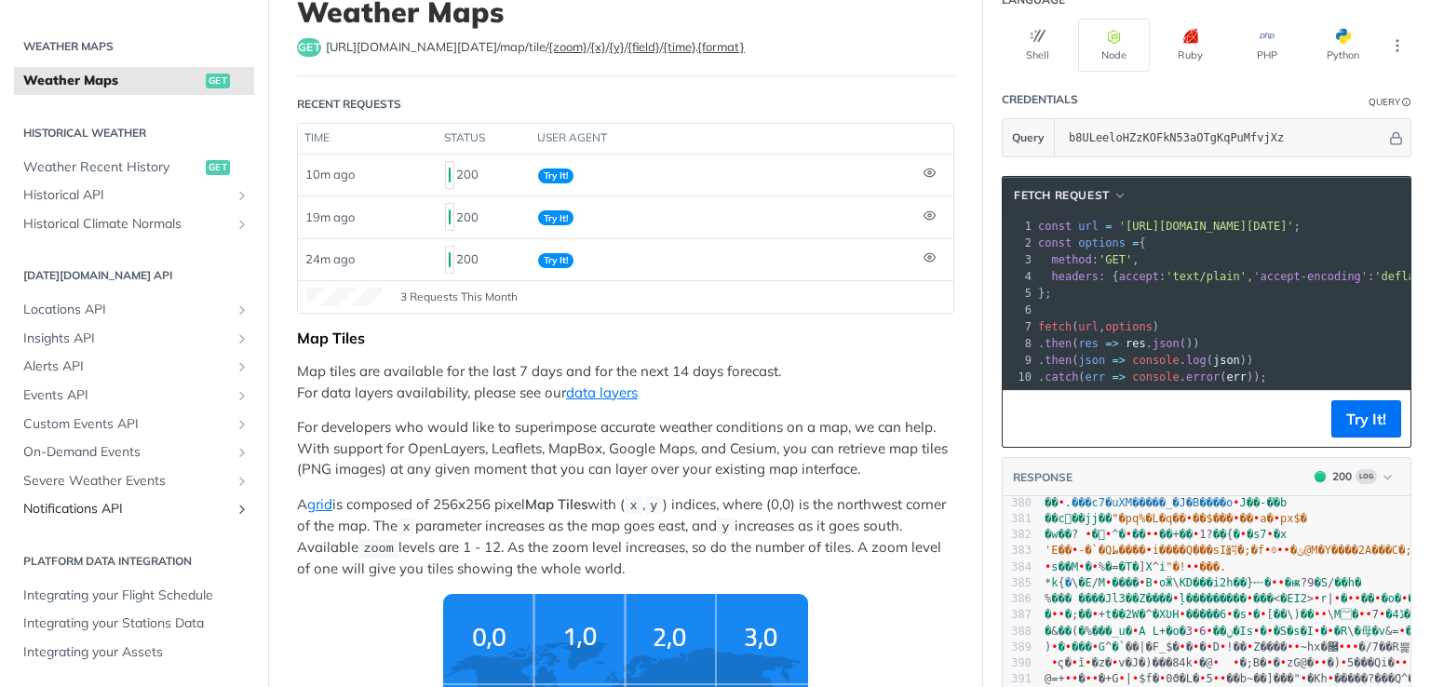
click at [94, 504] on span "Notifications API" at bounding box center [126, 509] width 207 height 19
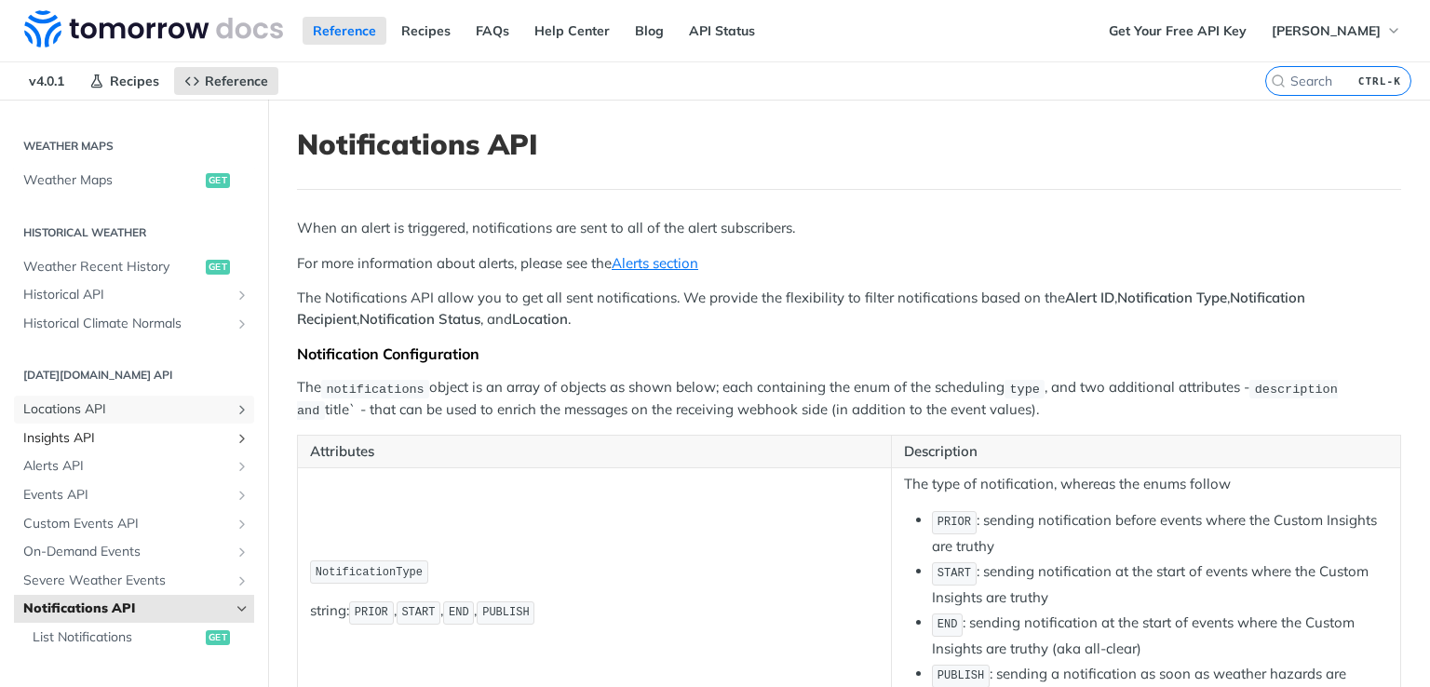
click at [65, 422] on link "Locations API" at bounding box center [134, 410] width 240 height 28
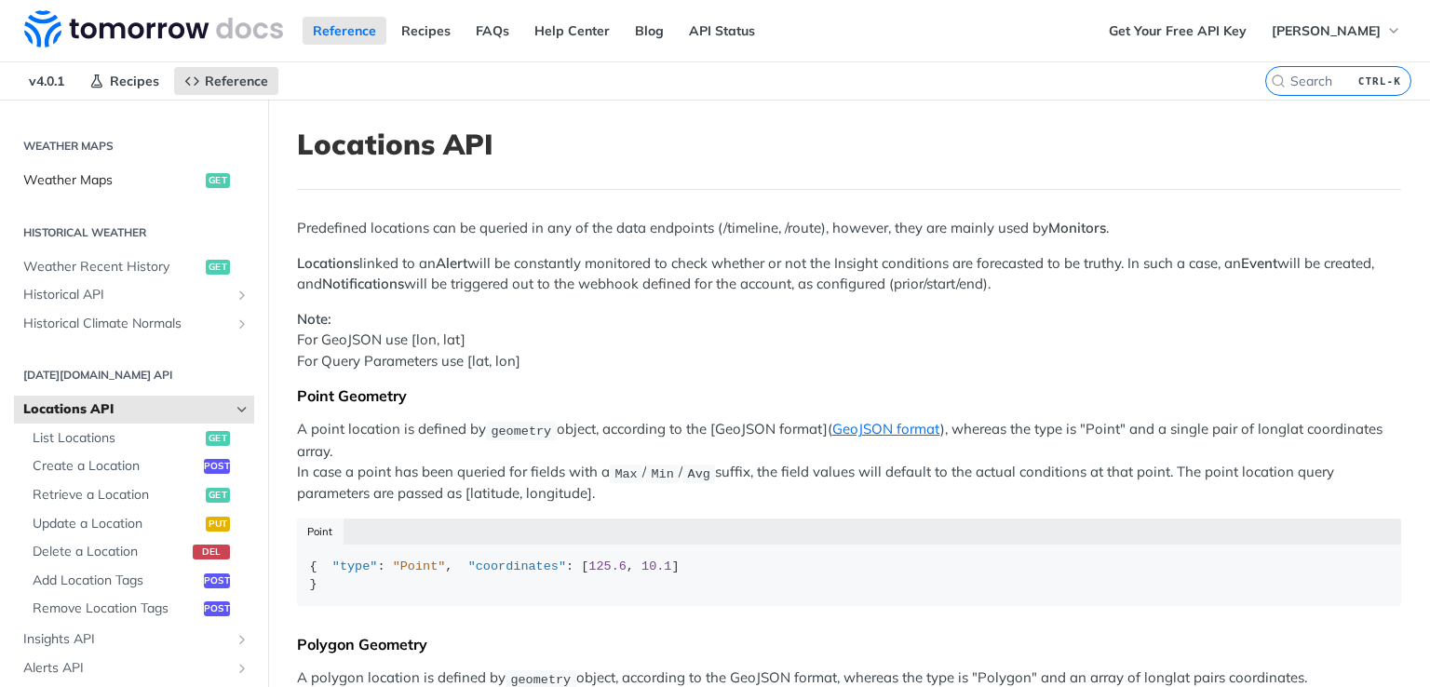
click at [105, 179] on span "Weather Maps" at bounding box center [112, 180] width 178 height 19
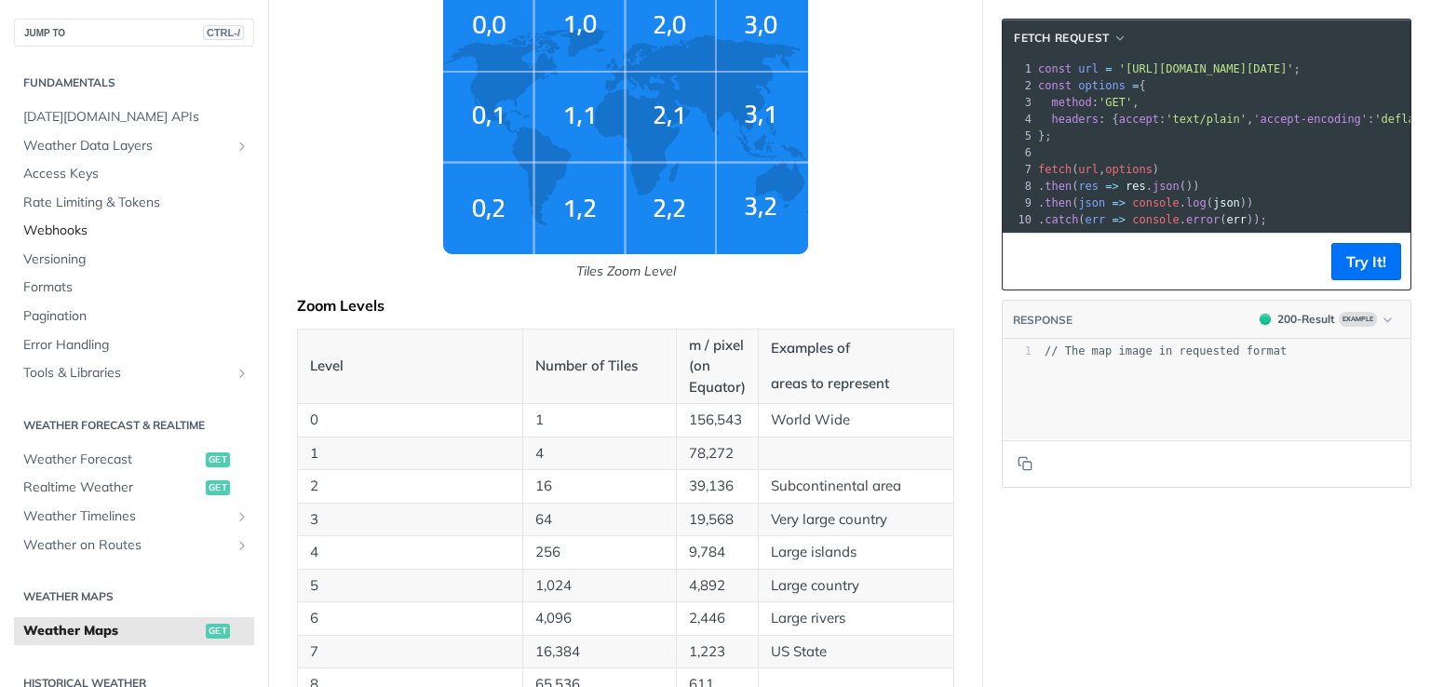
click at [60, 225] on span "Webhooks" at bounding box center [136, 231] width 226 height 19
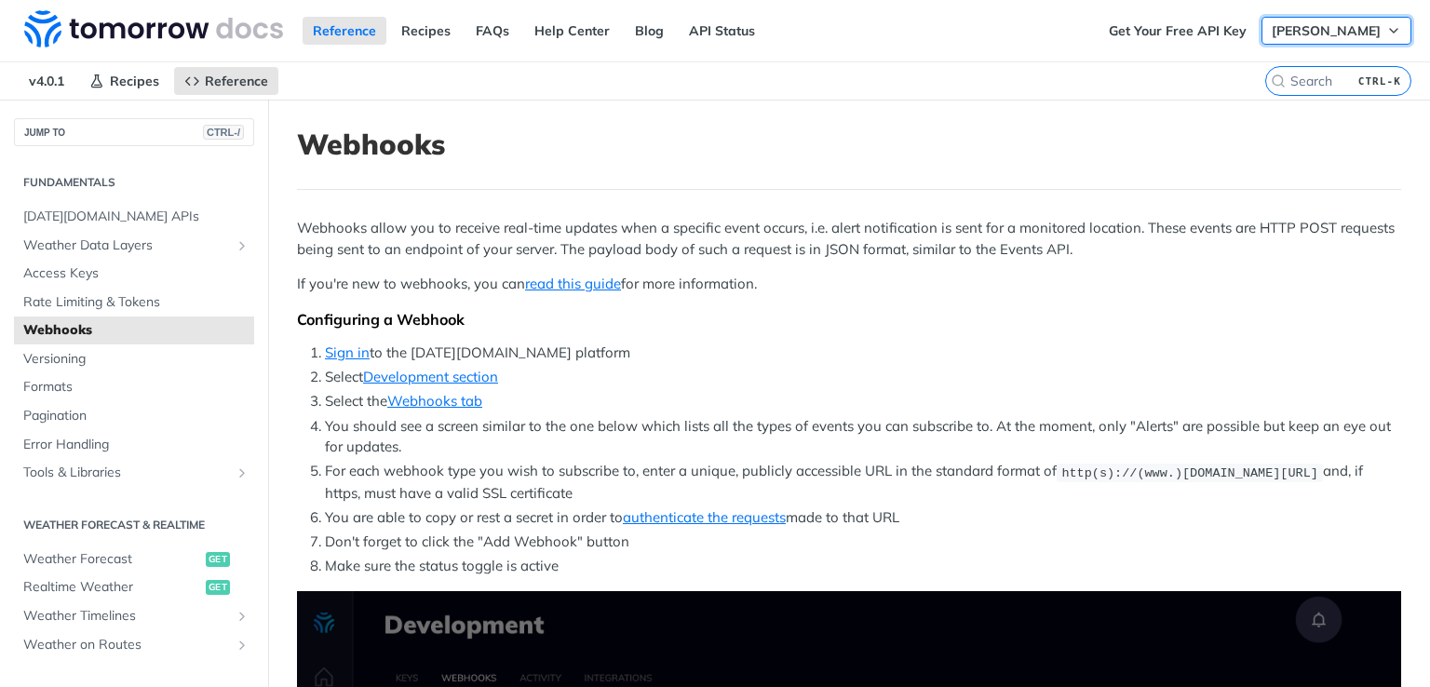
click at [1350, 31] on span "kakadiya jevin" at bounding box center [1325, 30] width 109 height 17
click at [1307, 34] on span "kakadiya jevin" at bounding box center [1325, 30] width 109 height 17
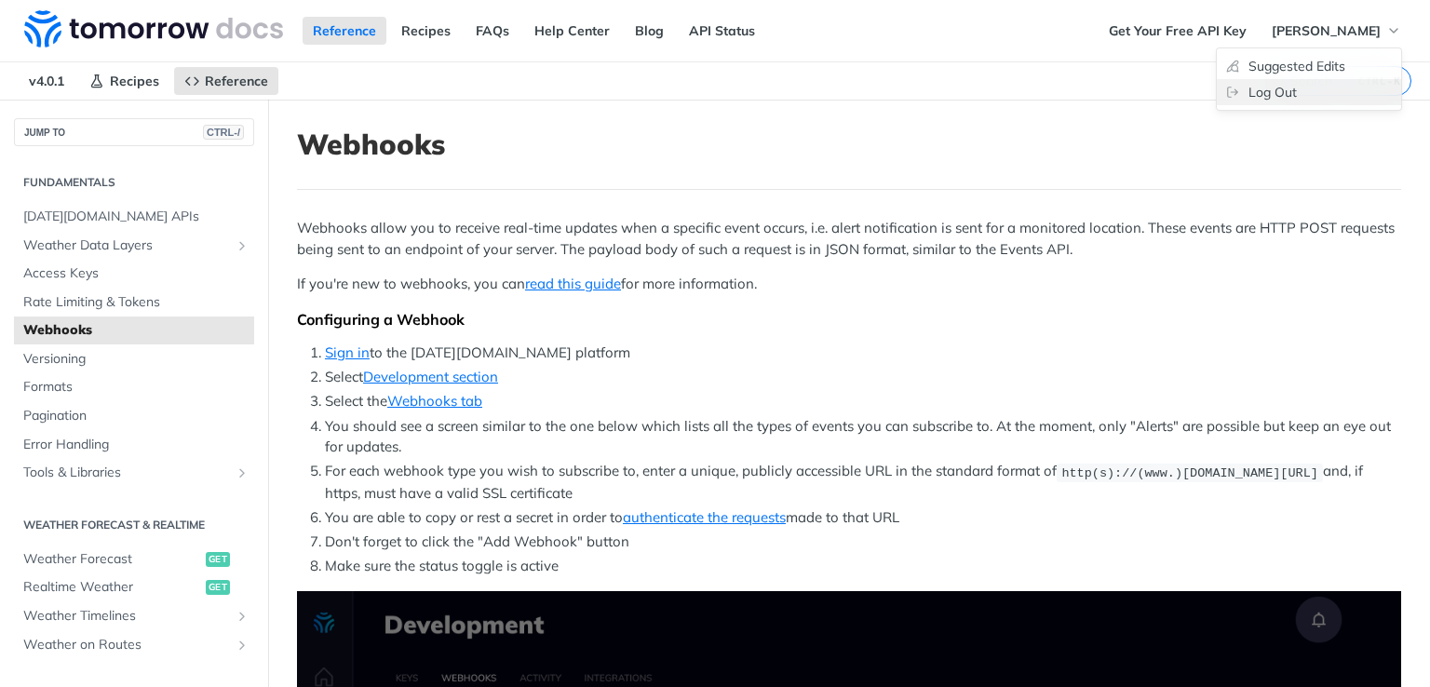
click at [1287, 95] on link "Log Out" at bounding box center [1308, 92] width 184 height 26
